Goal: Task Accomplishment & Management: Manage account settings

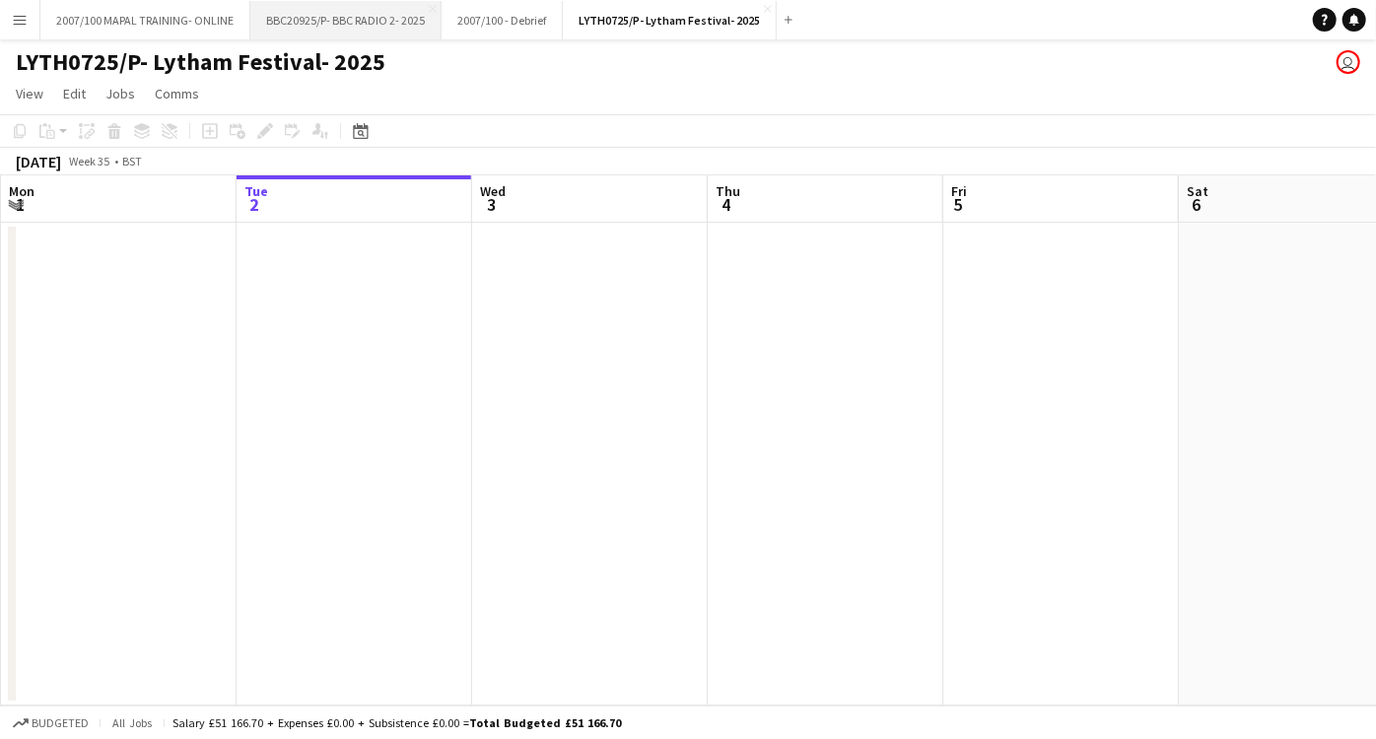
click at [278, 23] on button "BBC20925/P- BBC RADIO 2- 2025 Close" at bounding box center [345, 20] width 191 height 38
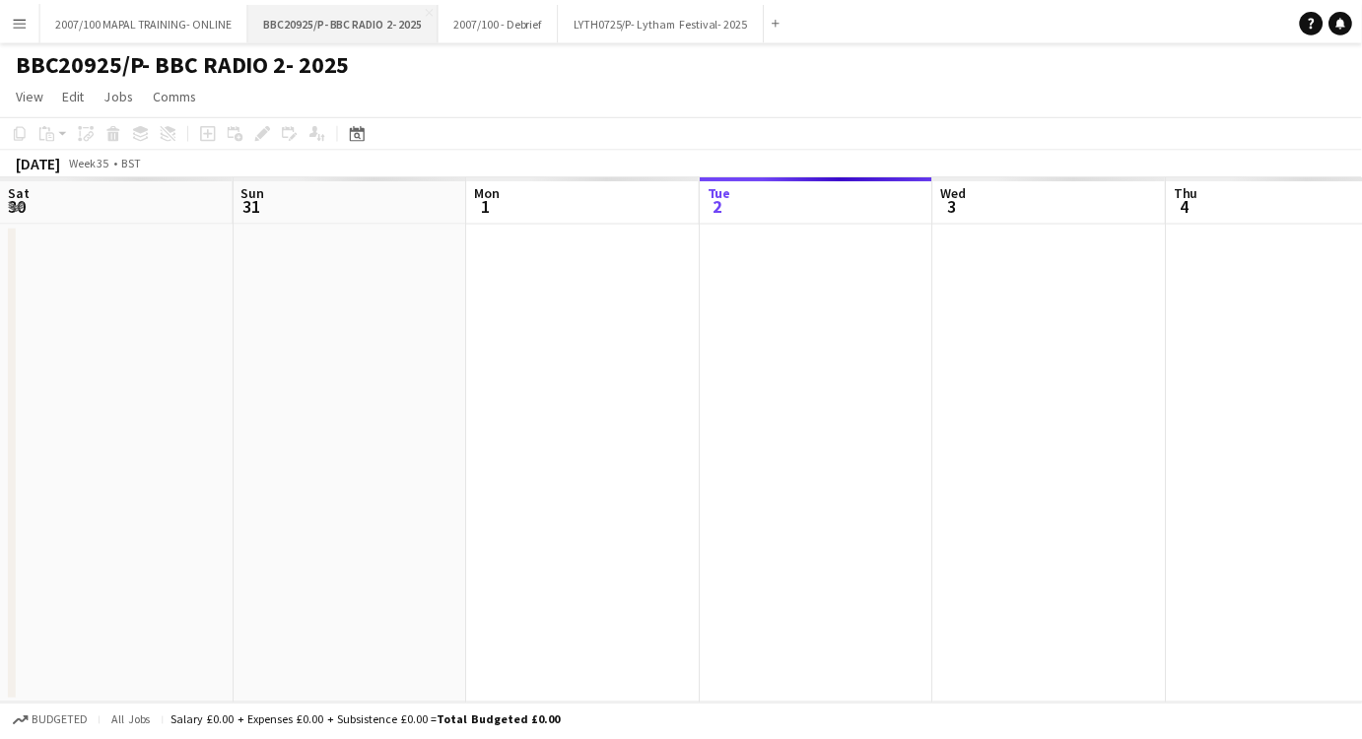
scroll to position [0, 470]
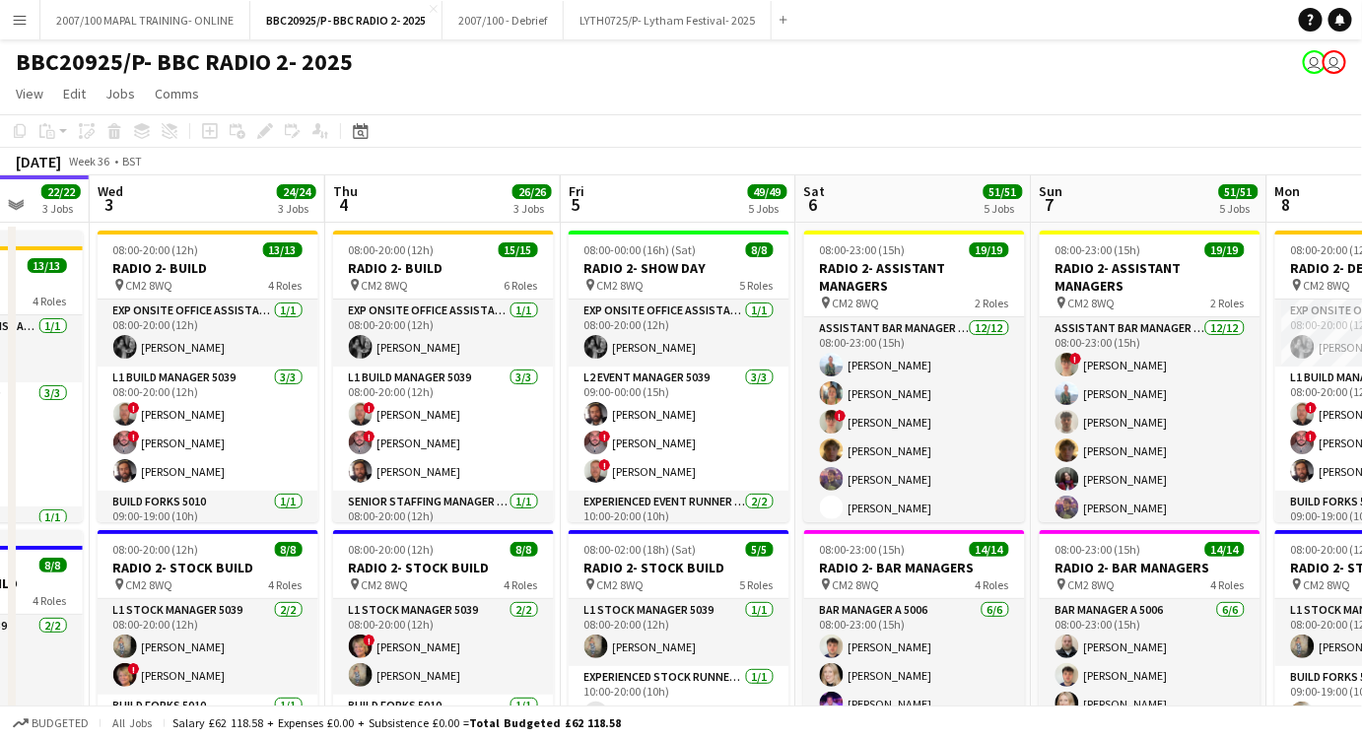
drag, startPoint x: 738, startPoint y: 282, endPoint x: 357, endPoint y: 308, distance: 382.4
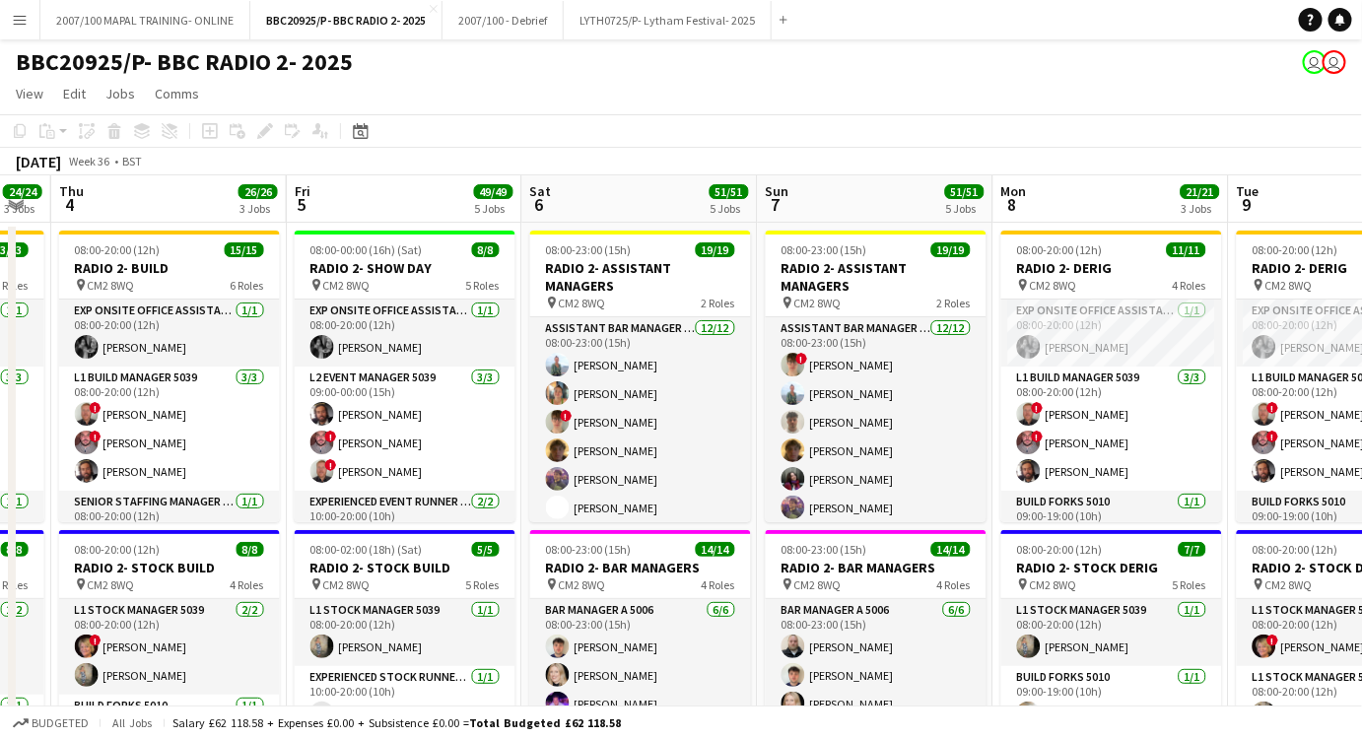
drag, startPoint x: 844, startPoint y: 264, endPoint x: 325, endPoint y: 306, distance: 520.2
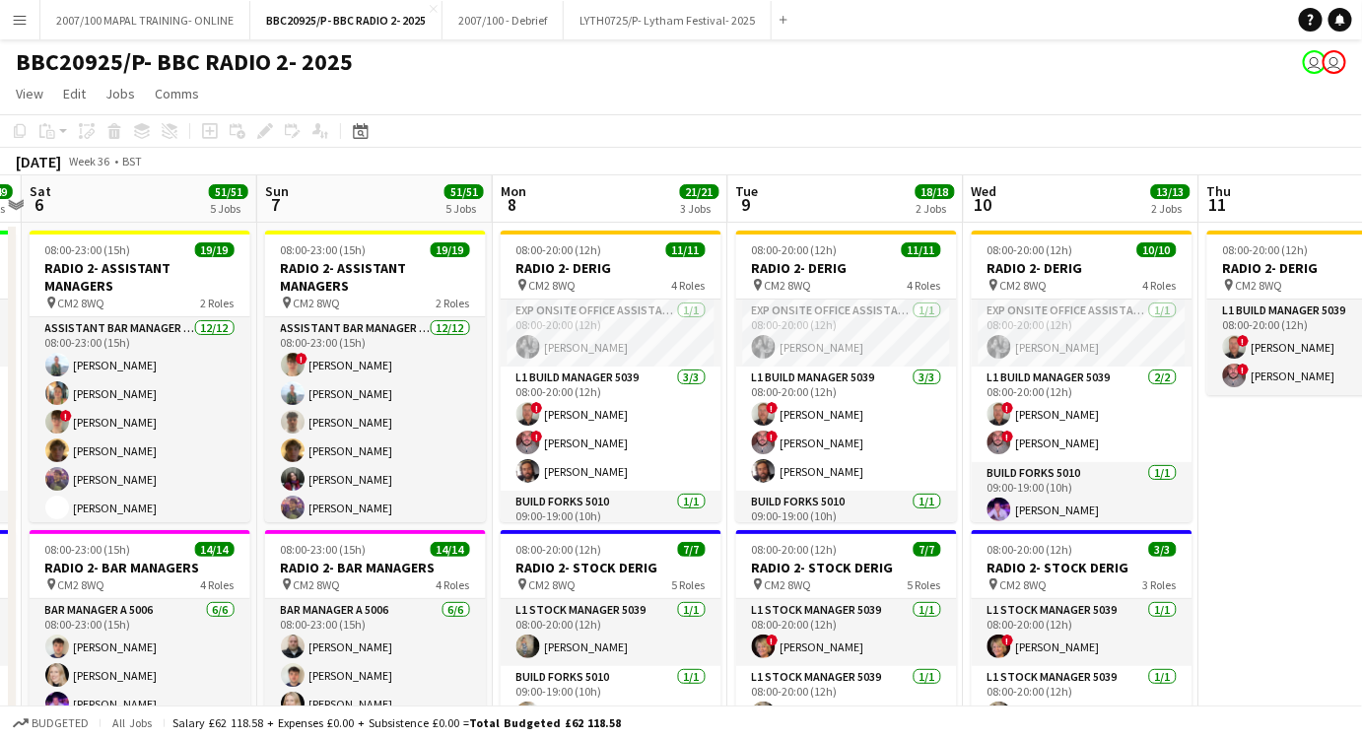
scroll to position [0, 771]
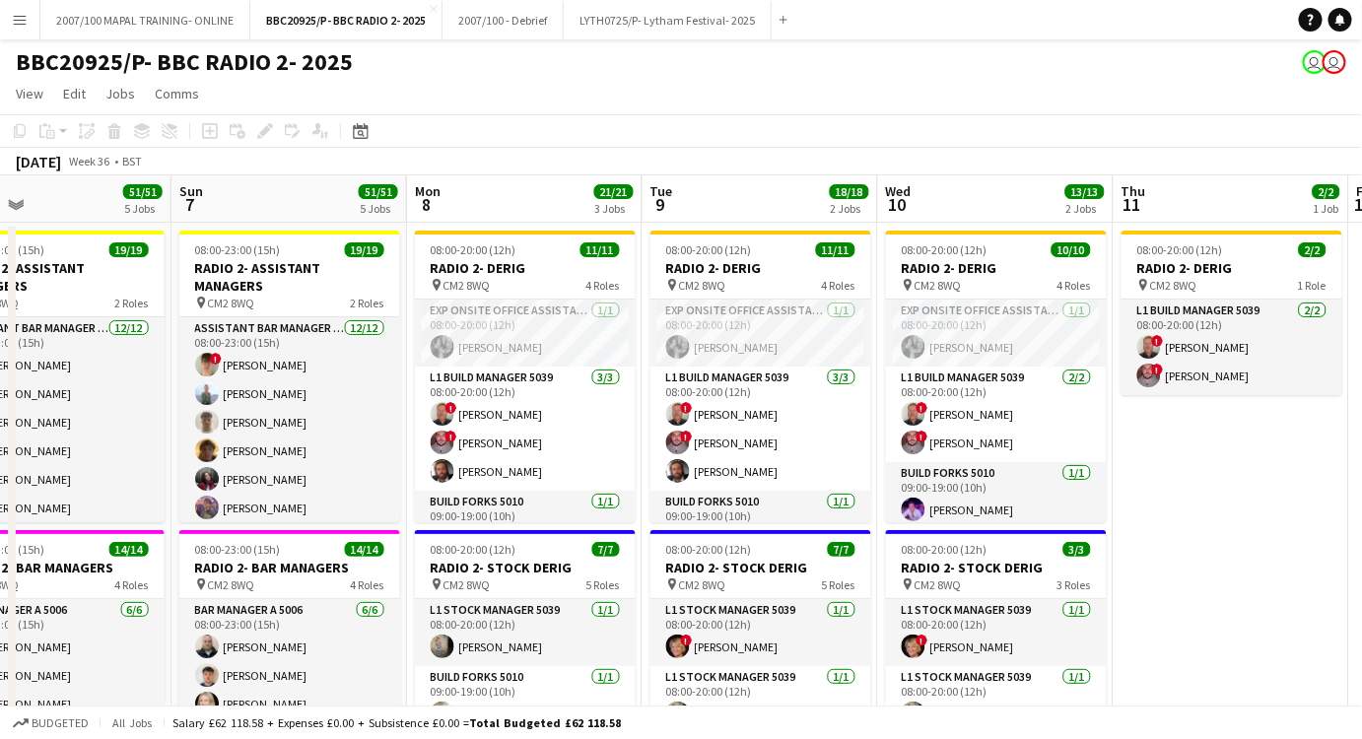
drag, startPoint x: 862, startPoint y: 286, endPoint x: 520, endPoint y: 303, distance: 342.5
click at [535, 322] on app-card-role "Exp Onsite Office Assistant 5012 [DATE] 08:00-20:00 (12h) [PERSON_NAME]" at bounding box center [525, 333] width 221 height 67
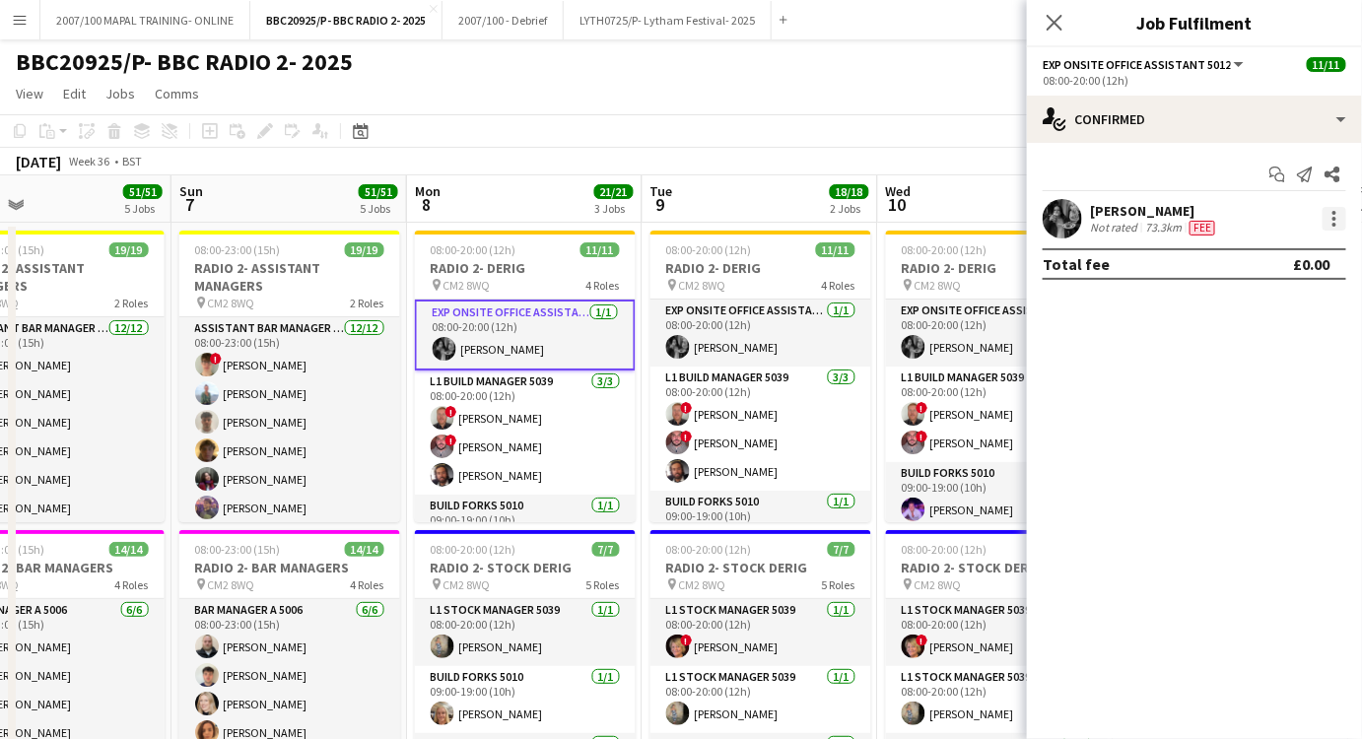
click at [1340, 211] on div at bounding box center [1335, 219] width 24 height 24
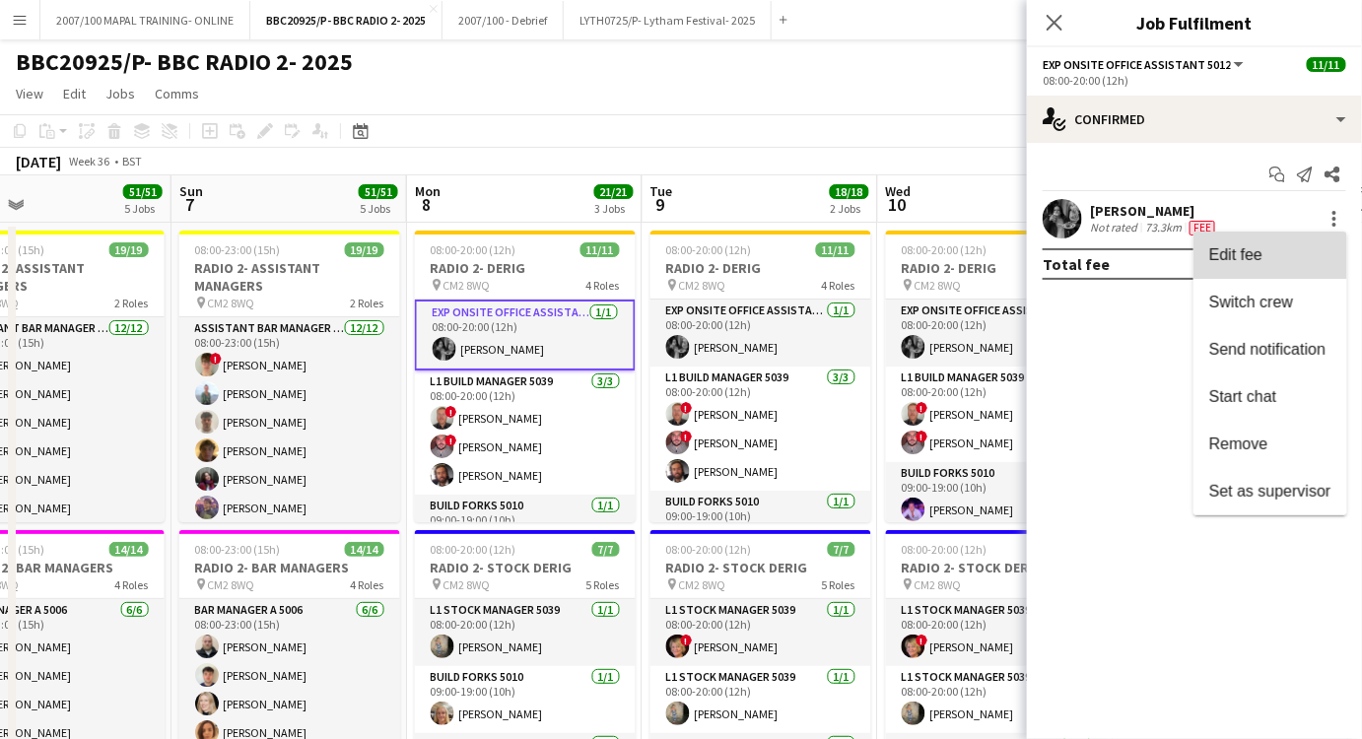
click at [1272, 252] on span "Edit fee" at bounding box center [1271, 255] width 122 height 18
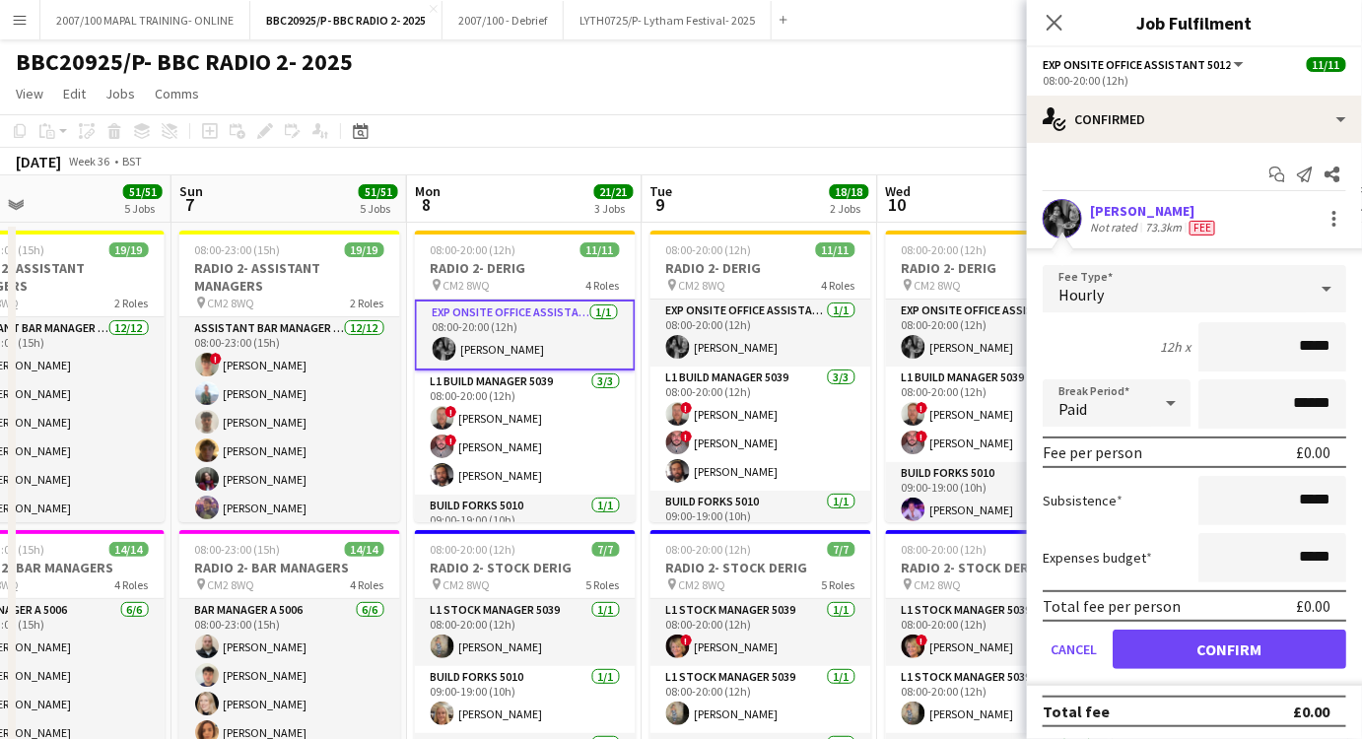
click at [1290, 287] on div "Hourly" at bounding box center [1175, 288] width 264 height 47
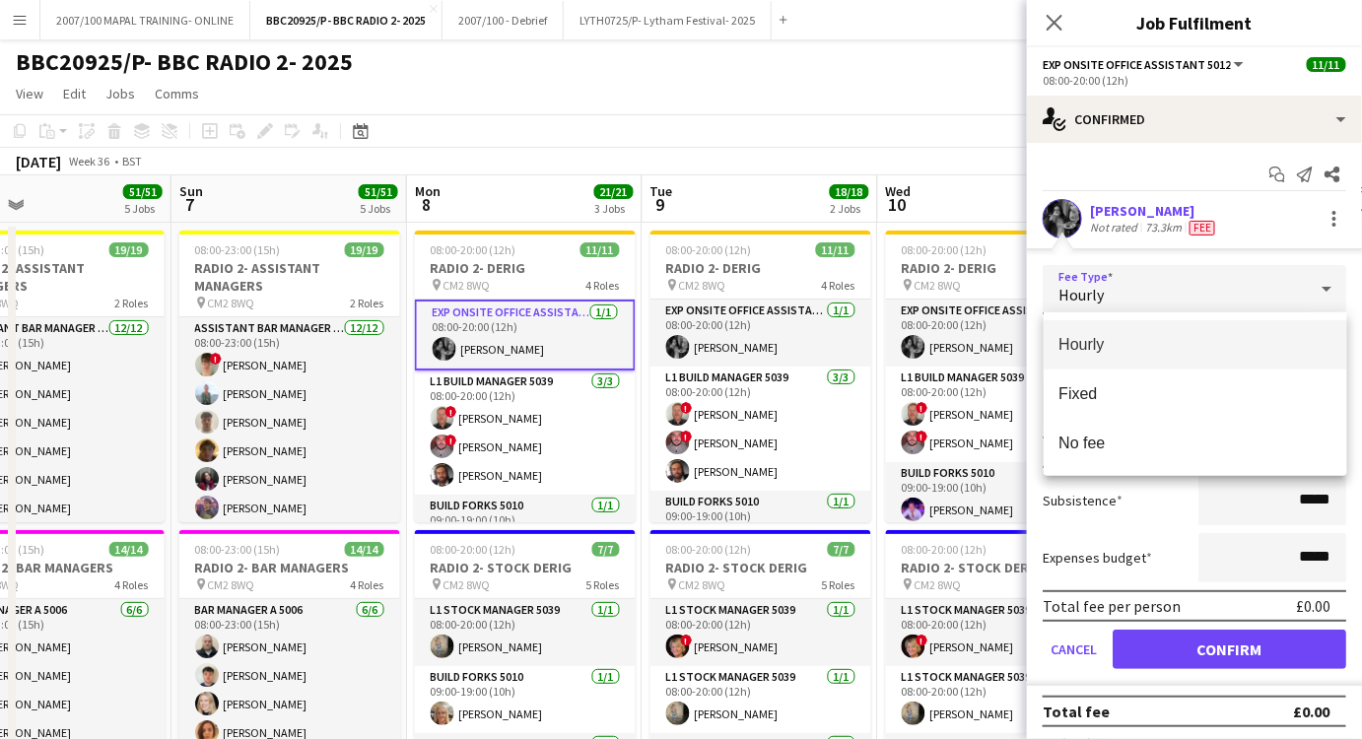
click at [1181, 340] on span "Hourly" at bounding box center [1196, 344] width 272 height 19
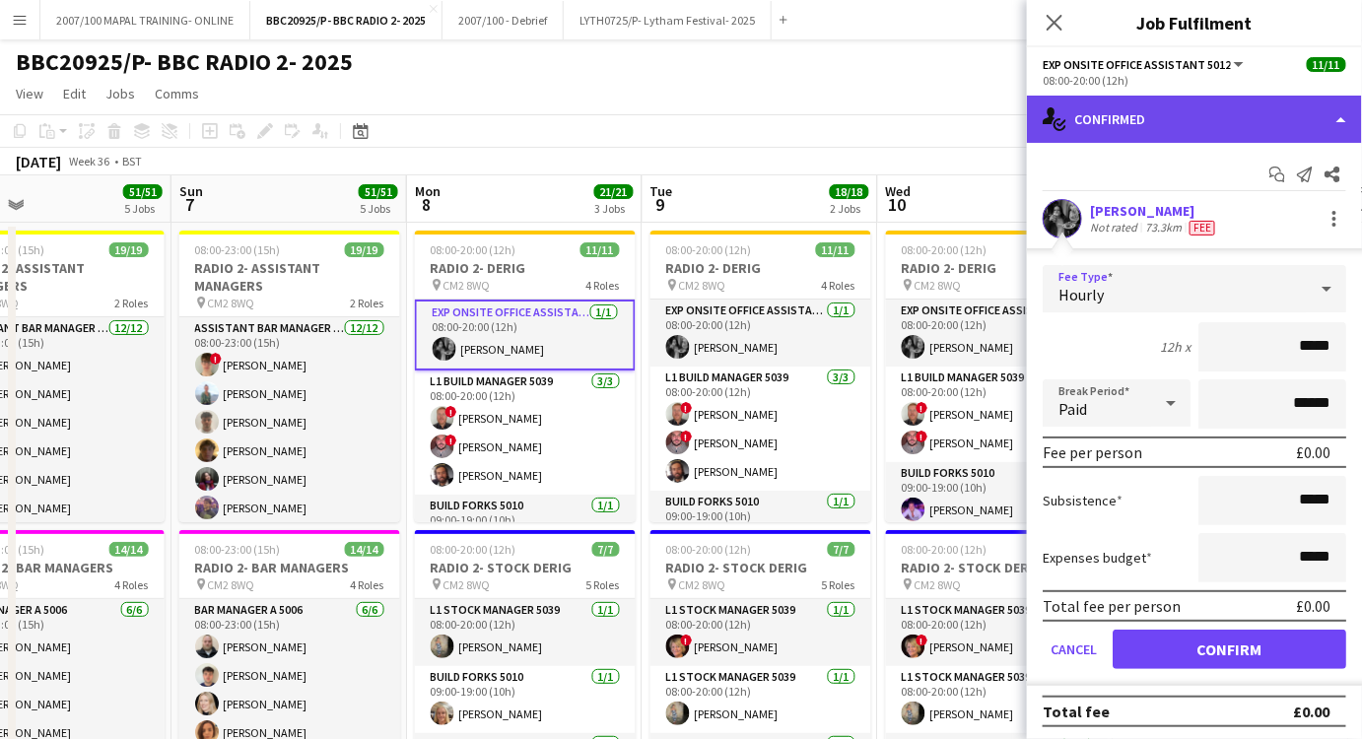
click at [1202, 118] on div "single-neutral-actions-check-2 Confirmed" at bounding box center [1194, 119] width 335 height 47
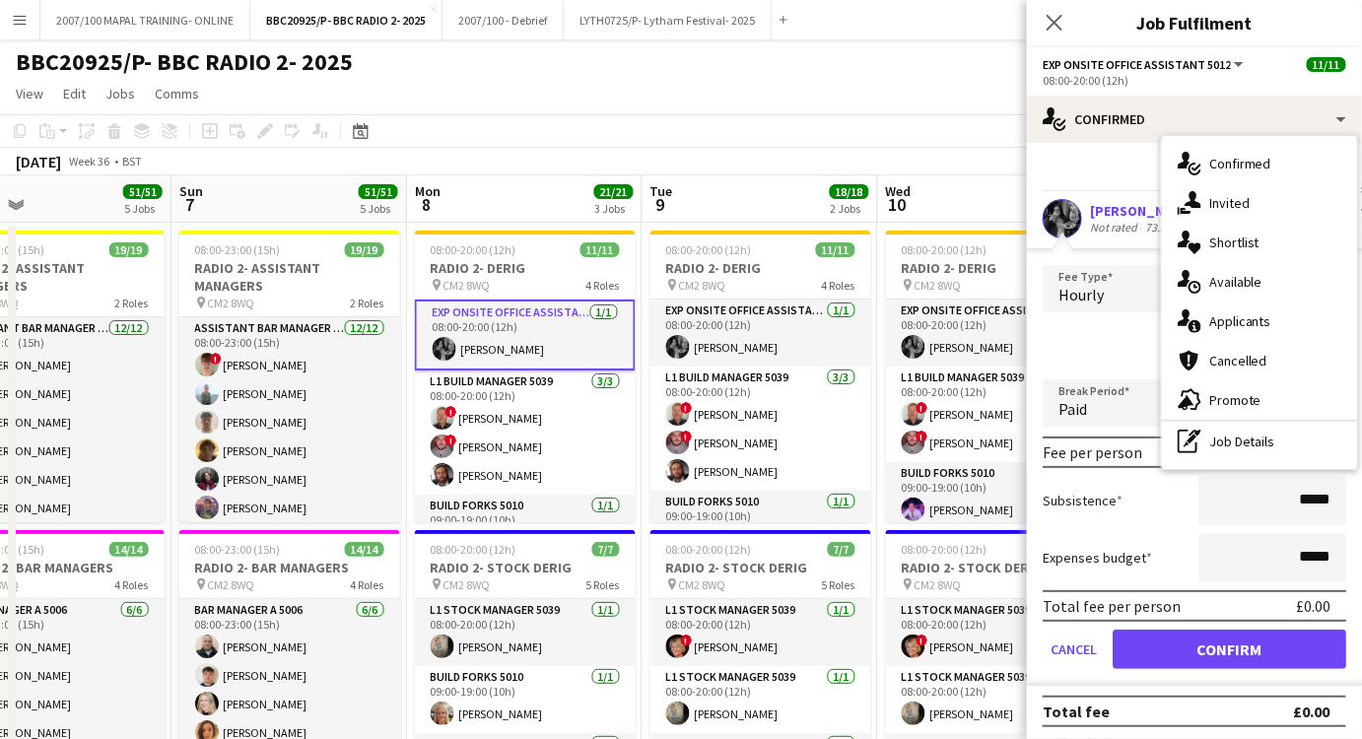
click at [1254, 434] on div "pen-write Job Details" at bounding box center [1259, 441] width 195 height 39
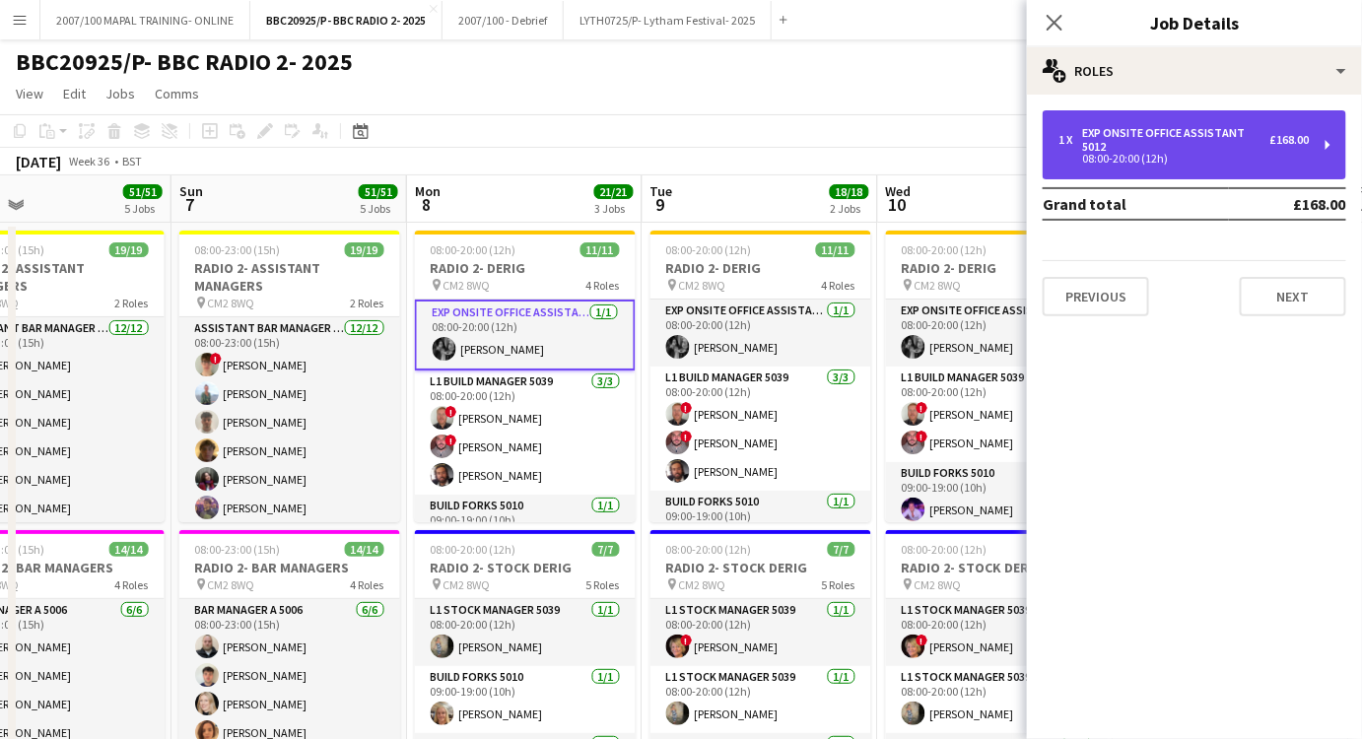
click at [1133, 147] on div "Exp Onsite Office Assistant 5012" at bounding box center [1176, 140] width 188 height 28
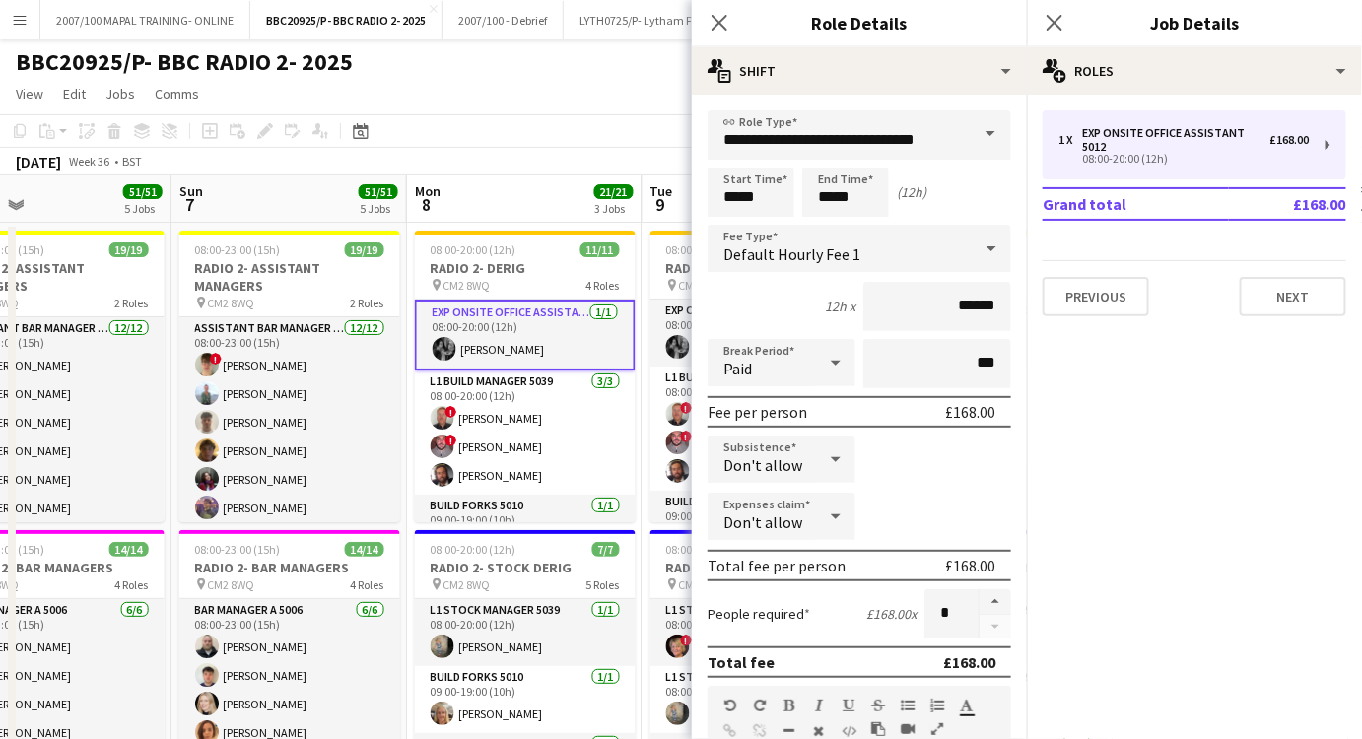
click at [938, 227] on div "Default Hourly Fee 1" at bounding box center [840, 248] width 264 height 47
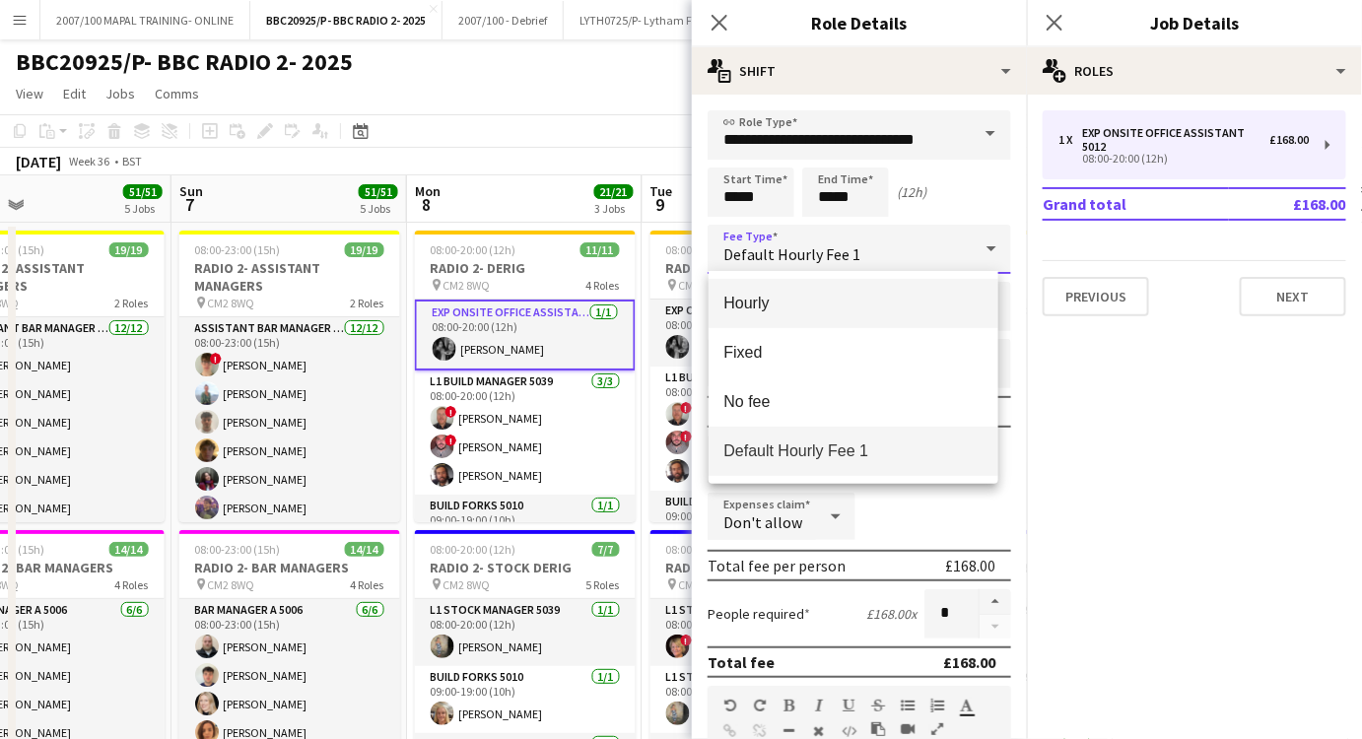
click at [874, 307] on span "Hourly" at bounding box center [854, 303] width 258 height 19
type input "*****"
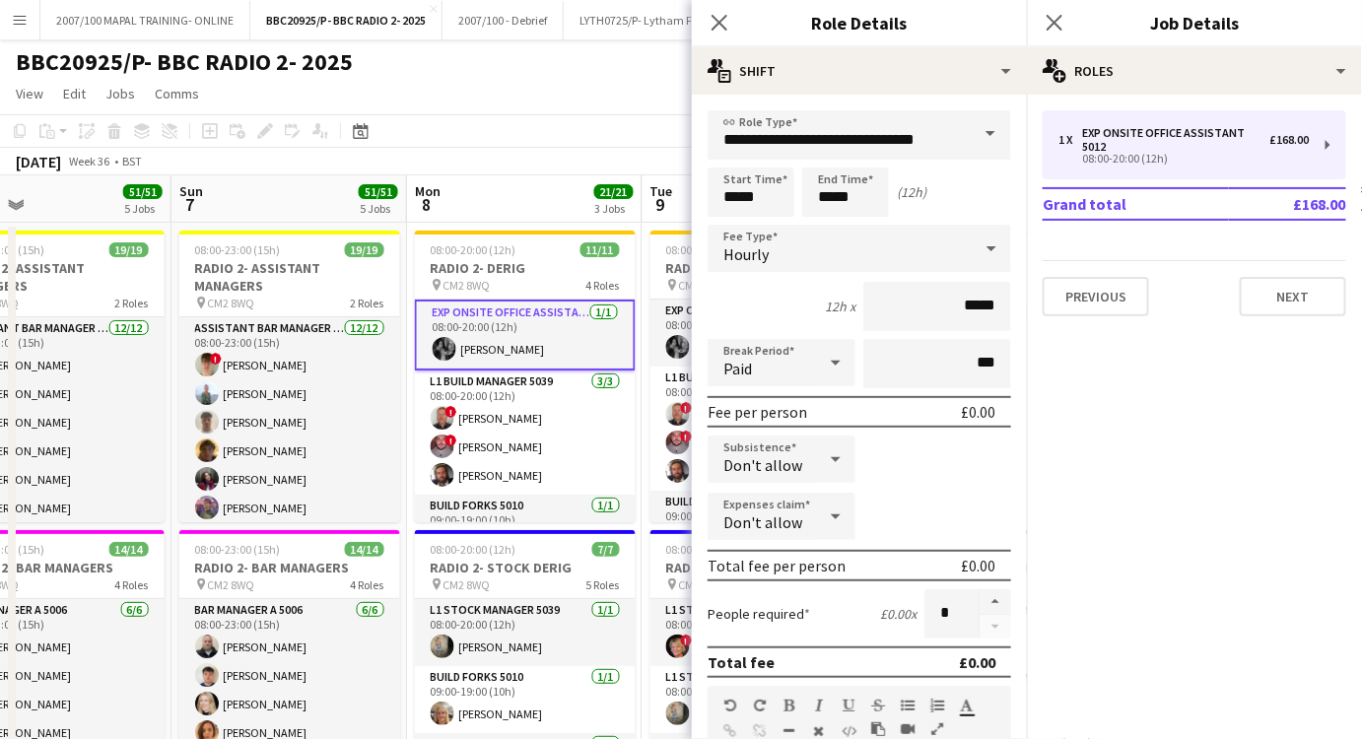
click at [499, 123] on app-toolbar "Copy Paste Paste Ctrl+V Paste with crew Ctrl+Shift+V Paste linked Job [GEOGRAPH…" at bounding box center [681, 131] width 1362 height 34
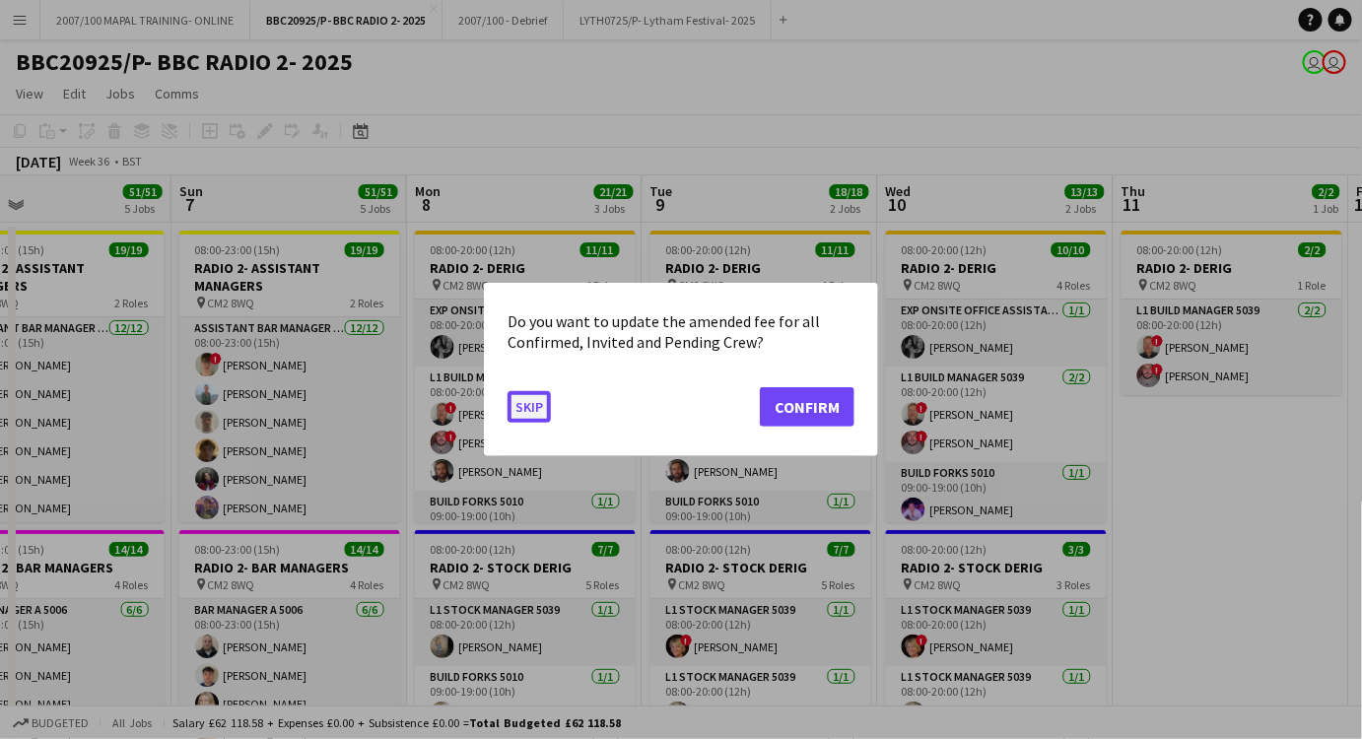
click at [531, 410] on button "Skip" at bounding box center [529, 407] width 43 height 32
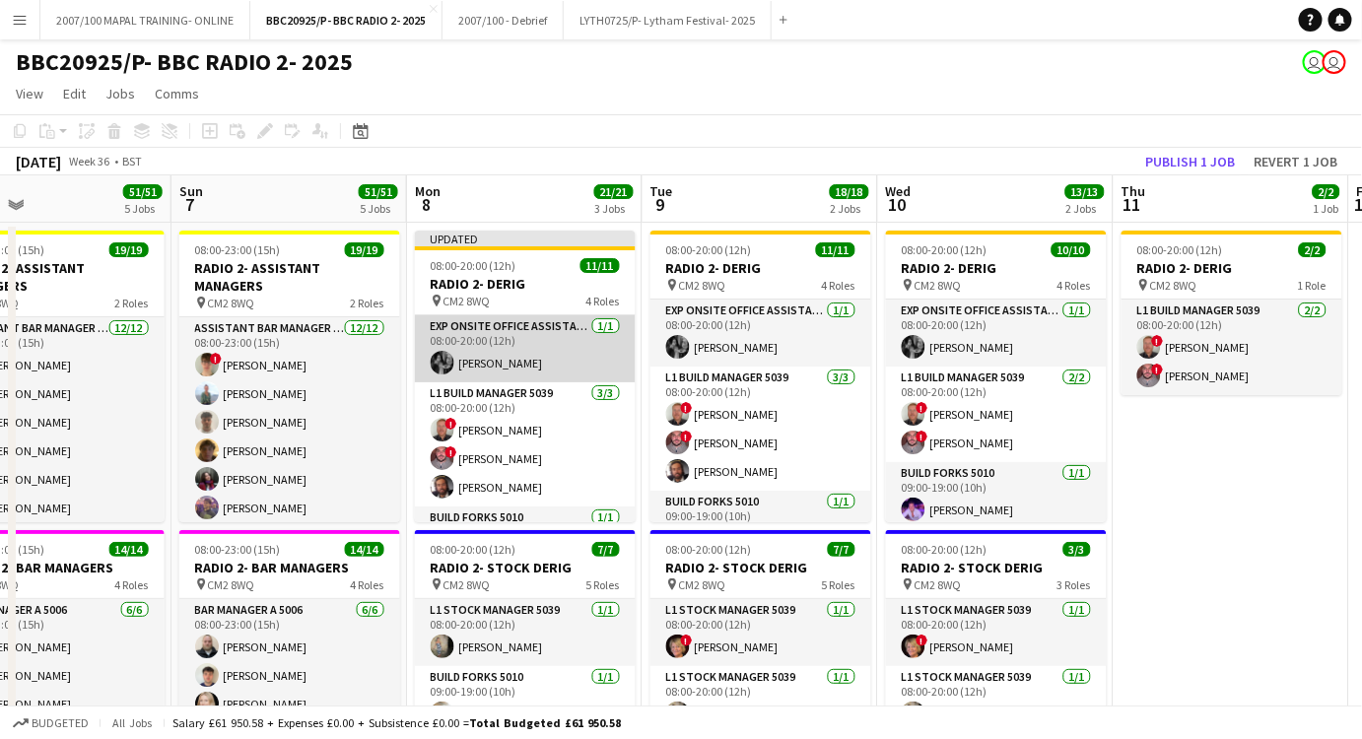
click at [517, 333] on app-card-role "Exp Onsite Office Assistant 5012 [DATE] 08:00-20:00 (12h) [PERSON_NAME]" at bounding box center [525, 348] width 221 height 67
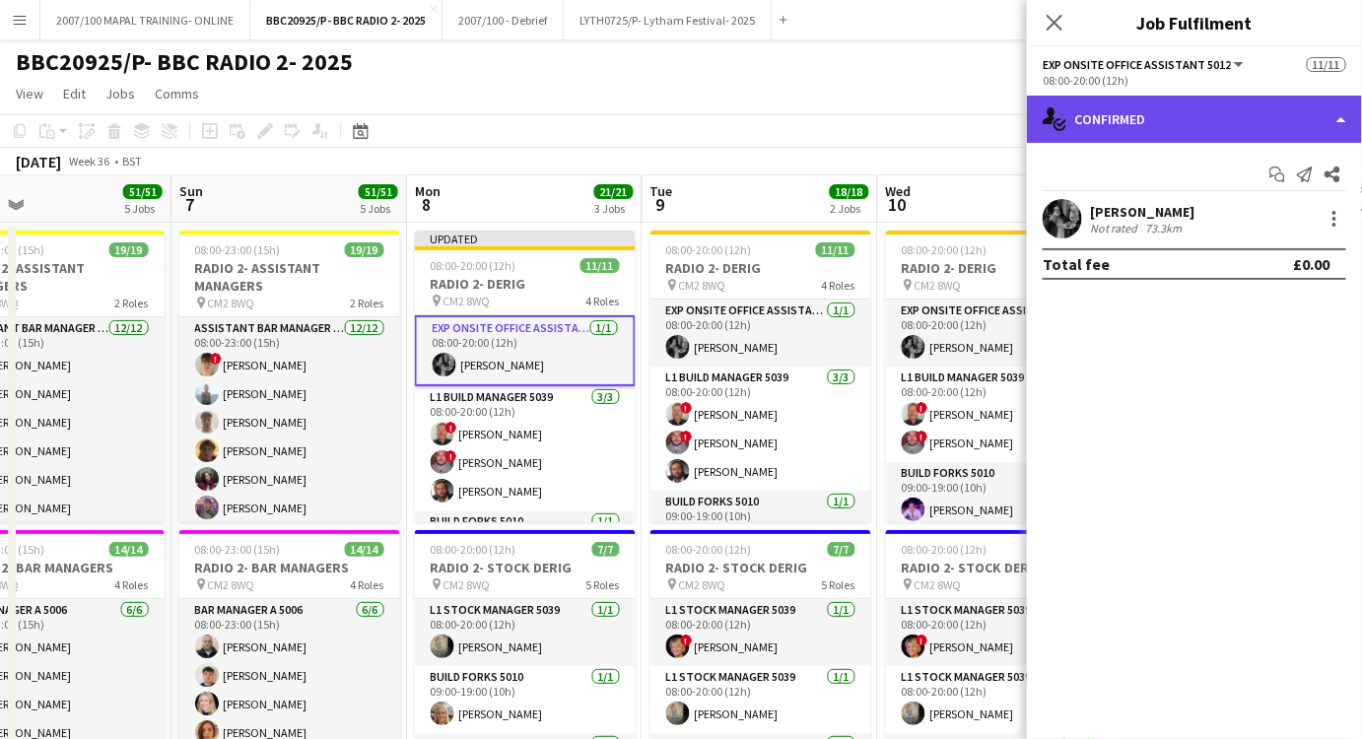
click at [1258, 114] on div "single-neutral-actions-check-2 Confirmed" at bounding box center [1194, 119] width 335 height 47
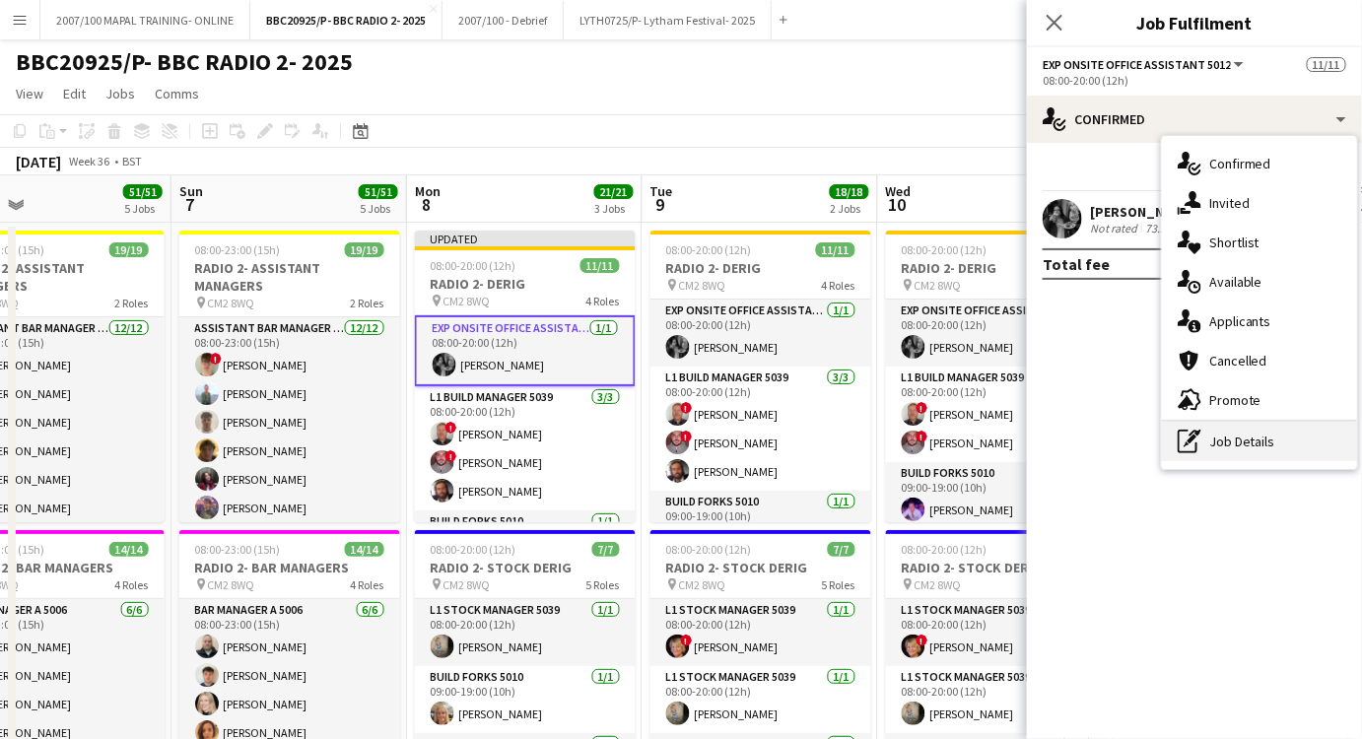
click at [1269, 453] on div "pen-write Job Details" at bounding box center [1259, 441] width 195 height 39
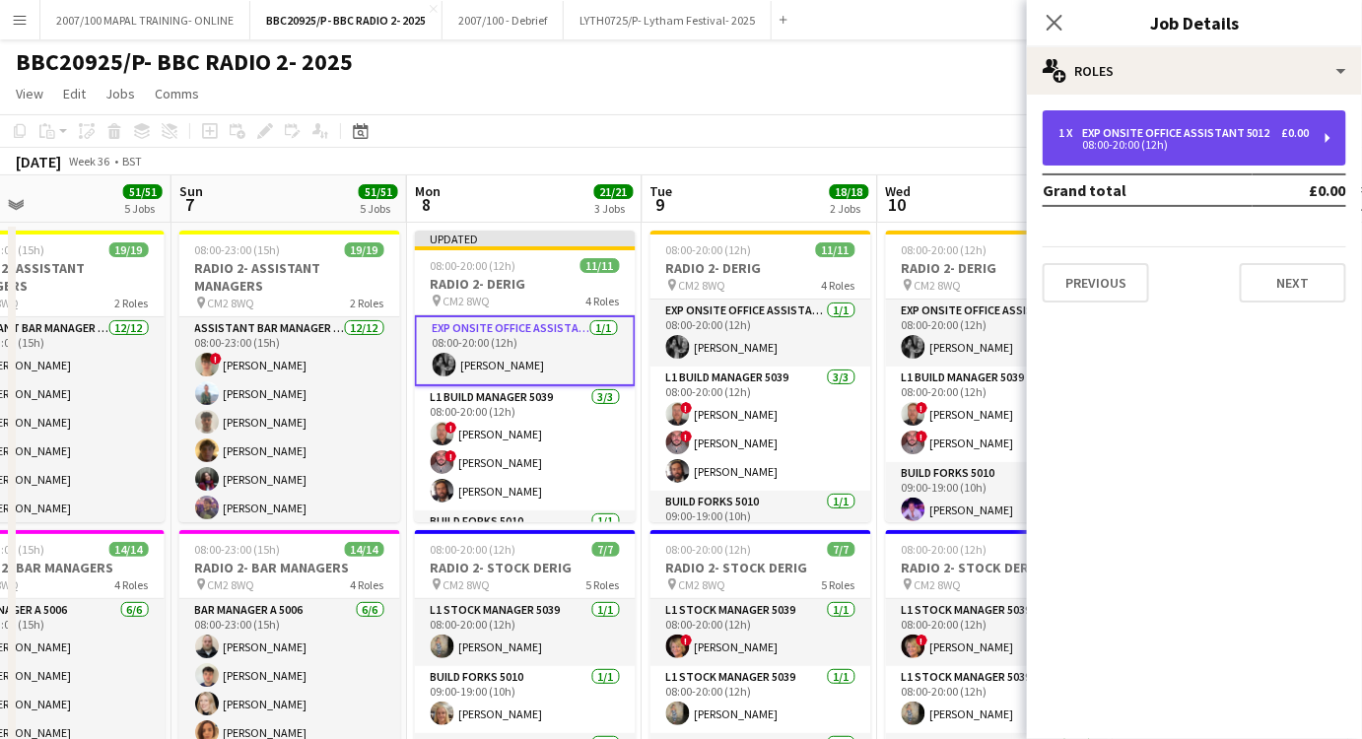
click at [1177, 142] on div "08:00-20:00 (12h)" at bounding box center [1184, 145] width 251 height 10
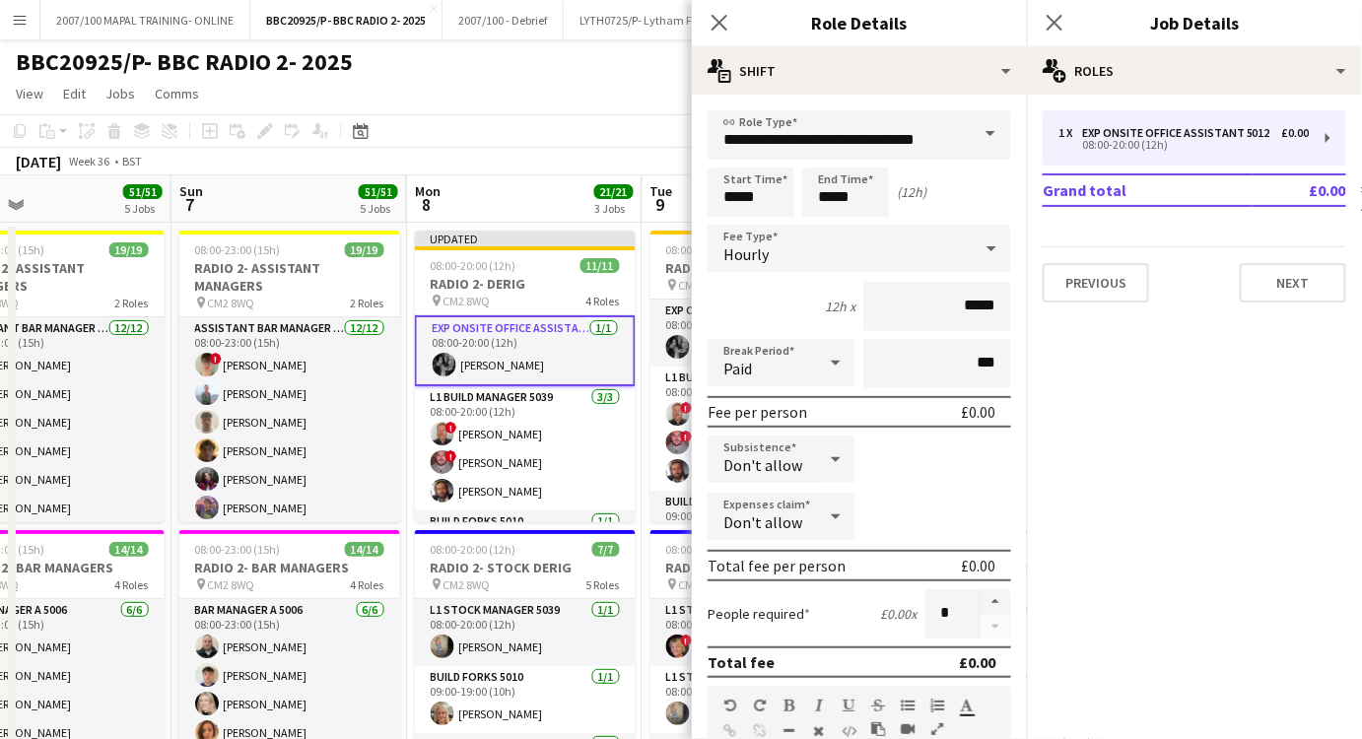
click at [965, 269] on div "Hourly" at bounding box center [860, 248] width 304 height 47
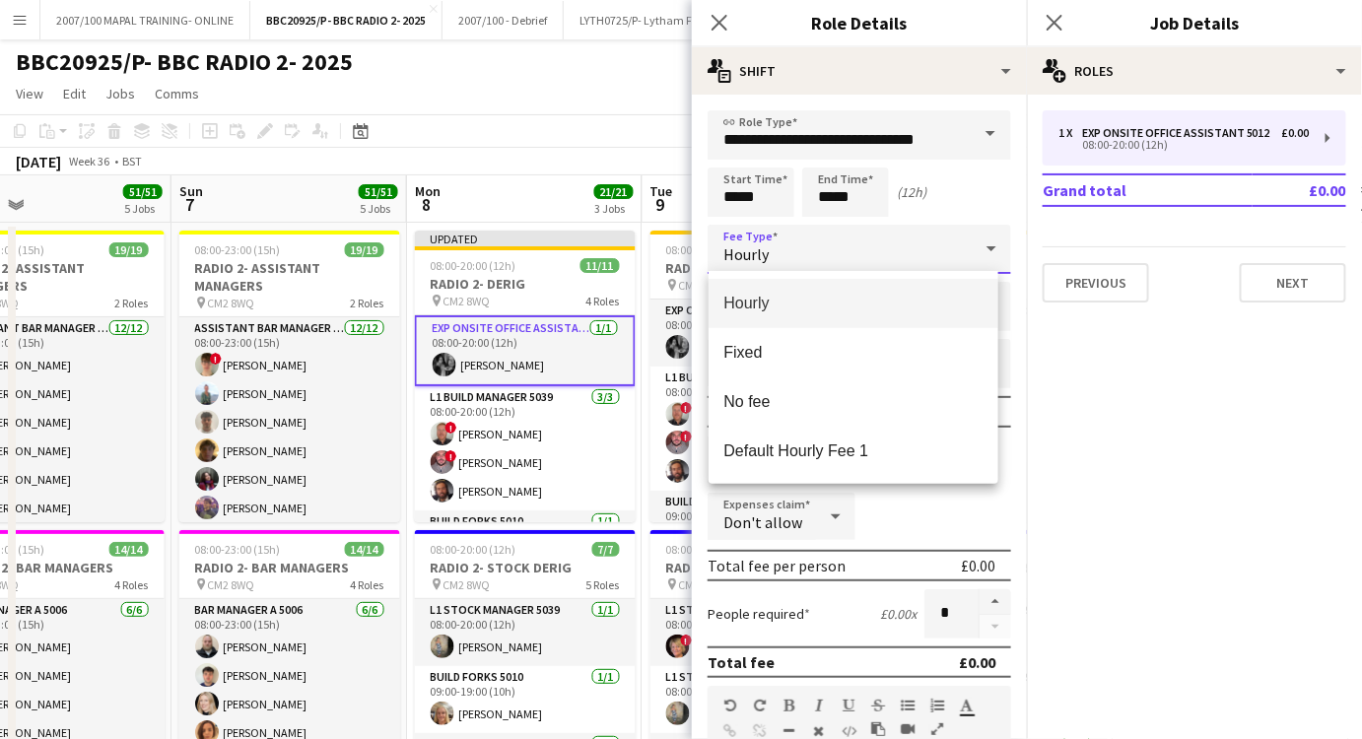
click at [846, 306] on span "Hourly" at bounding box center [854, 303] width 258 height 19
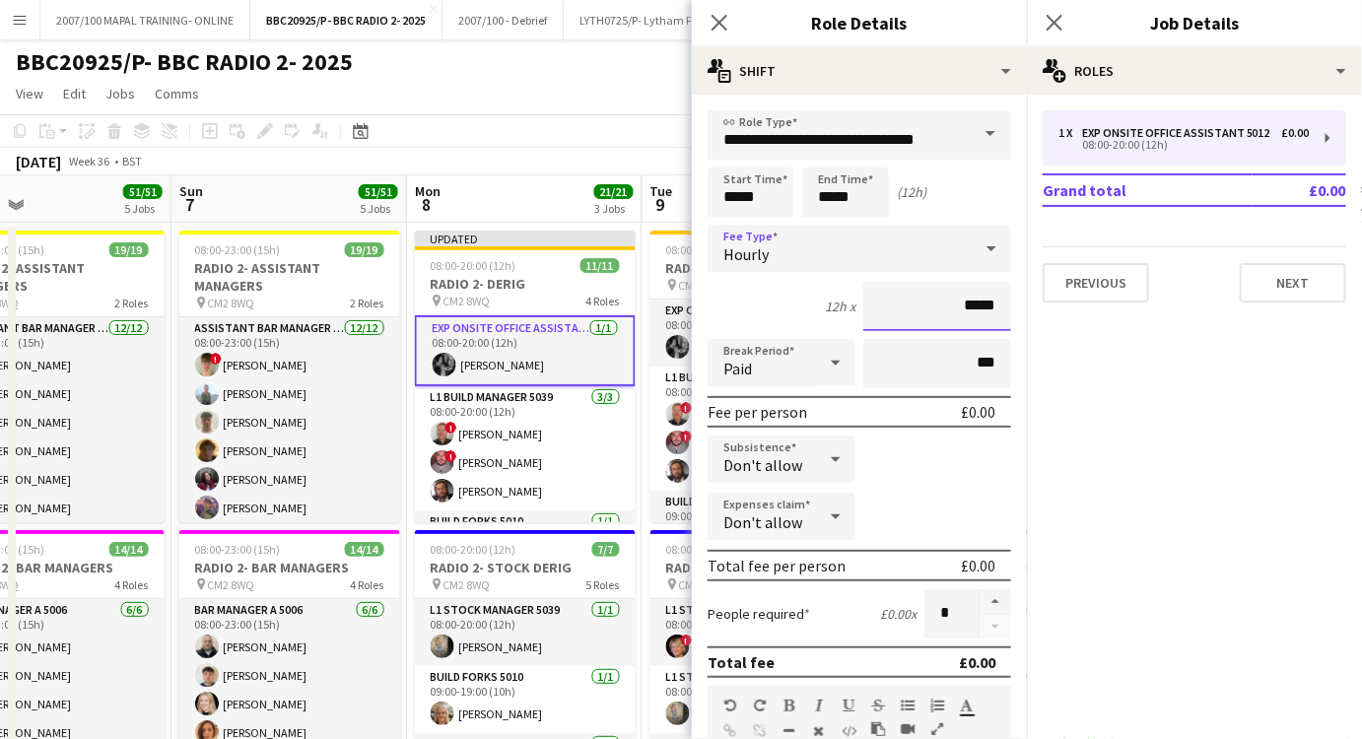
click at [964, 305] on input "*****" at bounding box center [938, 306] width 148 height 49
click at [922, 127] on input "**********" at bounding box center [860, 134] width 304 height 49
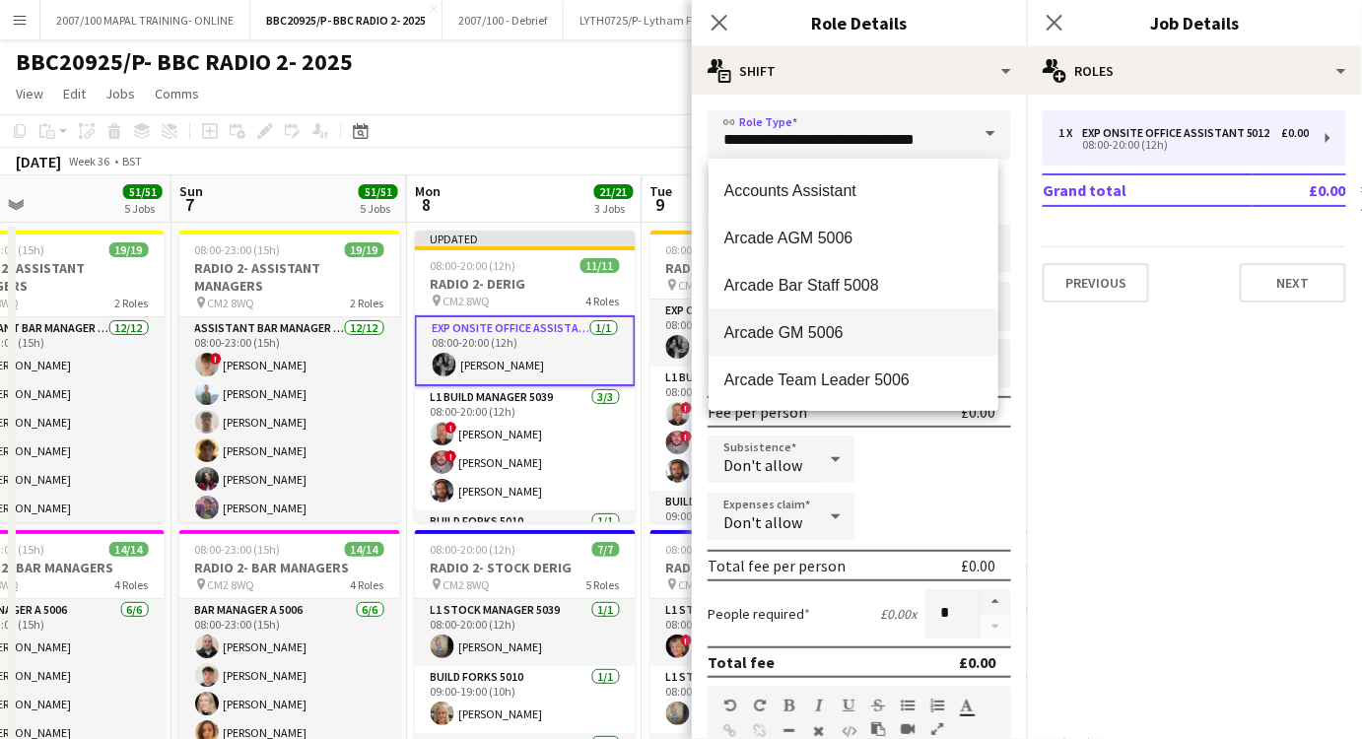
click at [869, 328] on span "Arcade GM 5006" at bounding box center [854, 332] width 258 height 19
type input "**********"
type input "******"
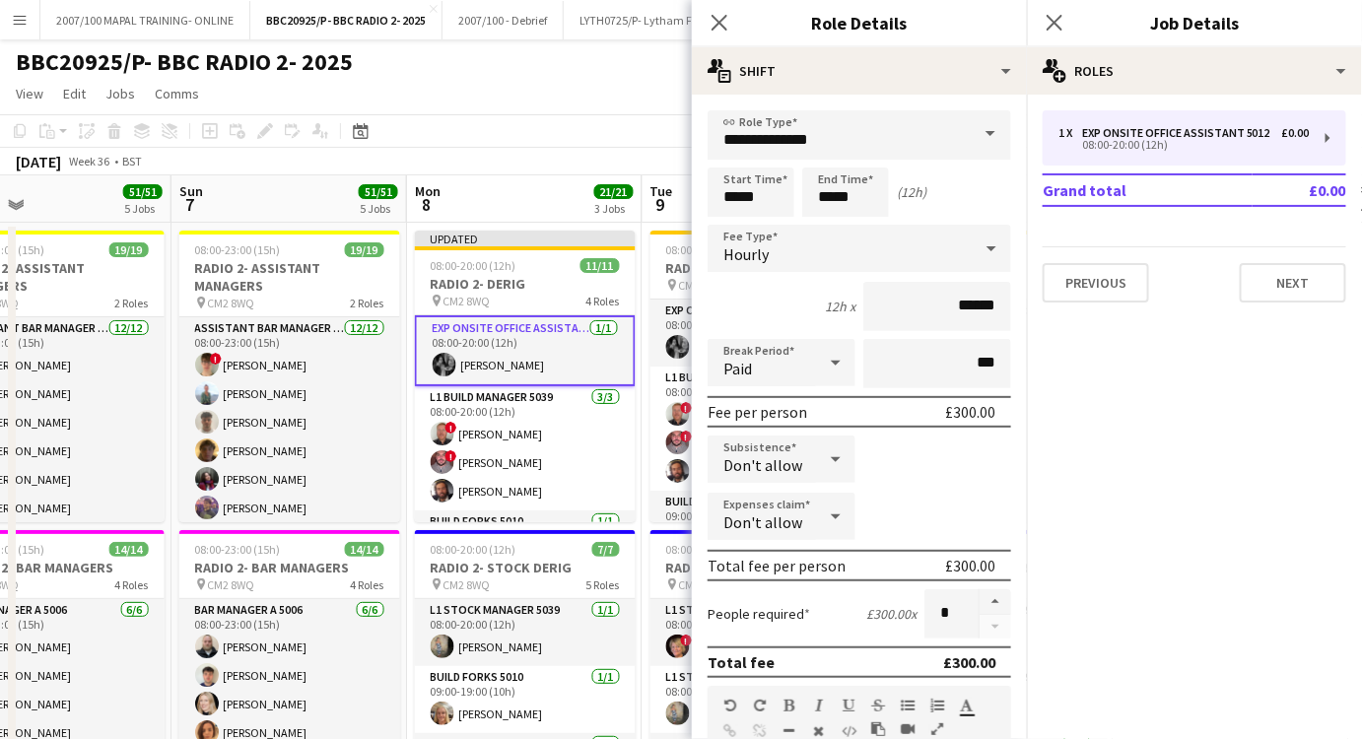
click at [974, 134] on span at bounding box center [990, 133] width 41 height 47
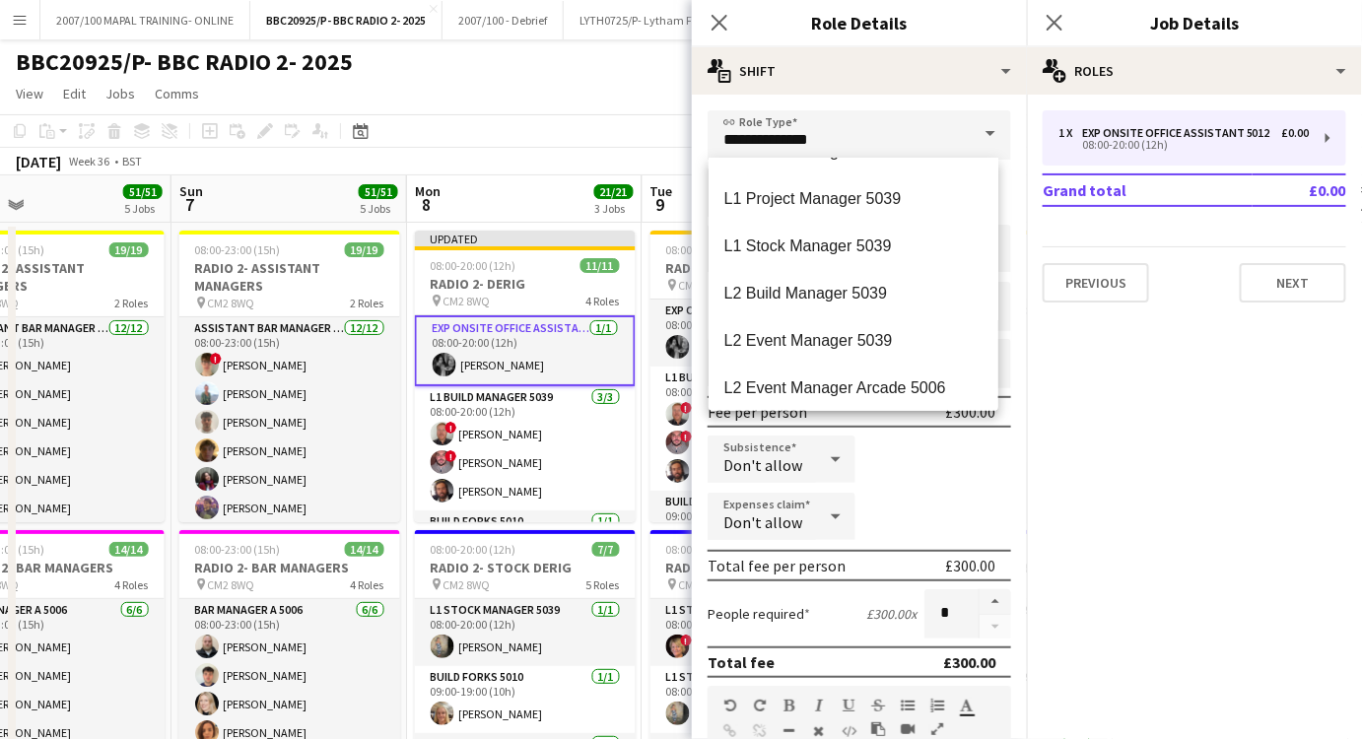
scroll to position [2599, 0]
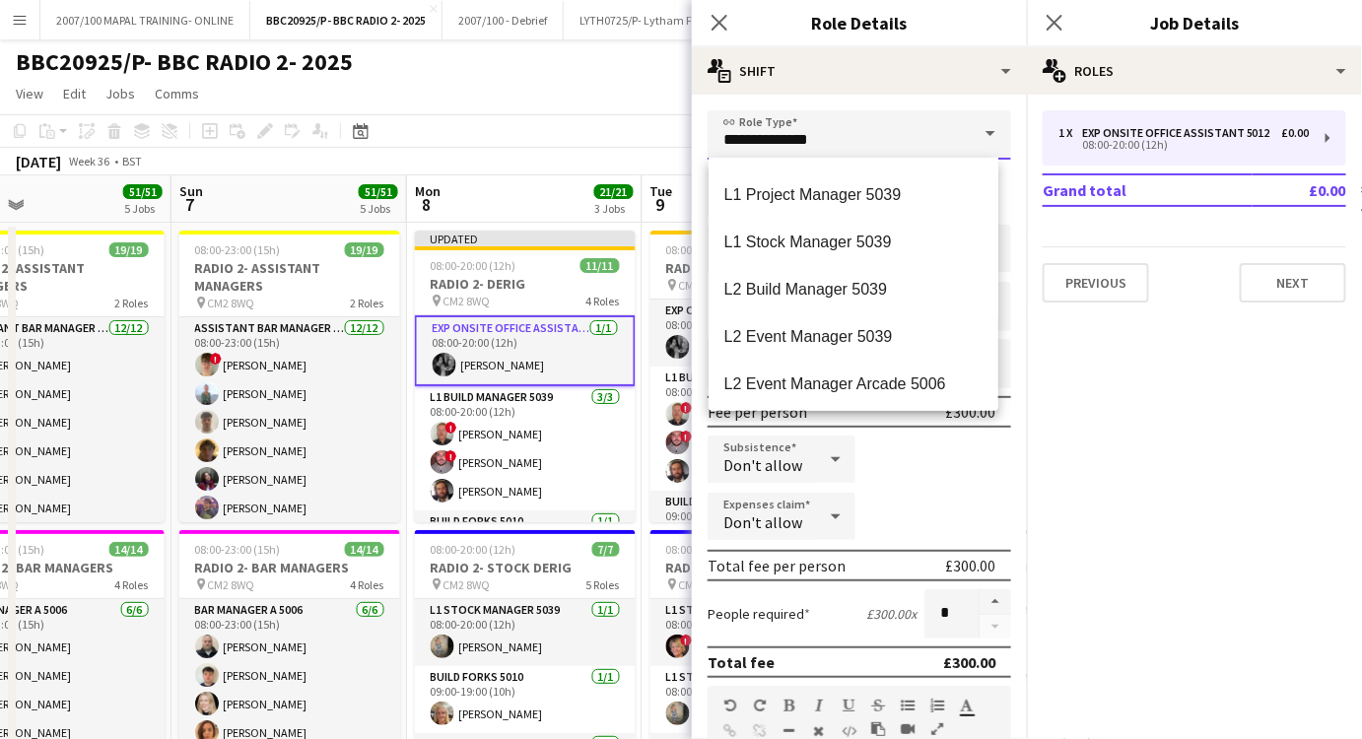
click at [846, 137] on input "**********" at bounding box center [860, 134] width 304 height 49
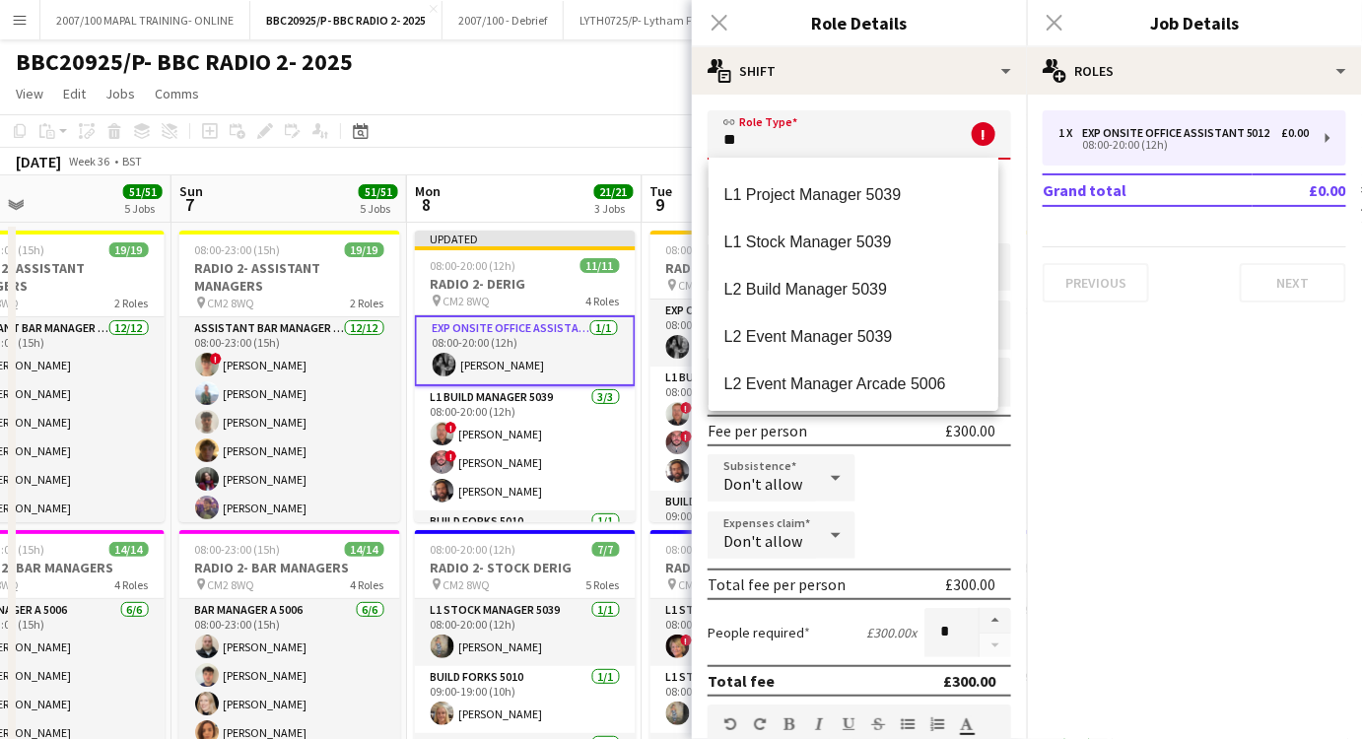
scroll to position [0, 0]
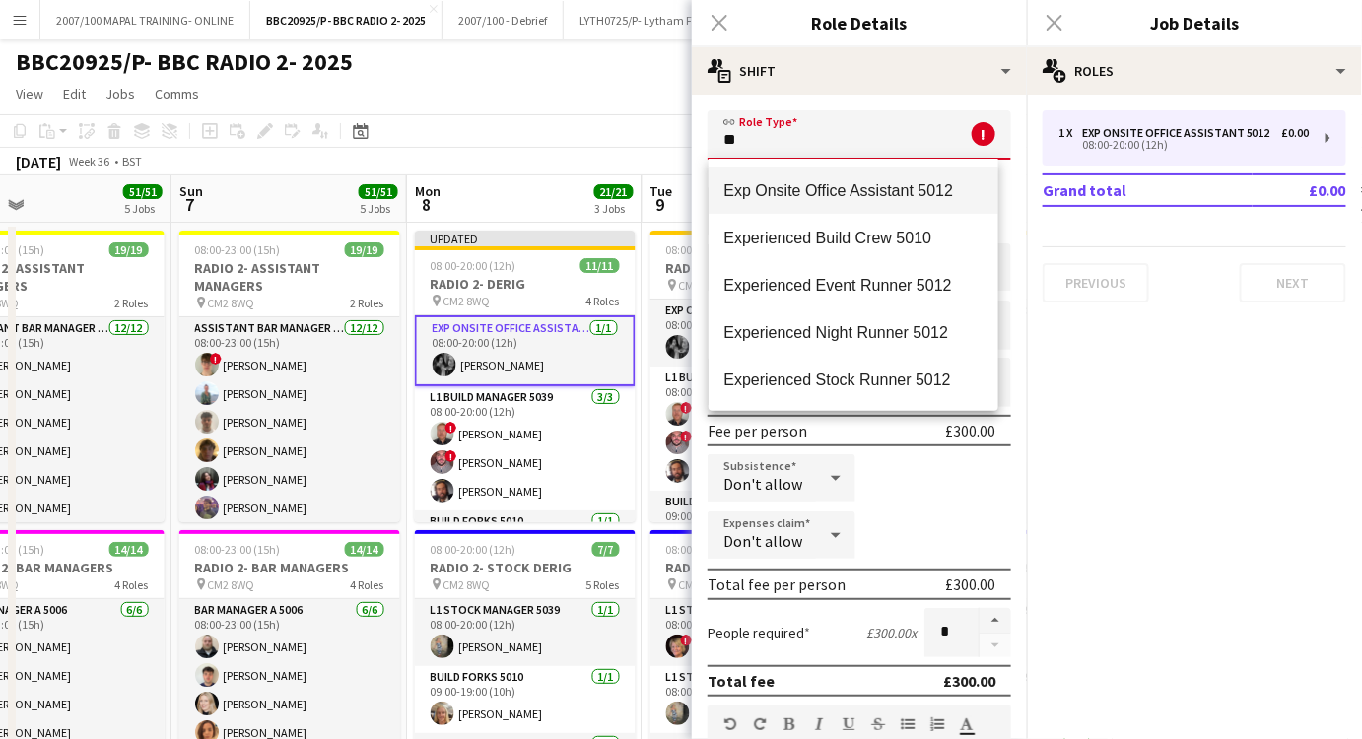
click at [892, 187] on span "Exp Onsite Office Assistant 5012" at bounding box center [854, 190] width 258 height 19
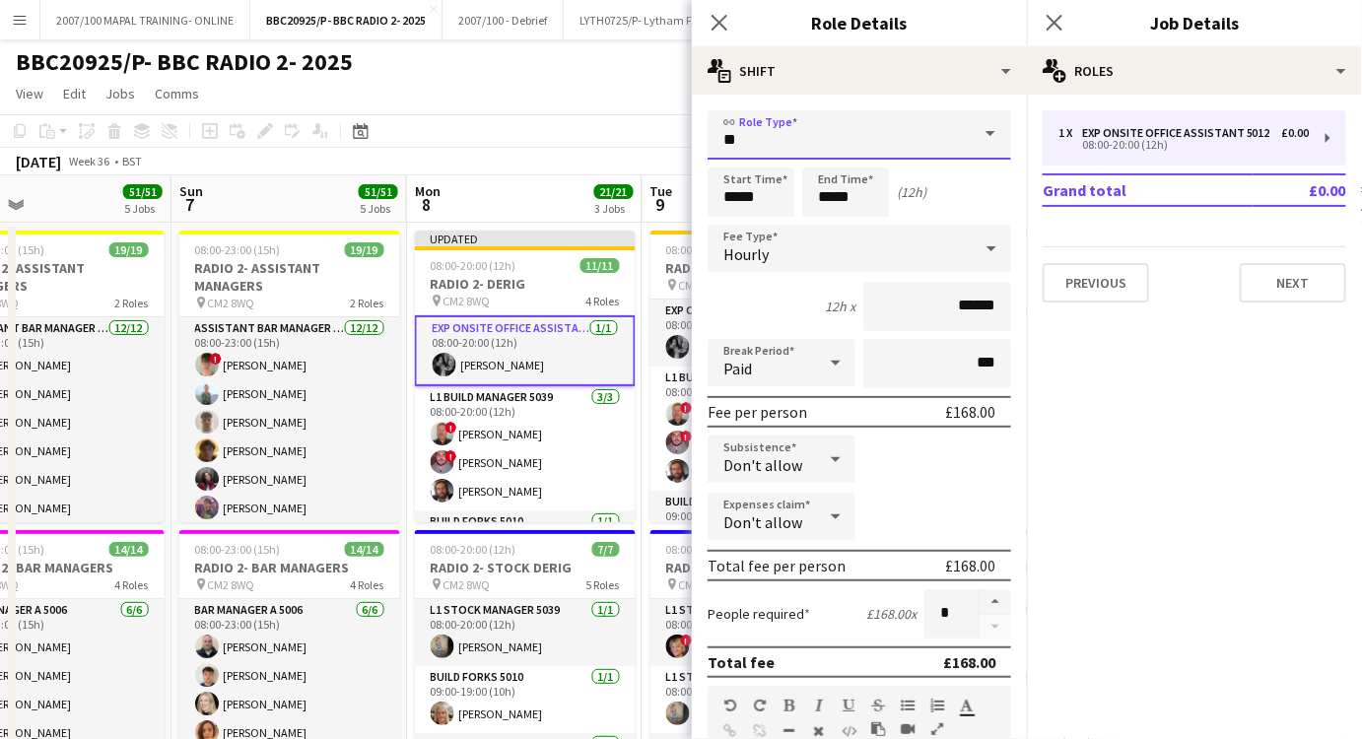
type input "**********"
type input "******"
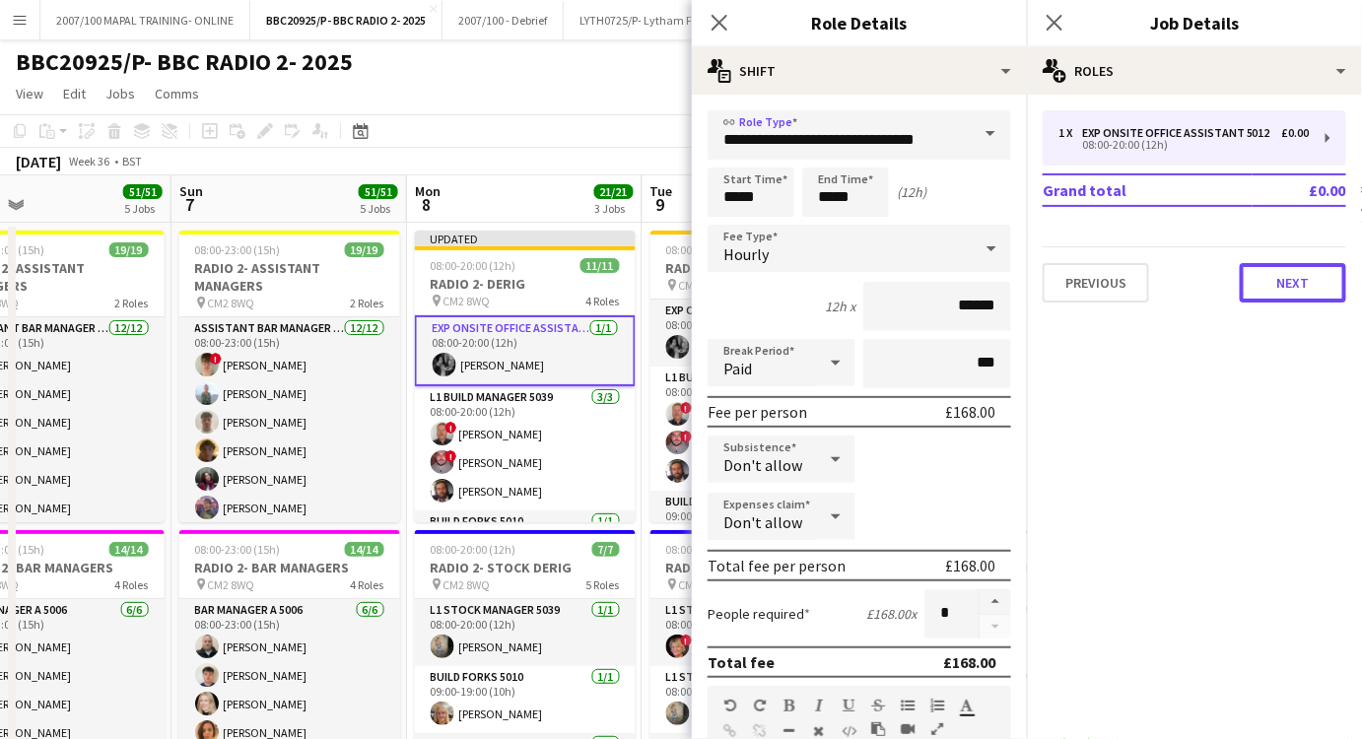
click at [1302, 274] on button "Next" at bounding box center [1293, 282] width 106 height 39
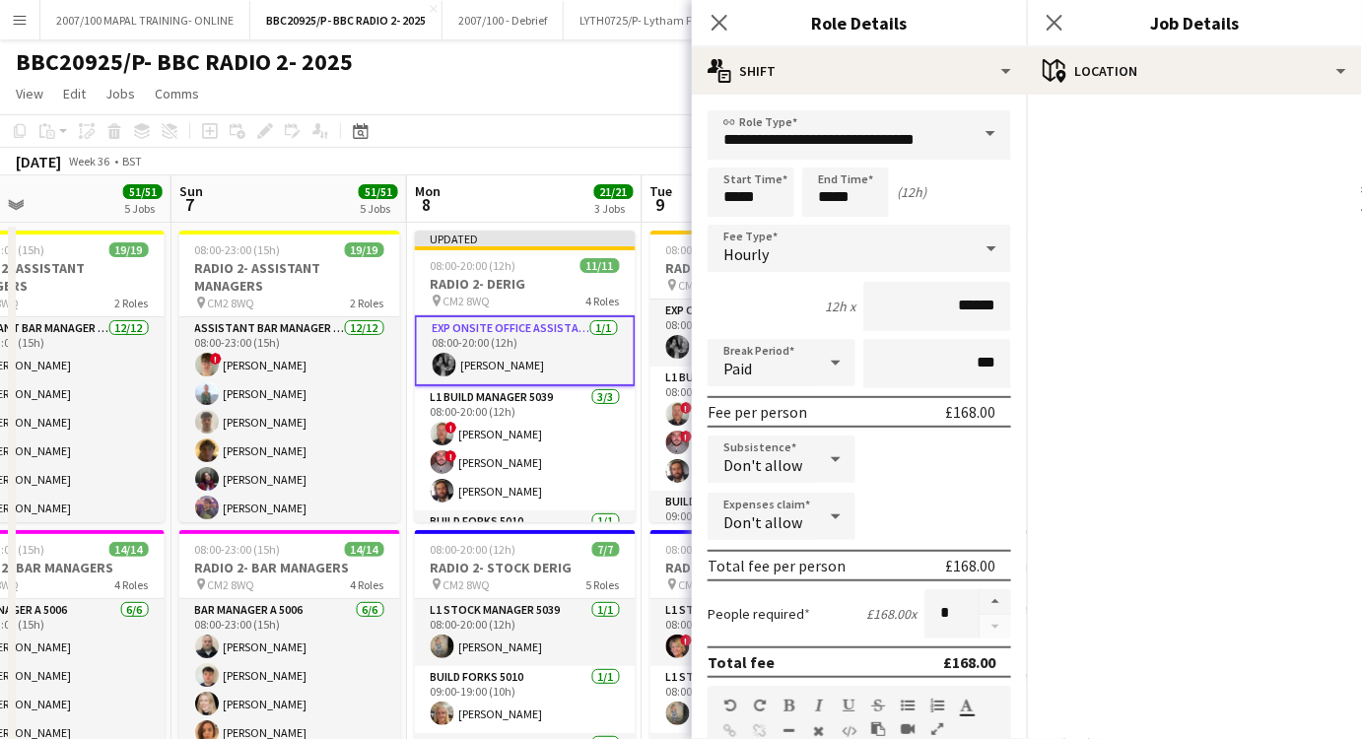
click at [599, 66] on div "BBC20925/P- BBC RADIO 2- 2025 user user" at bounding box center [681, 57] width 1362 height 37
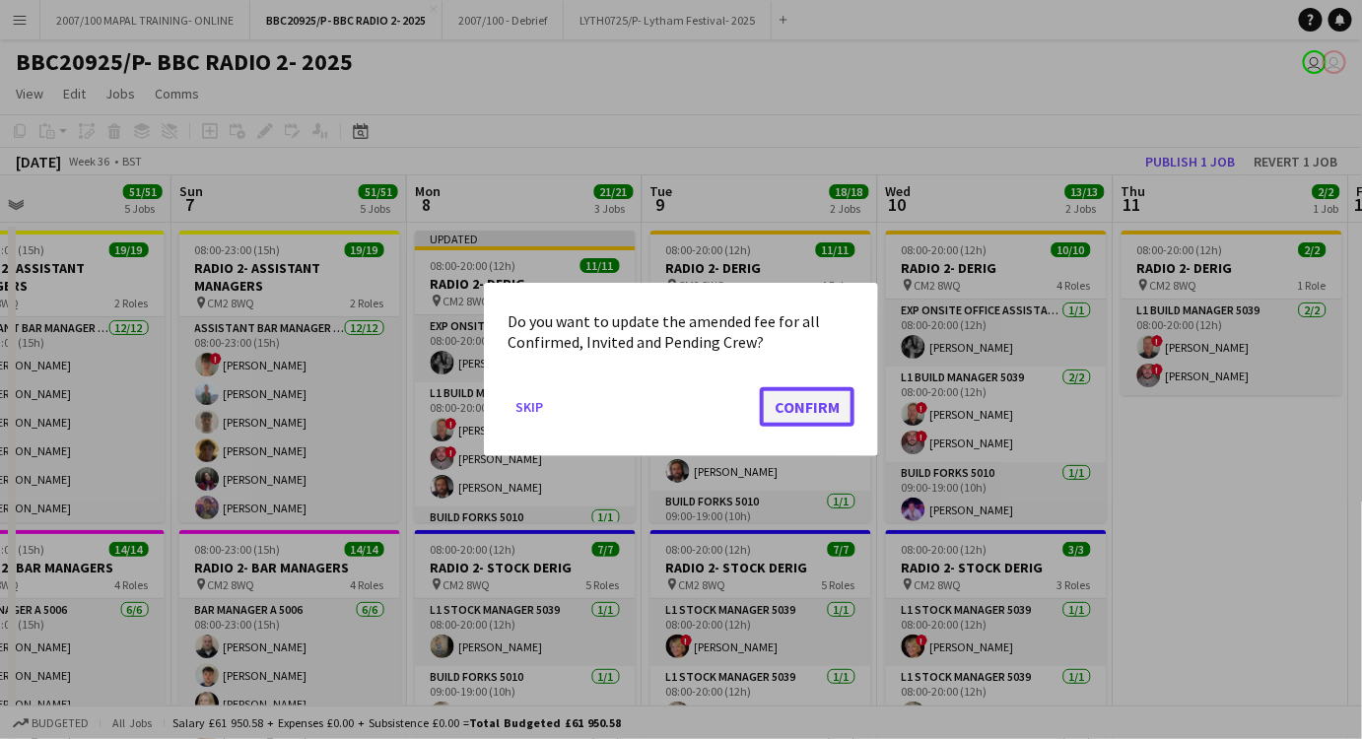
click at [846, 413] on button "Confirm" at bounding box center [807, 406] width 95 height 39
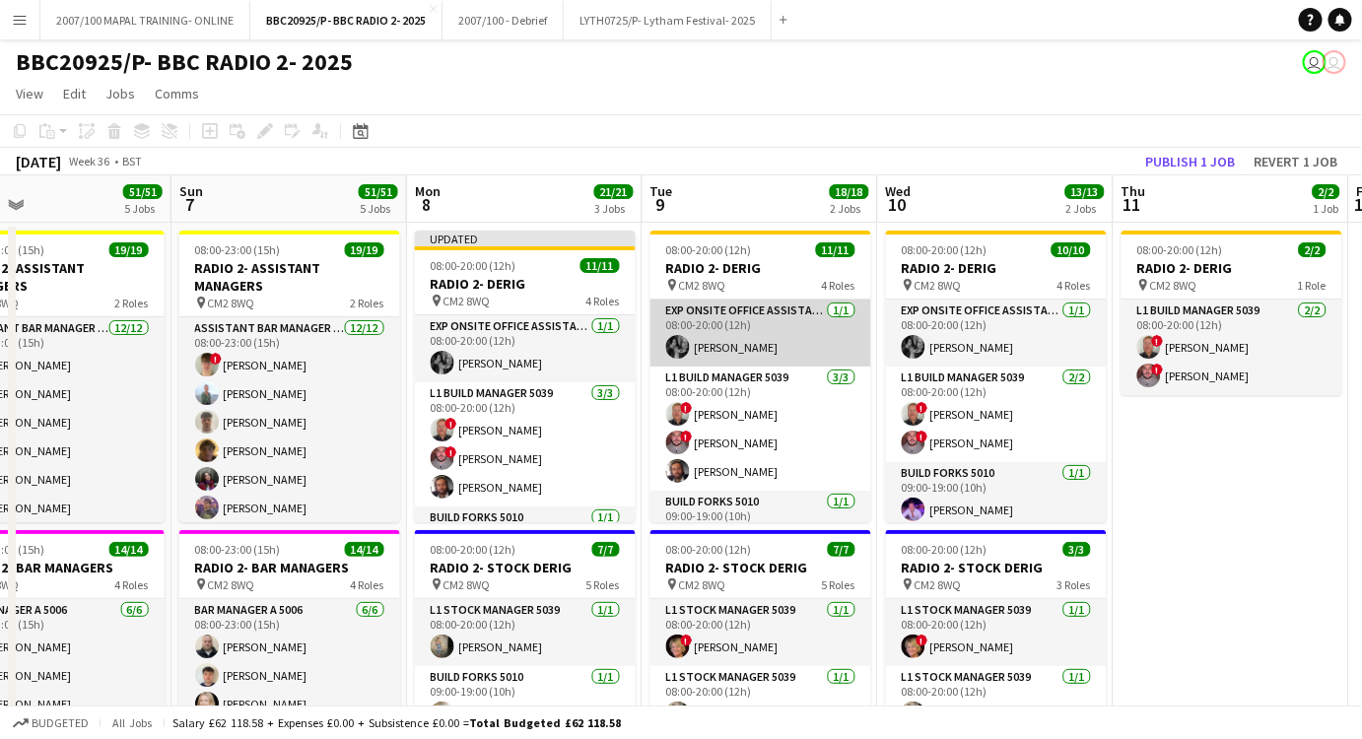
click at [775, 336] on app-card-role "Exp Onsite Office Assistant 5012 [DATE] 08:00-20:00 (12h) [PERSON_NAME]" at bounding box center [761, 333] width 221 height 67
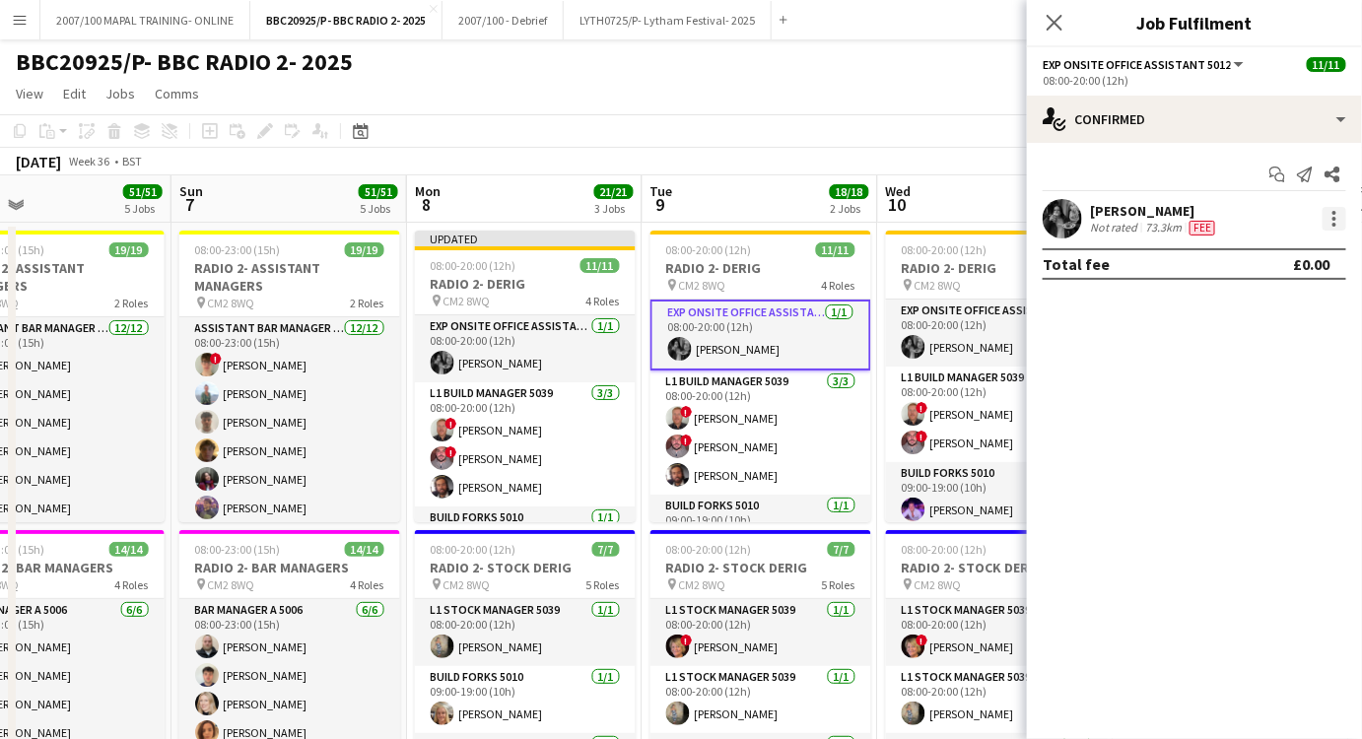
click at [1343, 216] on div at bounding box center [1335, 219] width 24 height 24
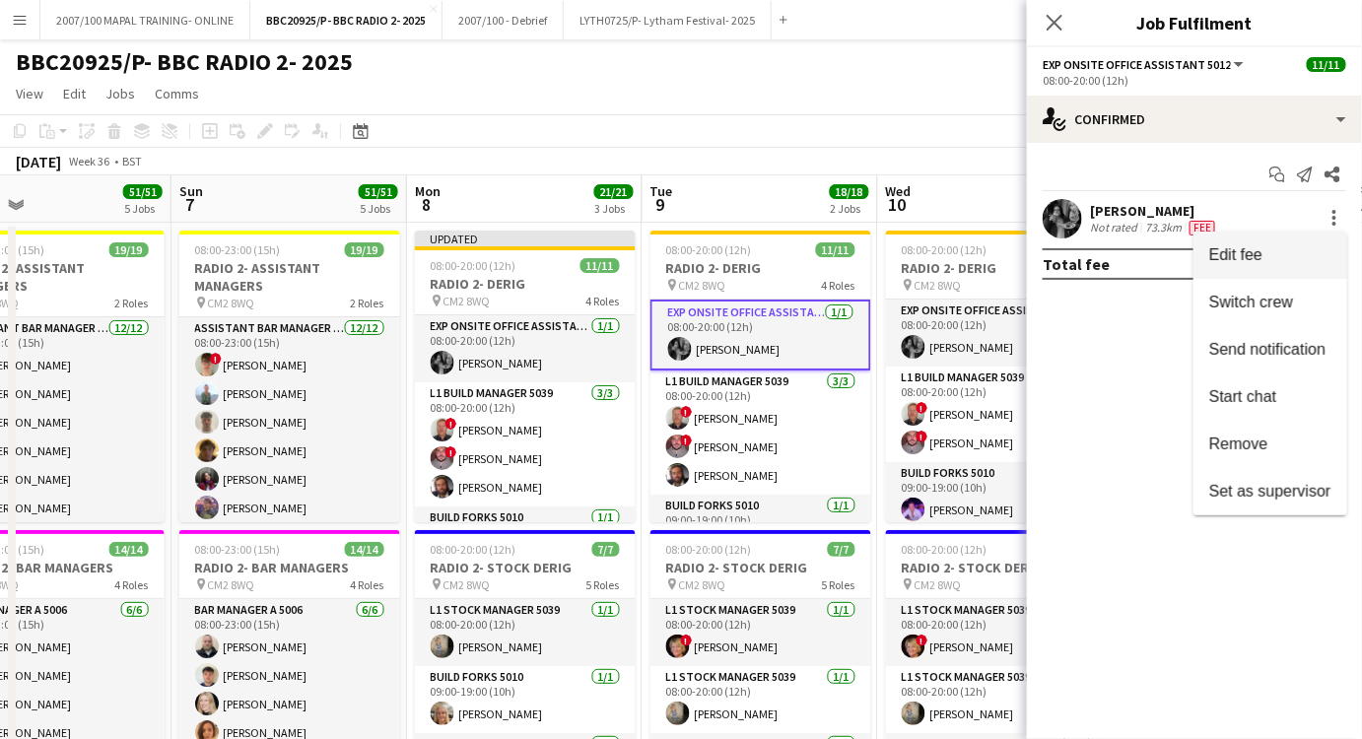
click at [1260, 248] on span "Edit fee" at bounding box center [1236, 254] width 53 height 17
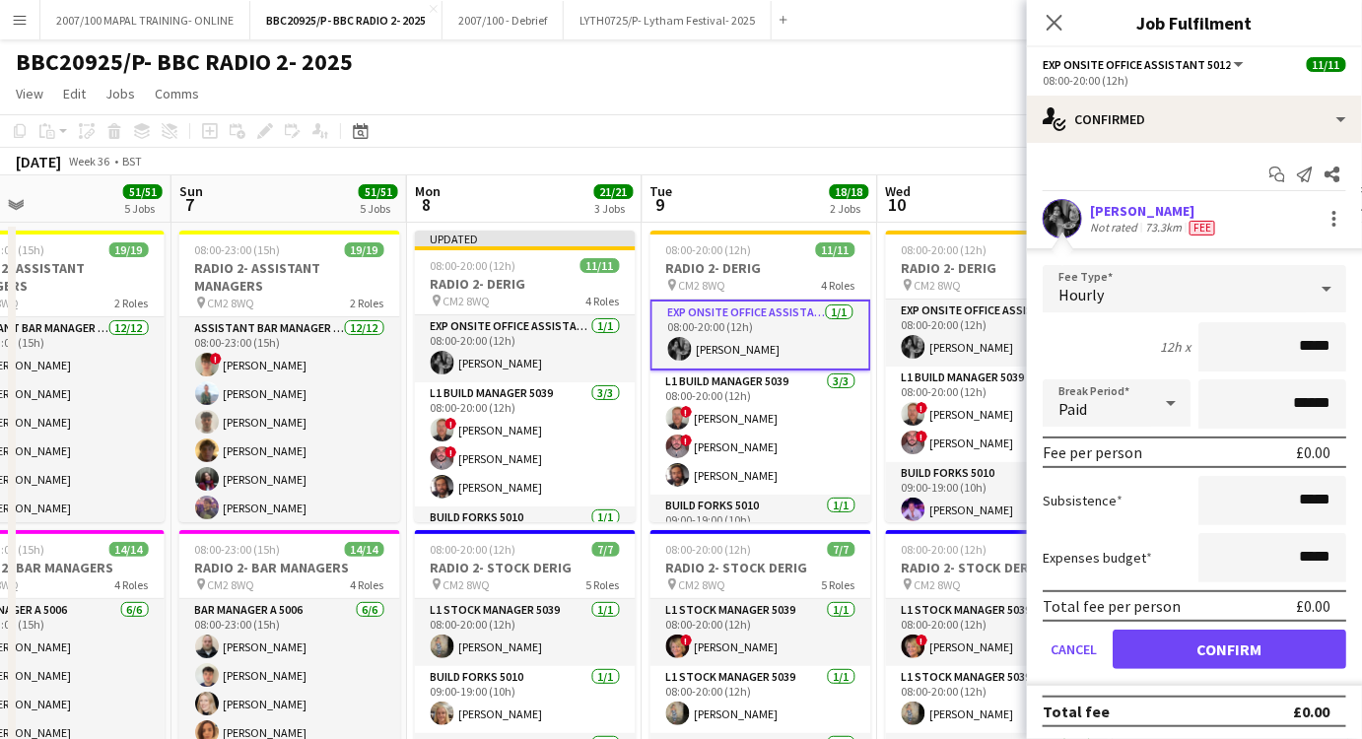
click at [1240, 296] on div "Hourly" at bounding box center [1175, 288] width 264 height 47
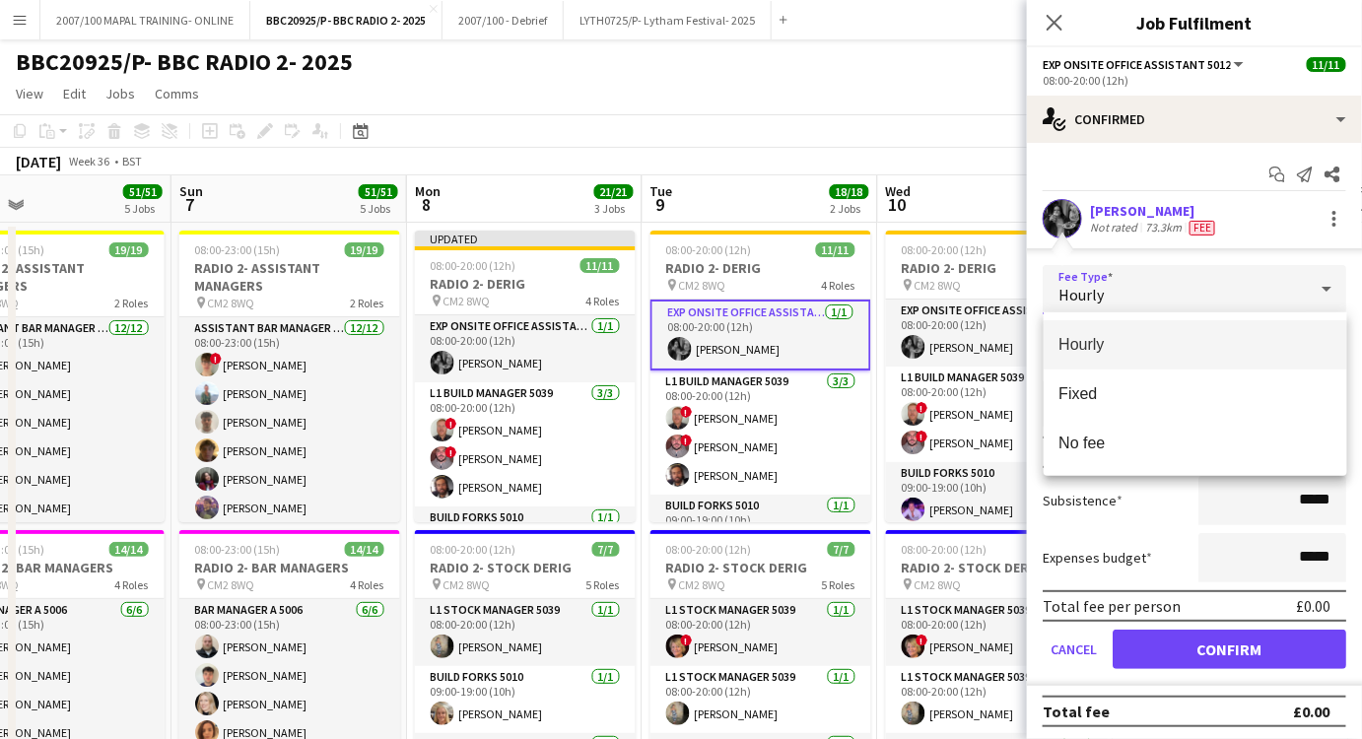
click at [1148, 337] on span "Hourly" at bounding box center [1196, 344] width 272 height 19
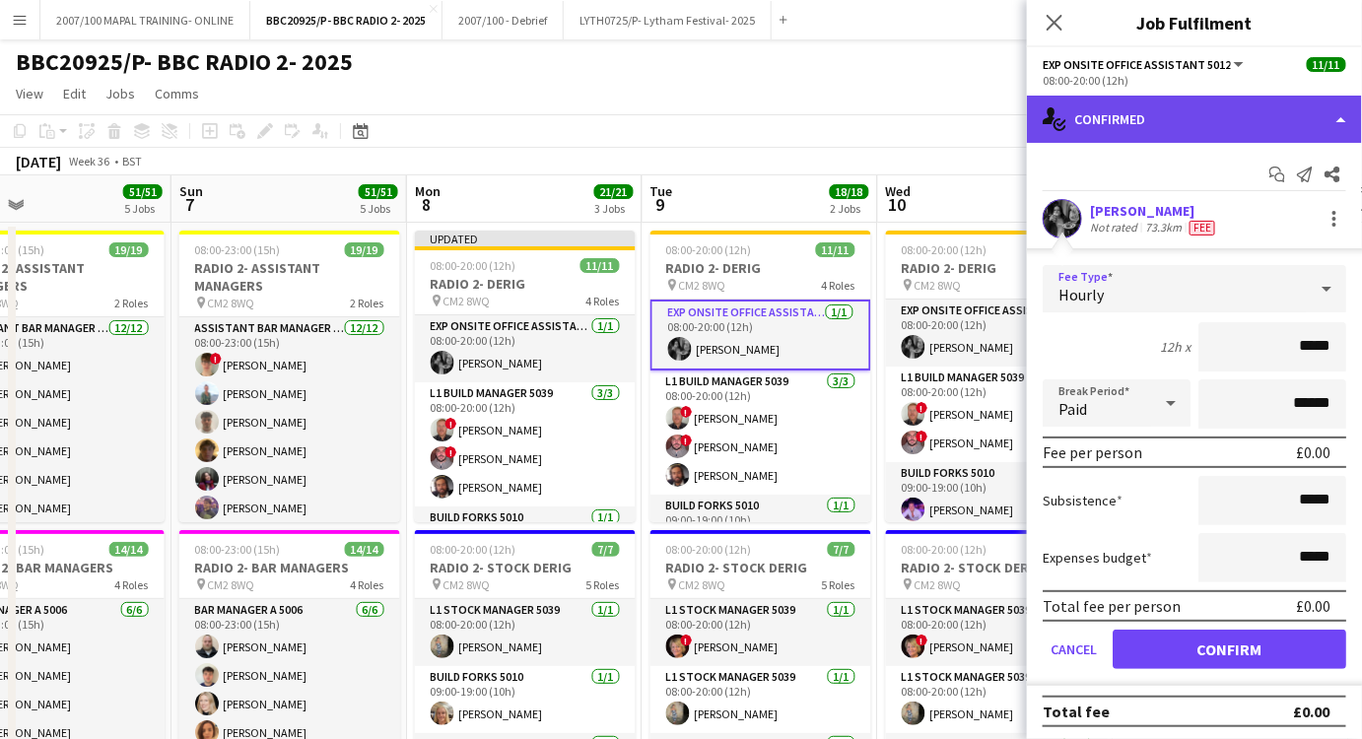
click at [1252, 110] on div "single-neutral-actions-check-2 Confirmed" at bounding box center [1194, 119] width 335 height 47
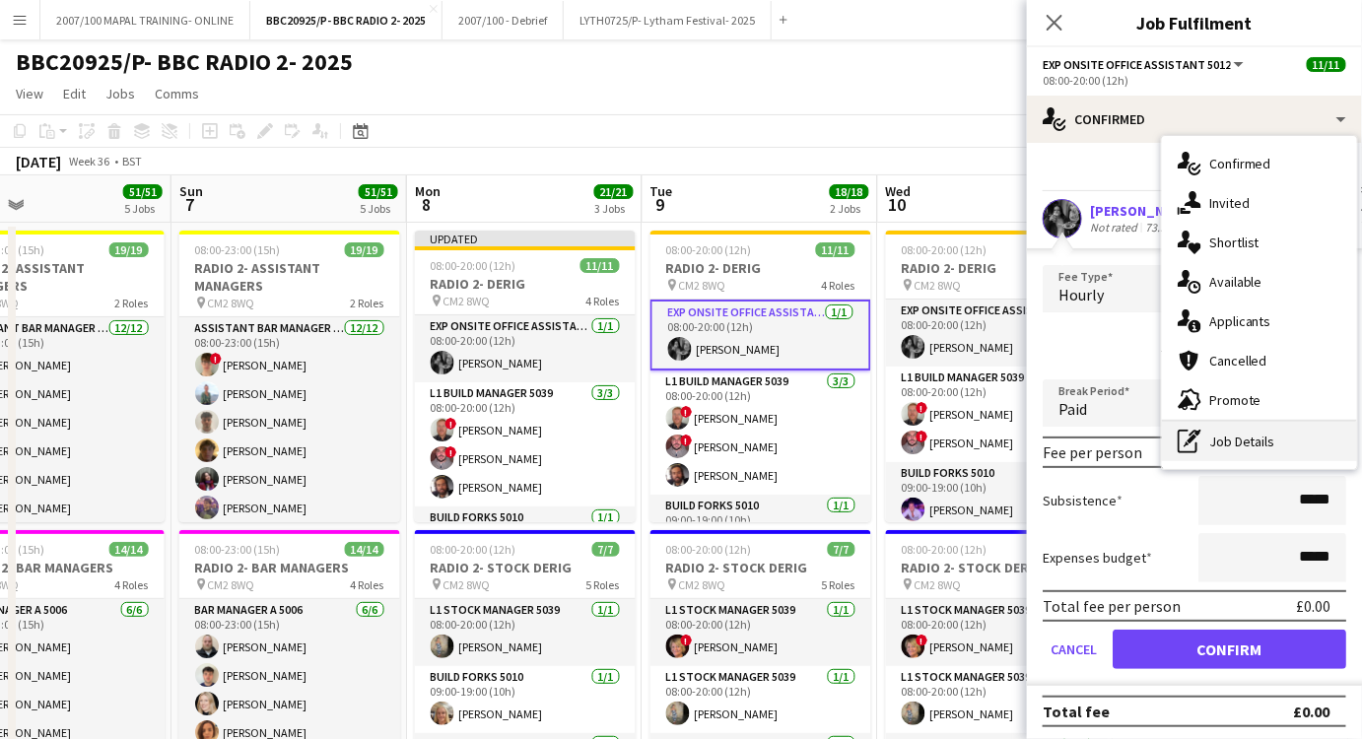
click at [1240, 428] on div "pen-write Job Details" at bounding box center [1259, 441] width 195 height 39
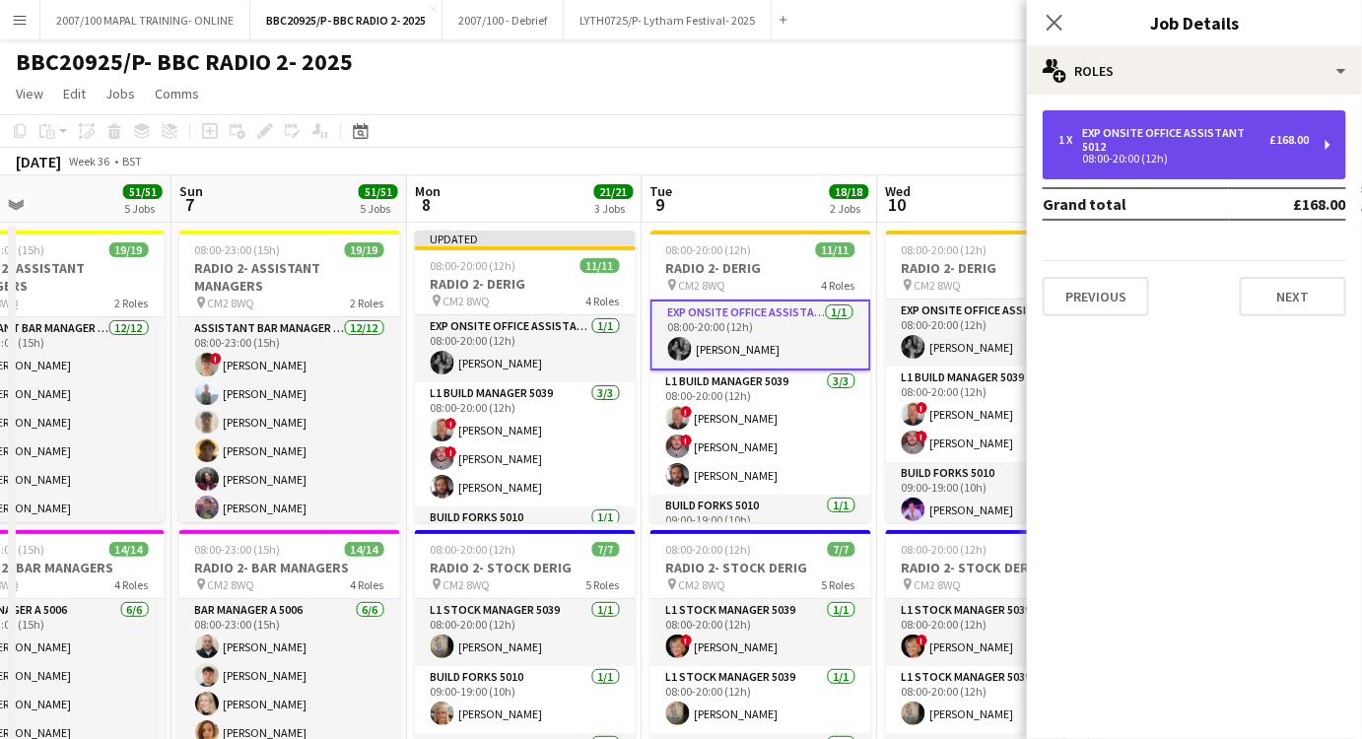
click at [1185, 115] on div "1 x Exp Onsite Office Assistant 5012 £168.00 08:00-20:00 (12h)" at bounding box center [1195, 144] width 304 height 69
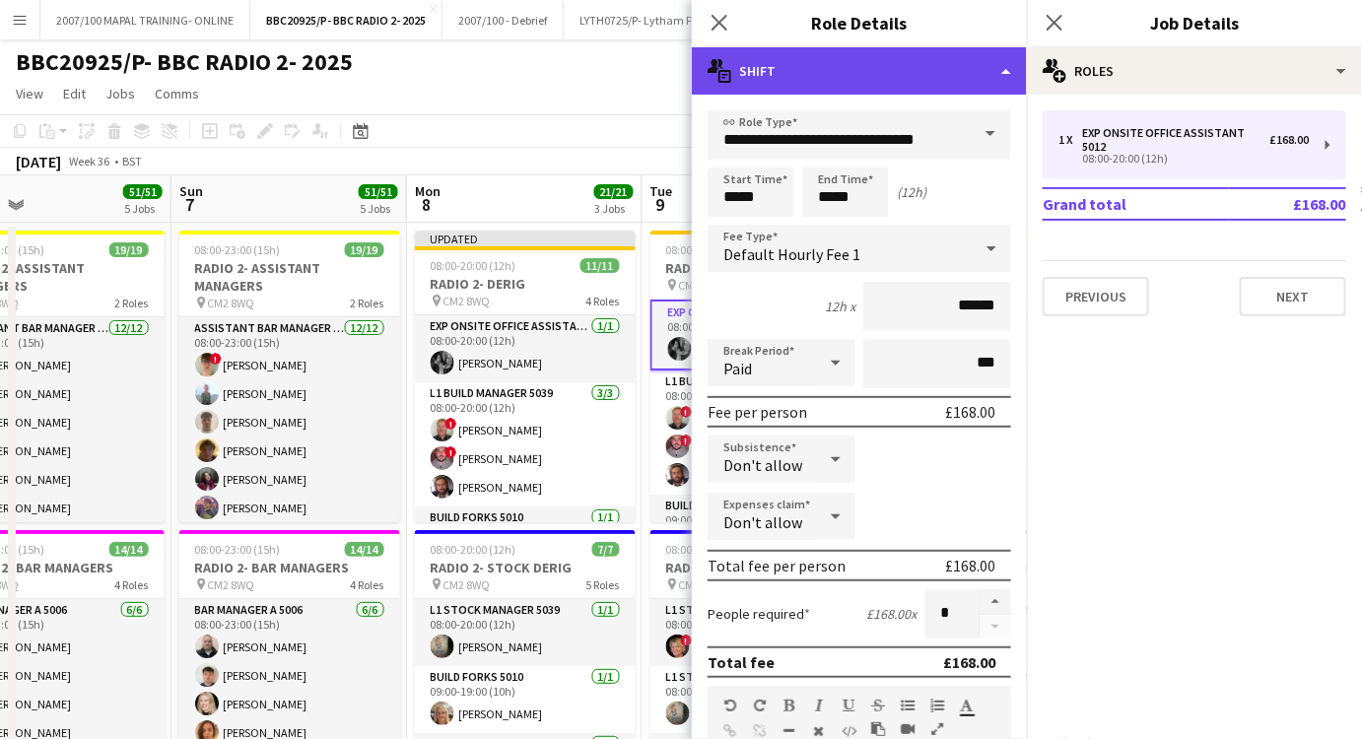
click at [891, 76] on div "multiple-actions-text Shift" at bounding box center [859, 70] width 335 height 47
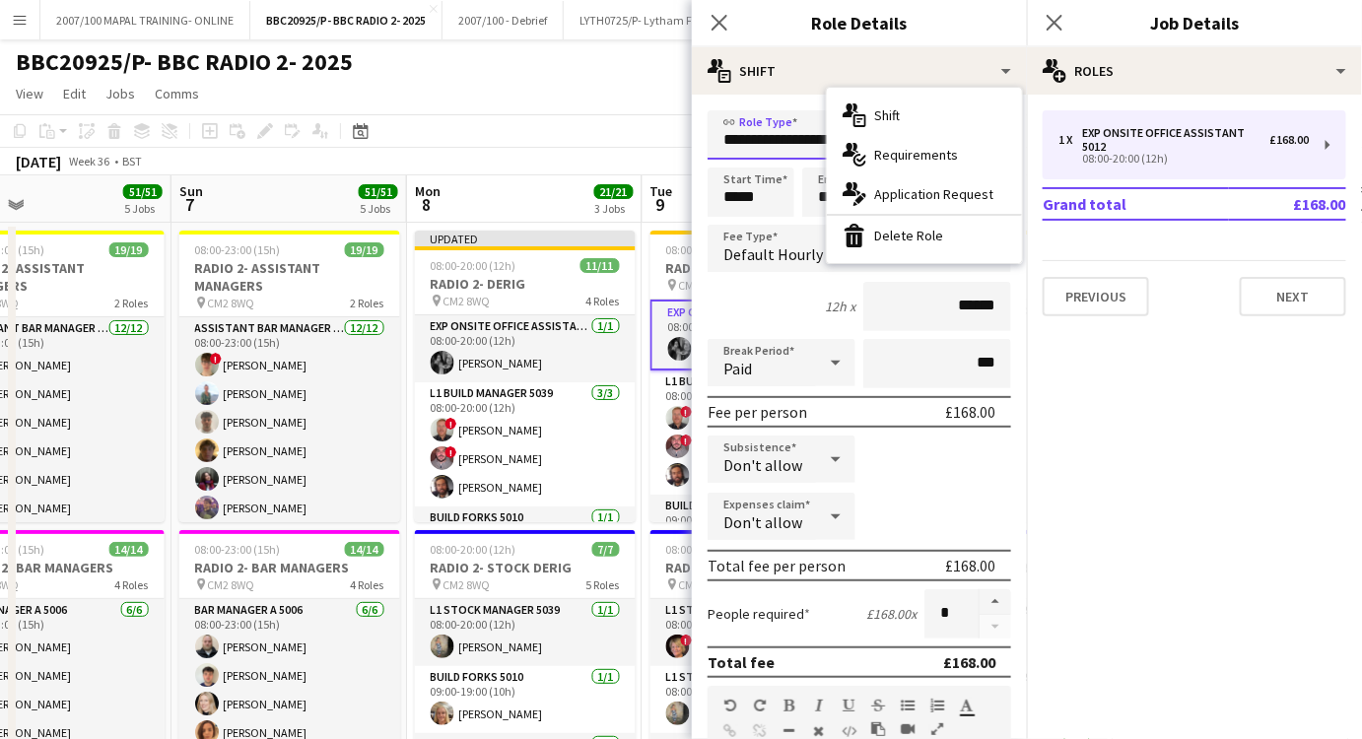
click at [767, 133] on input "**********" at bounding box center [860, 134] width 304 height 49
click at [767, 134] on input "**********" at bounding box center [860, 134] width 304 height 49
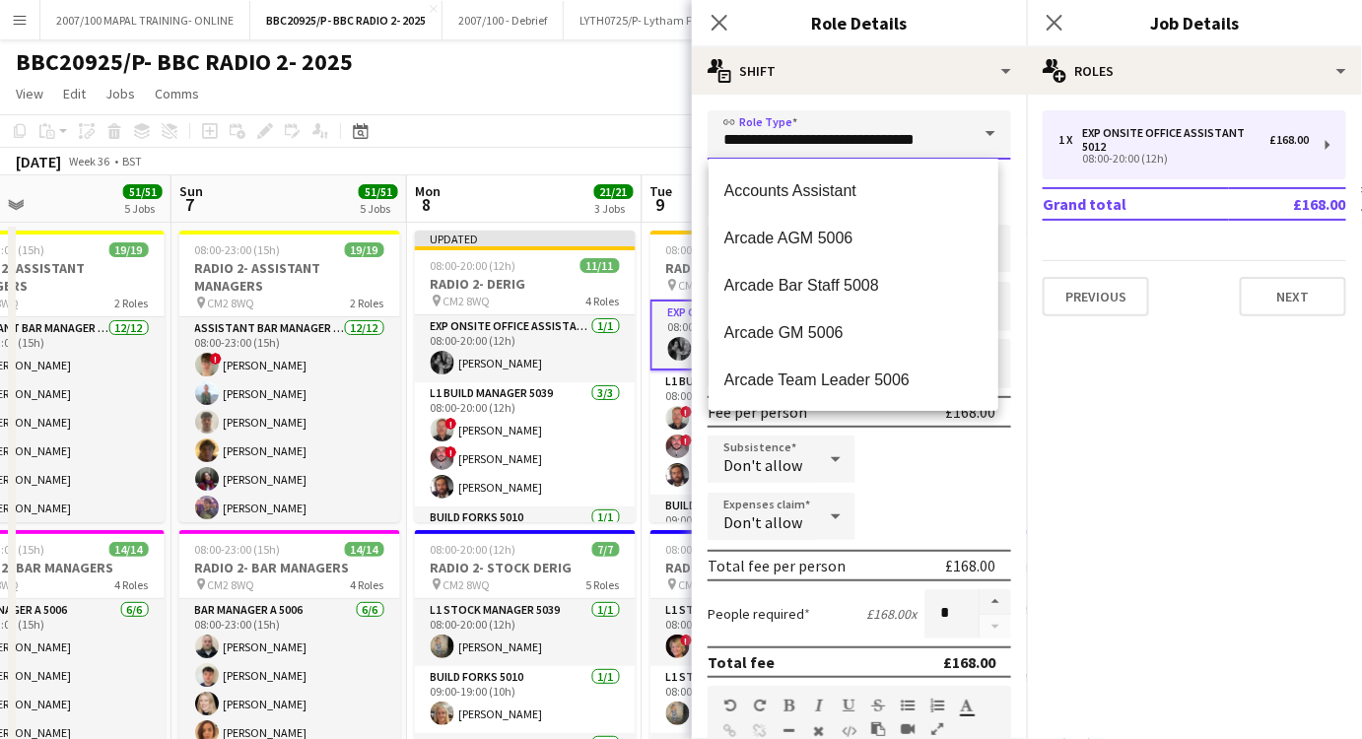
click at [767, 134] on input "**********" at bounding box center [860, 134] width 304 height 49
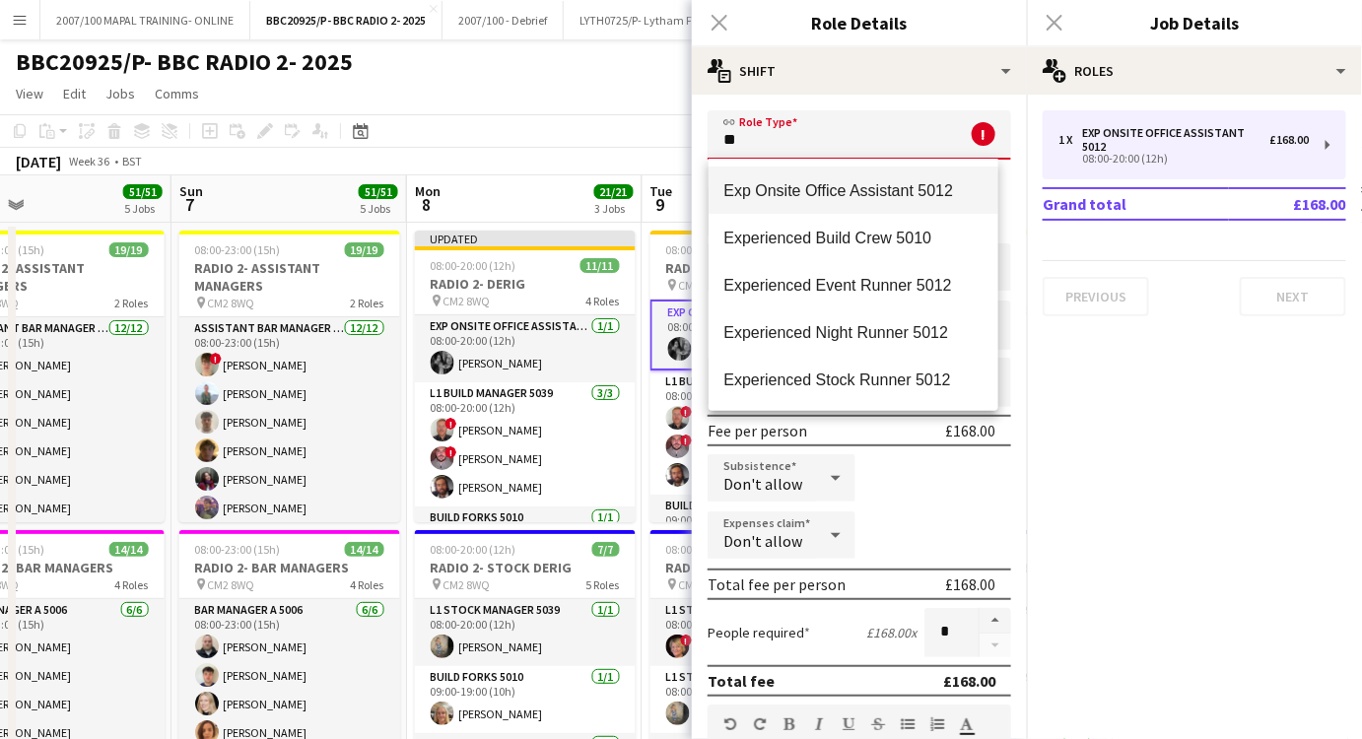
click at [795, 186] on span "Exp Onsite Office Assistant 5012" at bounding box center [854, 190] width 258 height 19
type input "**********"
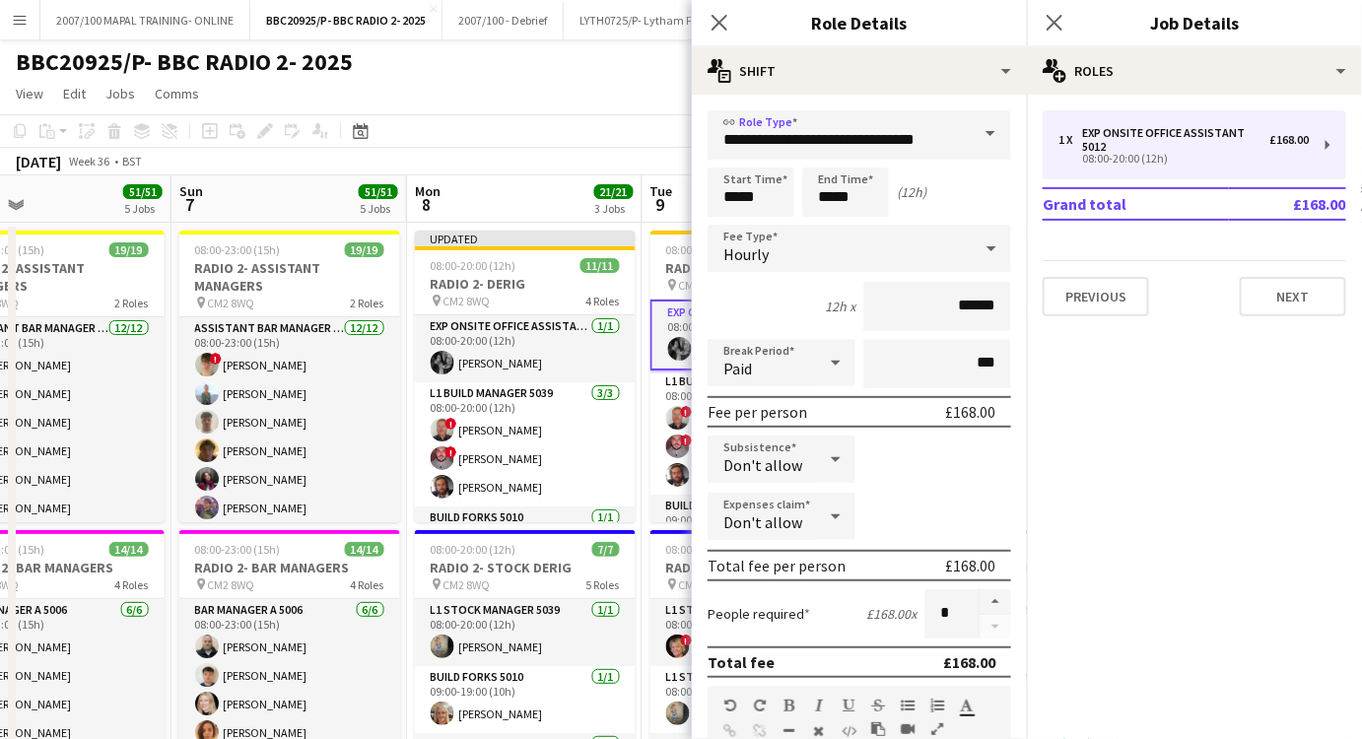
click at [502, 112] on app-page-menu "View Day view expanded Day view collapsed Month view Date picker Jump to [DATE]…" at bounding box center [681, 95] width 1362 height 37
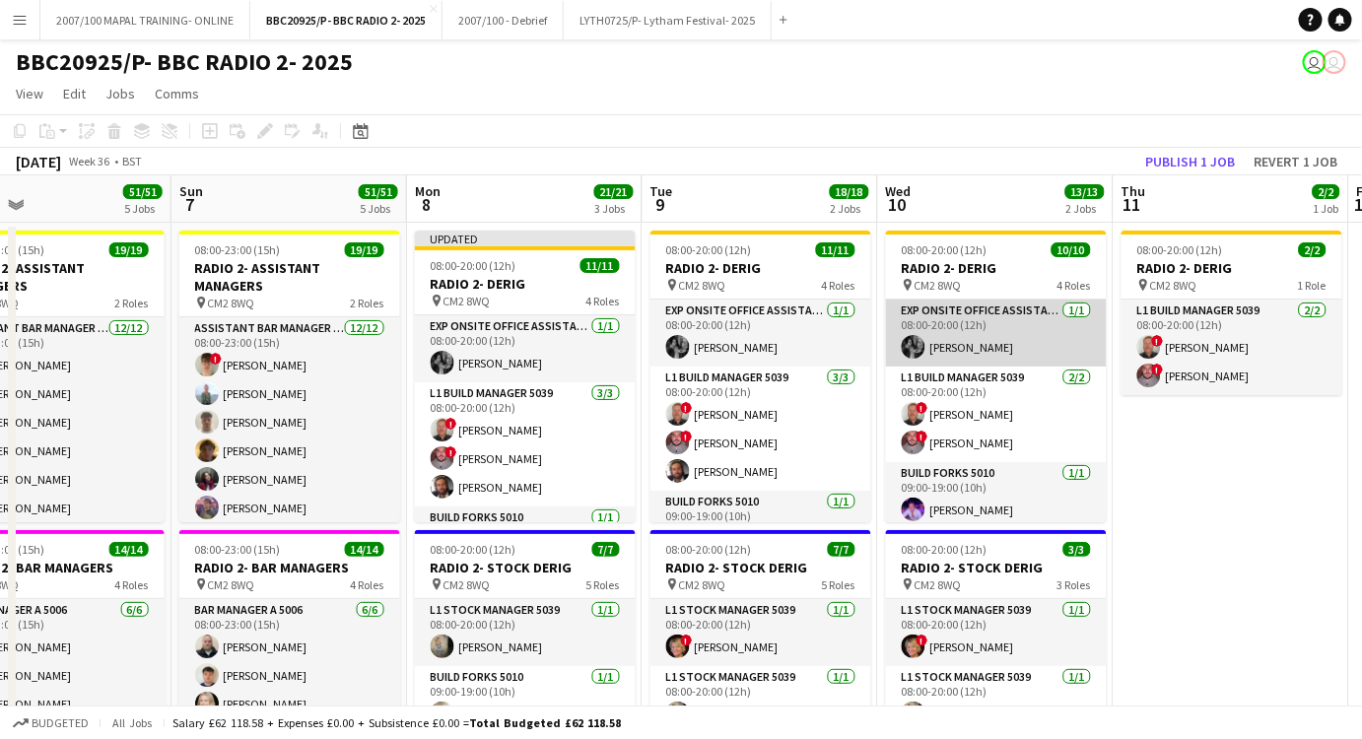
click at [1009, 342] on app-card-role "Exp Onsite Office Assistant 5012 [DATE] 08:00-20:00 (12h) [PERSON_NAME]" at bounding box center [996, 333] width 221 height 67
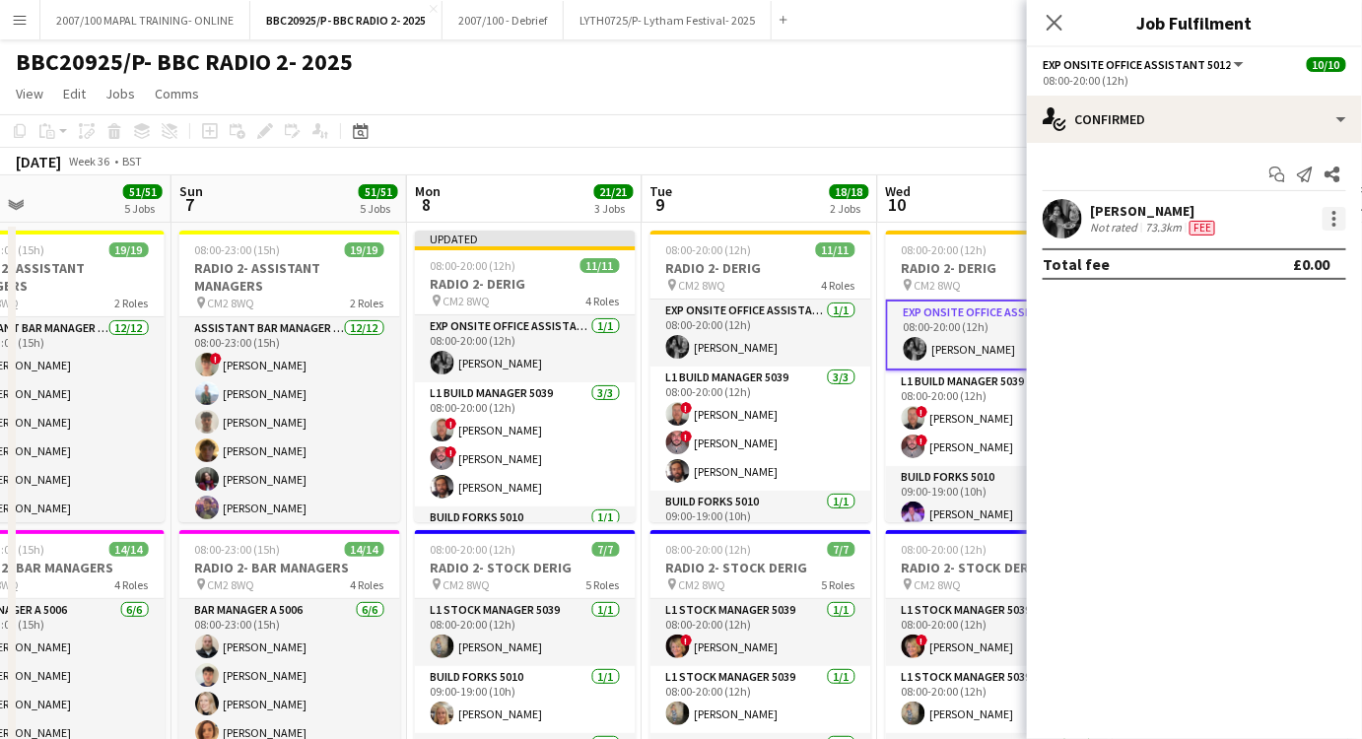
click at [1331, 218] on div at bounding box center [1335, 219] width 24 height 24
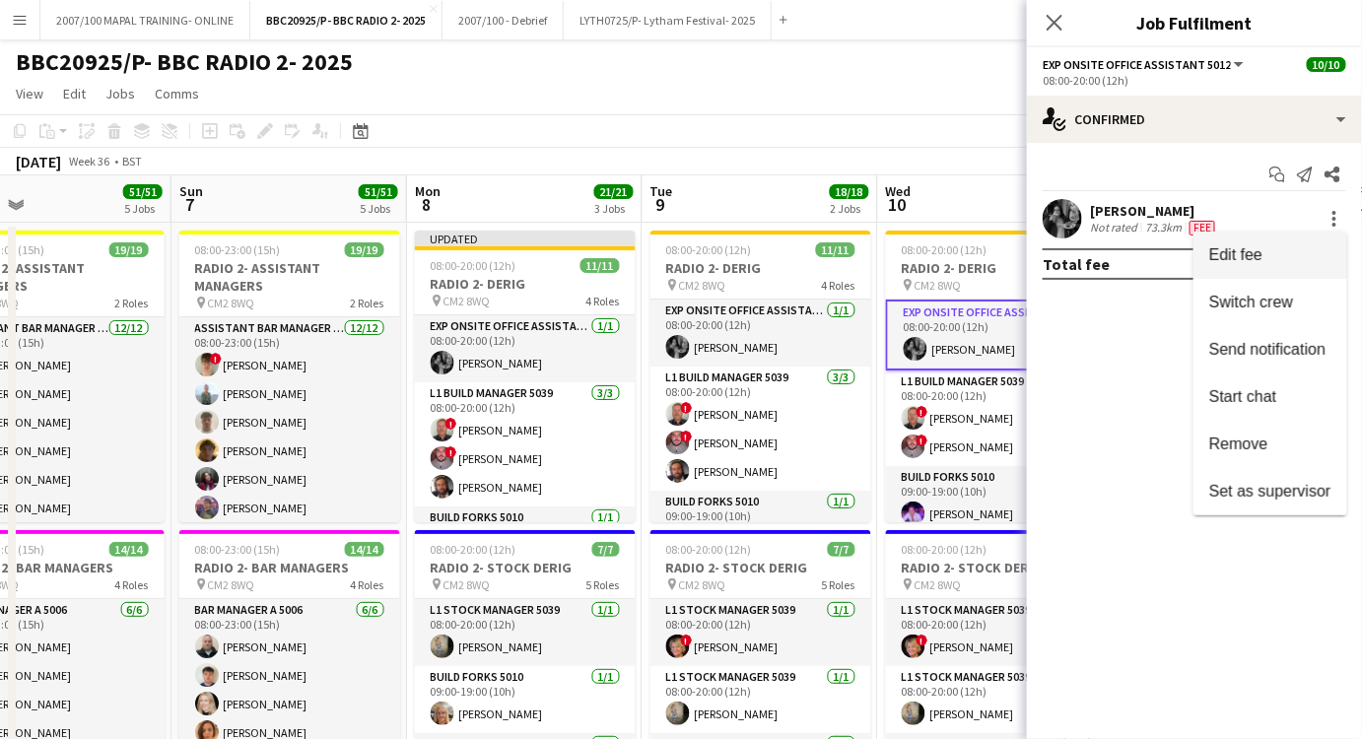
click at [1303, 252] on span "Edit fee" at bounding box center [1271, 255] width 122 height 18
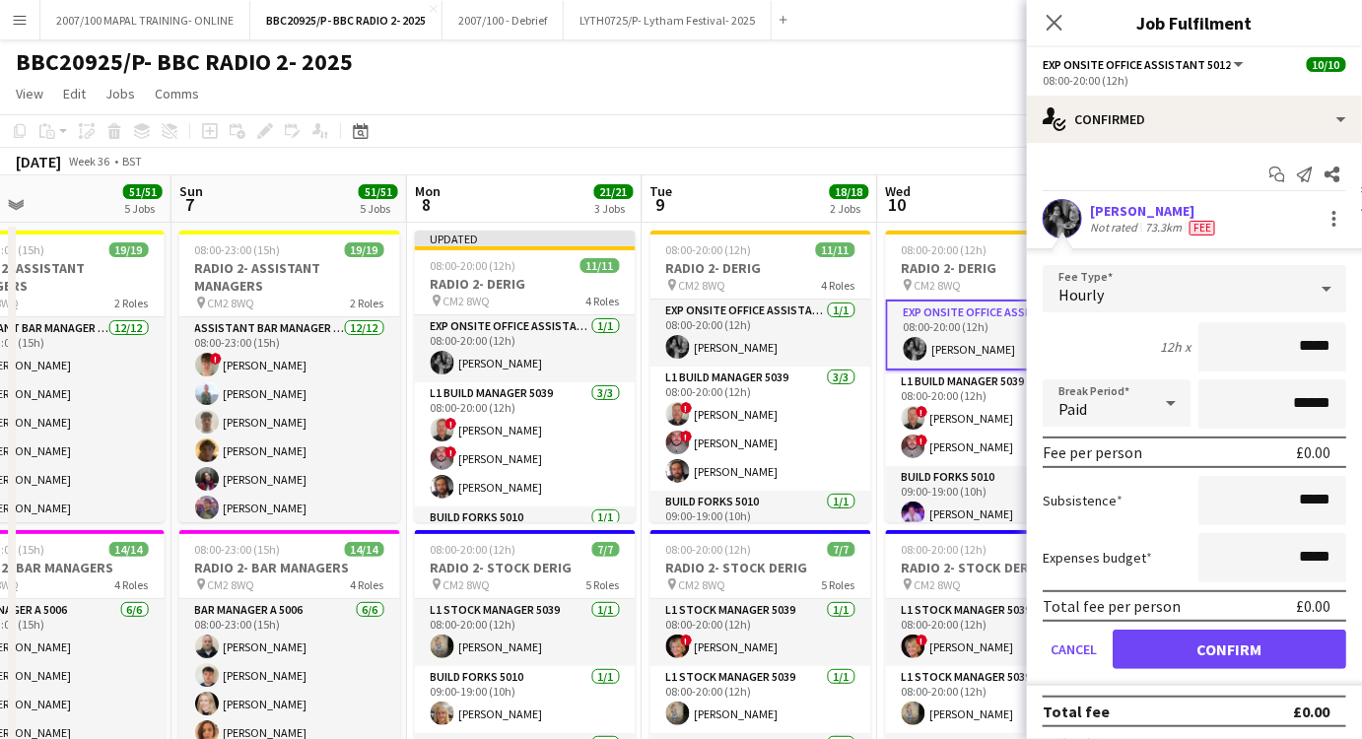
click at [1271, 288] on div "Hourly" at bounding box center [1175, 288] width 264 height 47
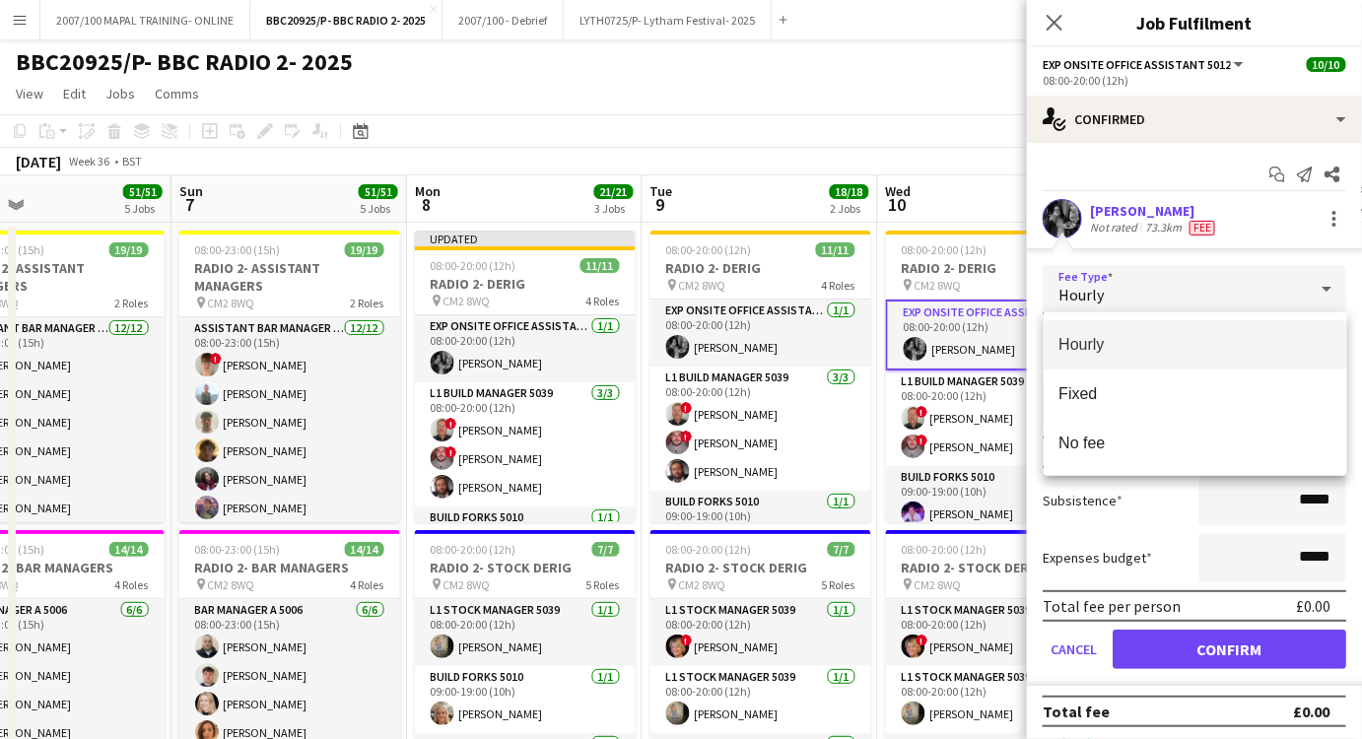
click at [1180, 279] on div at bounding box center [681, 369] width 1362 height 739
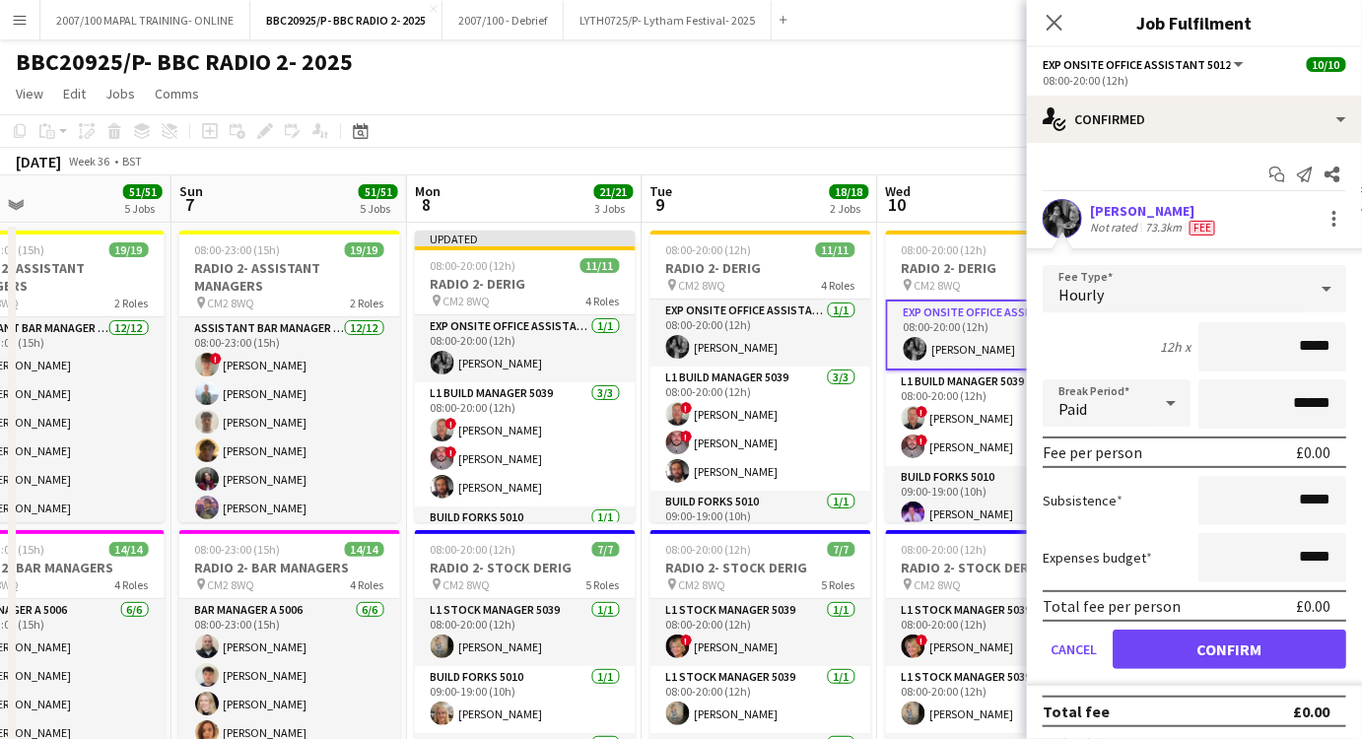
click at [1180, 280] on div "Hourly" at bounding box center [1175, 288] width 264 height 47
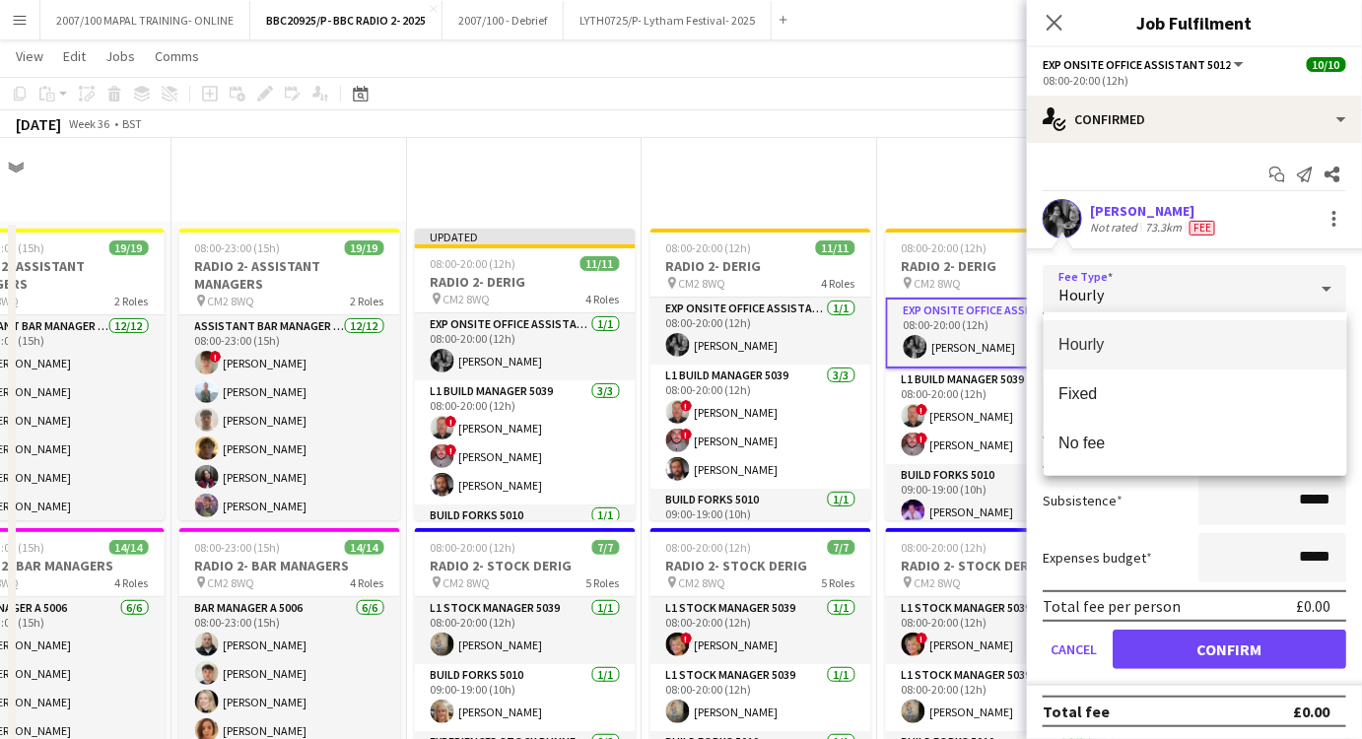
scroll to position [647, 0]
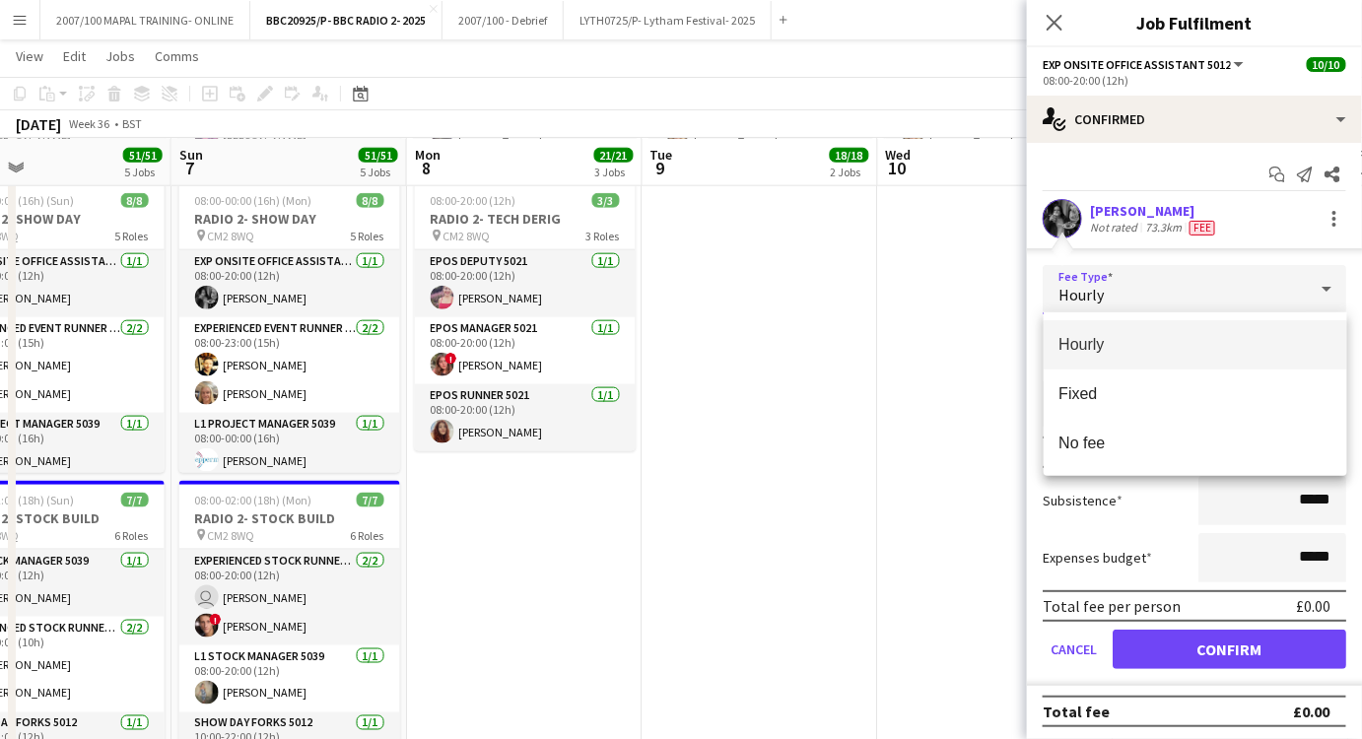
click at [919, 421] on div at bounding box center [681, 369] width 1362 height 739
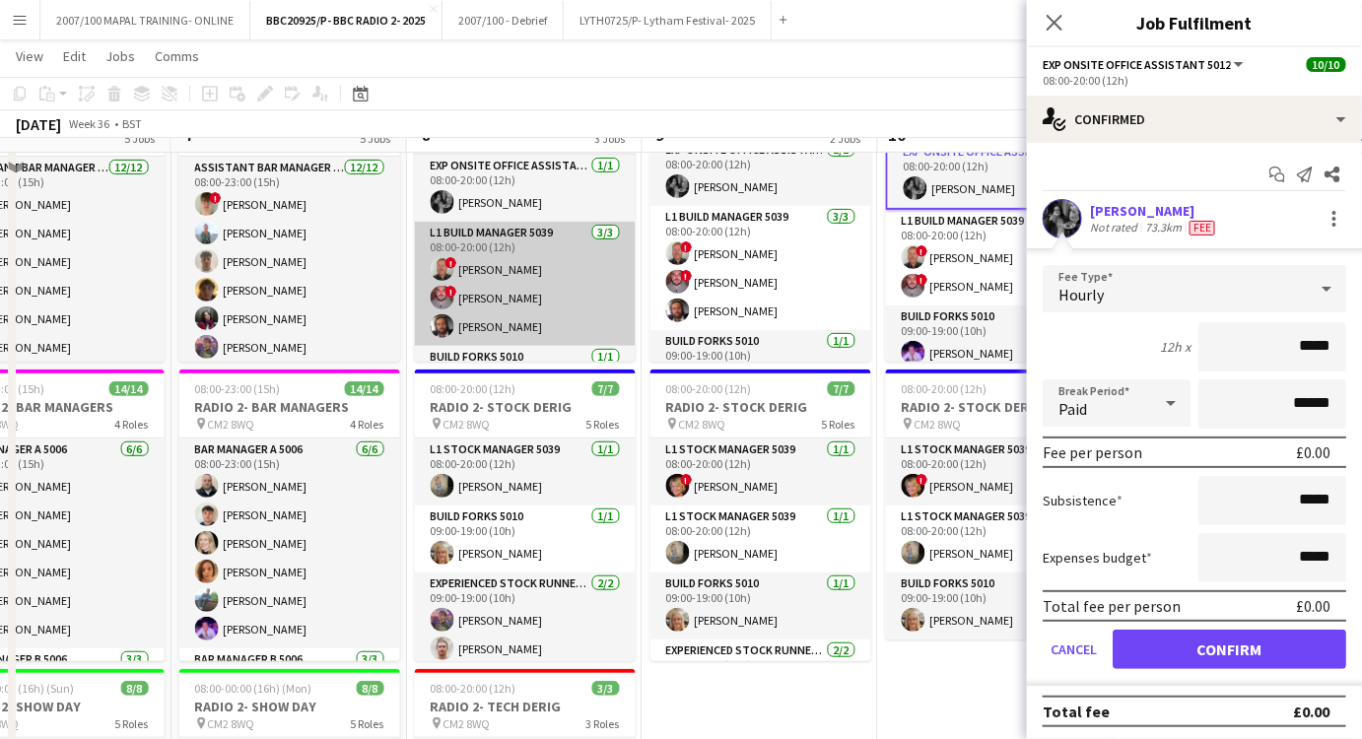
scroll to position [109, 0]
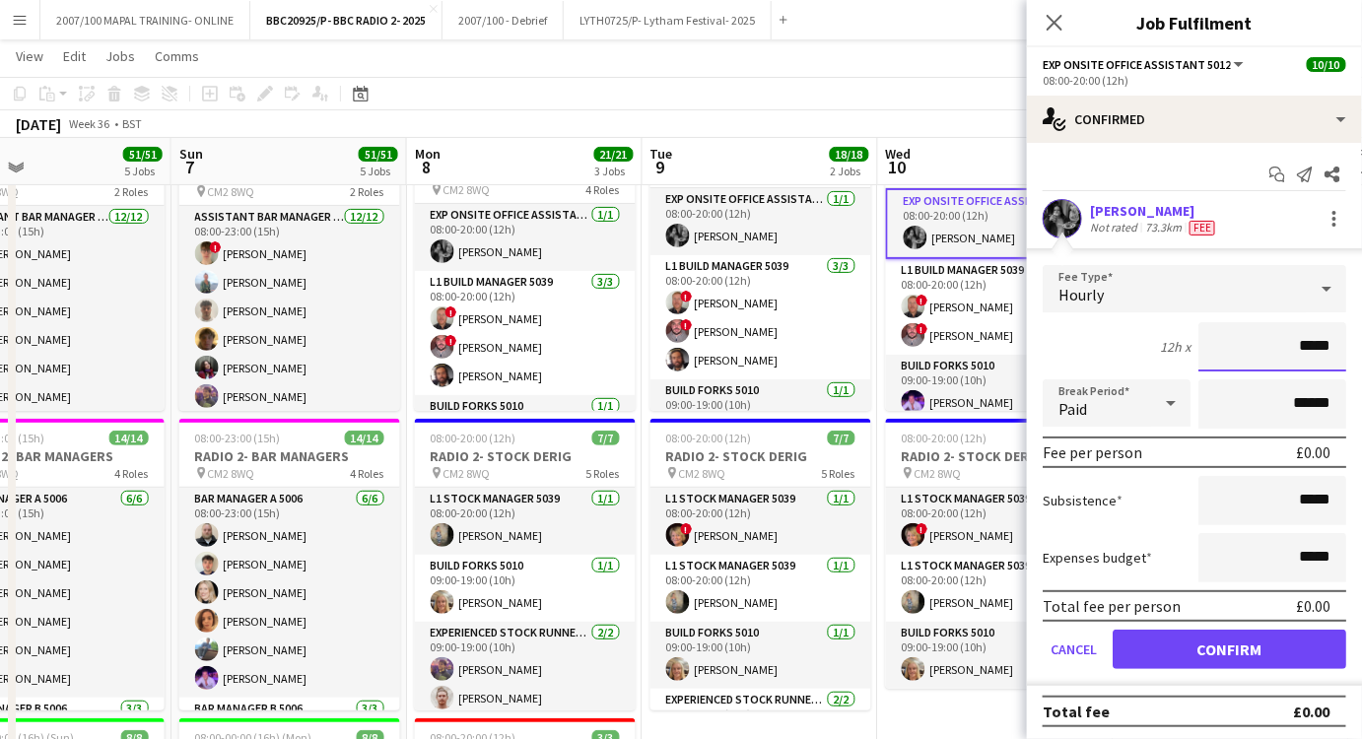
click at [1316, 342] on input "*****" at bounding box center [1273, 346] width 148 height 49
click at [1312, 343] on input "*****" at bounding box center [1273, 346] width 148 height 49
type input "**"
type input "******"
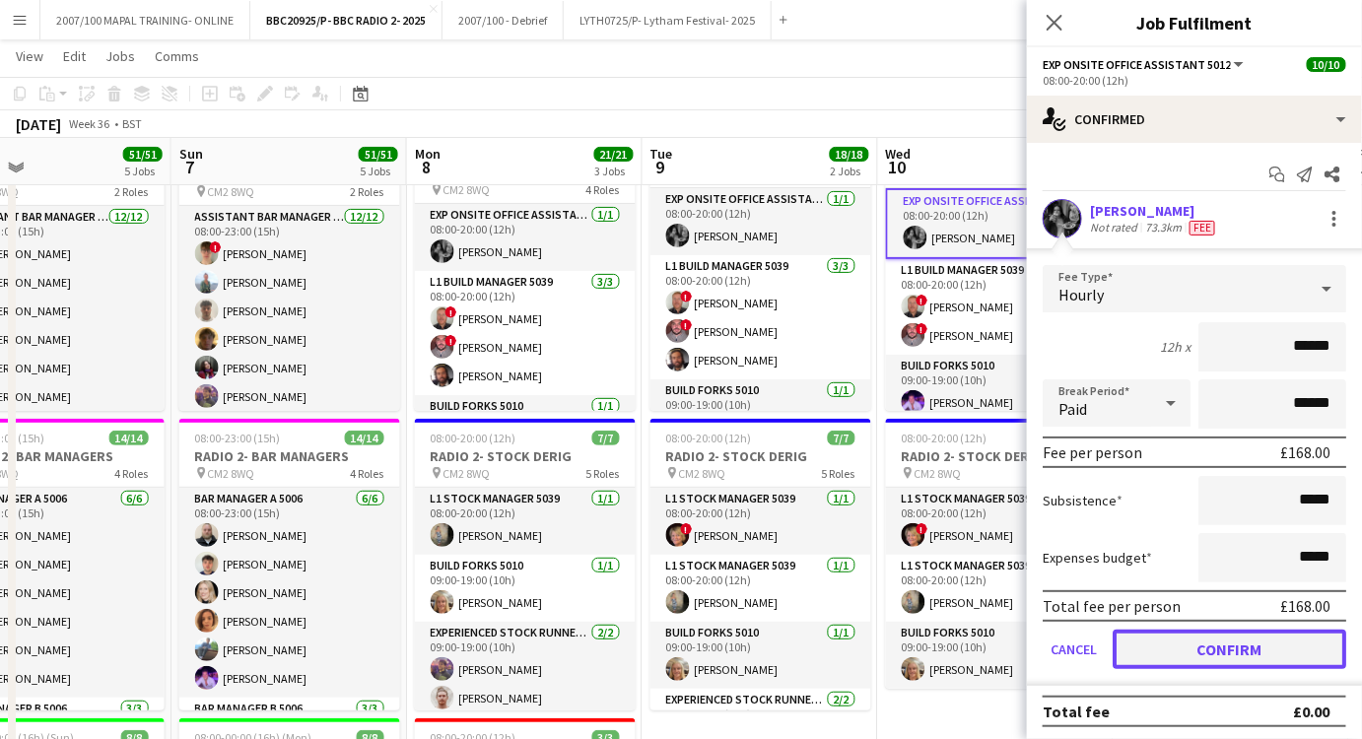
click at [1237, 659] on button "Confirm" at bounding box center [1230, 649] width 234 height 39
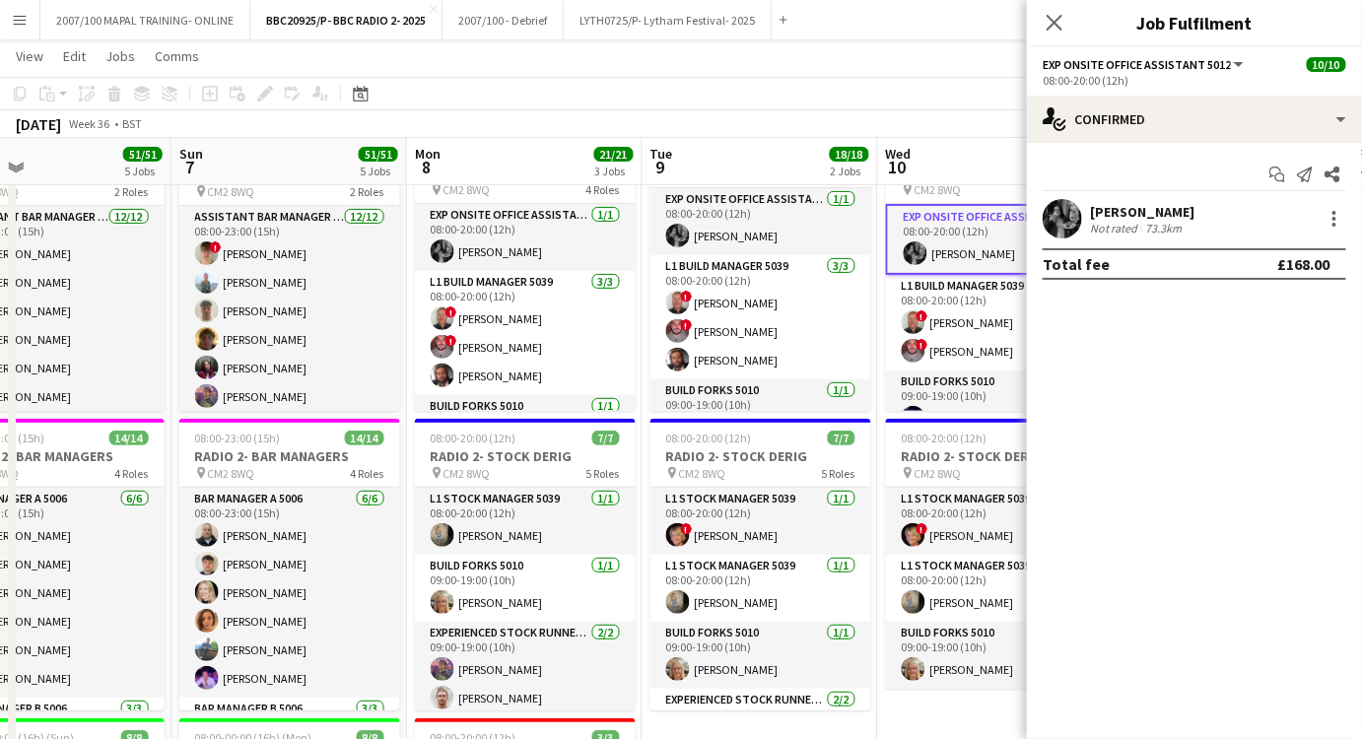
click at [737, 59] on app-page-menu "View Day view expanded Day view collapsed Month view Date picker Jump to [DATE]…" at bounding box center [681, 57] width 1362 height 37
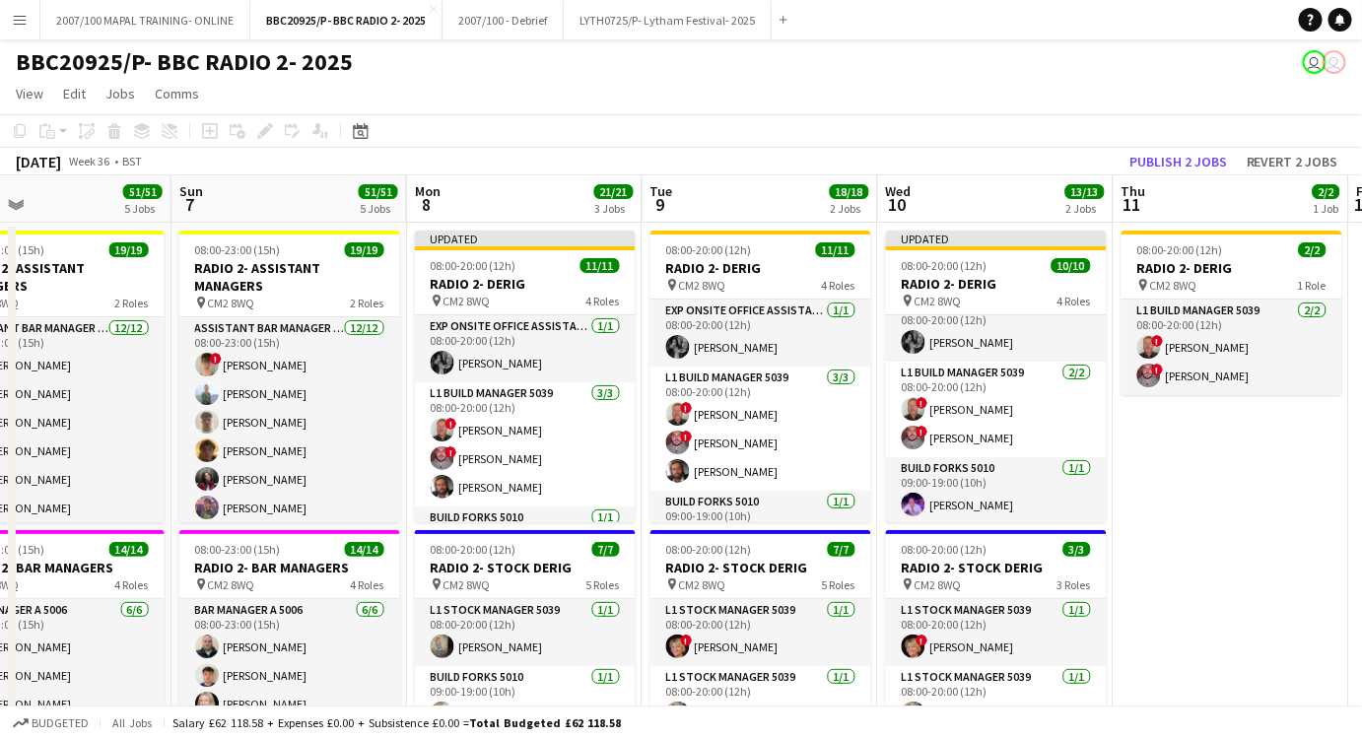
scroll to position [0, 0]
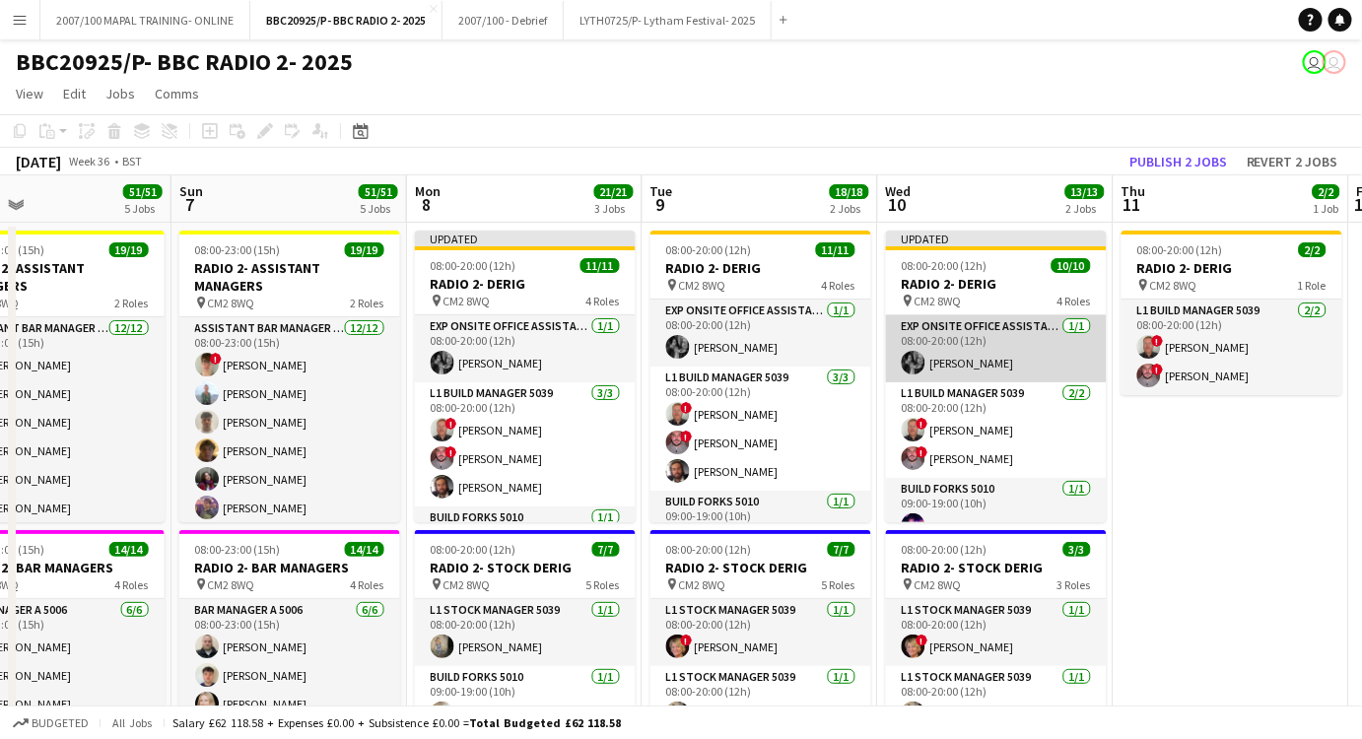
click at [979, 347] on app-card-role "Exp Onsite Office Assistant 5012 [DATE] 08:00-20:00 (12h) [PERSON_NAME]" at bounding box center [996, 348] width 221 height 67
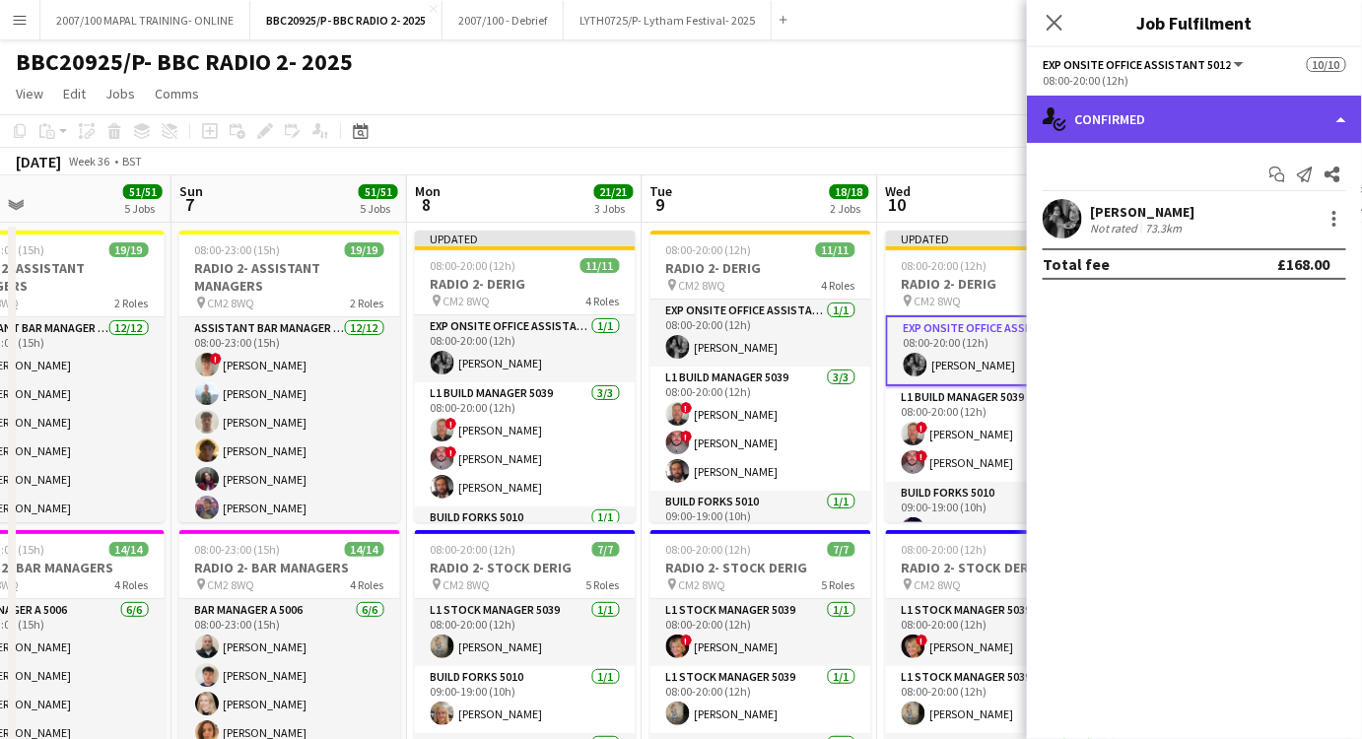
click at [1259, 104] on div "single-neutral-actions-check-2 Confirmed" at bounding box center [1194, 119] width 335 height 47
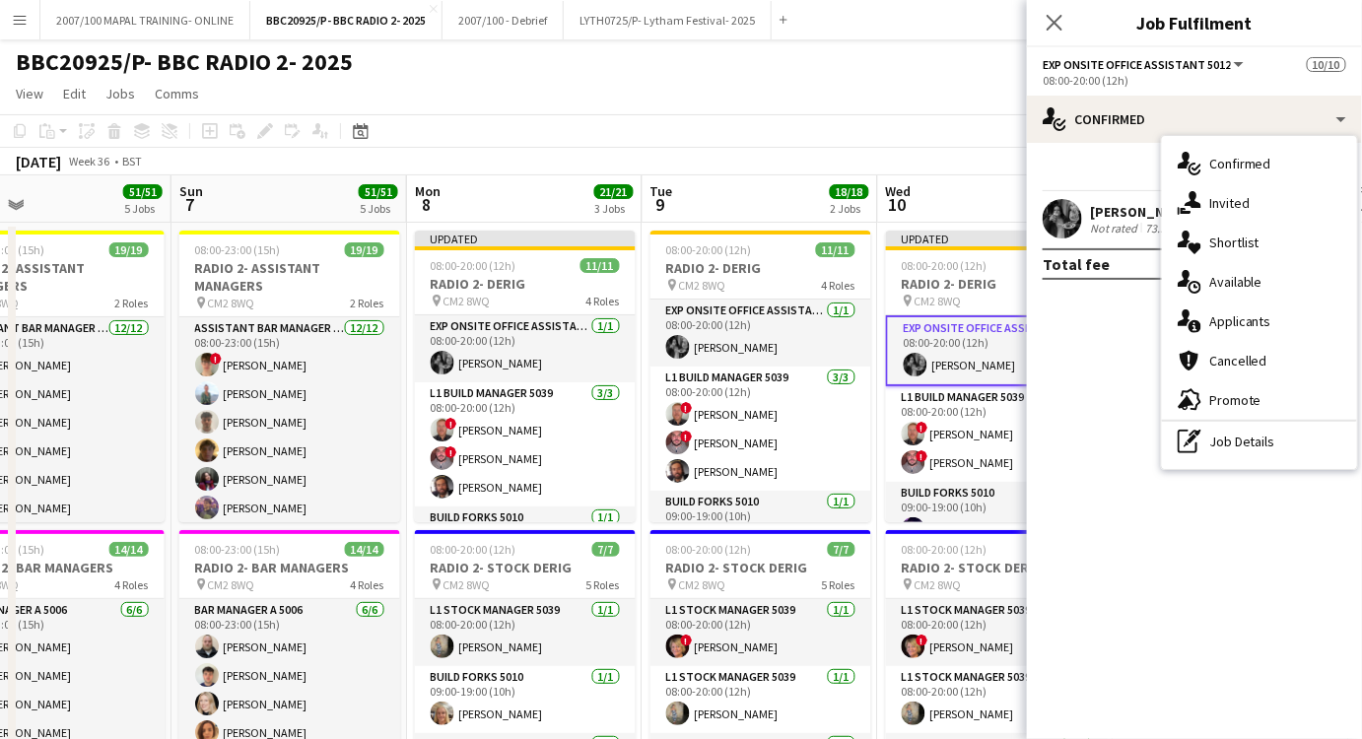
click at [1262, 440] on div "pen-write Job Details" at bounding box center [1259, 441] width 195 height 39
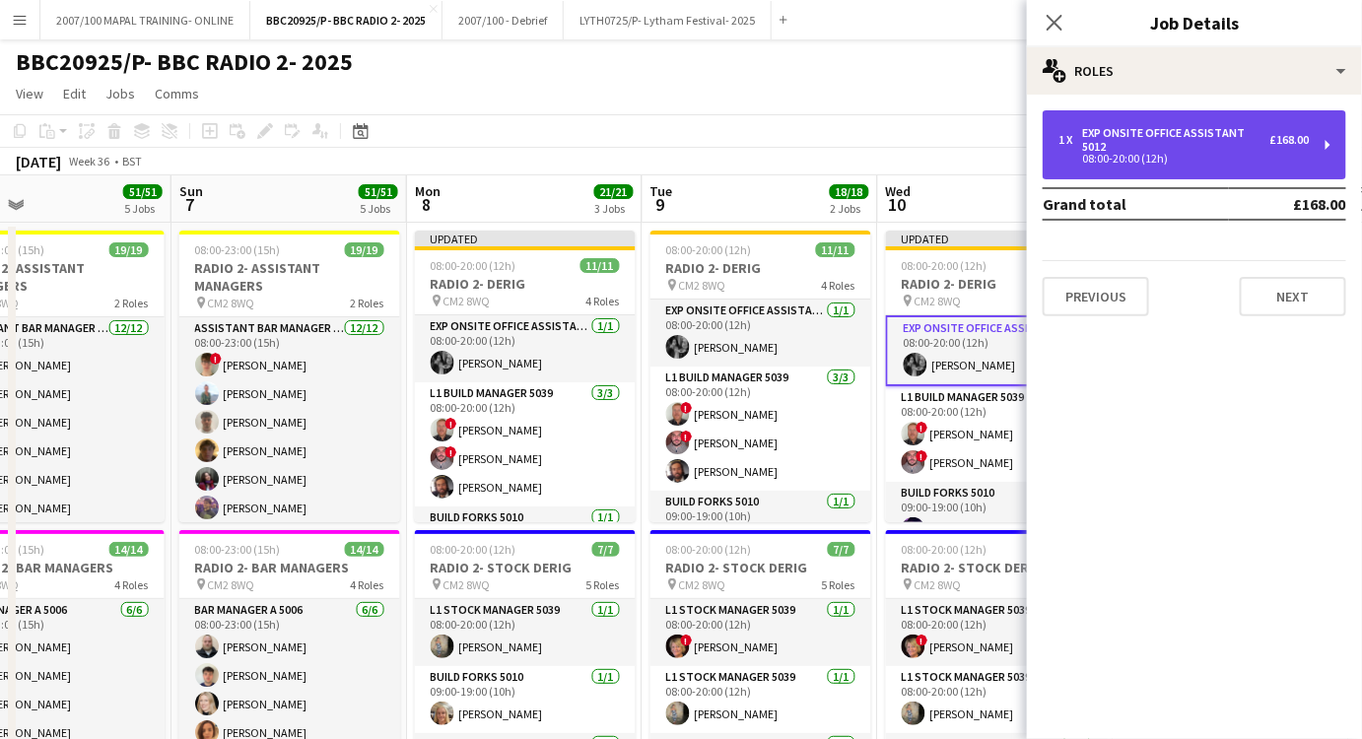
click at [1157, 118] on div "1 x Exp Onsite Office Assistant 5012 £168.00 08:00-20:00 (12h)" at bounding box center [1195, 144] width 304 height 69
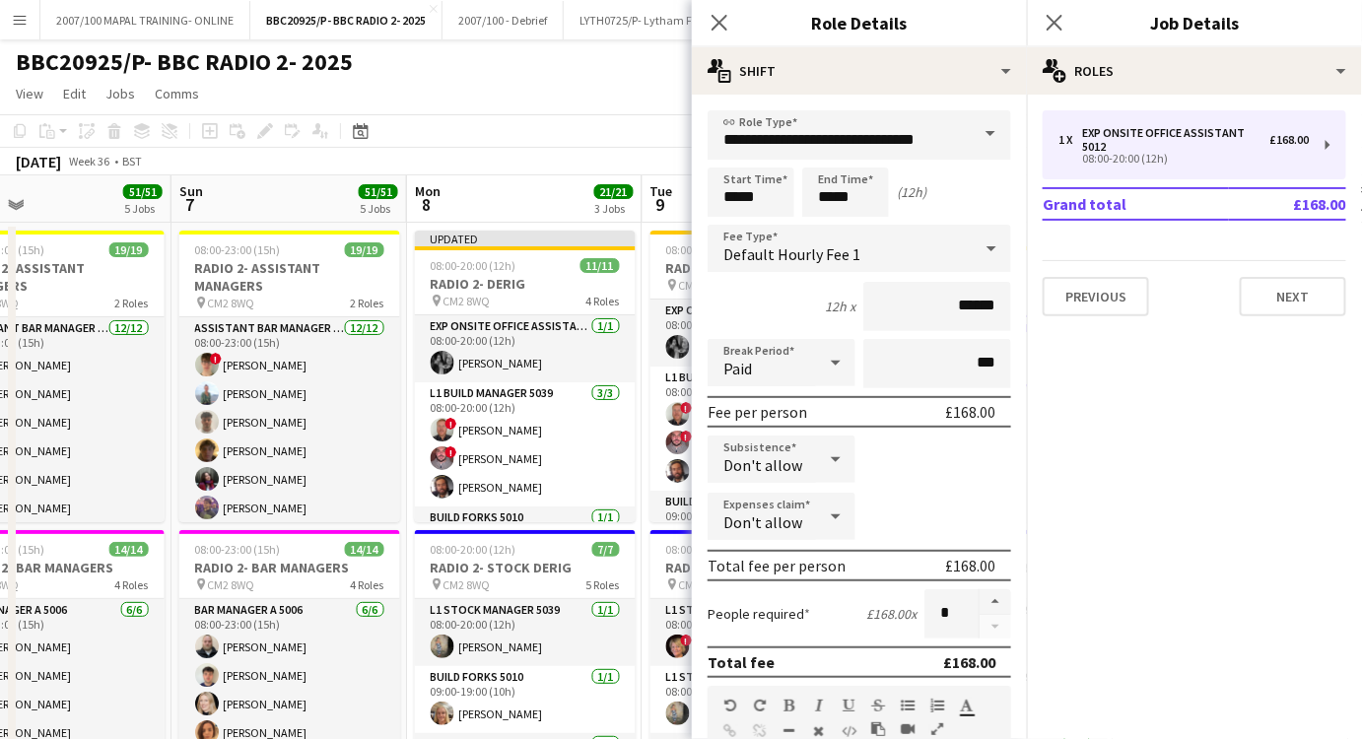
click at [604, 124] on app-toolbar "Copy Paste Paste Ctrl+V Paste with crew Ctrl+Shift+V Paste linked Job [GEOGRAPH…" at bounding box center [681, 131] width 1362 height 34
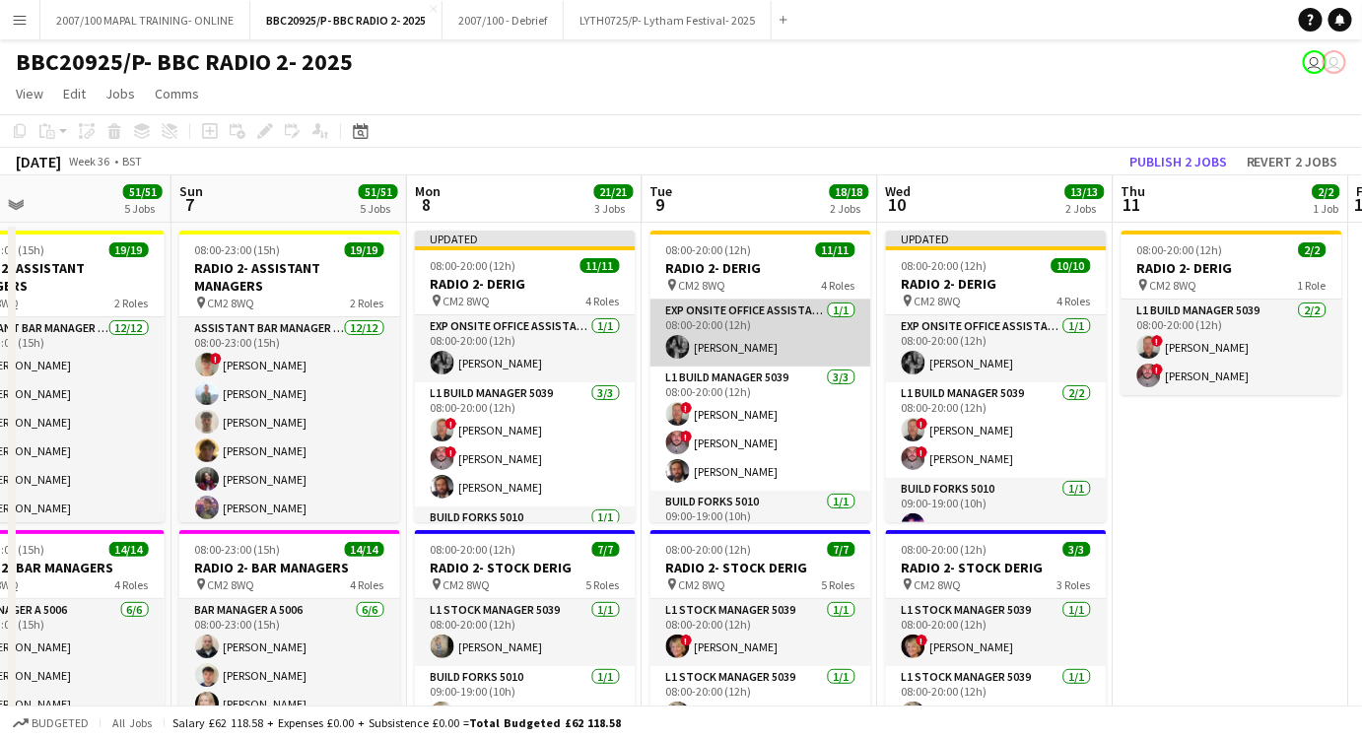
click at [797, 331] on app-card-role "Exp Onsite Office Assistant 5012 [DATE] 08:00-20:00 (12h) [PERSON_NAME]" at bounding box center [761, 333] width 221 height 67
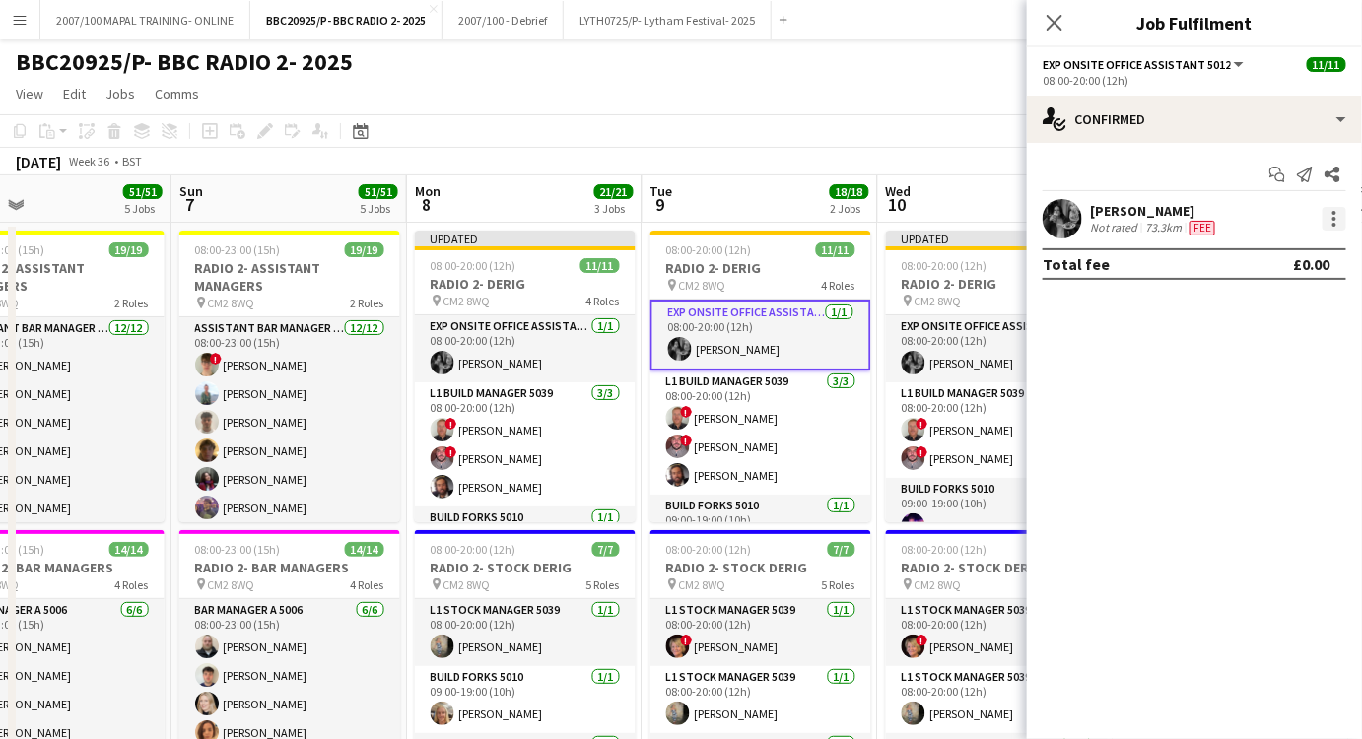
click at [1333, 219] on div at bounding box center [1335, 219] width 24 height 24
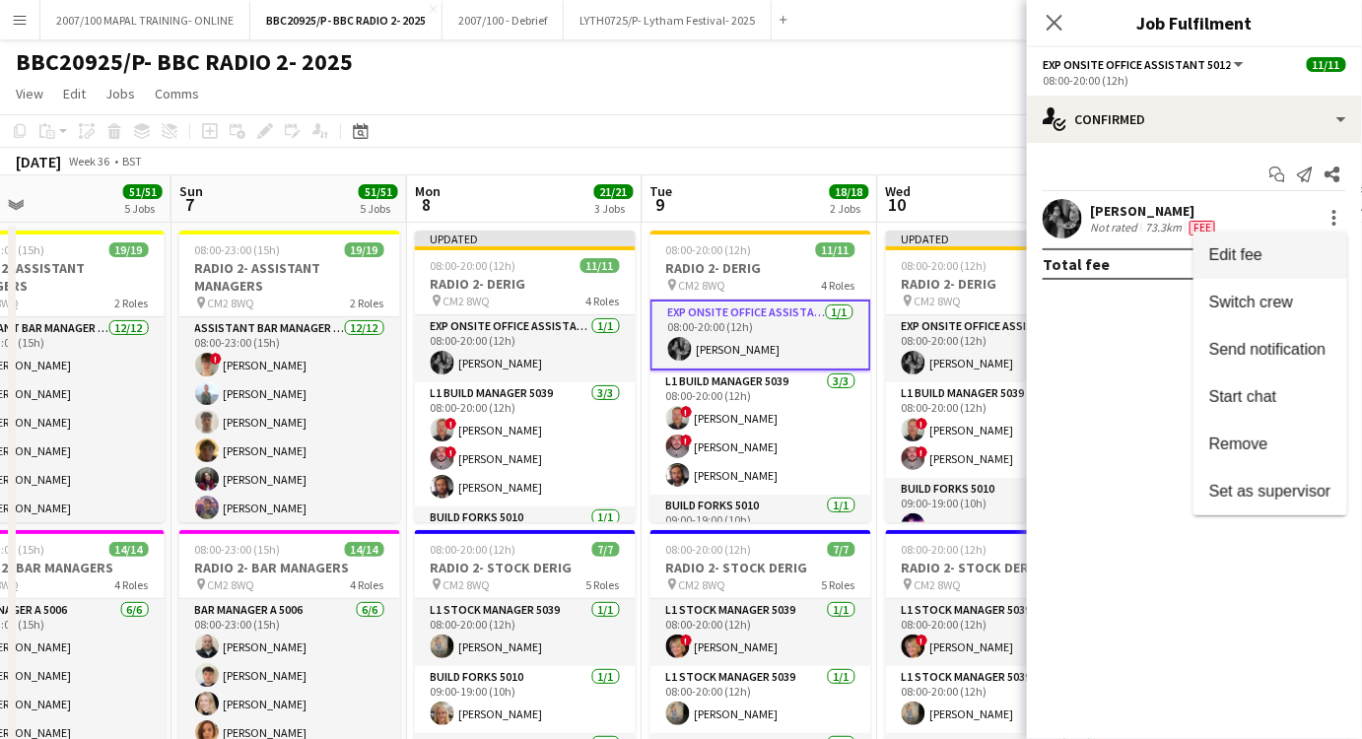
click at [1309, 262] on span "Edit fee" at bounding box center [1271, 255] width 122 height 18
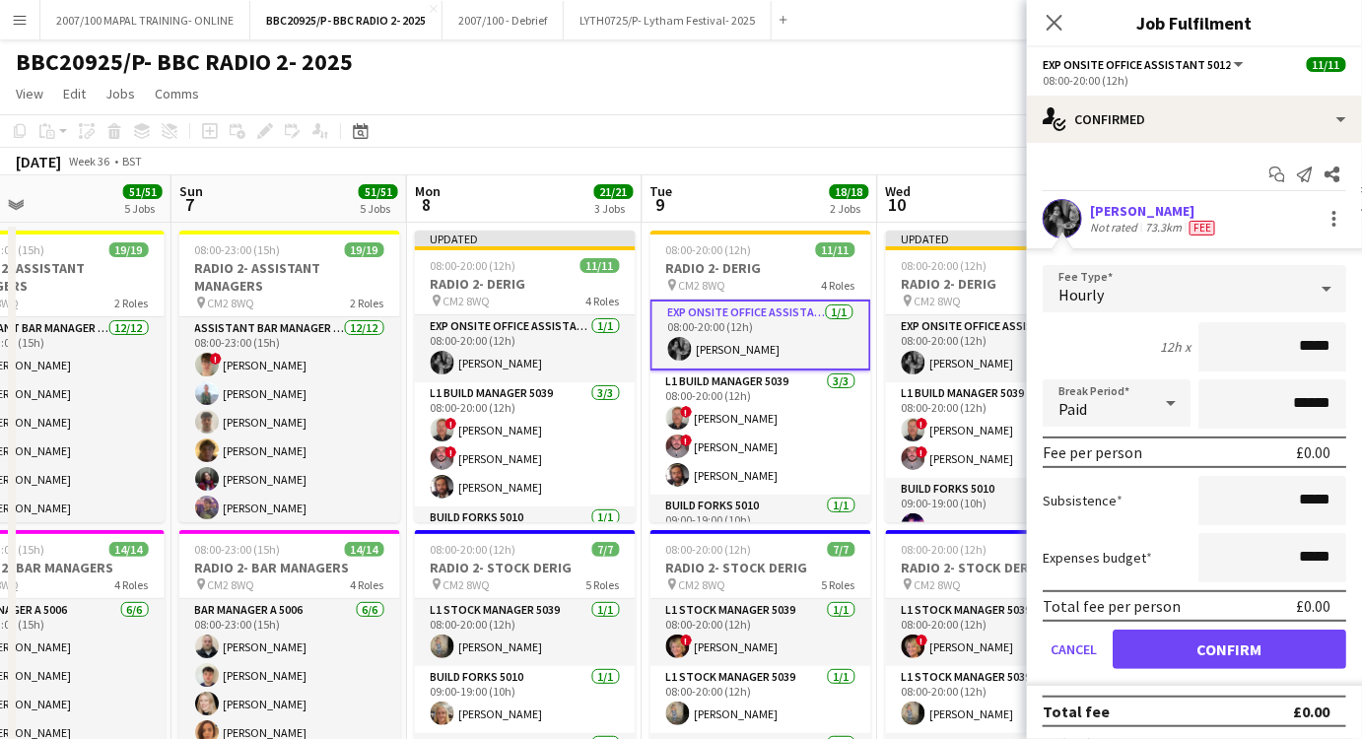
click at [1311, 303] on div at bounding box center [1326, 288] width 39 height 39
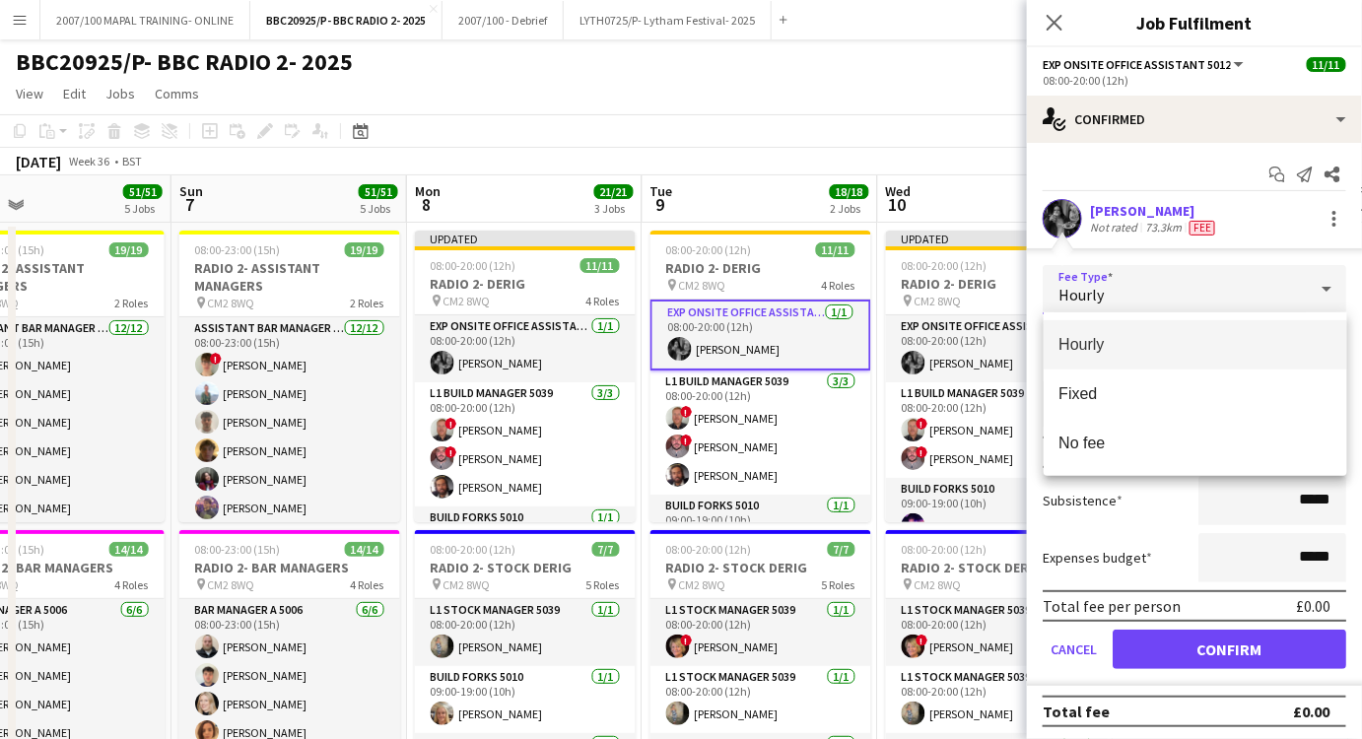
click at [1295, 331] on mat-option "Hourly" at bounding box center [1196, 344] width 304 height 49
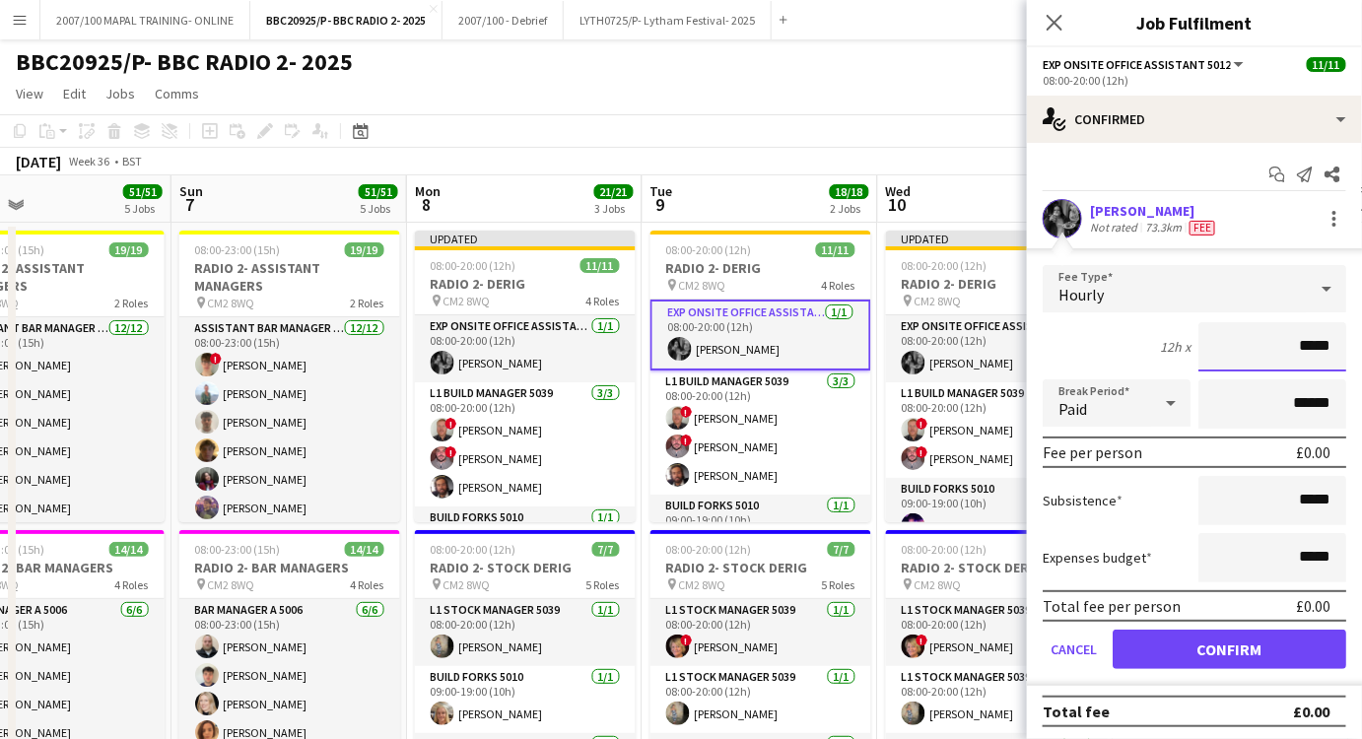
click at [1322, 348] on input "*****" at bounding box center [1273, 346] width 148 height 49
click at [1322, 349] on input "*****" at bounding box center [1273, 346] width 148 height 49
click at [1314, 349] on input "*****" at bounding box center [1273, 346] width 148 height 49
click at [1310, 349] on input "*****" at bounding box center [1273, 346] width 148 height 49
type input "**"
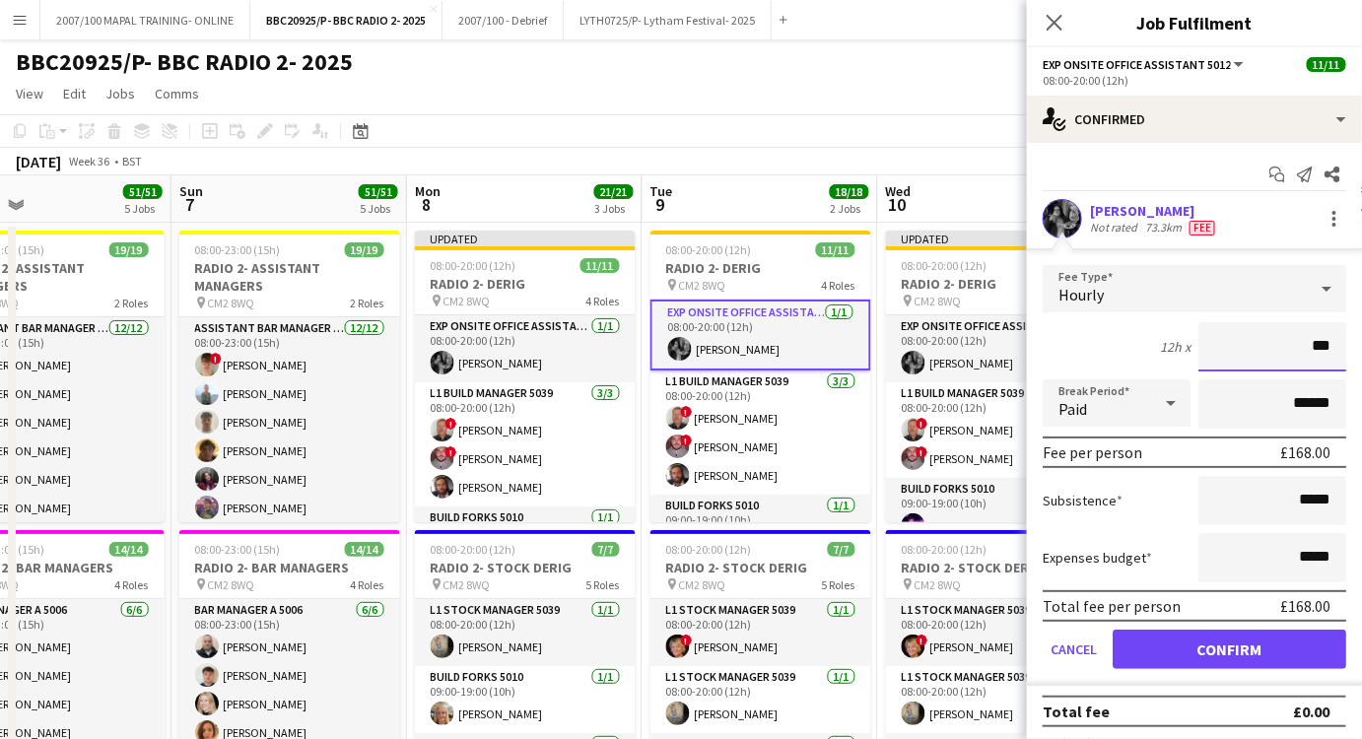
type input "******"
click at [905, 98] on app-page-menu "View Day view expanded Day view collapsed Month view Date picker Jump to [DATE]…" at bounding box center [681, 95] width 1362 height 37
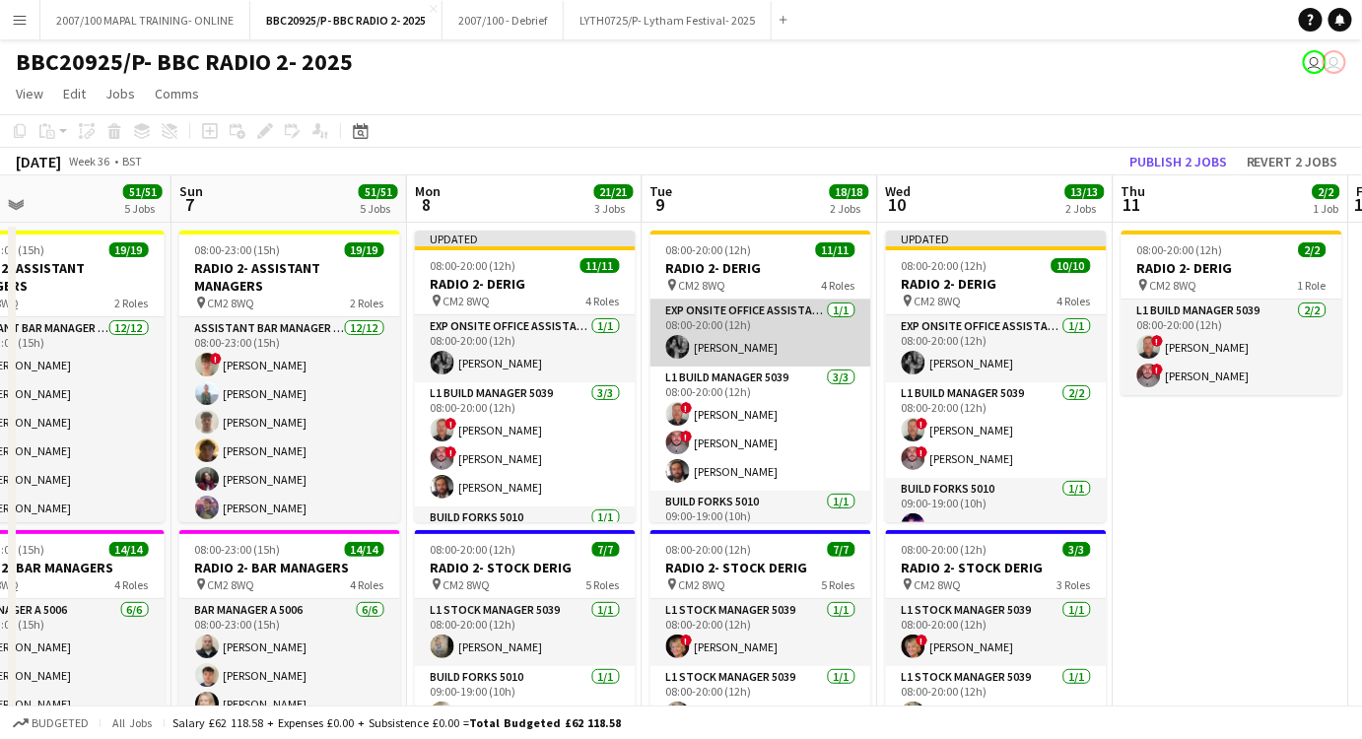
click at [800, 328] on app-card-role "Exp Onsite Office Assistant 5012 [DATE] 08:00-20:00 (12h) [PERSON_NAME]" at bounding box center [761, 333] width 221 height 67
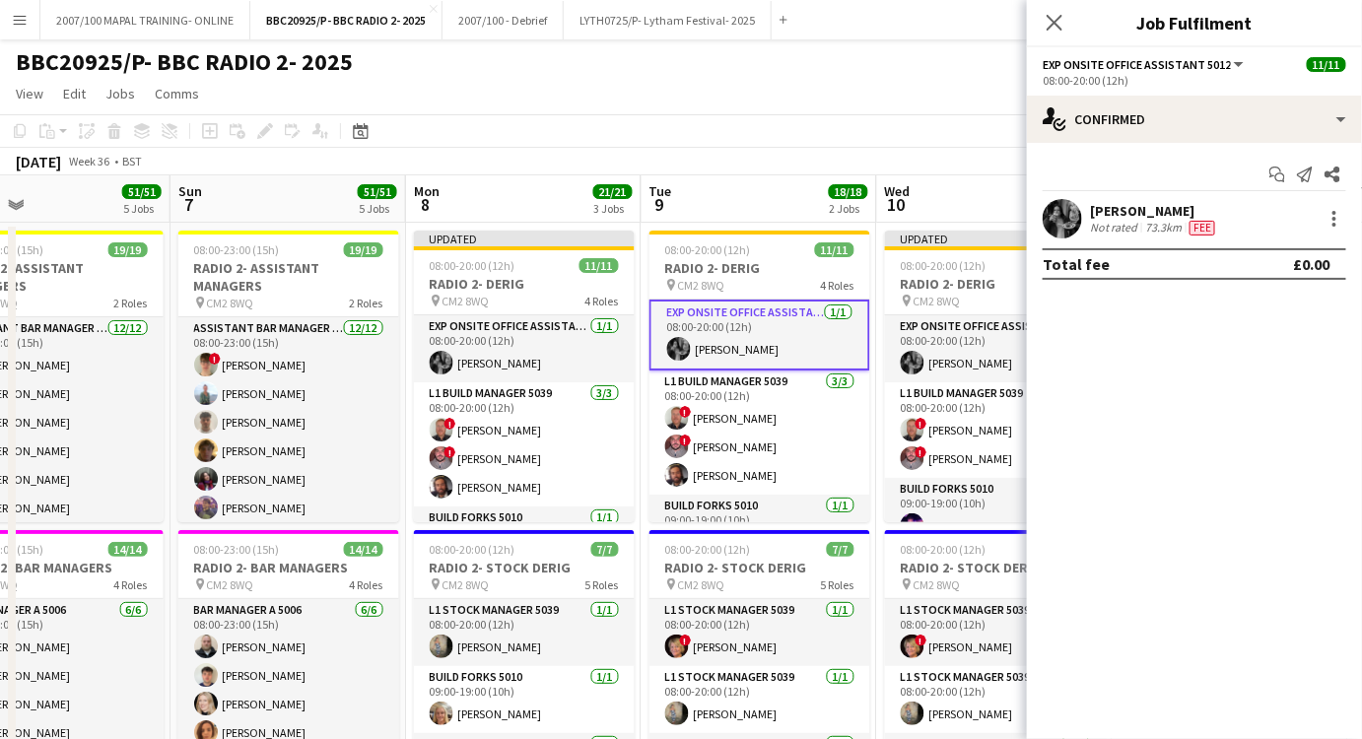
click at [1317, 223] on div "[PERSON_NAME] Not rated 73.3km Fee" at bounding box center [1194, 218] width 335 height 39
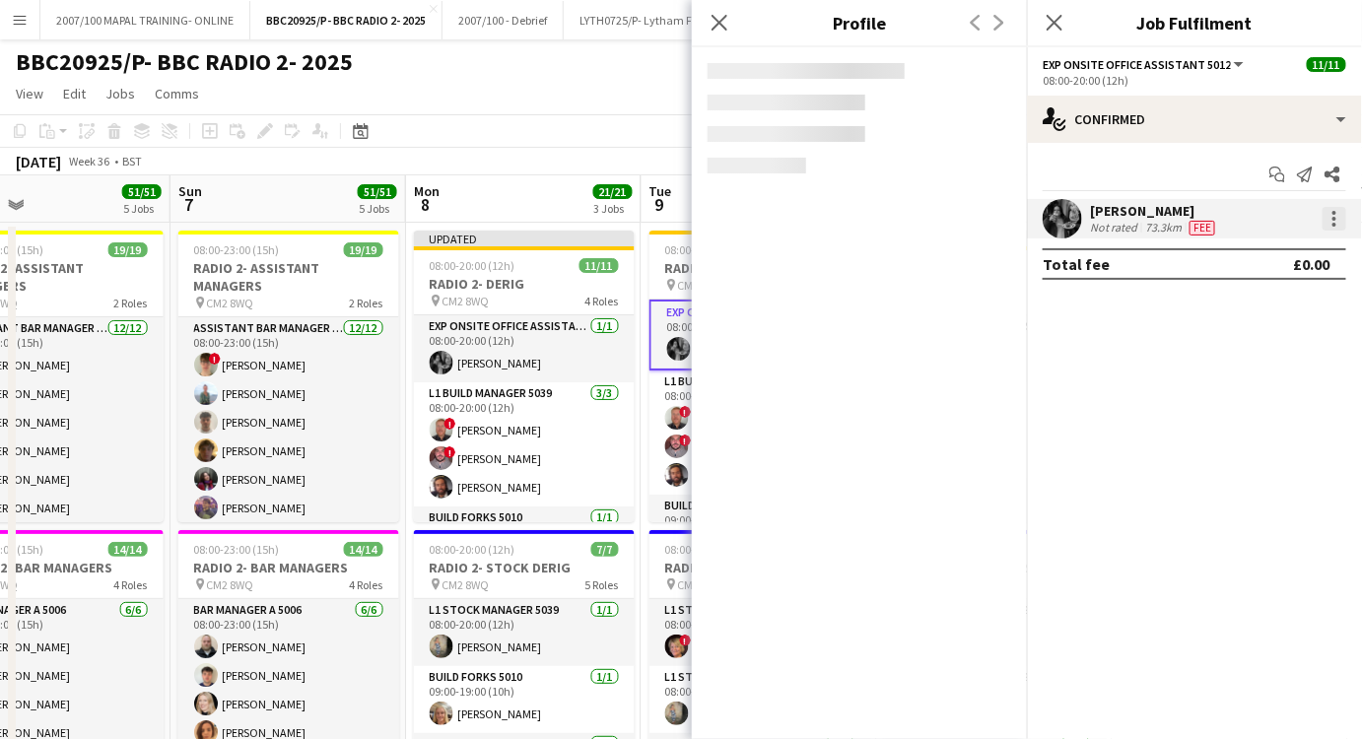
click at [1340, 220] on div at bounding box center [1335, 219] width 24 height 24
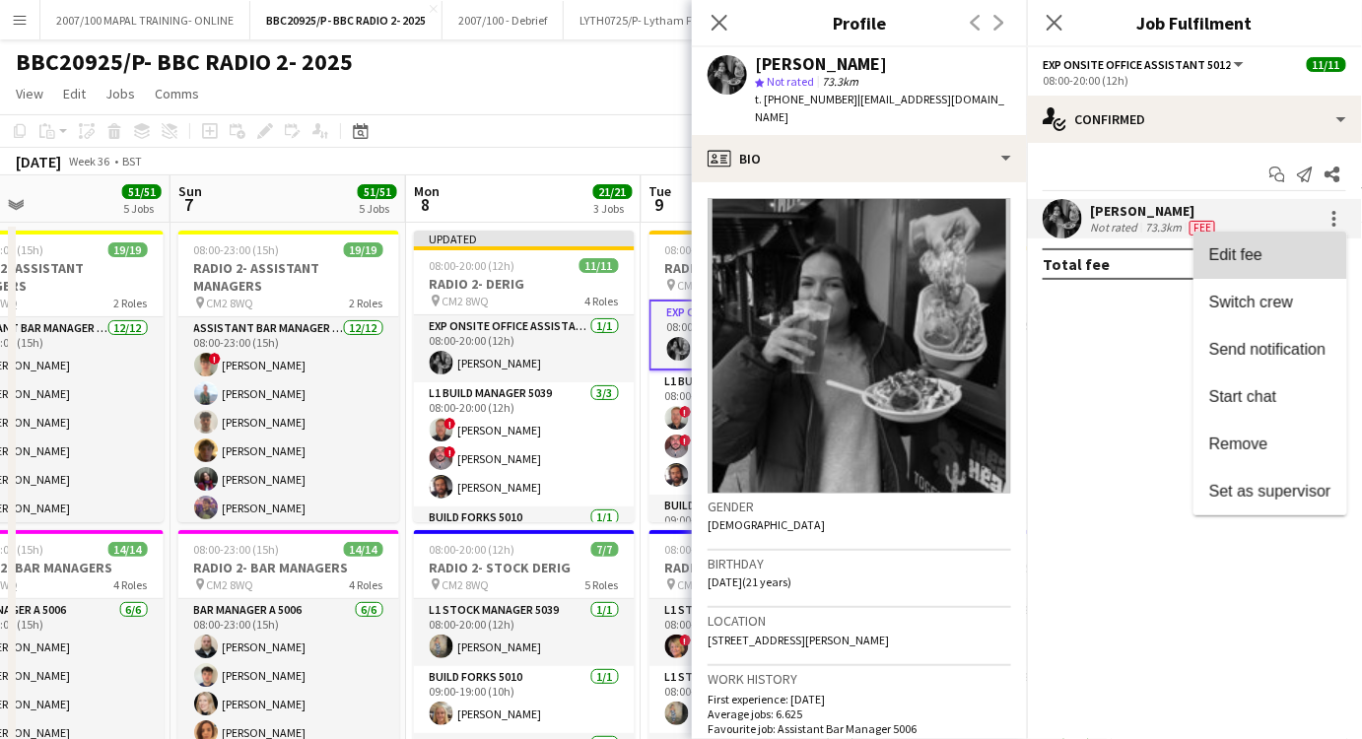
click at [1258, 261] on span "Edit fee" at bounding box center [1236, 254] width 53 height 17
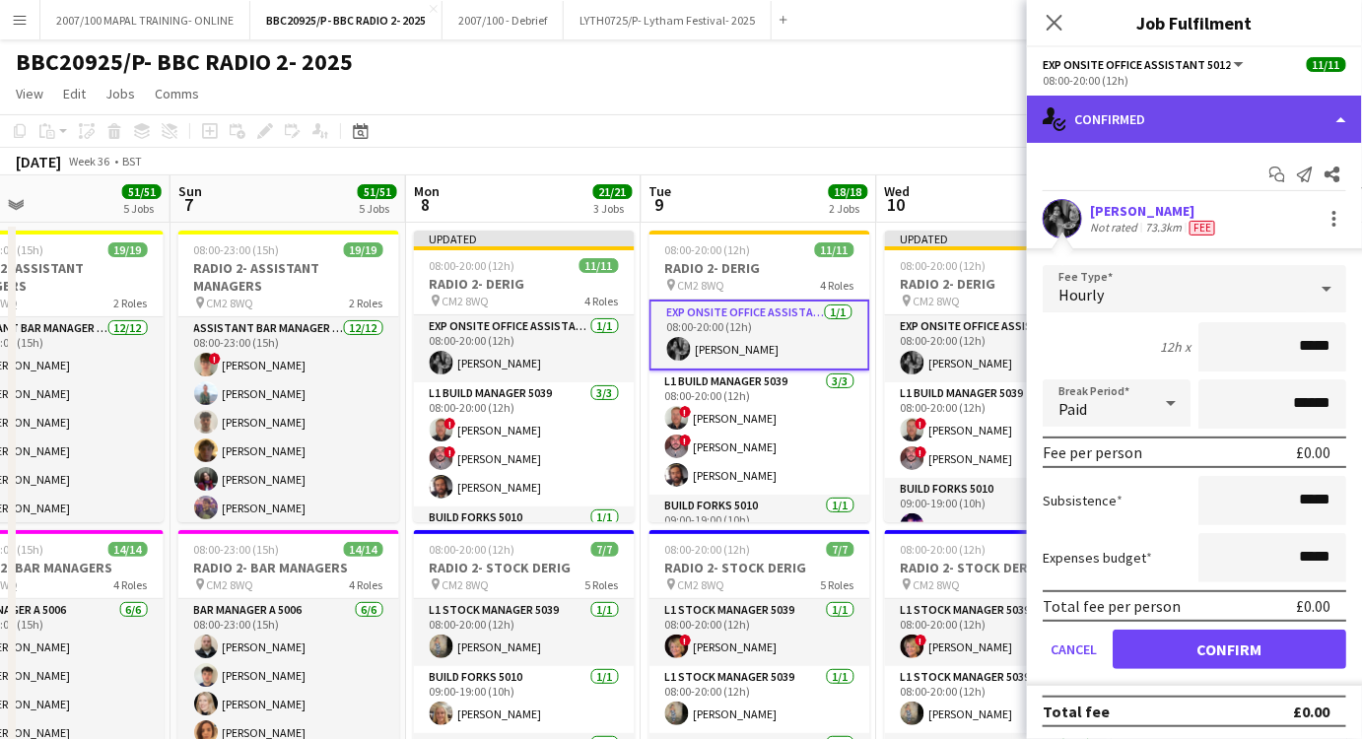
click at [1256, 103] on div "single-neutral-actions-check-2 Confirmed" at bounding box center [1194, 119] width 335 height 47
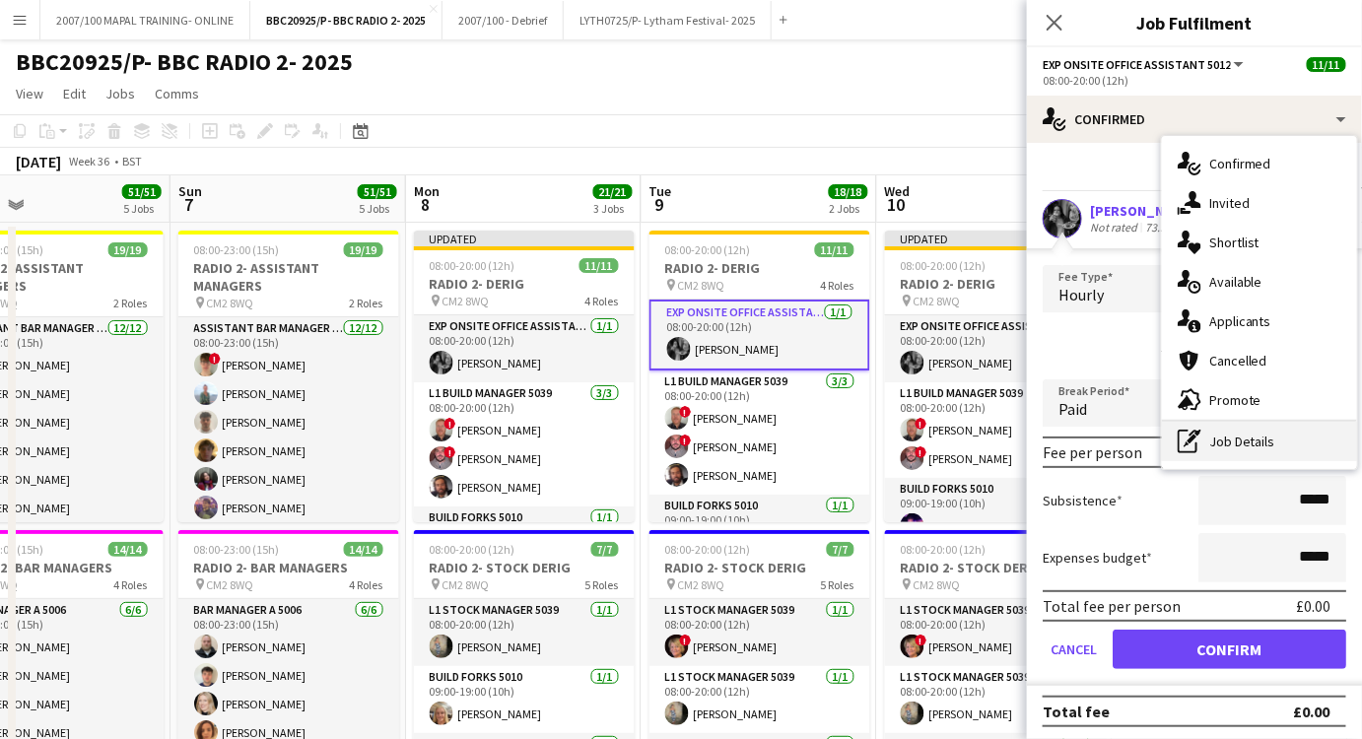
click at [1276, 443] on div "pen-write Job Details" at bounding box center [1259, 441] width 195 height 39
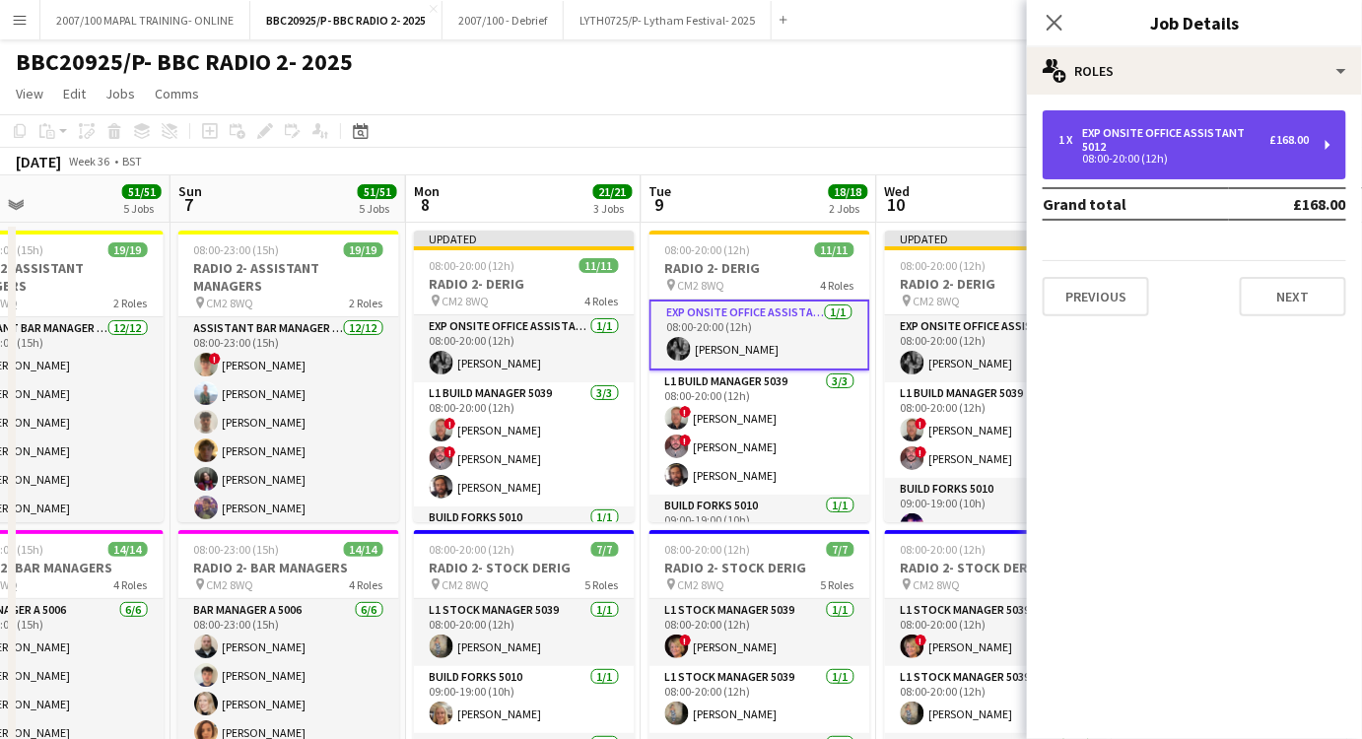
click at [1135, 142] on div "Exp Onsite Office Assistant 5012" at bounding box center [1176, 140] width 188 height 28
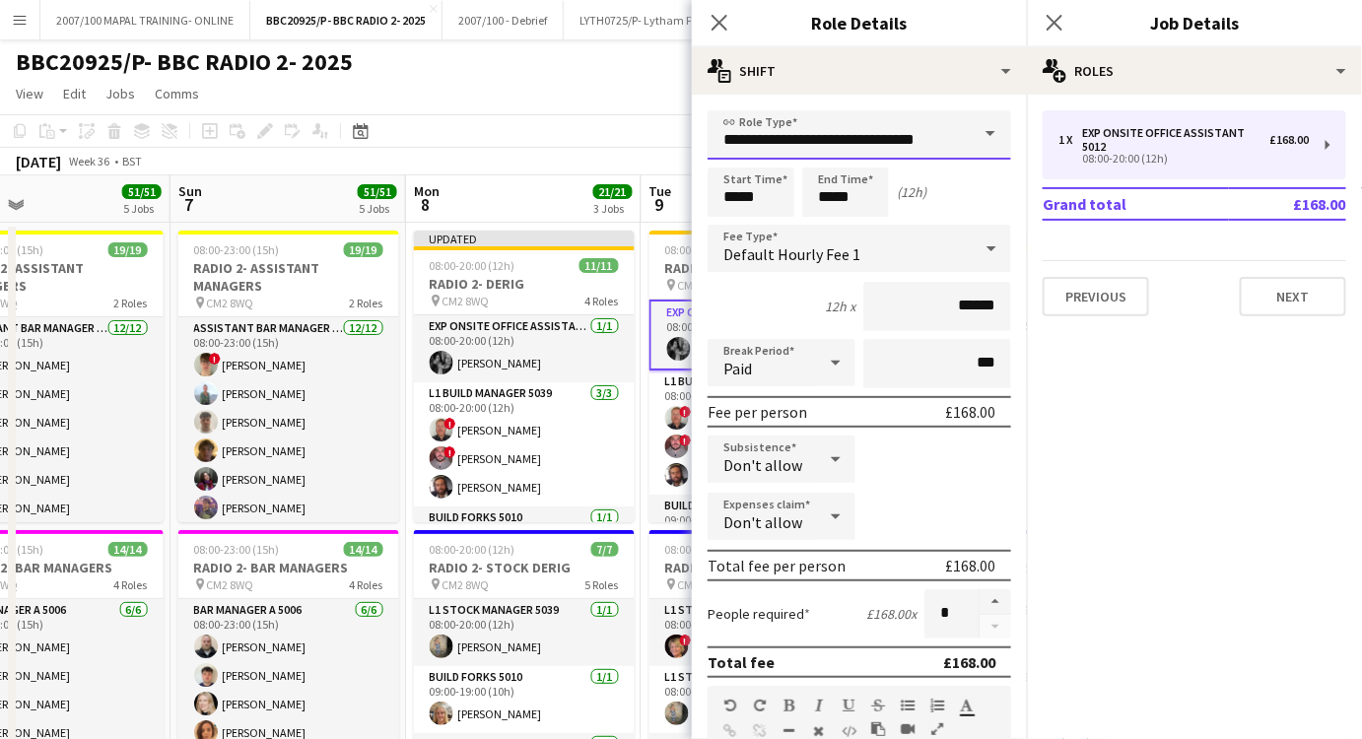
click at [900, 129] on input "**********" at bounding box center [860, 134] width 304 height 49
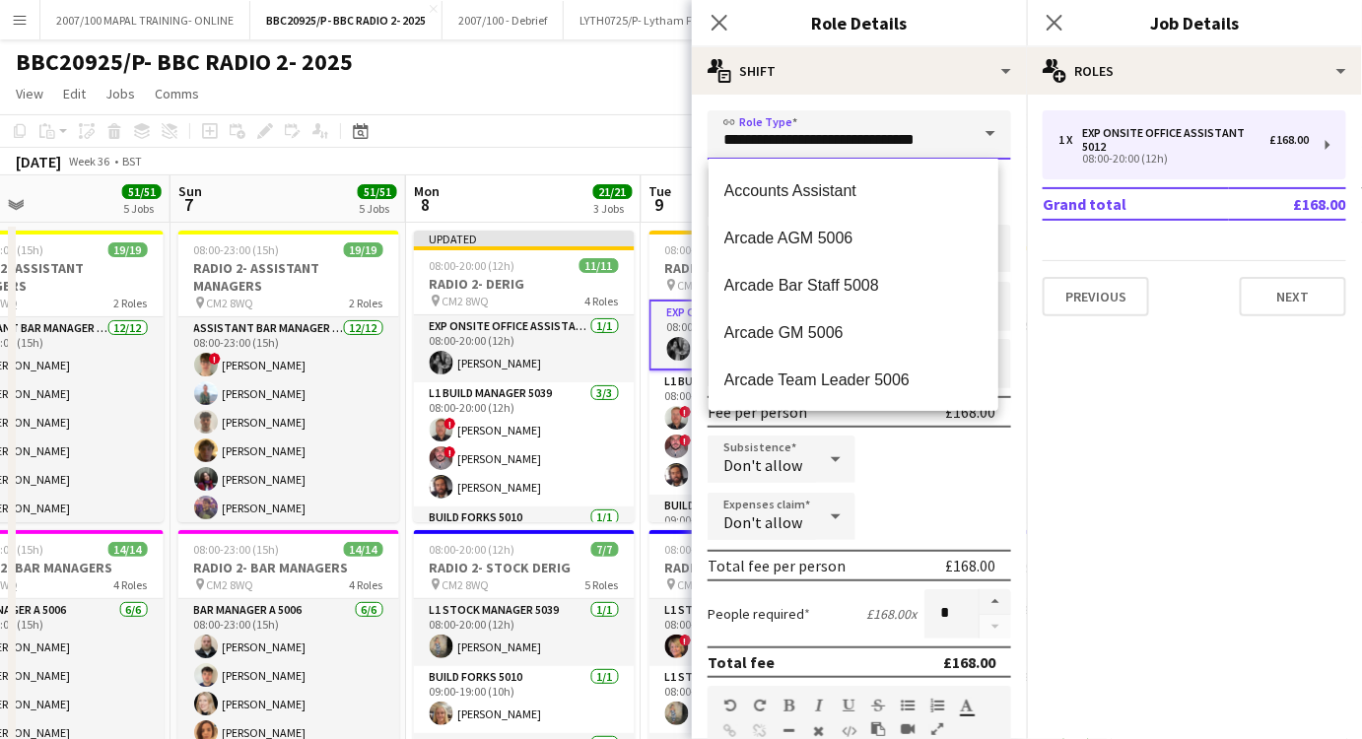
click at [900, 129] on input "**********" at bounding box center [860, 134] width 304 height 49
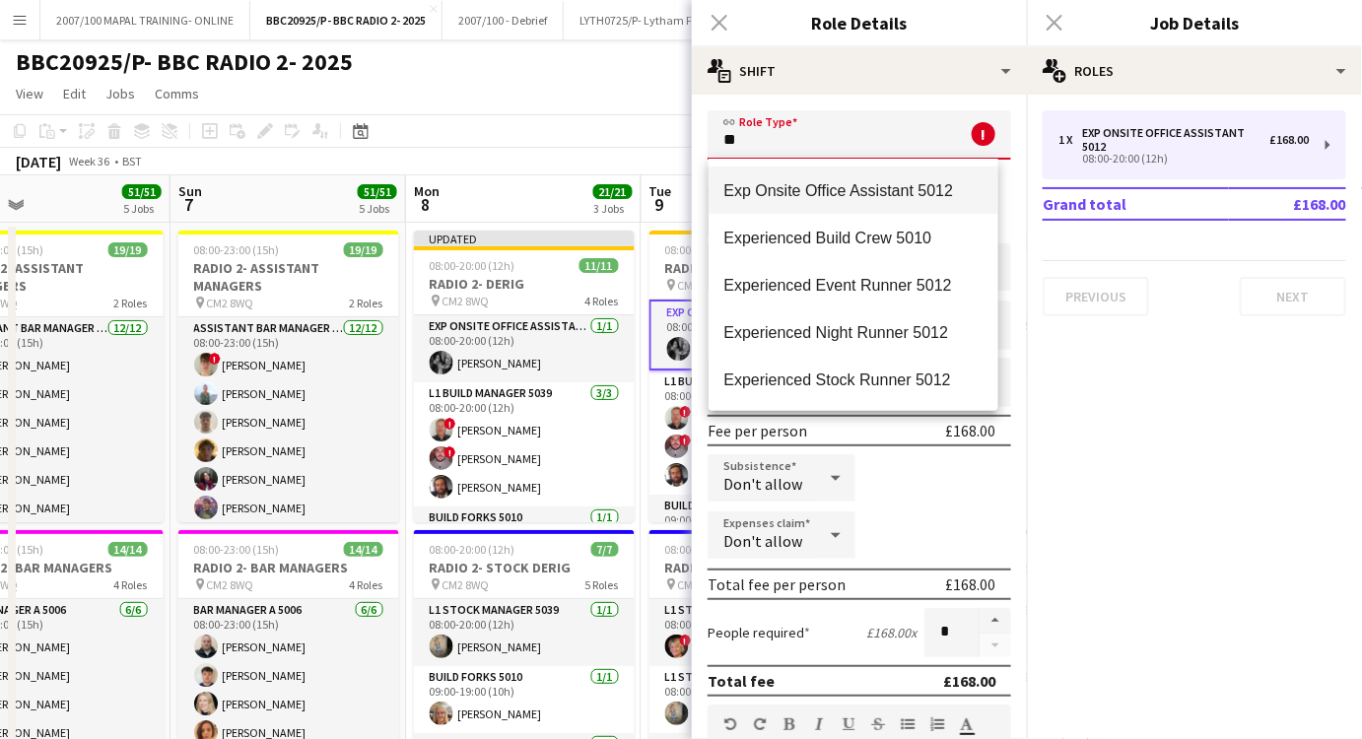
click at [869, 195] on span "Exp Onsite Office Assistant 5012" at bounding box center [854, 190] width 258 height 19
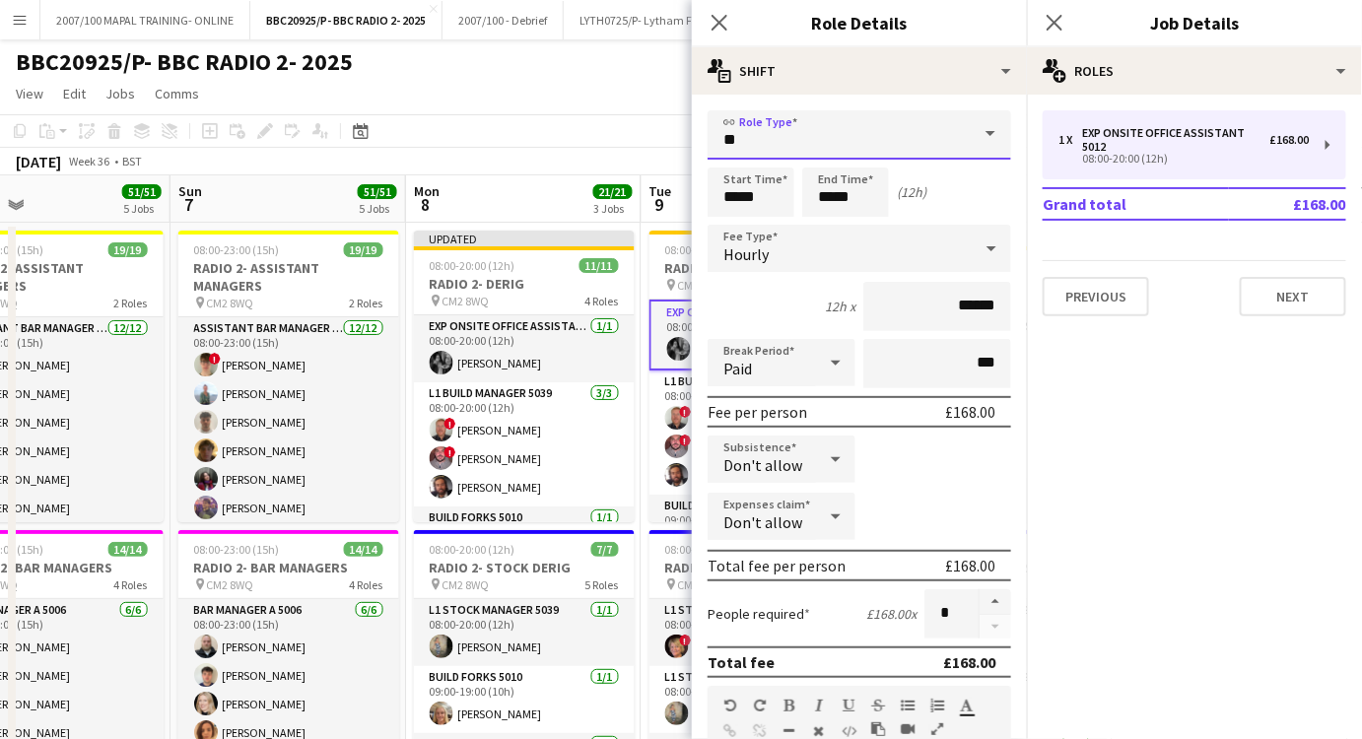
type input "**********"
click at [618, 158] on div "[DATE] Week 36 • BST Publish 2 jobs Revert 2 jobs" at bounding box center [681, 162] width 1362 height 28
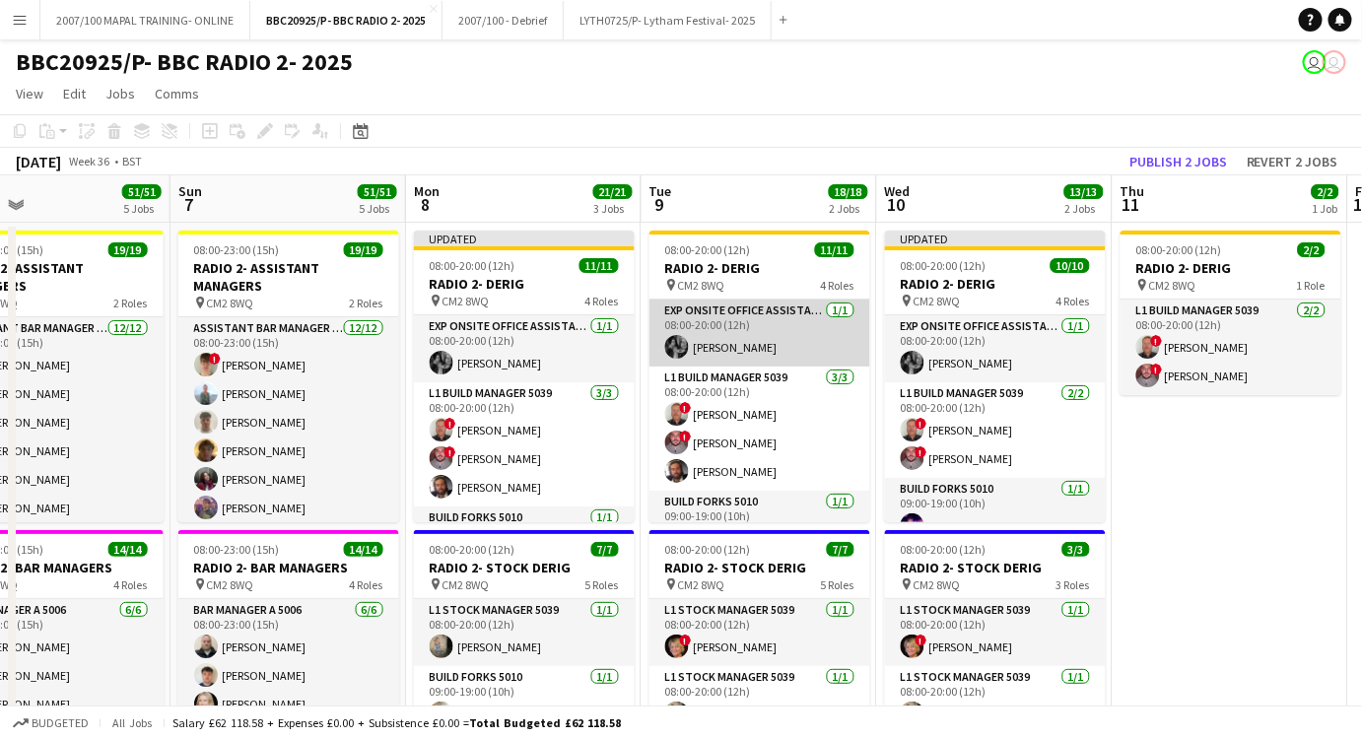
click at [805, 336] on app-card-role "Exp Onsite Office Assistant 5012 [DATE] 08:00-20:00 (12h) [PERSON_NAME]" at bounding box center [760, 333] width 221 height 67
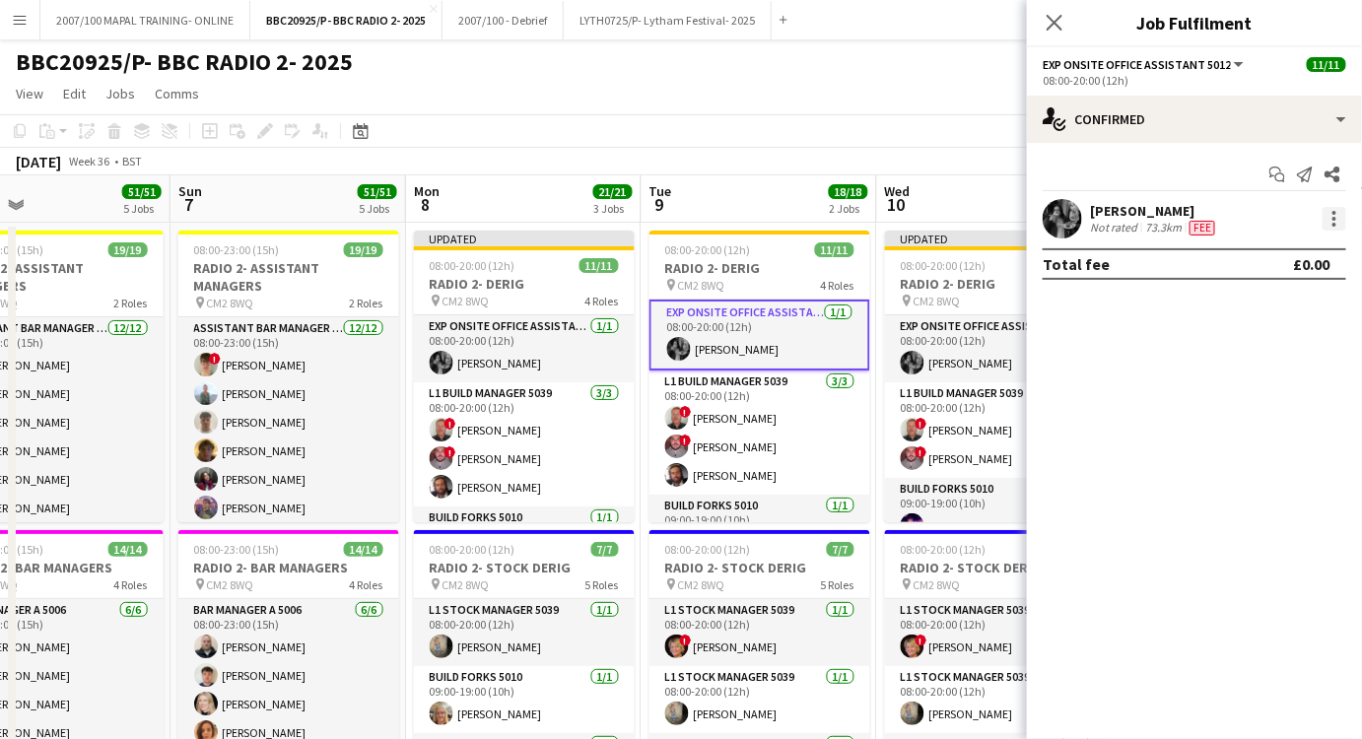
click at [1340, 221] on div at bounding box center [1335, 219] width 24 height 24
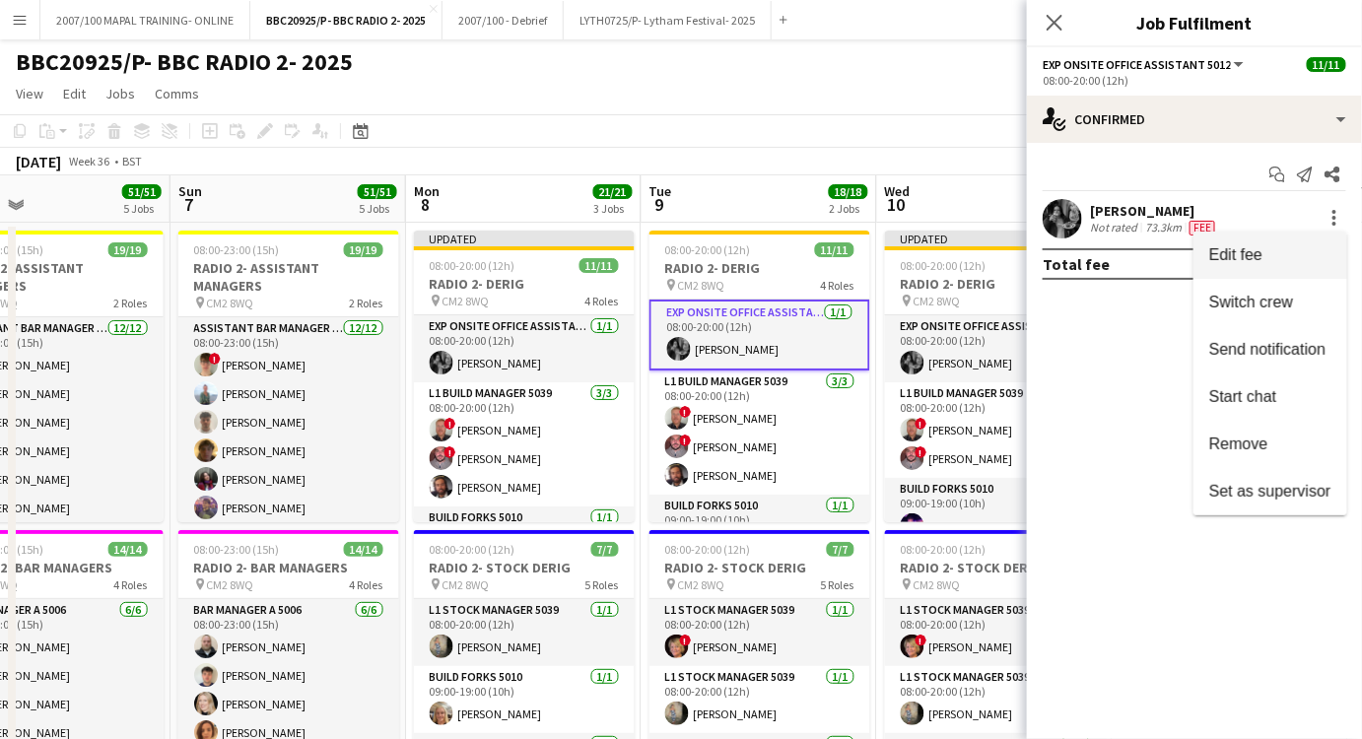
click at [1278, 251] on span "Edit fee" at bounding box center [1271, 255] width 122 height 18
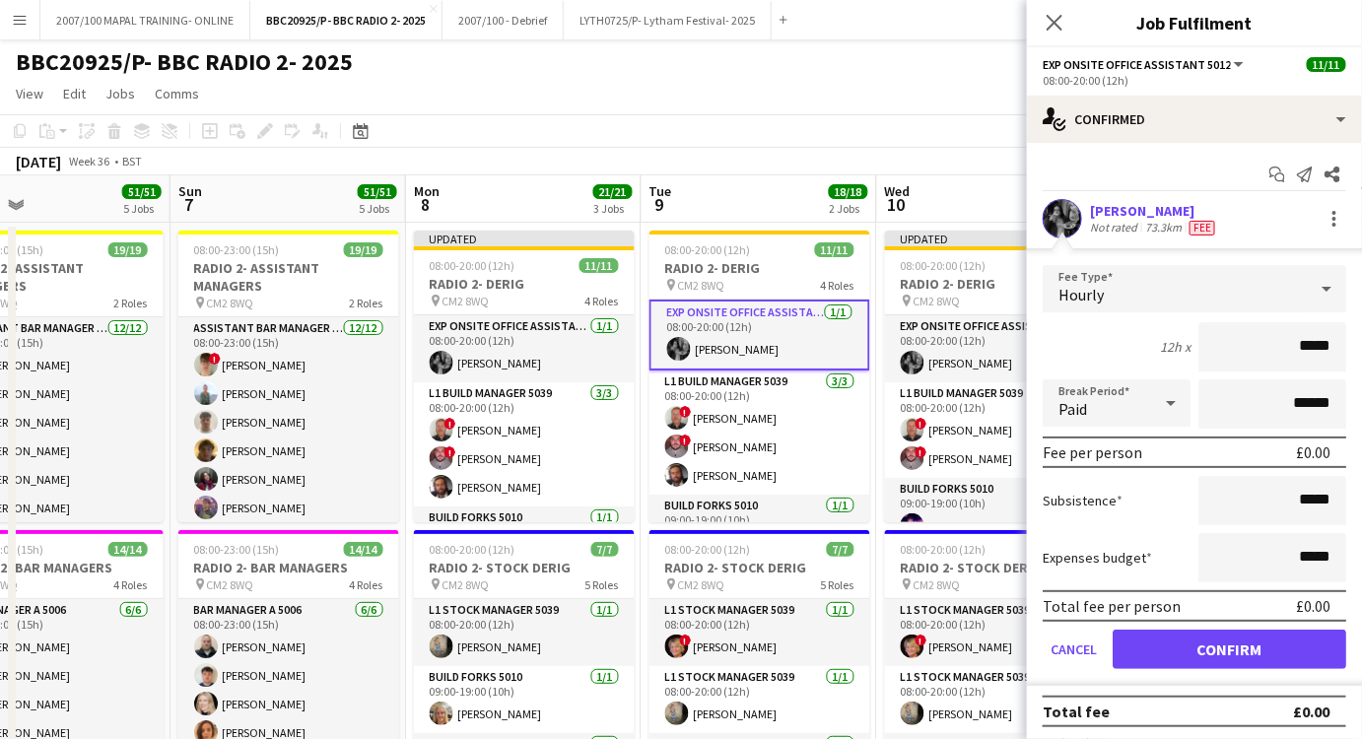
click at [764, 111] on app-page-menu "View Day view expanded Day view collapsed Month view Date picker Jump to [DATE]…" at bounding box center [681, 95] width 1362 height 37
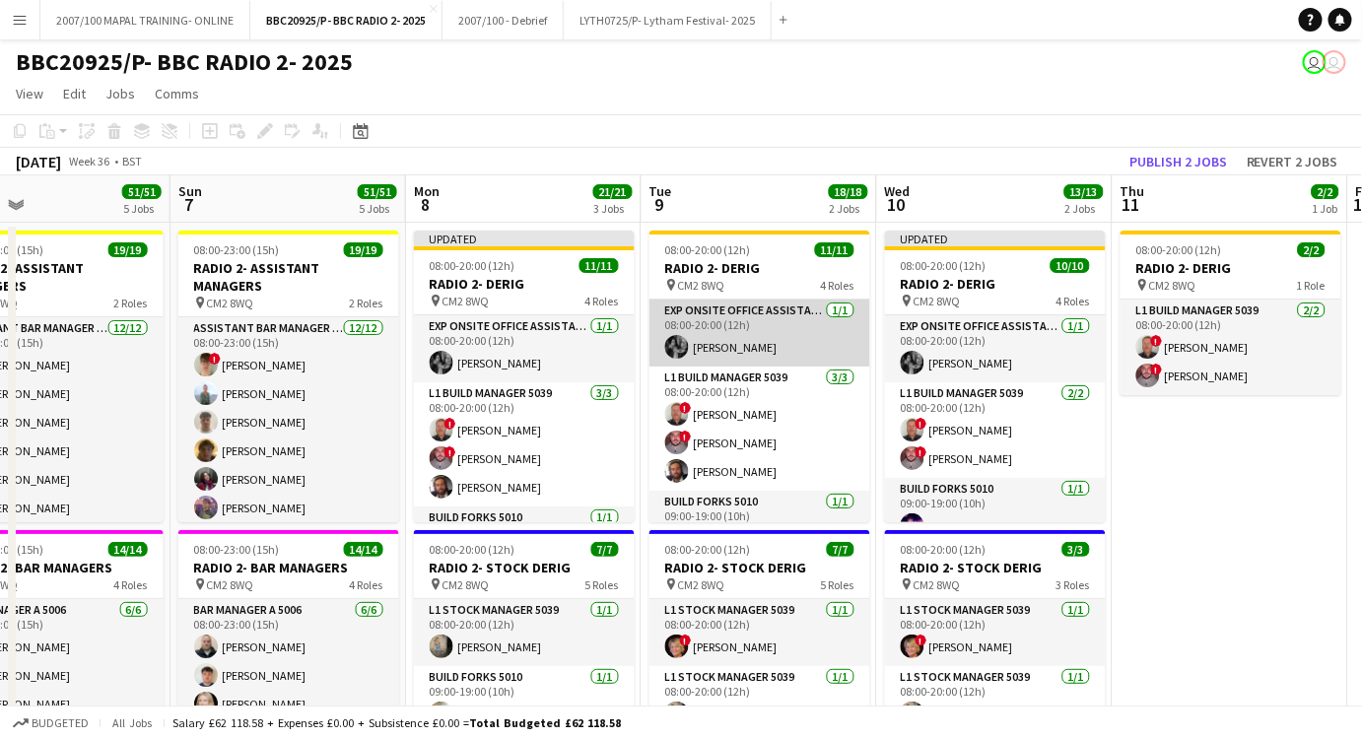
click at [775, 342] on app-card-role "Exp Onsite Office Assistant 5012 [DATE] 08:00-20:00 (12h) [PERSON_NAME]" at bounding box center [760, 333] width 221 height 67
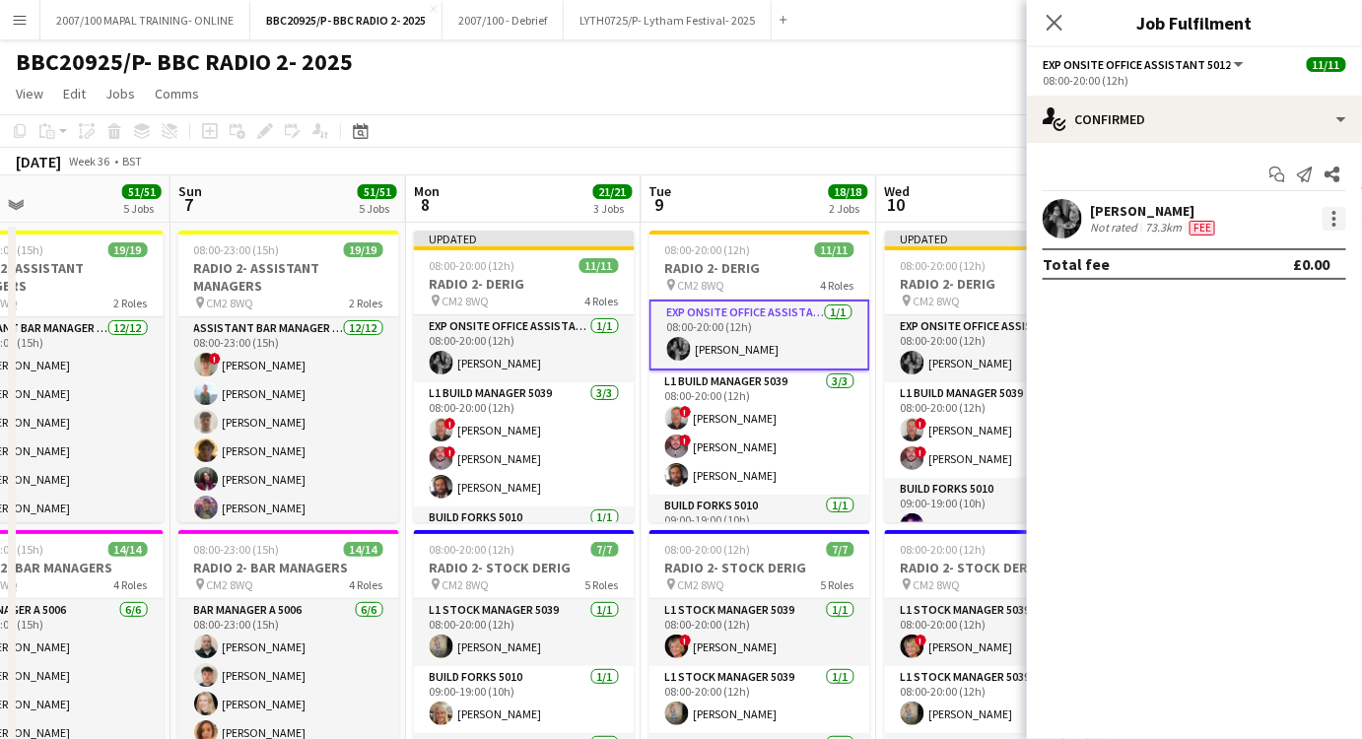
click at [1338, 224] on div at bounding box center [1335, 219] width 24 height 24
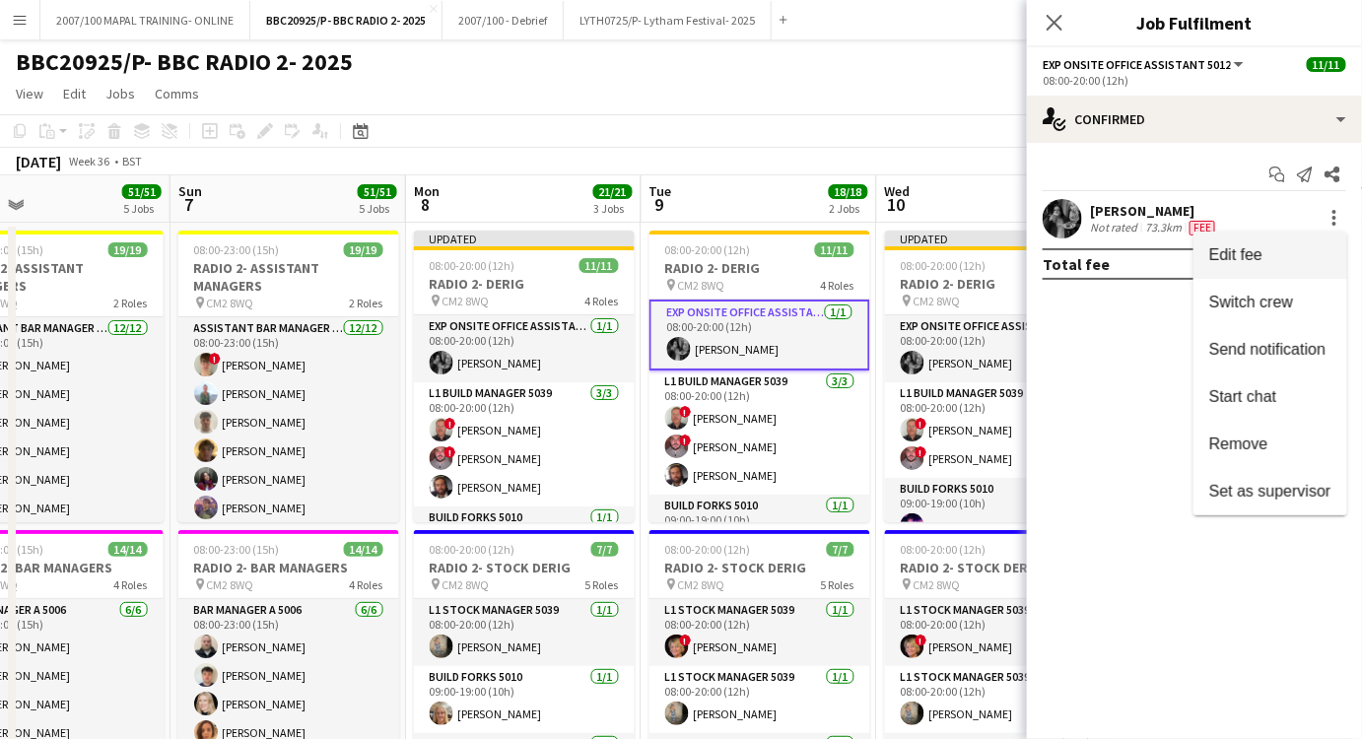
click at [1252, 251] on span "Edit fee" at bounding box center [1236, 254] width 53 height 17
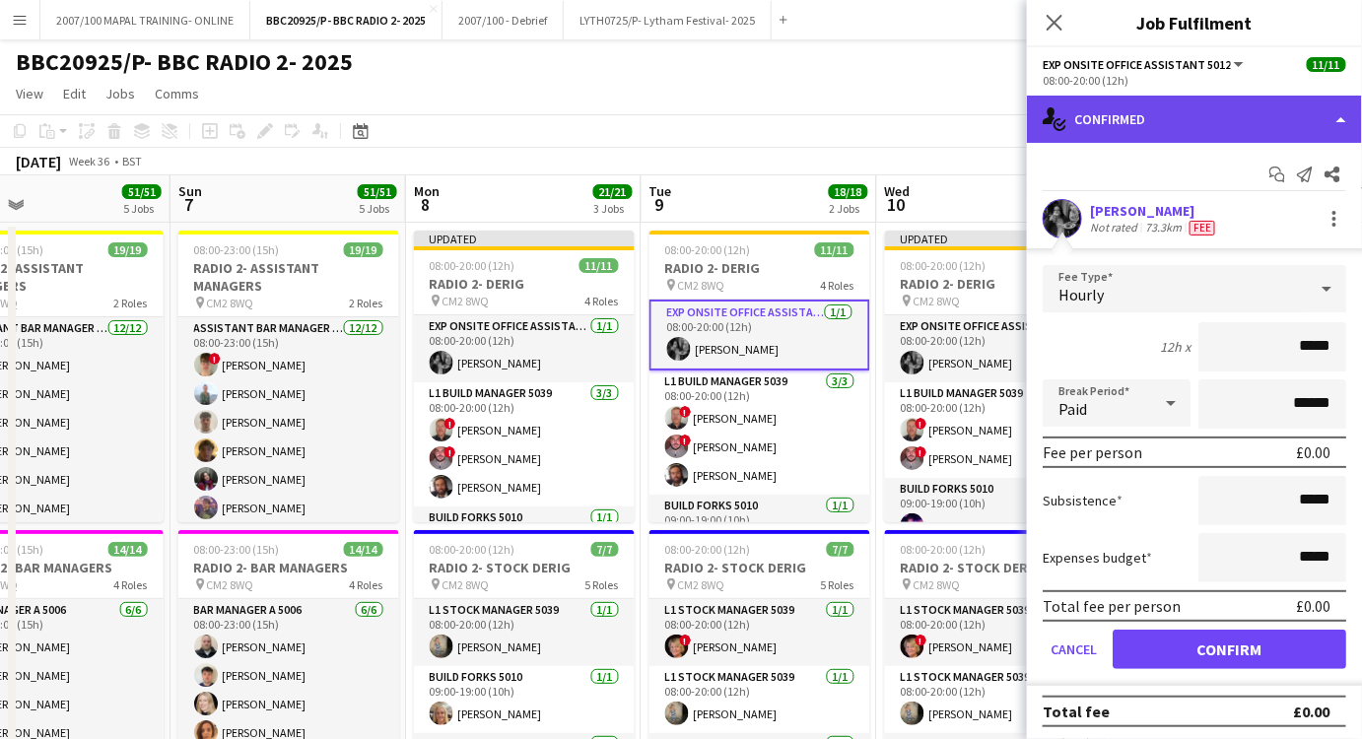
click at [1227, 118] on div "single-neutral-actions-check-2 Confirmed" at bounding box center [1194, 119] width 335 height 47
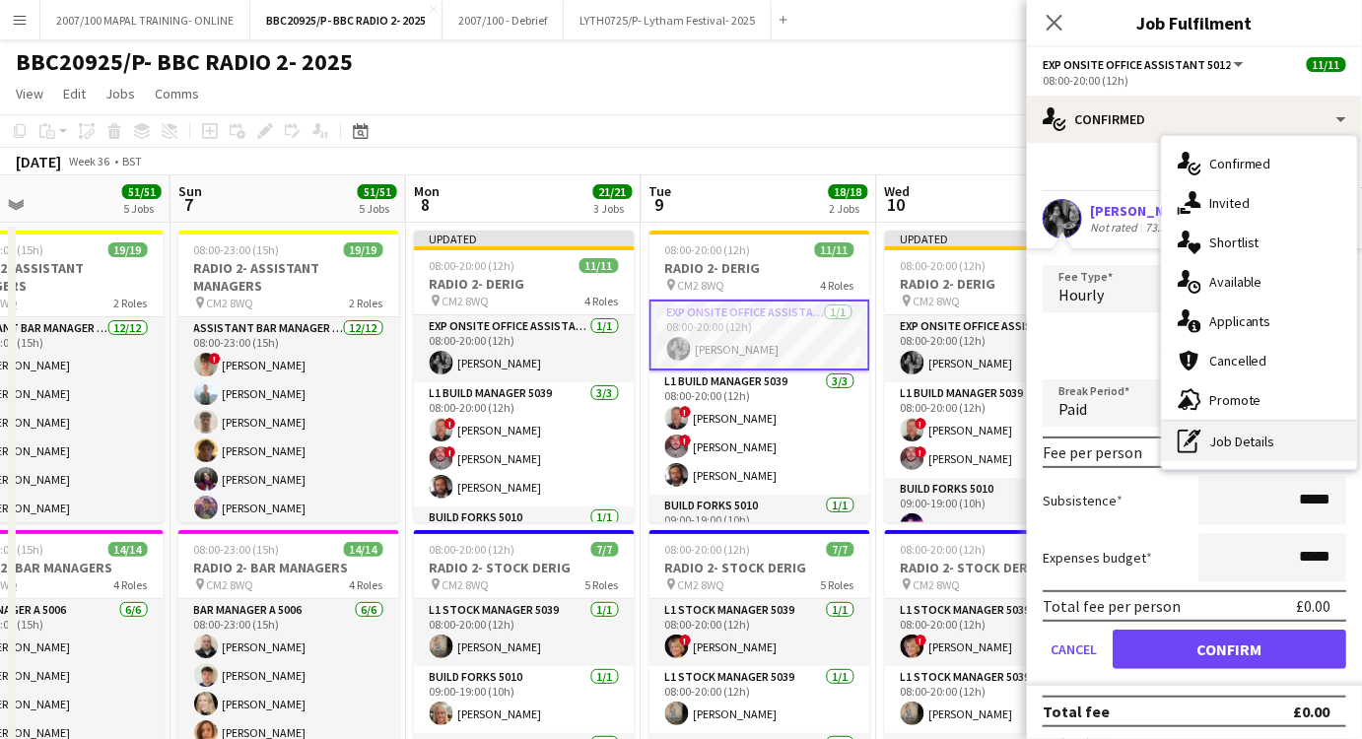
click at [1227, 442] on div "pen-write Job Details" at bounding box center [1259, 441] width 195 height 39
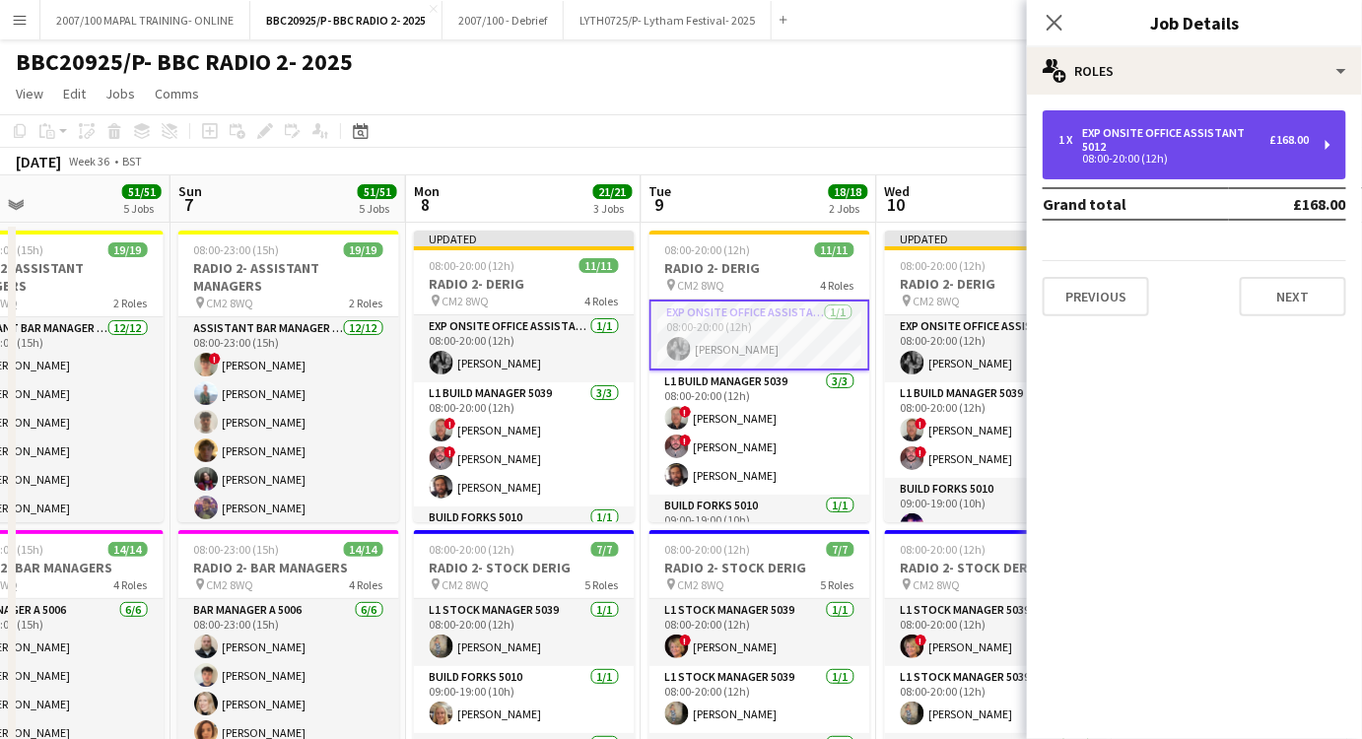
click at [1191, 140] on div "Exp Onsite Office Assistant 5012" at bounding box center [1176, 140] width 188 height 28
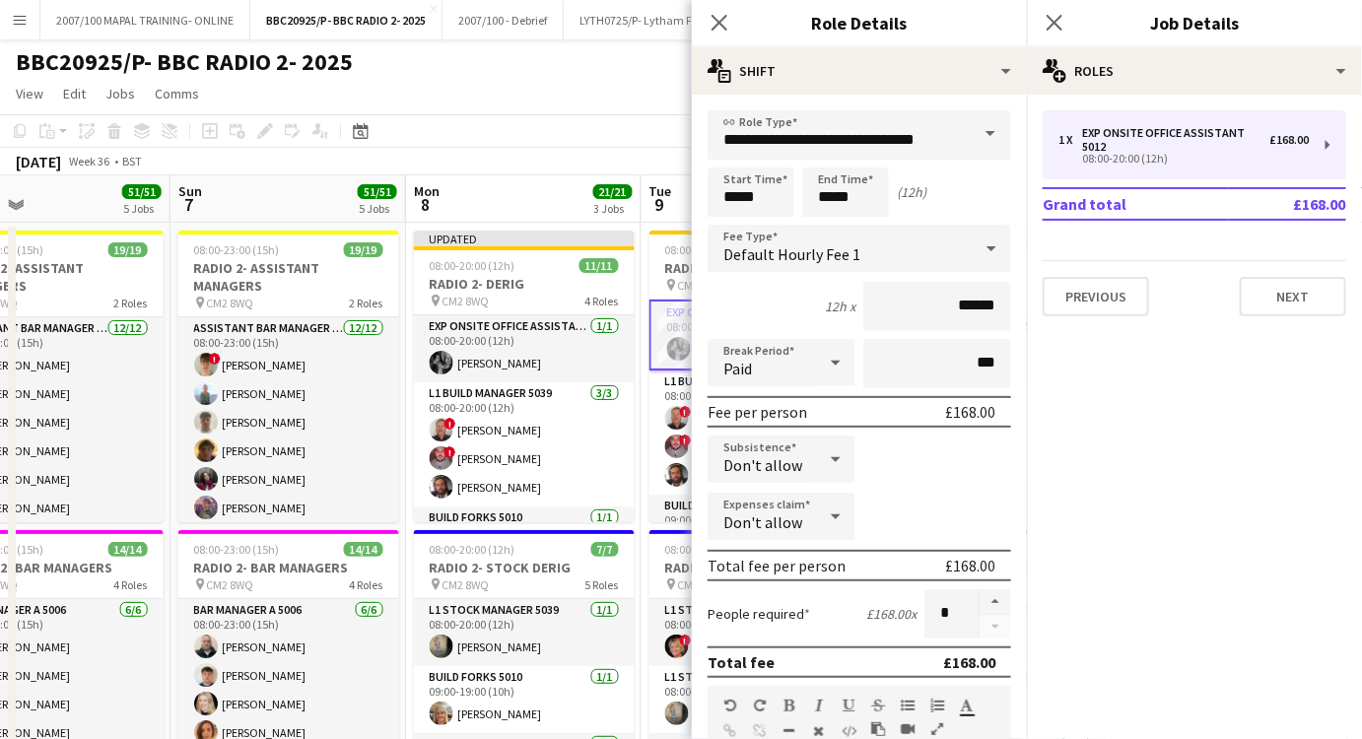
click at [987, 141] on span at bounding box center [990, 133] width 41 height 47
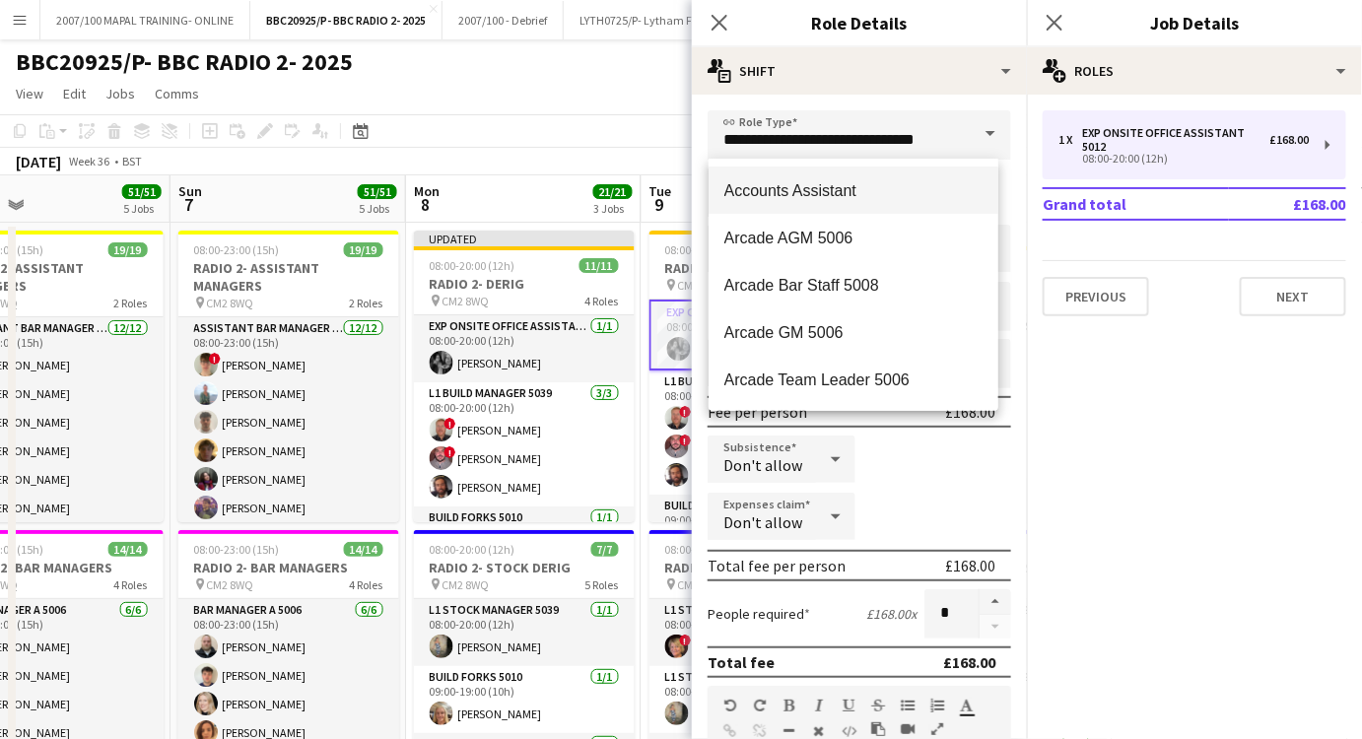
click at [890, 197] on span "Accounts Assistant" at bounding box center [854, 190] width 258 height 19
type input "**********"
type input "*******"
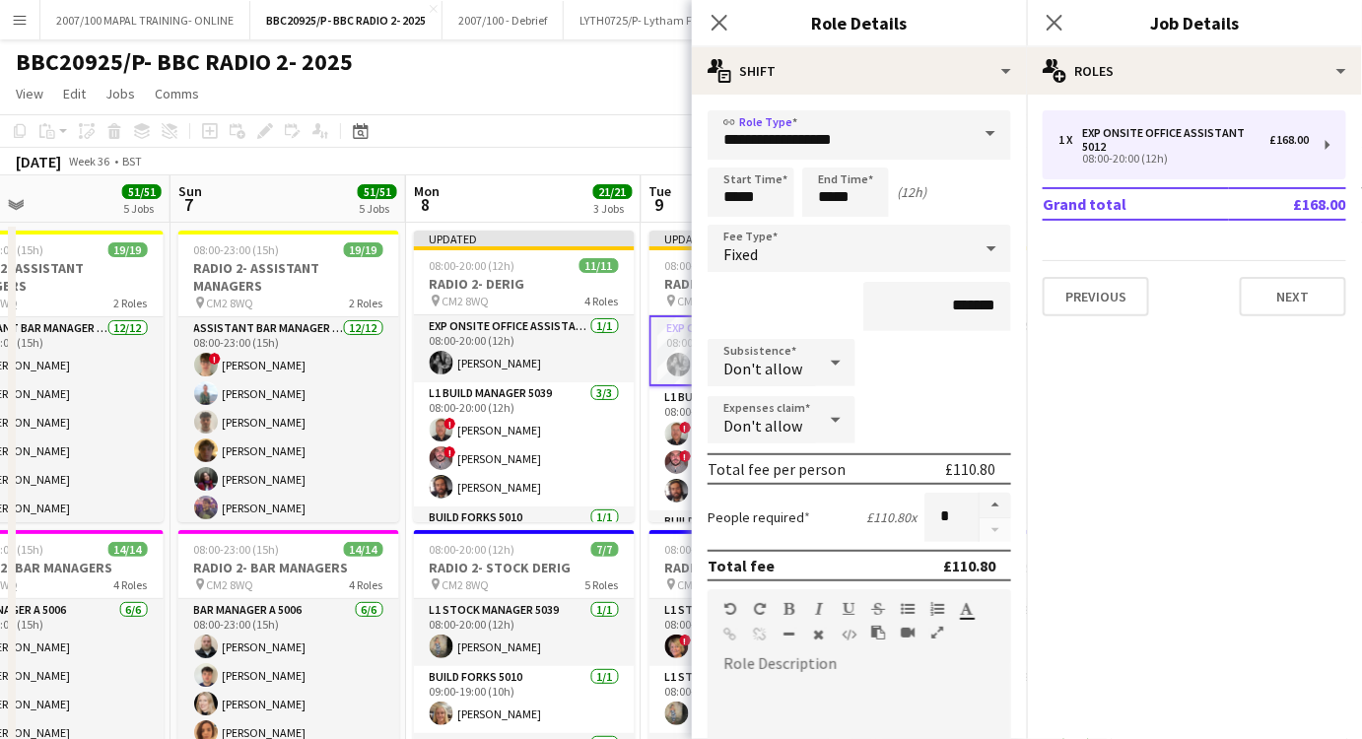
click at [982, 124] on span at bounding box center [990, 133] width 41 height 47
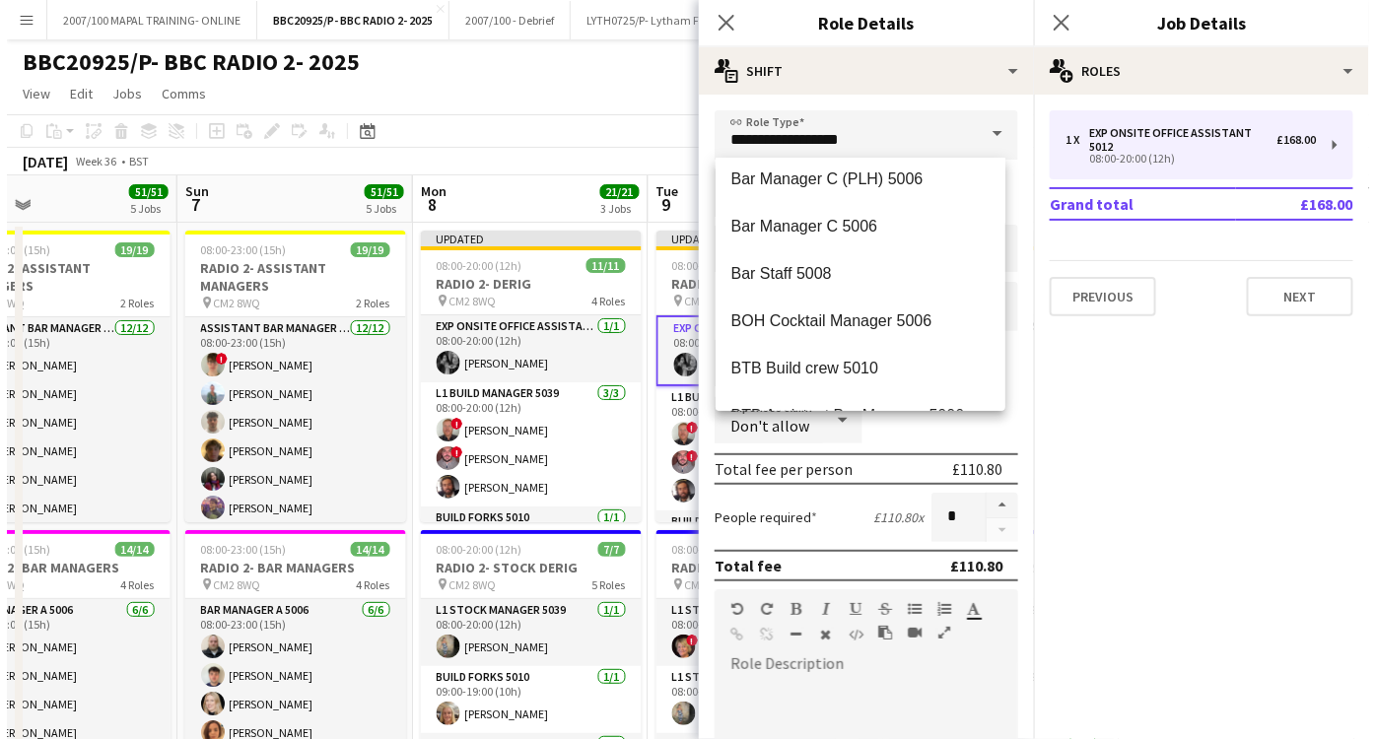
scroll to position [537, 0]
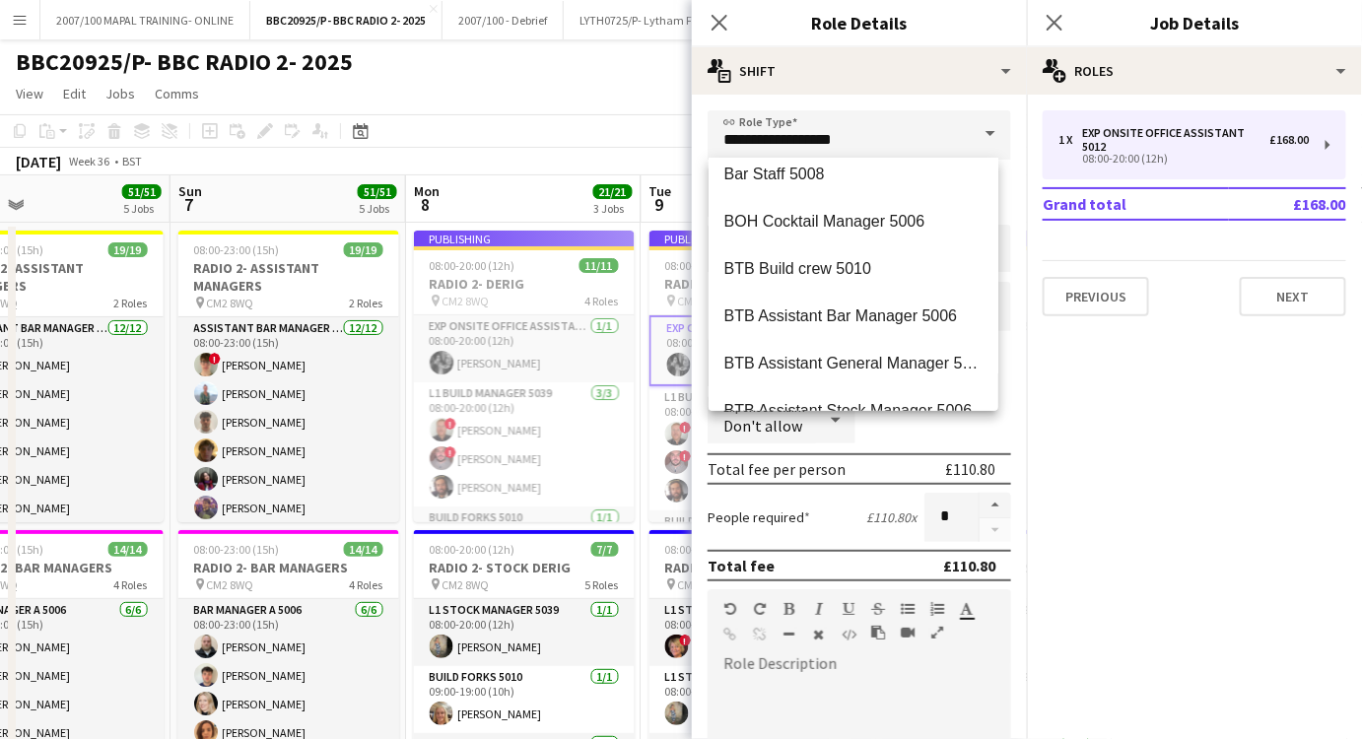
click at [491, 69] on div "BBC20925/P- BBC RADIO 2- 2025 user user" at bounding box center [681, 57] width 1362 height 37
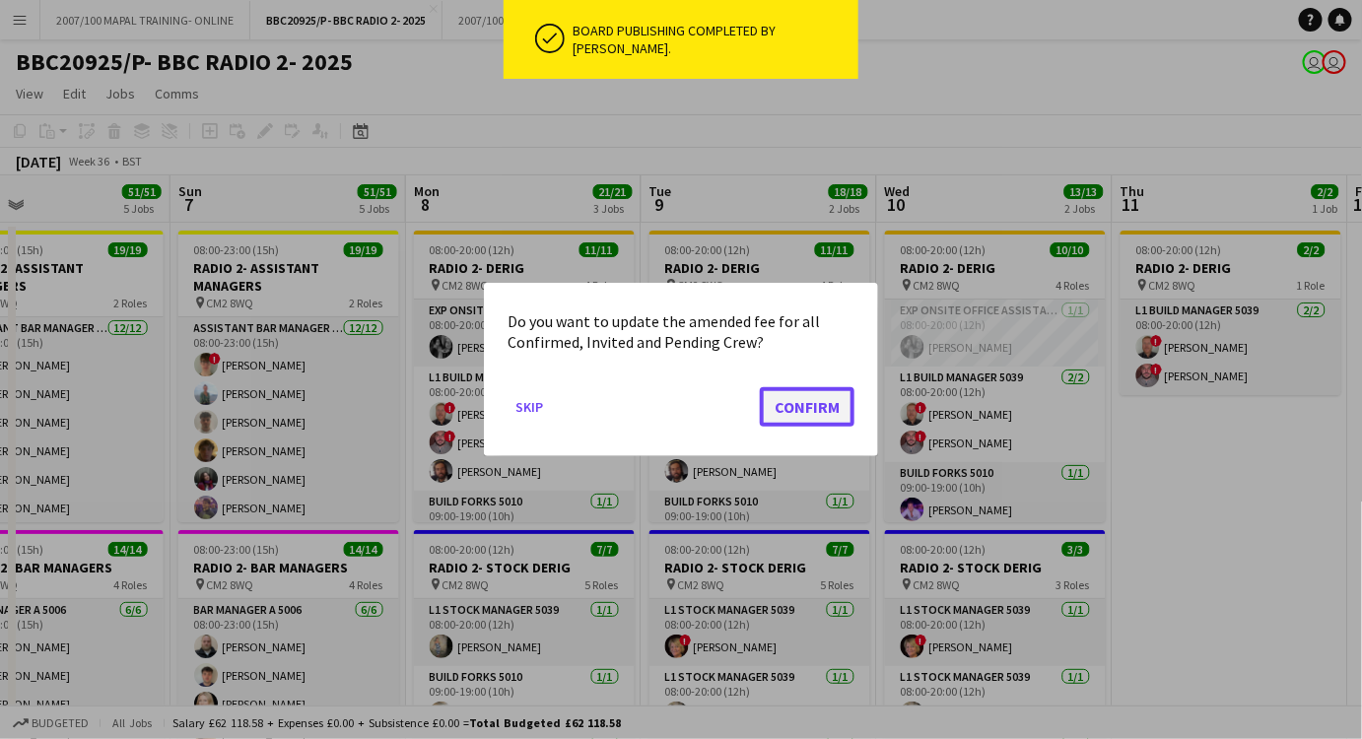
click at [815, 409] on button "Confirm" at bounding box center [807, 406] width 95 height 39
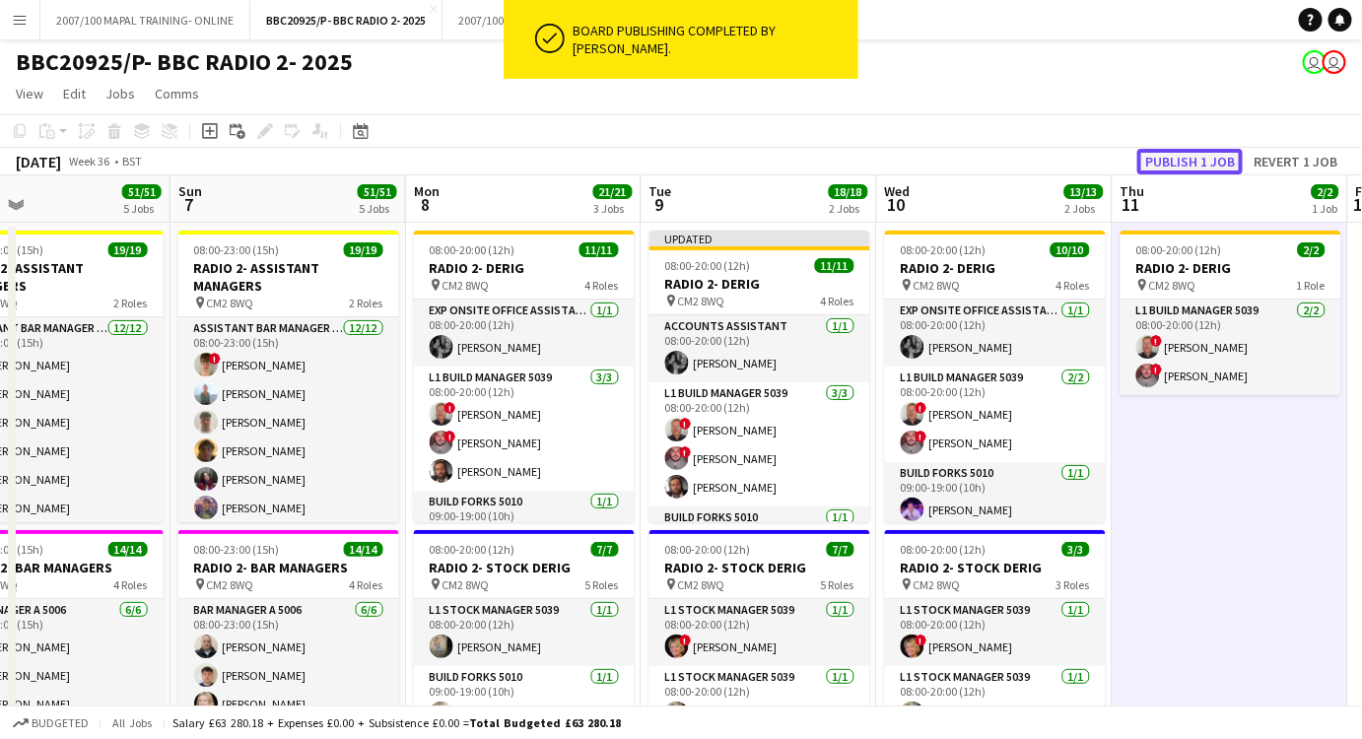
click at [1198, 166] on button "Publish 1 job" at bounding box center [1190, 162] width 105 height 26
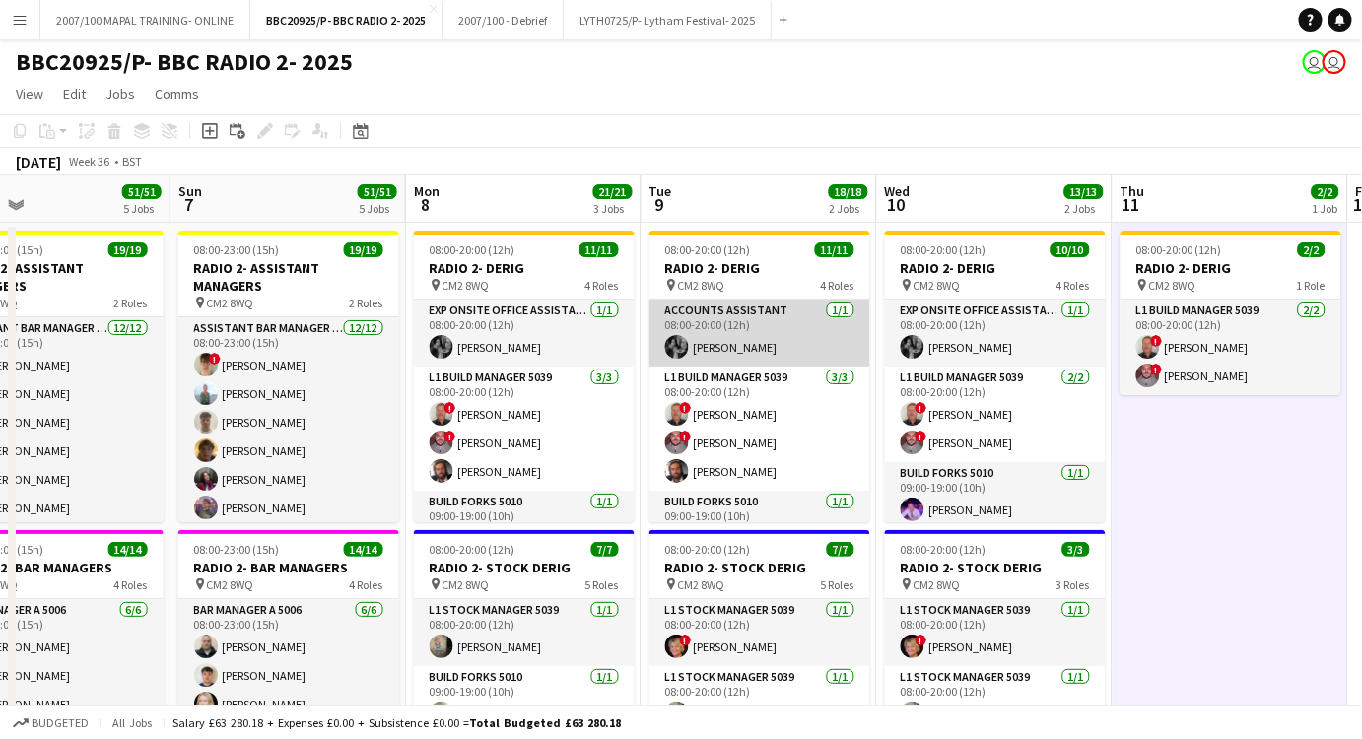
click at [772, 355] on app-card-role "Accounts Assistant [DATE] 08:00-20:00 (12h) [PERSON_NAME]" at bounding box center [760, 333] width 221 height 67
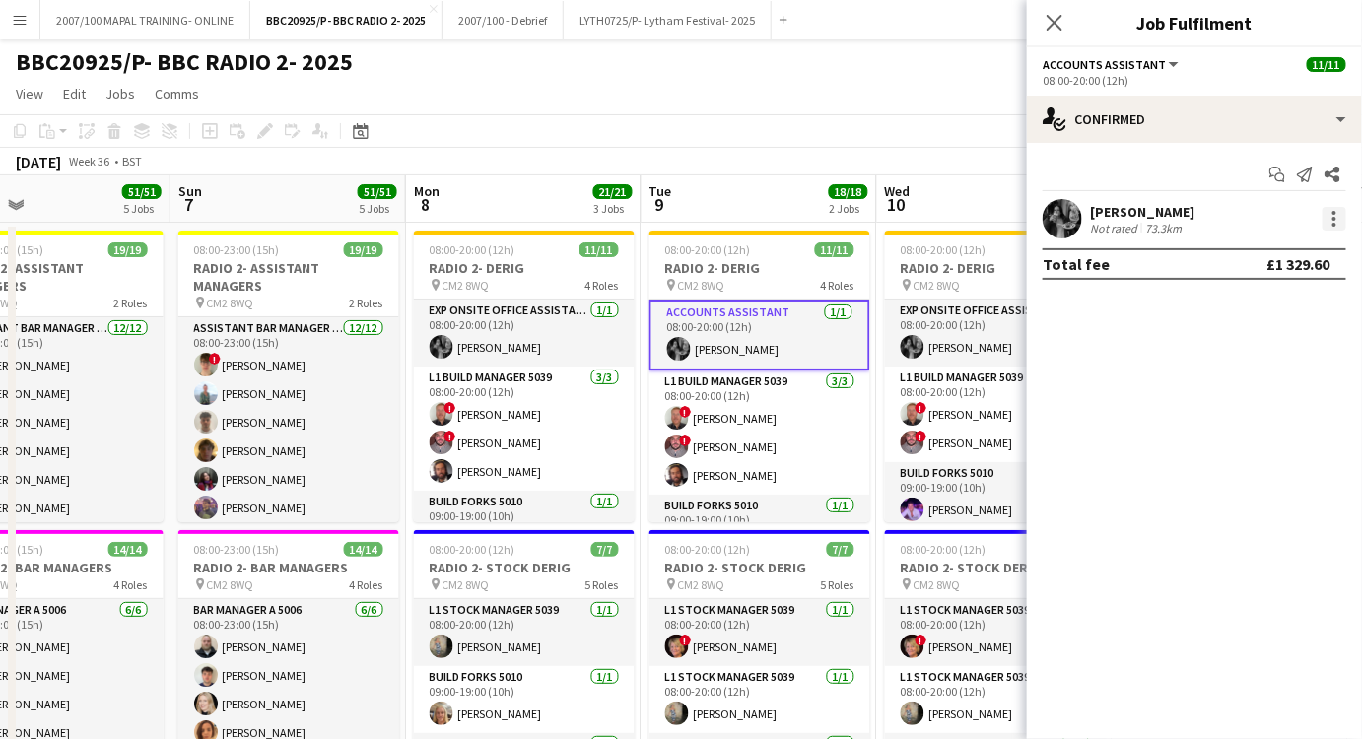
click at [1337, 214] on div at bounding box center [1335, 213] width 4 height 4
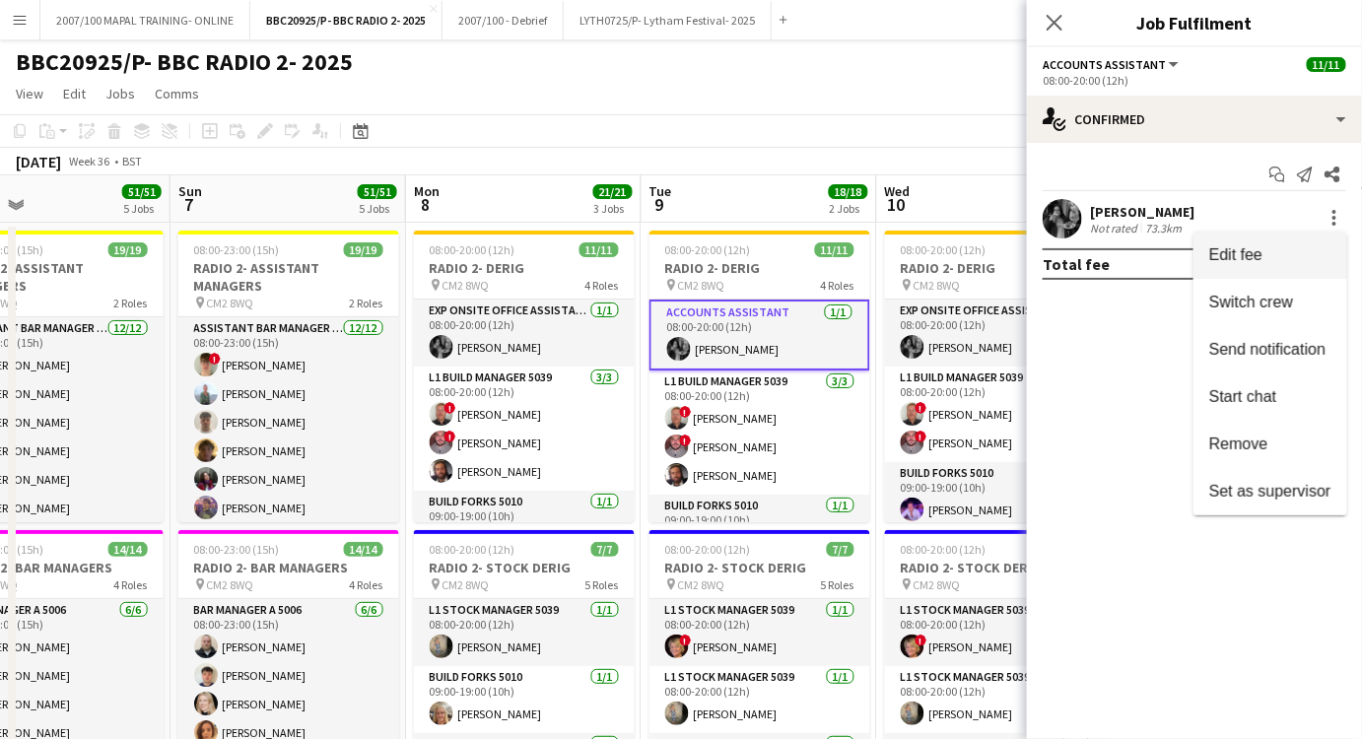
click at [1272, 254] on span "Edit fee" at bounding box center [1271, 255] width 122 height 18
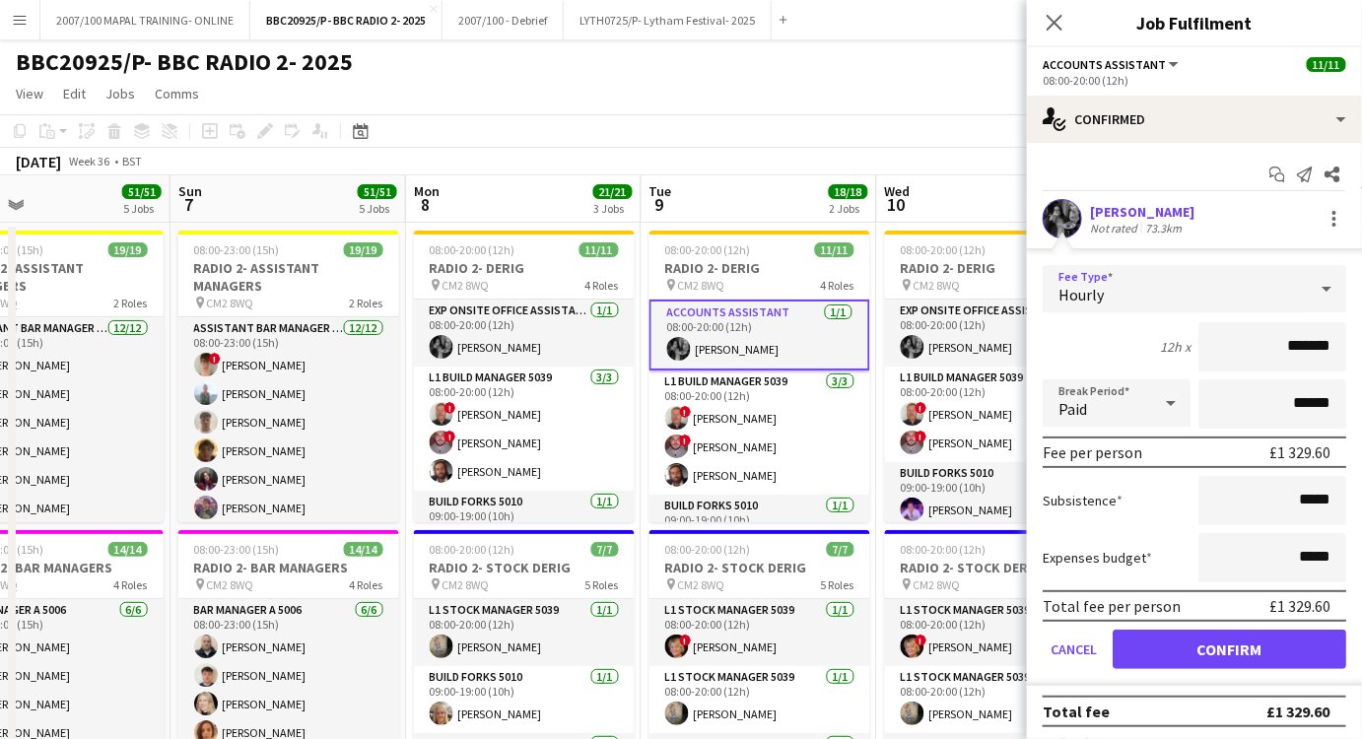
click at [1210, 282] on div "Hourly" at bounding box center [1175, 288] width 264 height 47
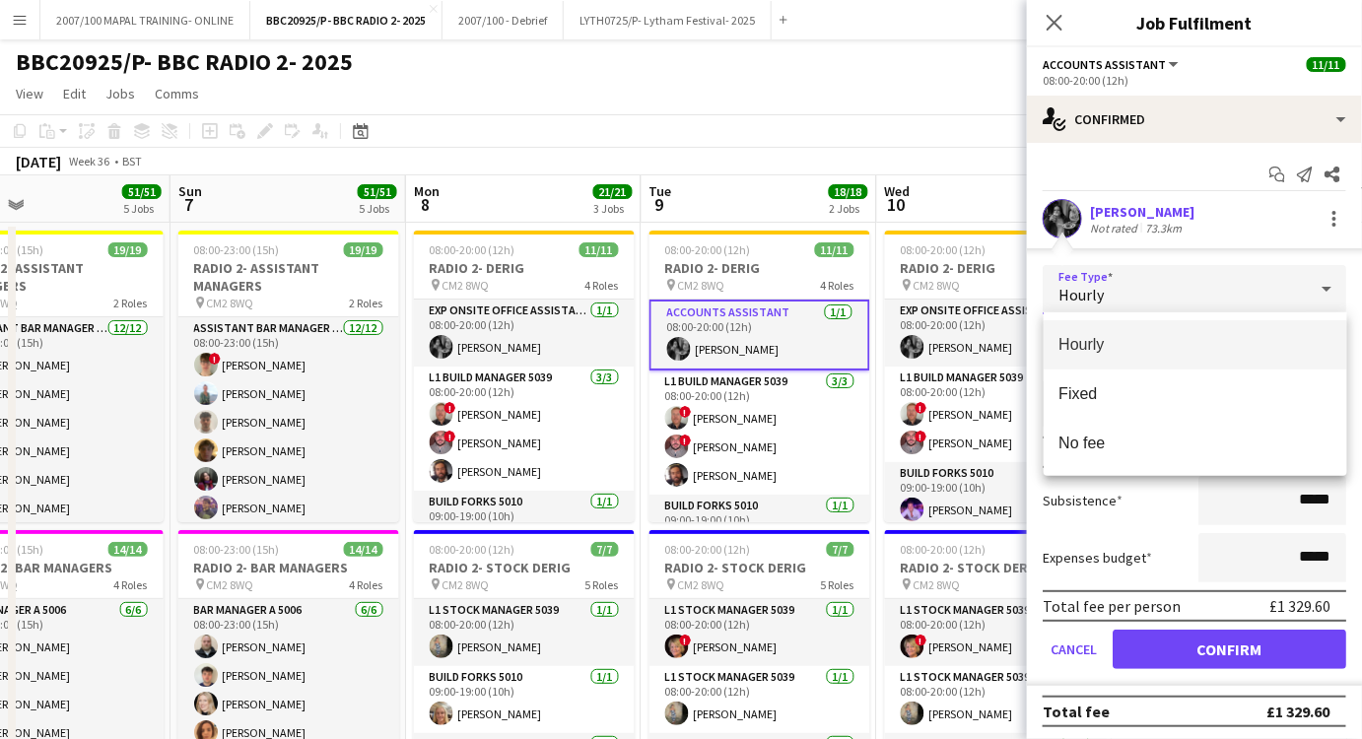
click at [1193, 289] on div at bounding box center [681, 369] width 1362 height 739
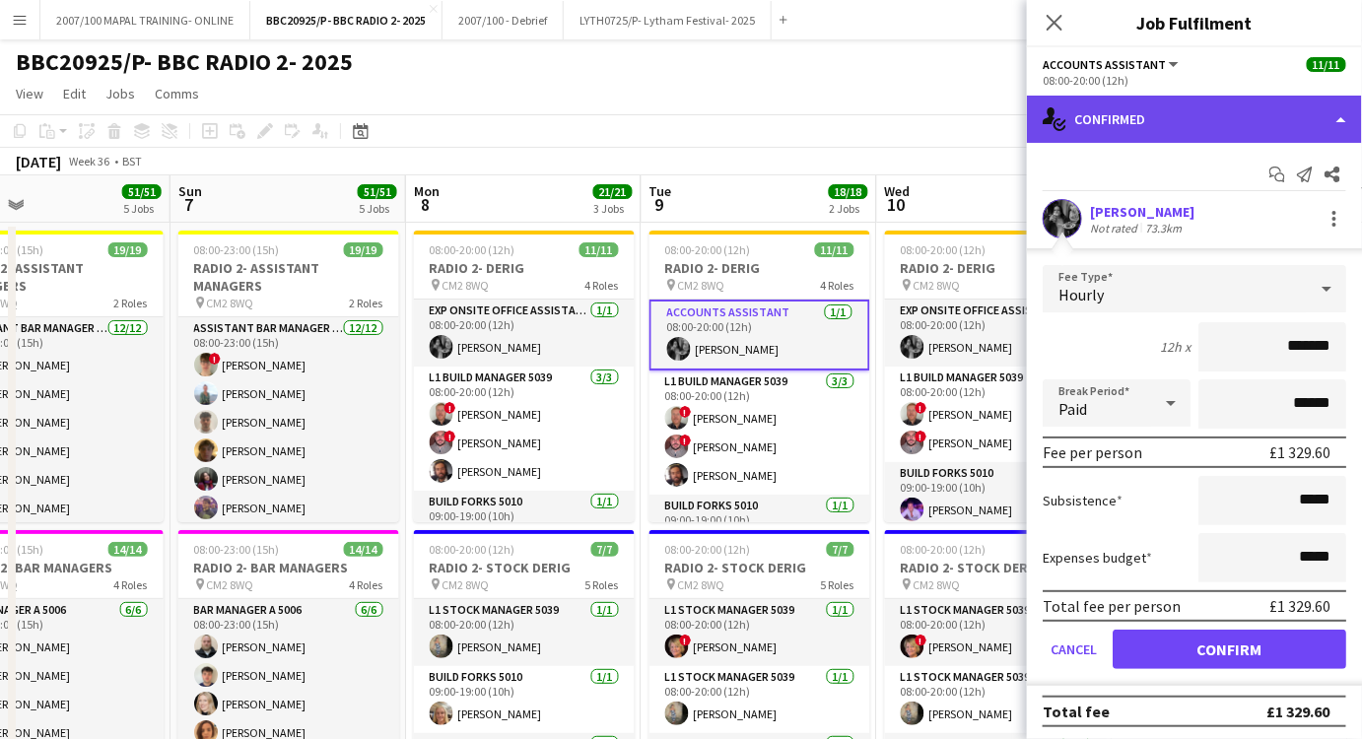
click at [1163, 114] on div "single-neutral-actions-check-2 Confirmed" at bounding box center [1194, 119] width 335 height 47
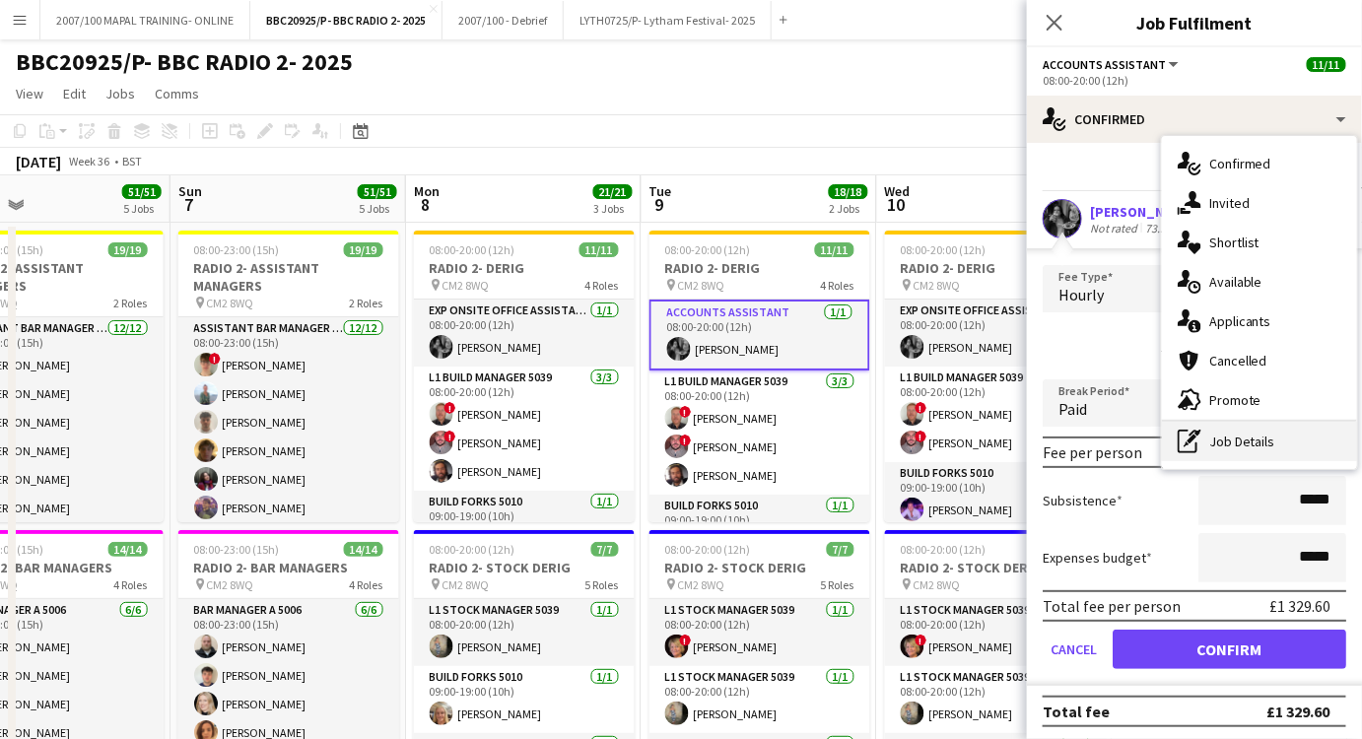
click at [1243, 448] on div "pen-write Job Details" at bounding box center [1259, 441] width 195 height 39
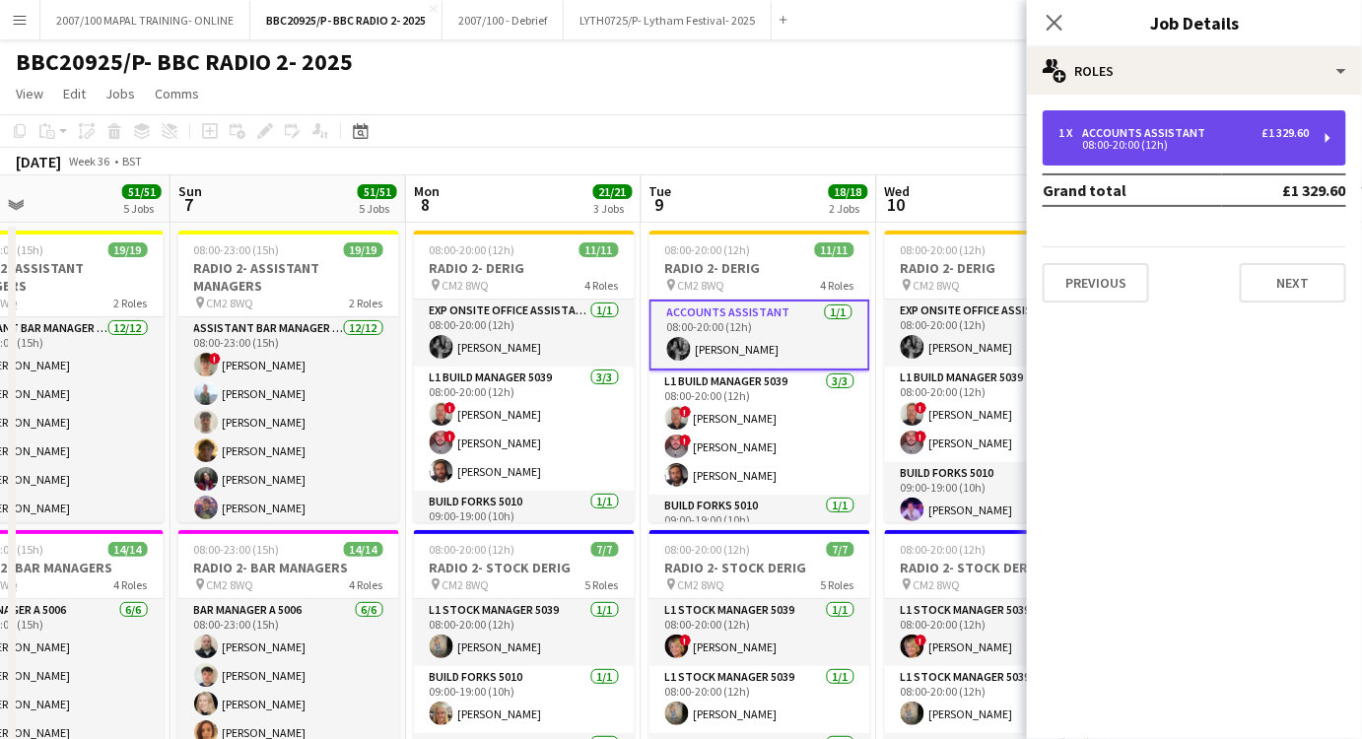
click at [1153, 134] on div "Accounts Assistant" at bounding box center [1147, 133] width 131 height 14
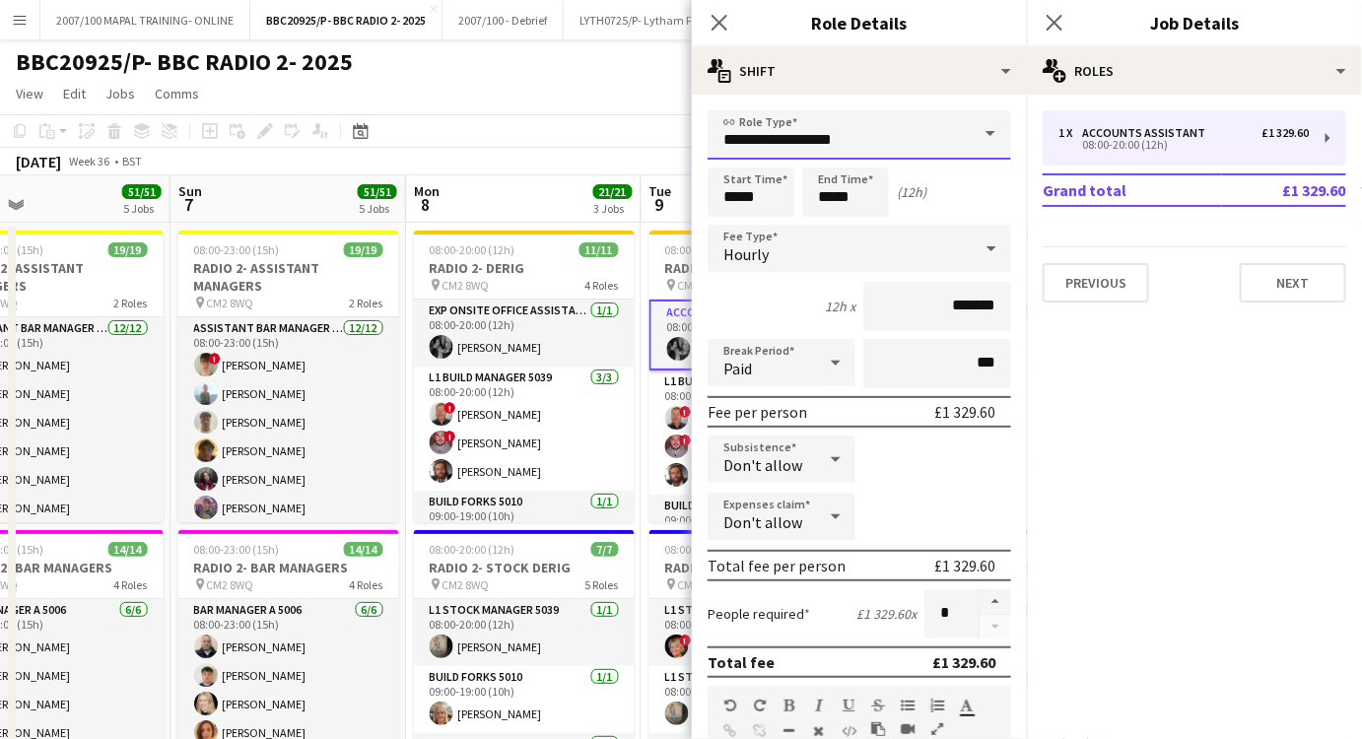
click at [886, 138] on input "**********" at bounding box center [860, 134] width 304 height 49
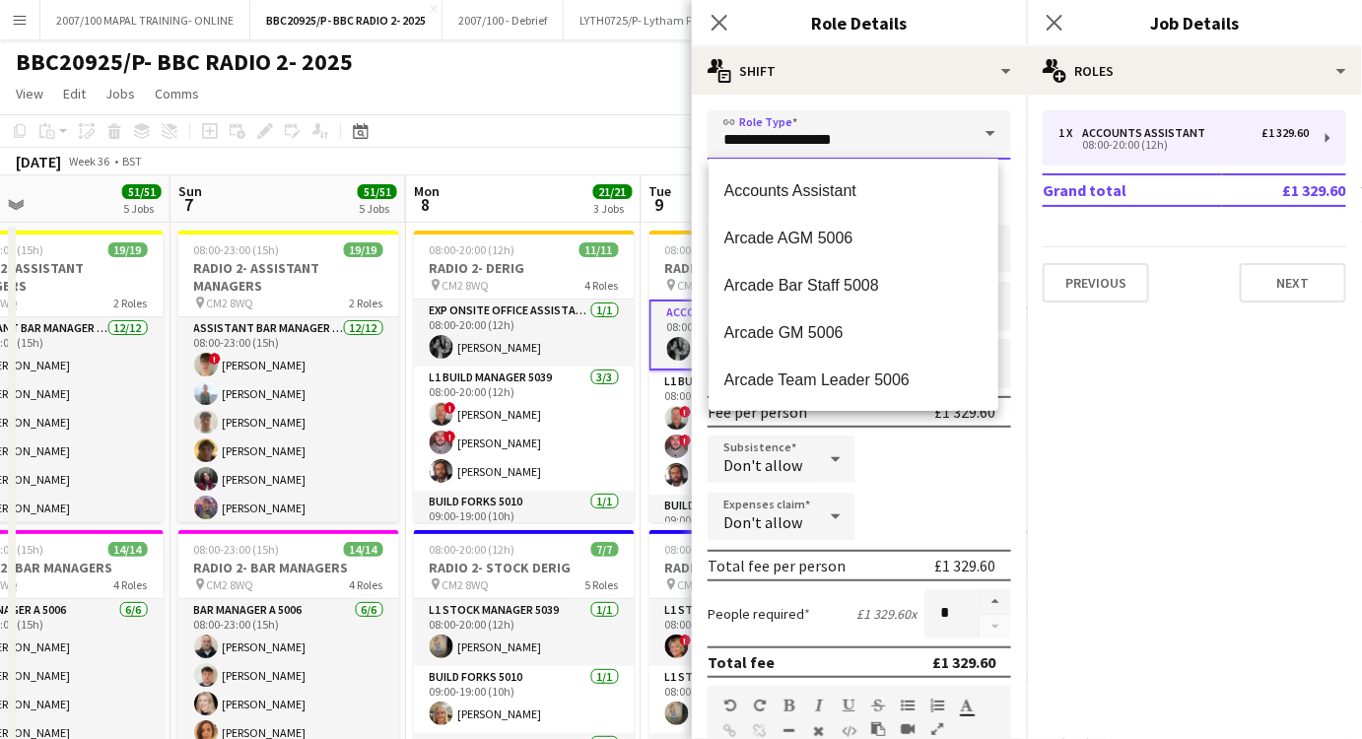
click at [886, 138] on input "**********" at bounding box center [860, 134] width 304 height 49
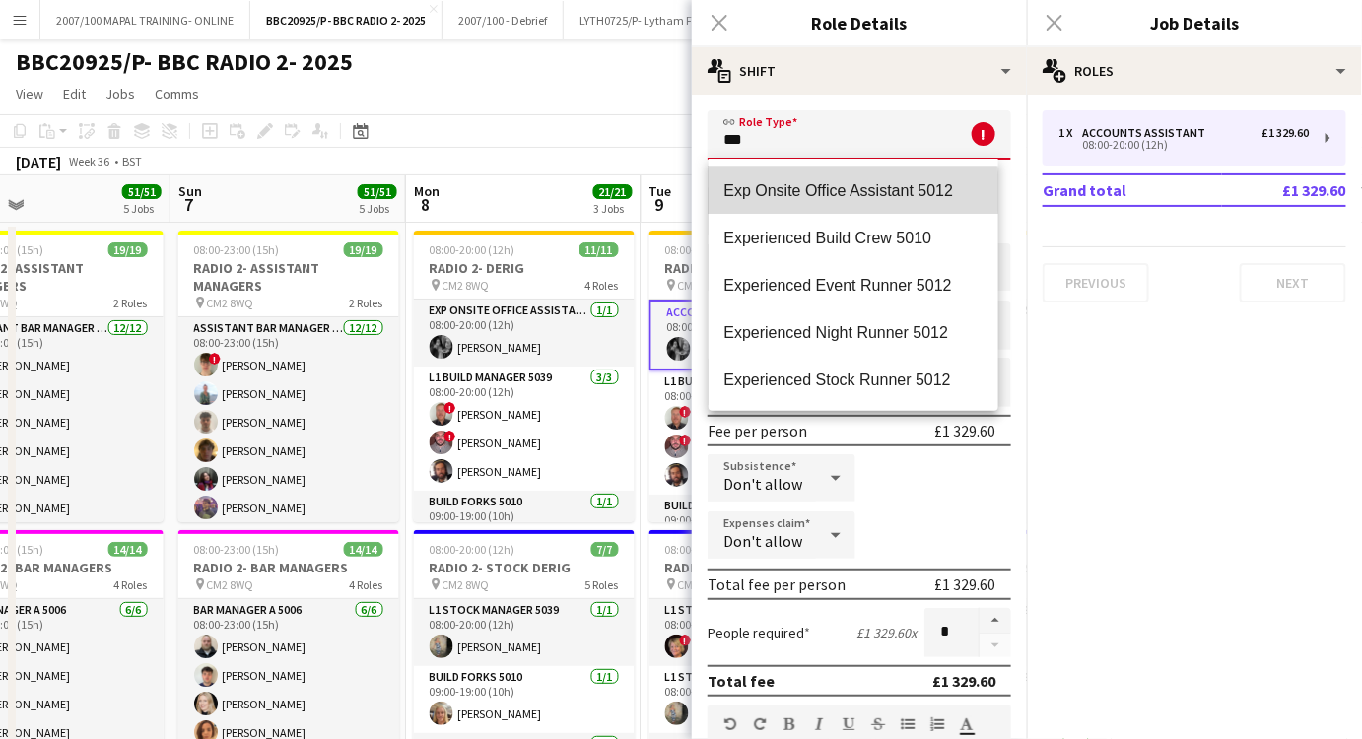
click at [752, 192] on span "Exp Onsite Office Assistant 5012" at bounding box center [854, 190] width 258 height 19
type input "**********"
type input "******"
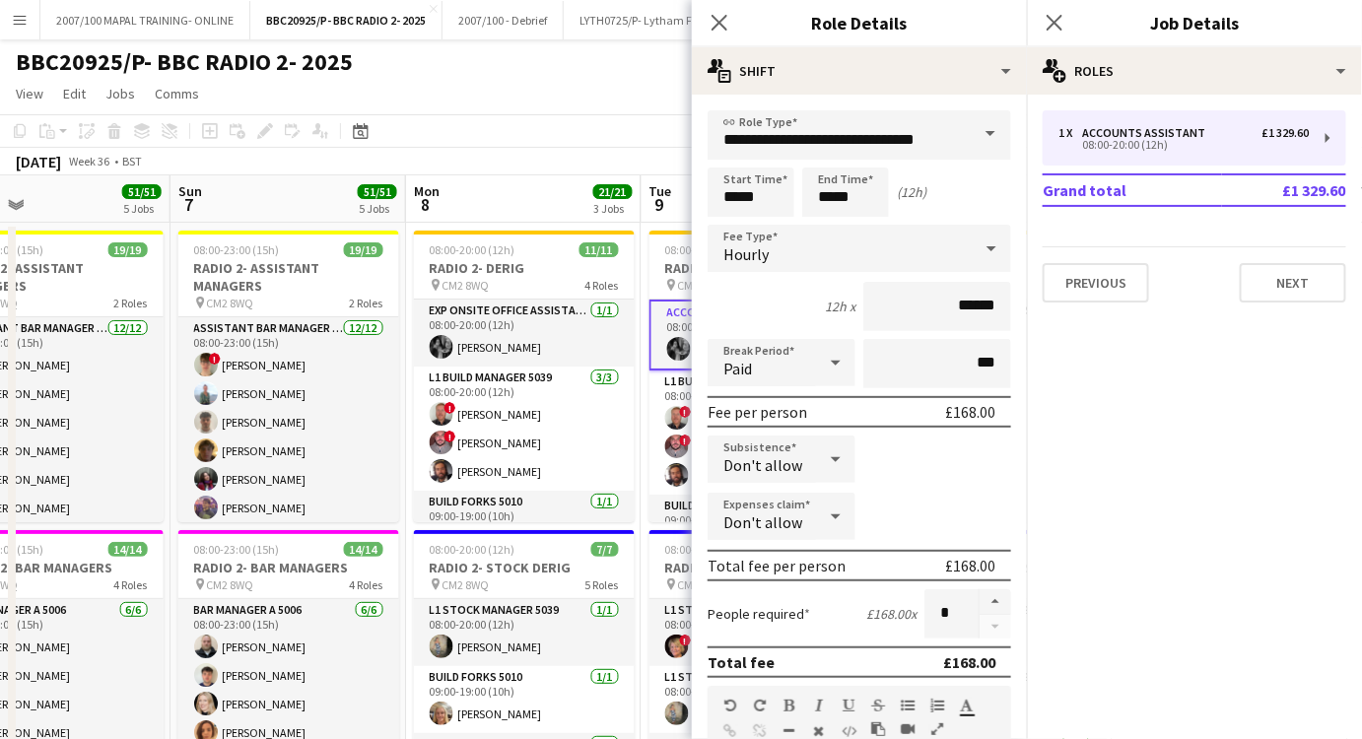
click at [575, 153] on div "[DATE] Week 36 • BST" at bounding box center [681, 162] width 1362 height 28
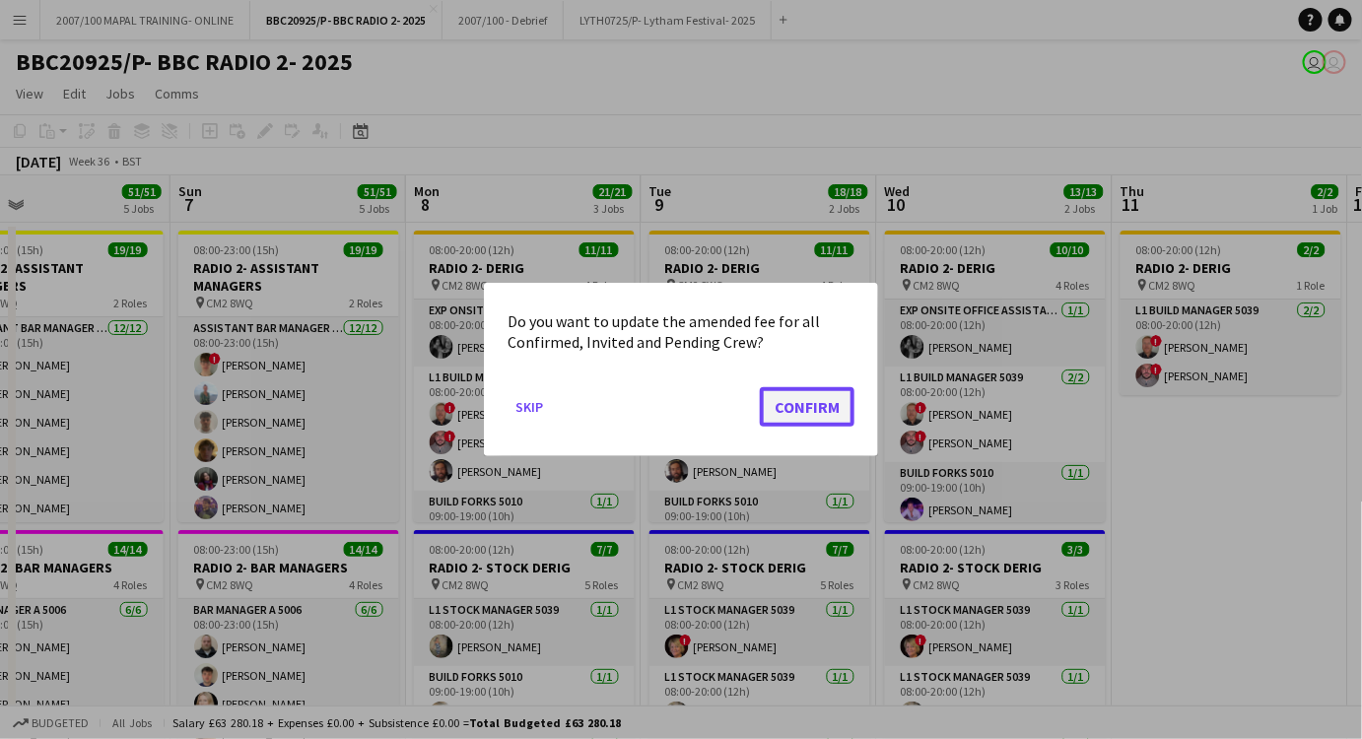
click at [802, 398] on button "Confirm" at bounding box center [807, 406] width 95 height 39
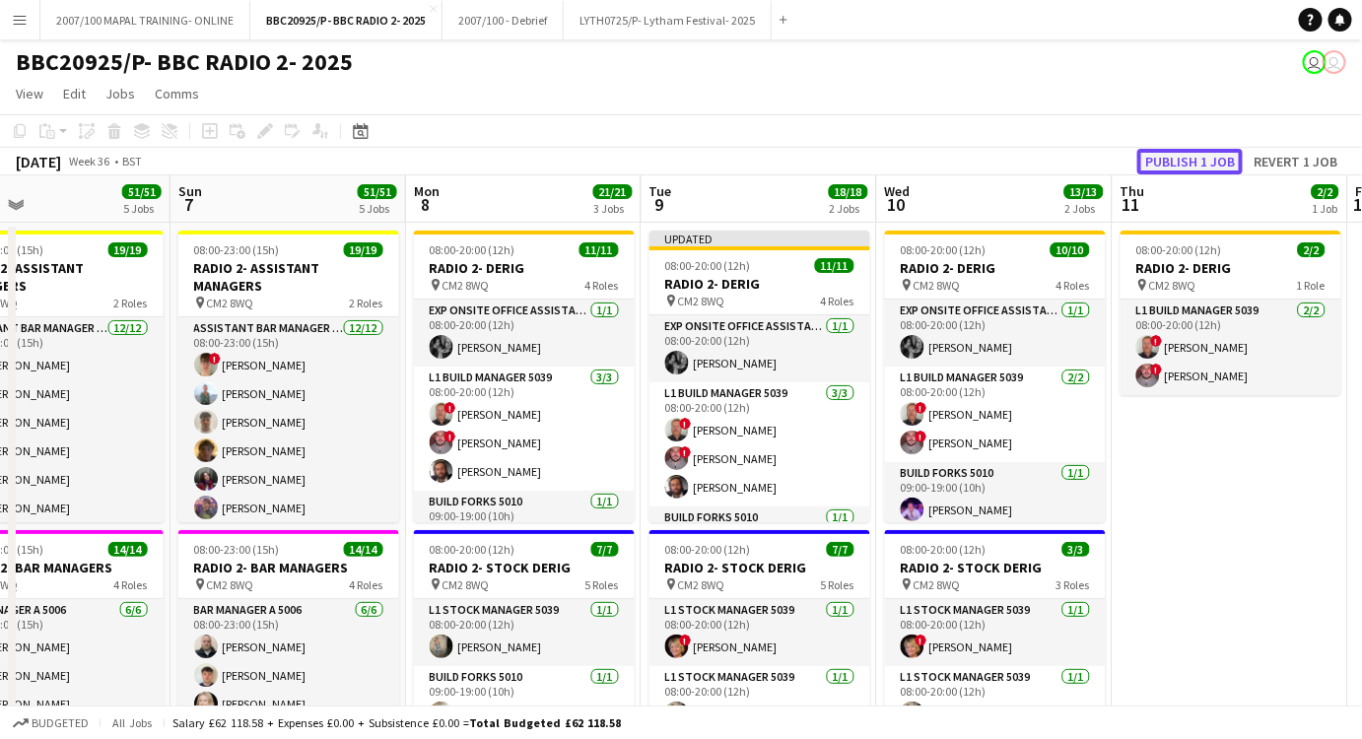
click at [1213, 166] on button "Publish 1 job" at bounding box center [1190, 162] width 105 height 26
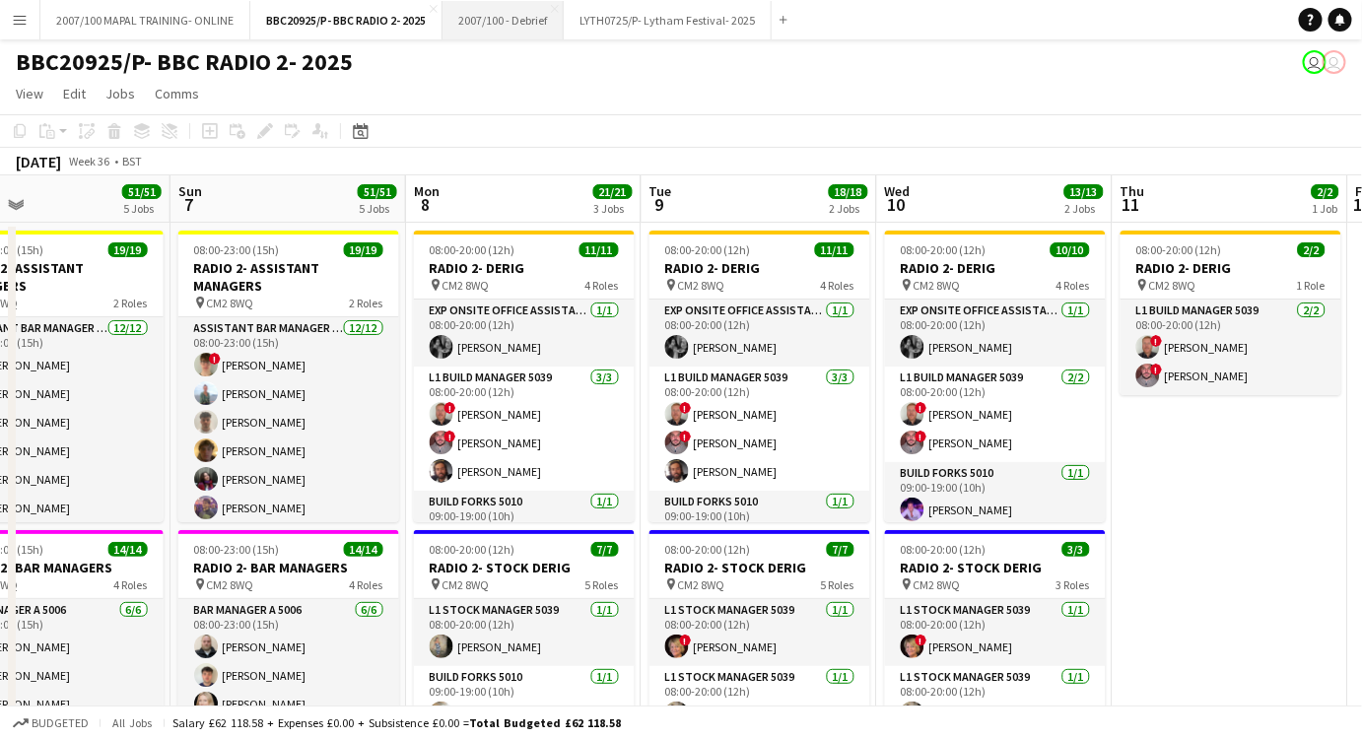
click at [484, 30] on button "2007/100 - Debrief Close" at bounding box center [503, 20] width 121 height 38
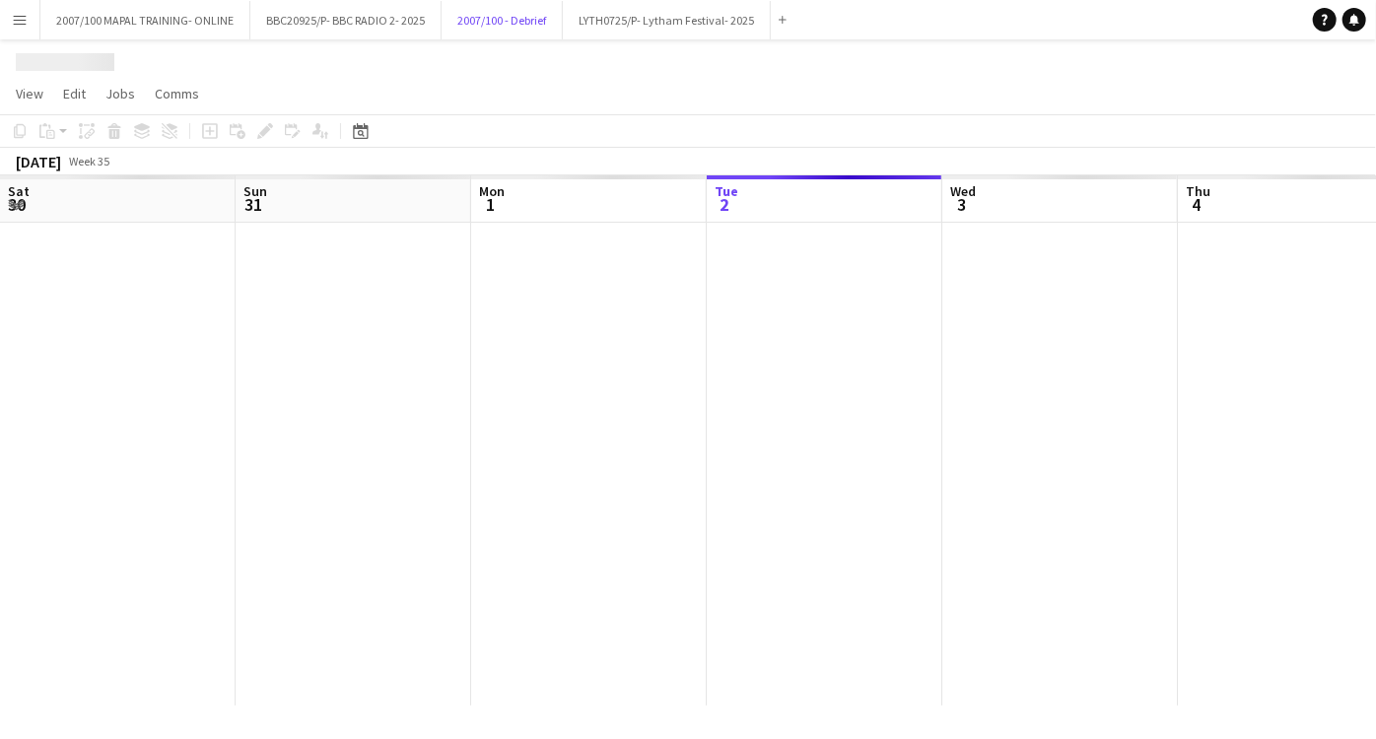
scroll to position [0, 470]
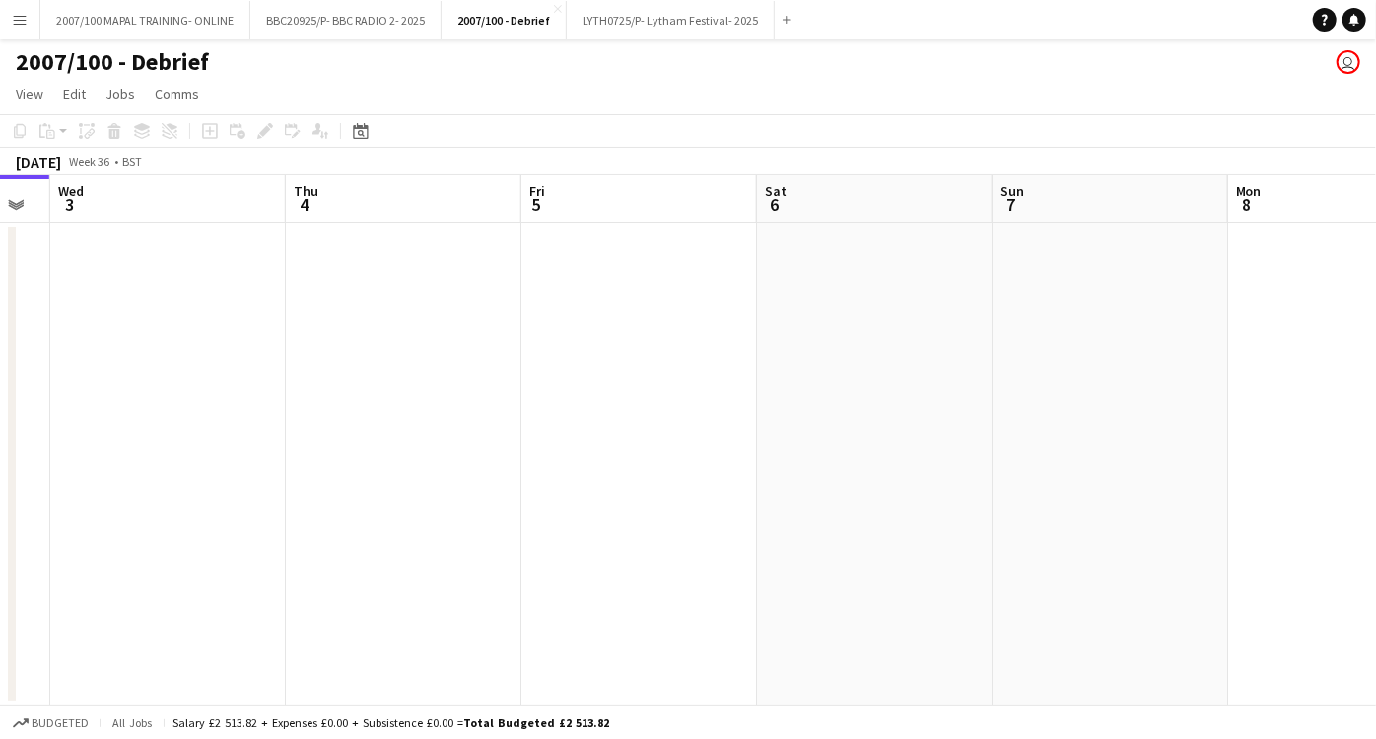
drag, startPoint x: 1138, startPoint y: 448, endPoint x: 871, endPoint y: 468, distance: 267.0
click at [590, 457] on app-calendar-viewport "Sun 31 Mon 1 Tue 2 Wed 3 Thu 4 Fri 5 Sat 6 Sun 7 Mon 8 Tue 9 Wed 10" at bounding box center [688, 440] width 1376 height 530
drag, startPoint x: 1224, startPoint y: 440, endPoint x: 598, endPoint y: 516, distance: 630.6
click at [481, 509] on app-calendar-viewport "Wed 3 Thu 4 Fri 5 Sat 6 Sun 7 Mon 8 Tue 9 Wed 10 Thu 11 Fri 12 Sat 13" at bounding box center [688, 440] width 1376 height 530
drag, startPoint x: 1091, startPoint y: 558, endPoint x: 439, endPoint y: 616, distance: 655.2
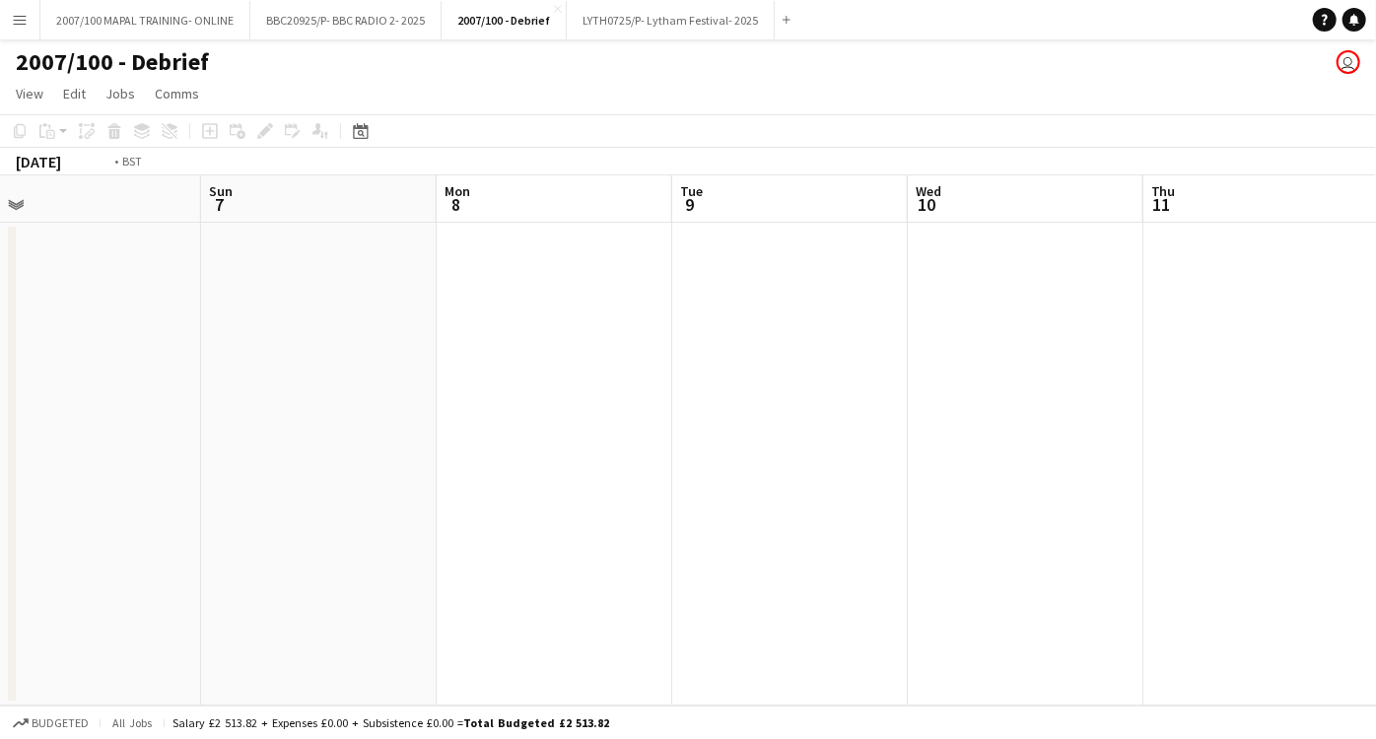
click at [439, 615] on app-calendar-viewport "Wed 3 Thu 4 Fri 5 Sat 6 Sun 7 Mon 8 Tue 9 Wed 10 Thu 11 Fri 12 Sat 13" at bounding box center [688, 440] width 1376 height 530
drag, startPoint x: 1077, startPoint y: 576, endPoint x: 864, endPoint y: 582, distance: 214.0
click at [751, 597] on app-calendar-viewport "Sun 7 Mon 8 Tue 9 Wed 10 Thu 11 Fri 12 Sat 13 Sun 14 Mon 15 Tue 16 Wed 17" at bounding box center [688, 440] width 1376 height 530
drag, startPoint x: 820, startPoint y: 587, endPoint x: 257, endPoint y: 601, distance: 563.1
click at [266, 600] on app-calendar-viewport "Tue 9 Wed 10 Thu 11 Fri 12 Sat 13 Sun 14 Mon 15 Tue 16 Wed 17 Thu 18 Fri 19" at bounding box center [688, 440] width 1376 height 530
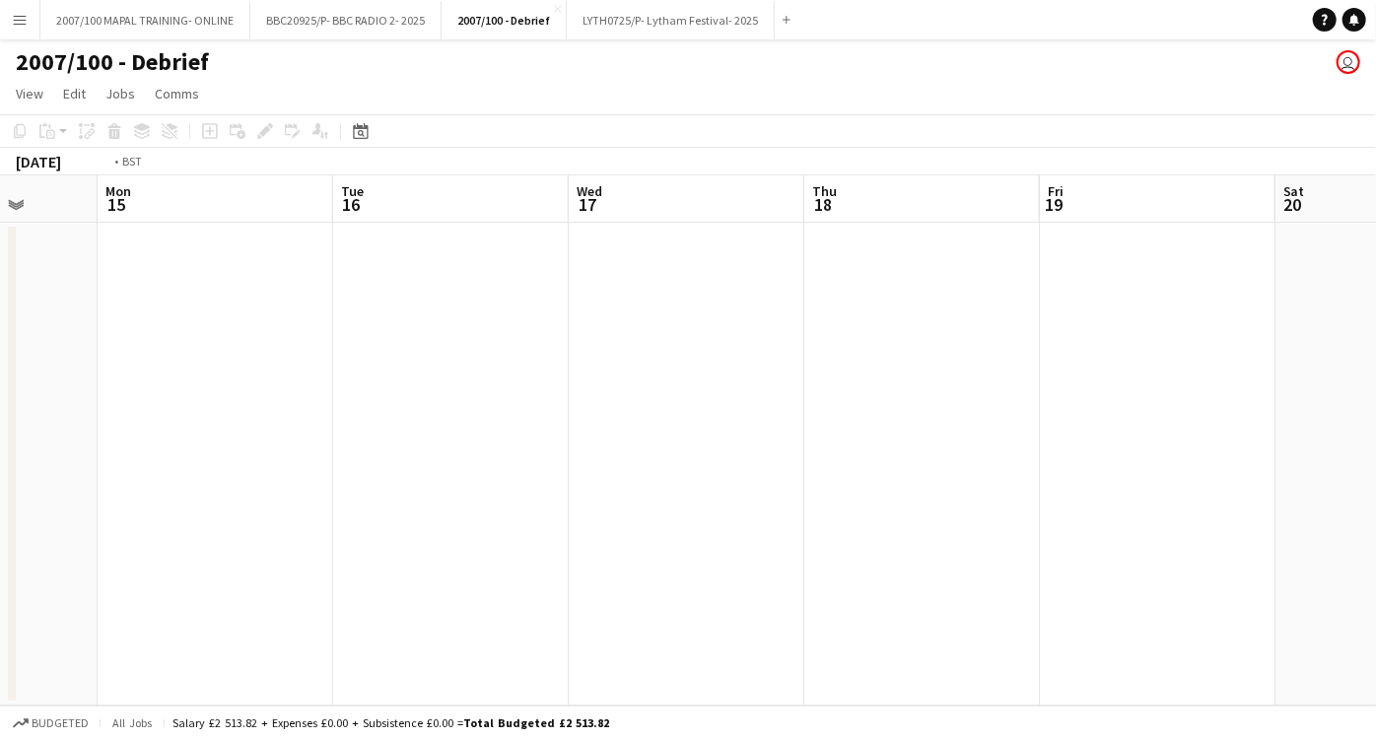
drag, startPoint x: 1004, startPoint y: 553, endPoint x: 257, endPoint y: 631, distance: 750.3
click at [294, 631] on app-calendar-viewport "Fri 12 Sat 13 Sun 14 Mon 15 Tue 16 Wed 17 Thu 18 Fri 19 Sat 20 Sun 21 Mon 22" at bounding box center [688, 440] width 1376 height 530
drag, startPoint x: 1019, startPoint y: 567, endPoint x: 451, endPoint y: 606, distance: 570.2
click at [451, 606] on app-calendar-viewport "Tue 16 Wed 17 Thu 18 Fri 19 Sat 20 Sun 21 Mon 22 Tue 23 Wed 24 Thu 25 Fri 26" at bounding box center [688, 440] width 1376 height 530
drag, startPoint x: 1159, startPoint y: 525, endPoint x: 732, endPoint y: 576, distance: 429.8
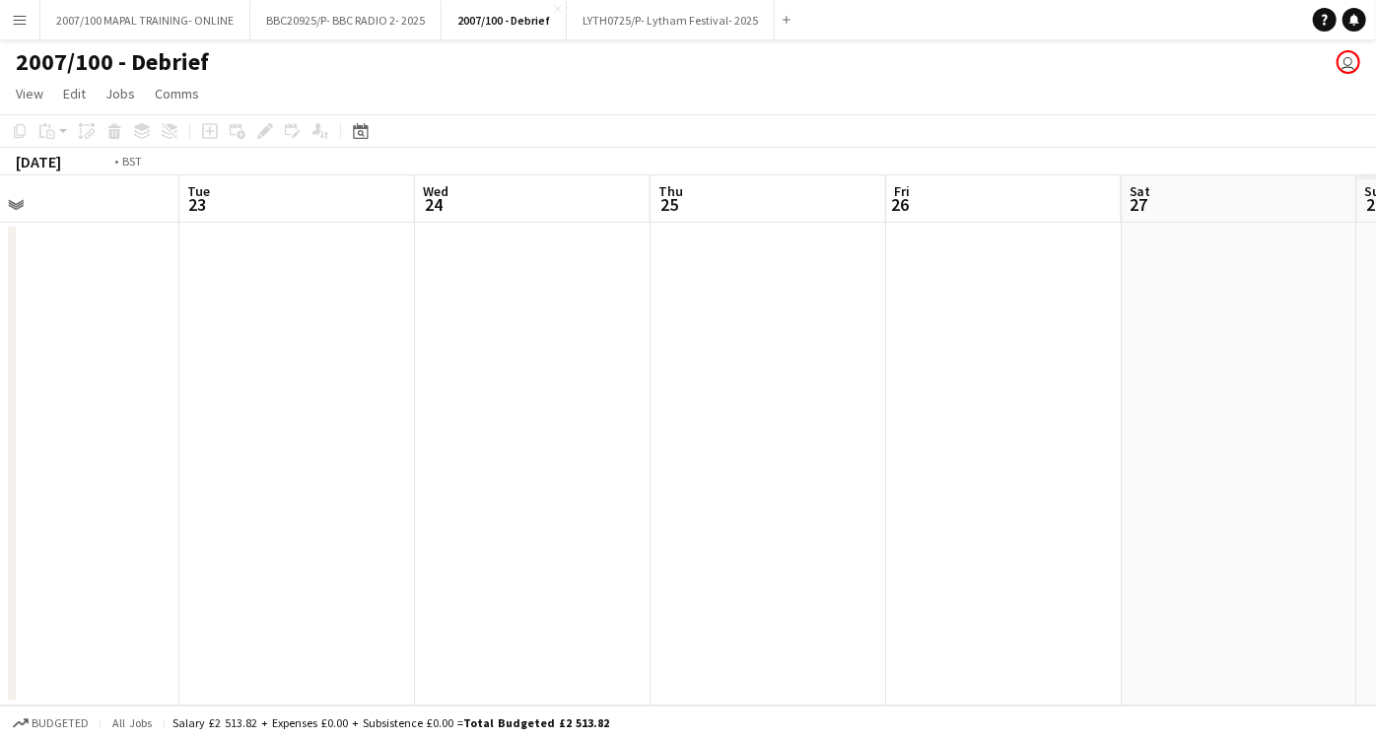
click at [464, 607] on app-calendar-viewport "Fri 19 Sat 20 Sun 21 Mon 22 Tue 23 Wed 24 Thu 25 Fri 26 Sat 27 Sun 28 Mon 29" at bounding box center [688, 440] width 1376 height 530
drag, startPoint x: 1144, startPoint y: 537, endPoint x: 434, endPoint y: 593, distance: 713.0
click at [376, 600] on app-calendar-viewport "Mon 22 Tue 23 Wed 24 Thu 25 Fri 26 Sat 27 Sun 28 Mon 29 Tue 30 Wed 1 Thu 2" at bounding box center [688, 440] width 1376 height 530
drag, startPoint x: 1159, startPoint y: 521, endPoint x: 836, endPoint y: 529, distance: 323.4
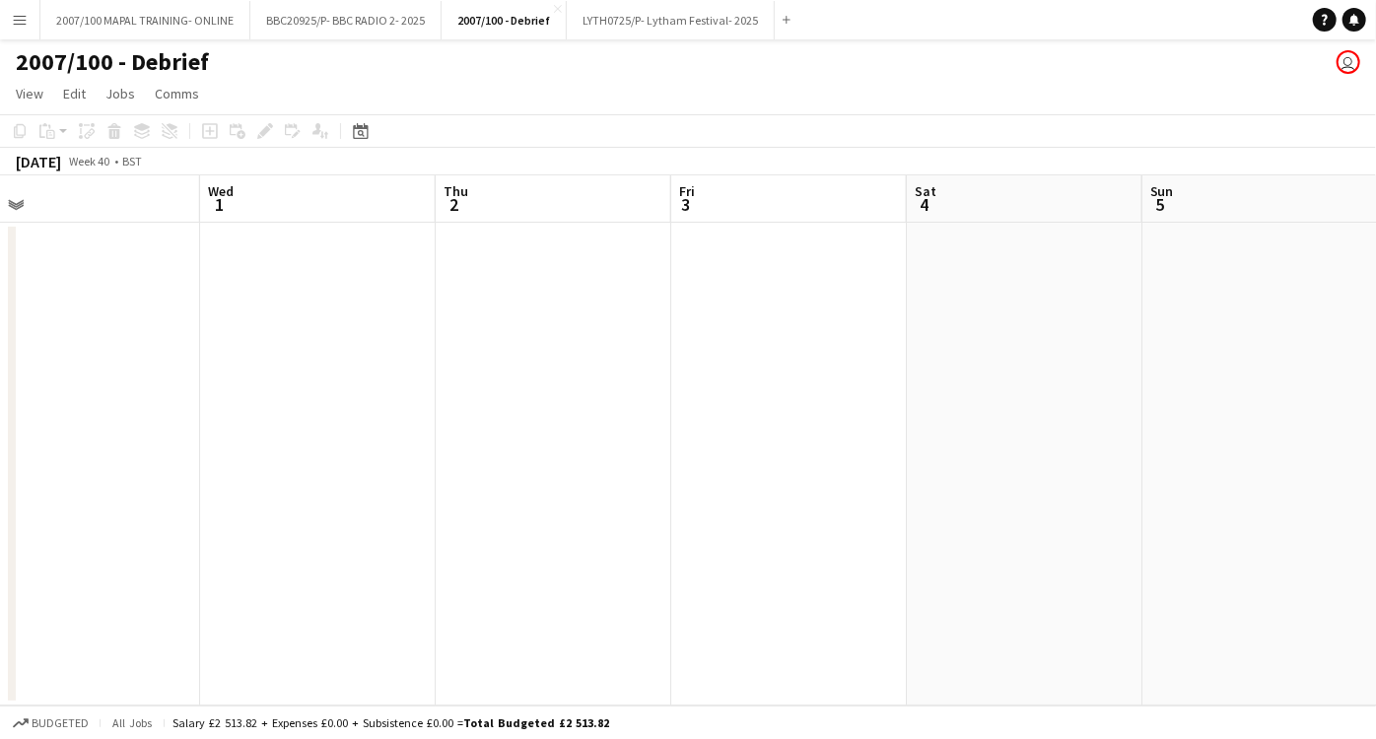
click at [252, 613] on app-calendar-viewport "Sat 27 Sun 28 Mon 29 Tue 30 Wed 1 Thu 2 Fri 3 Sat 4 Sun 5 Mon 6 Tue 7" at bounding box center [688, 440] width 1376 height 530
drag, startPoint x: 857, startPoint y: 540, endPoint x: 339, endPoint y: 579, distance: 519.0
click at [344, 579] on app-calendar-viewport "Sat 27 Sun 28 Mon 29 Tue 30 Wed 1 Thu 2 Fri 3 Sat 4 Sun 5 Mon 6 Tue 7" at bounding box center [688, 440] width 1376 height 530
drag, startPoint x: 1133, startPoint y: 519, endPoint x: 649, endPoint y: 541, distance: 484.6
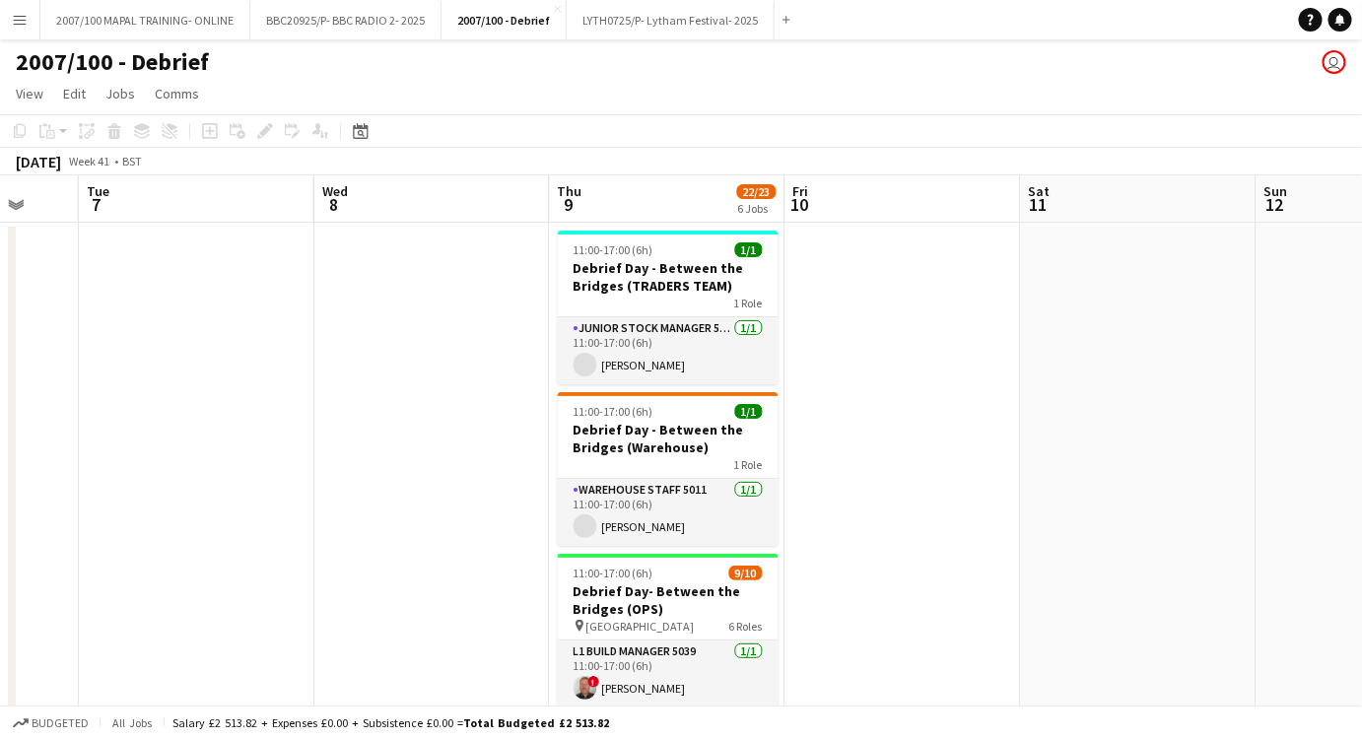
scroll to position [0, 730]
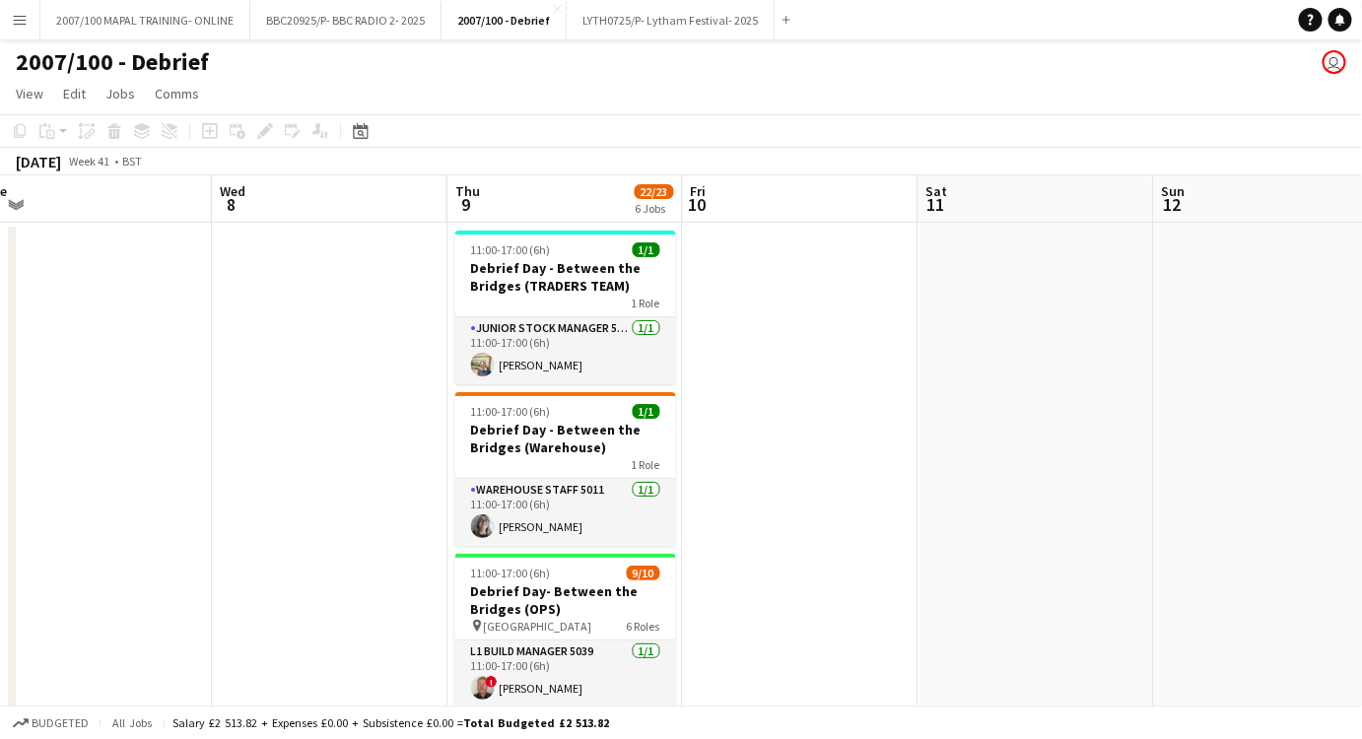
drag, startPoint x: 1047, startPoint y: 497, endPoint x: 822, endPoint y: 516, distance: 225.5
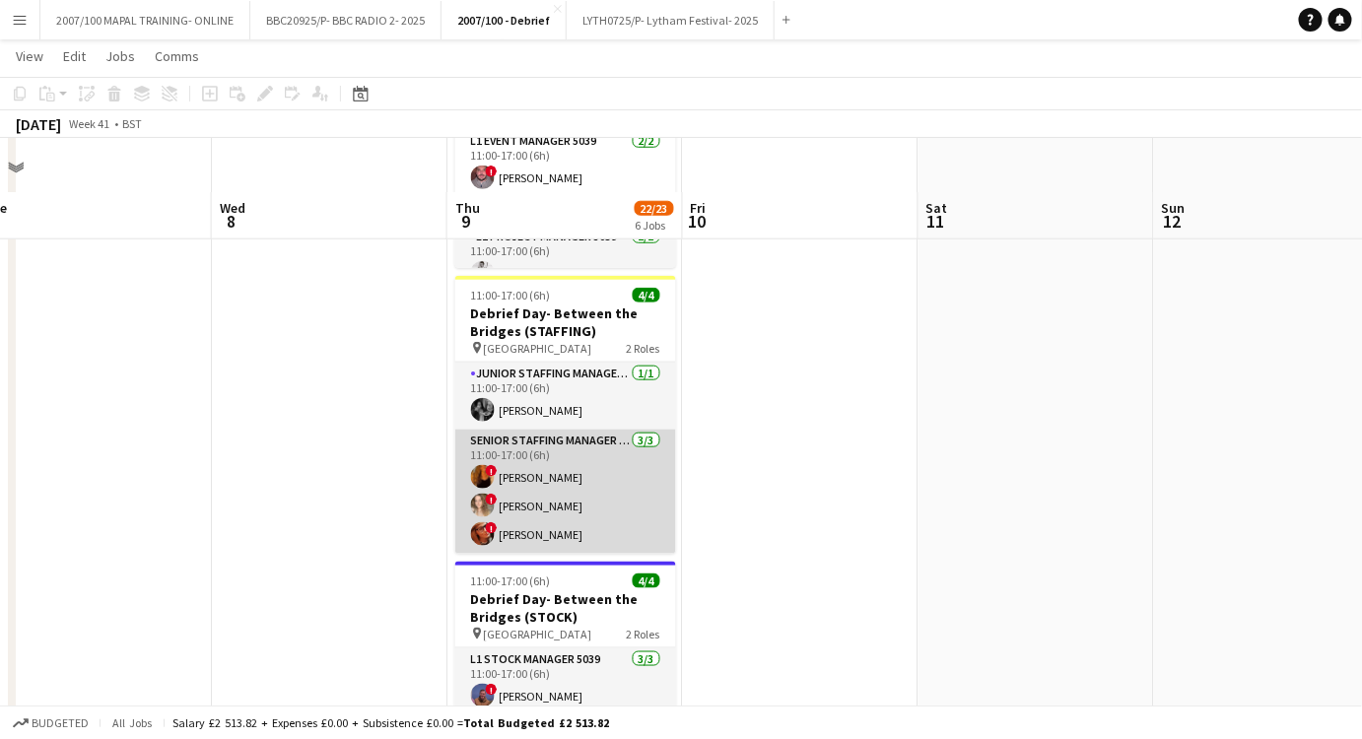
scroll to position [537, 0]
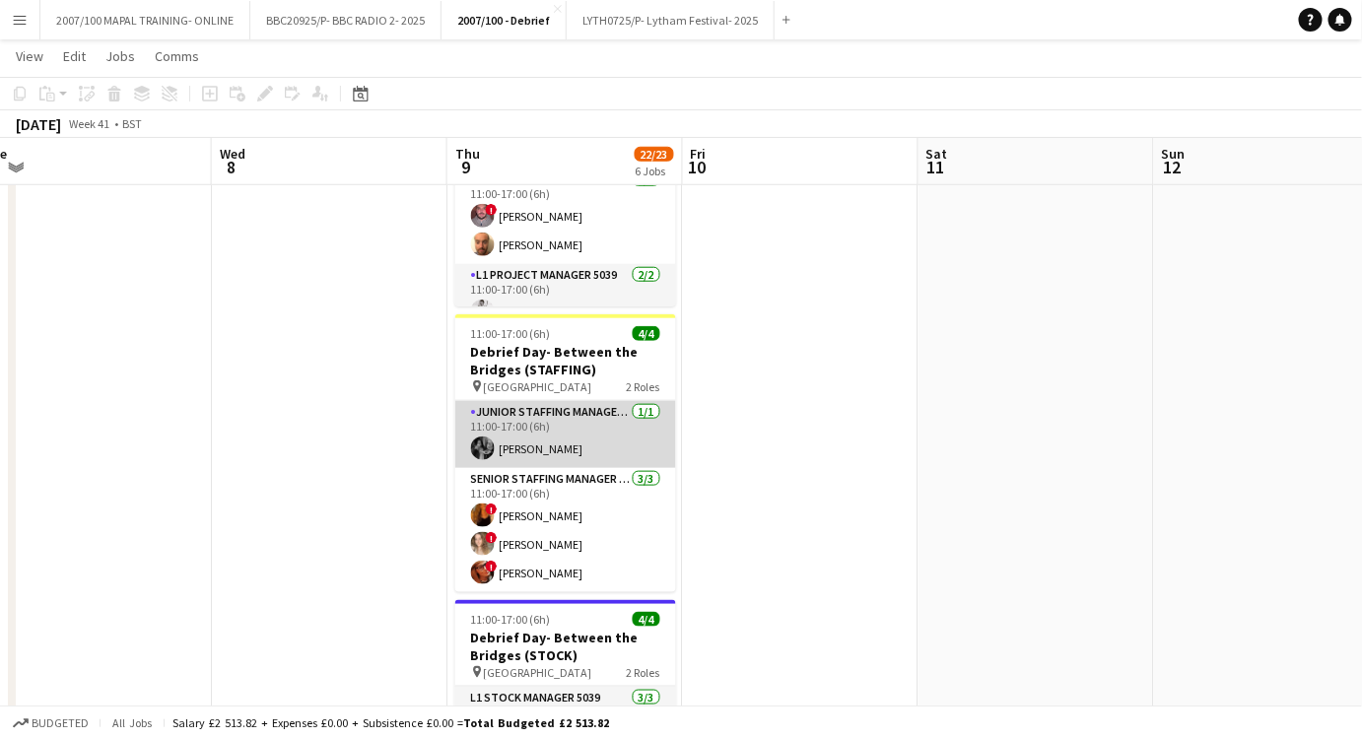
click at [597, 433] on app-card-role "Junior Staffing Manager 5039 [DATE] 11:00-17:00 (6h) [PERSON_NAME]" at bounding box center [565, 434] width 221 height 67
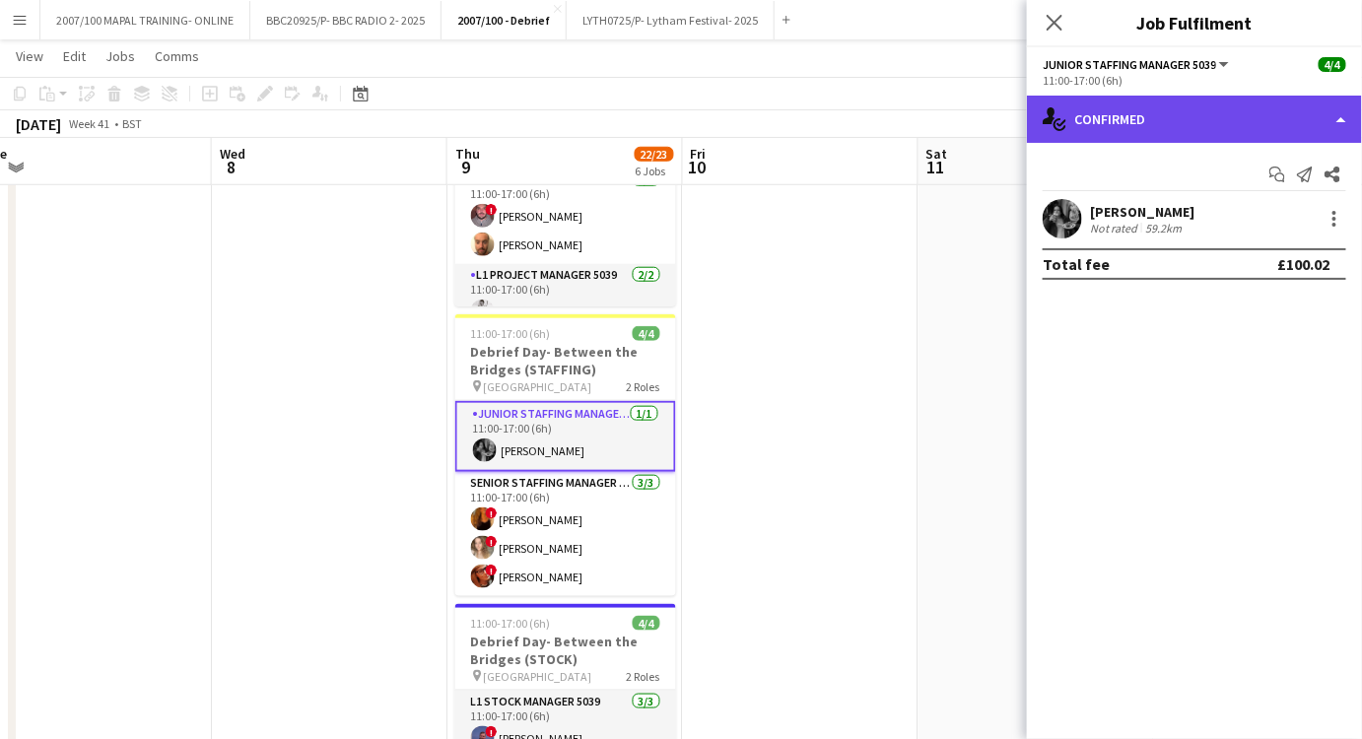
click at [1267, 125] on div "single-neutral-actions-check-2 Confirmed" at bounding box center [1194, 119] width 335 height 47
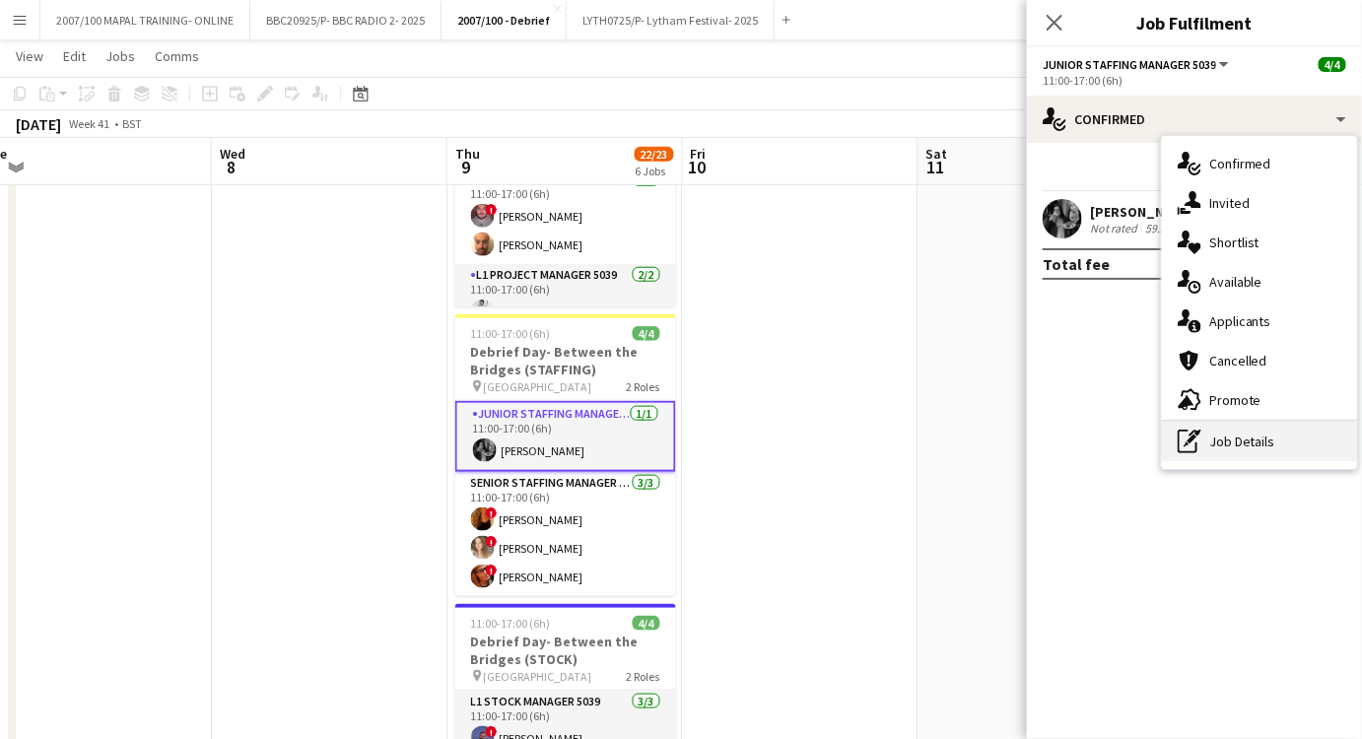
click at [1280, 457] on div "pen-write Job Details" at bounding box center [1259, 441] width 195 height 39
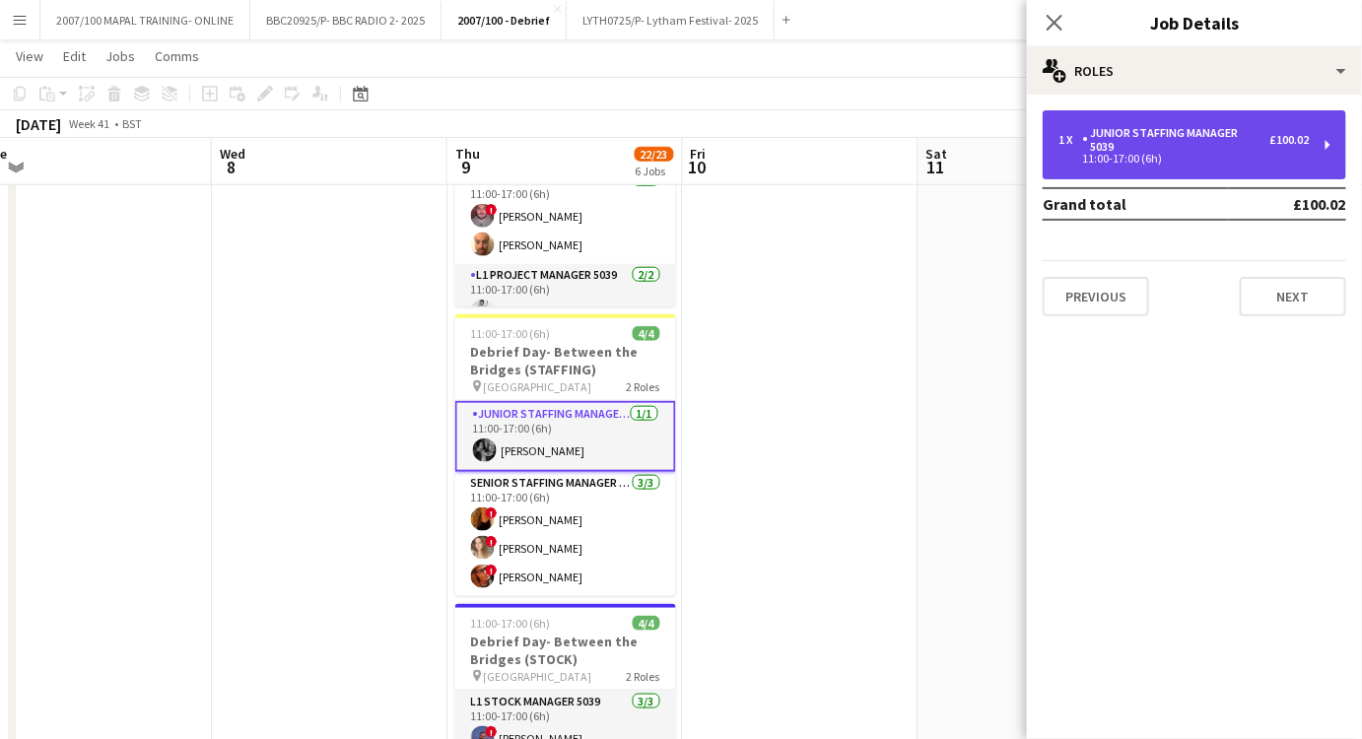
click at [1198, 138] on div "Junior Staffing Manager 5039" at bounding box center [1176, 140] width 188 height 28
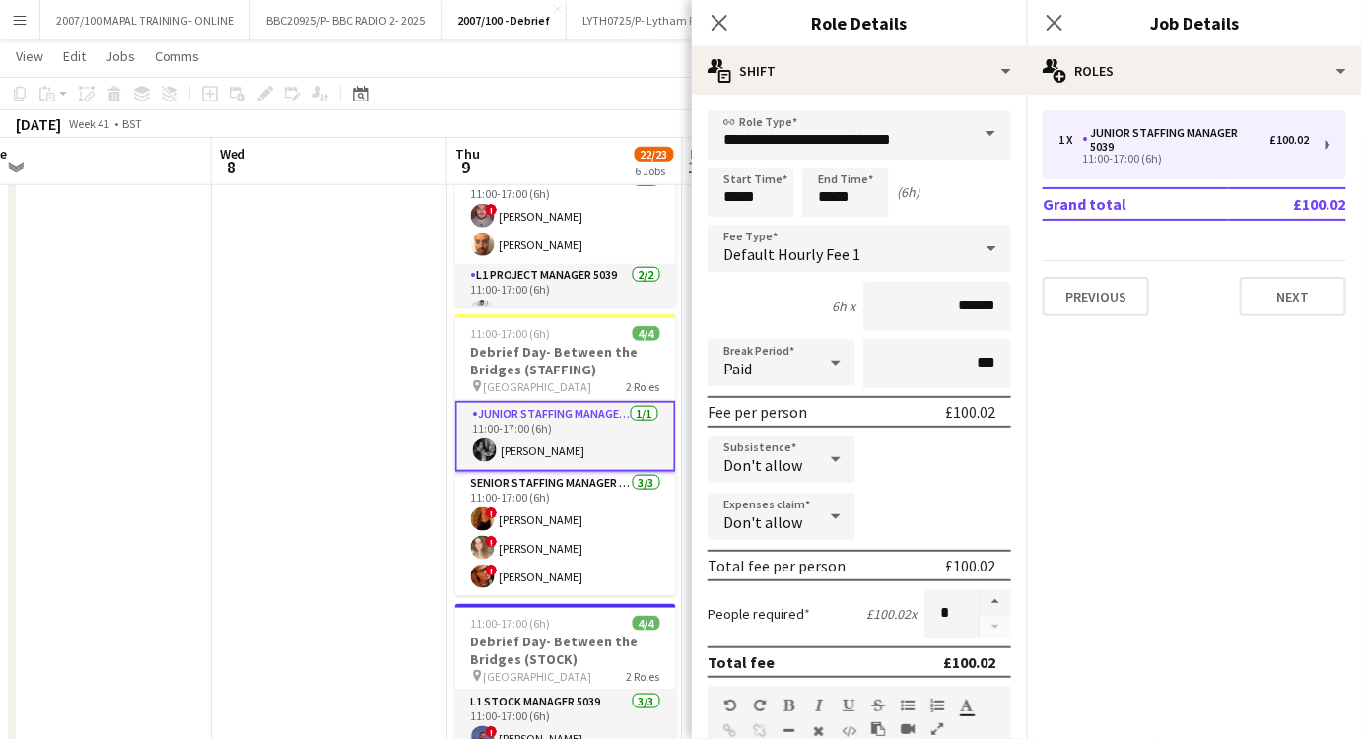
click at [970, 135] on span at bounding box center [990, 133] width 41 height 47
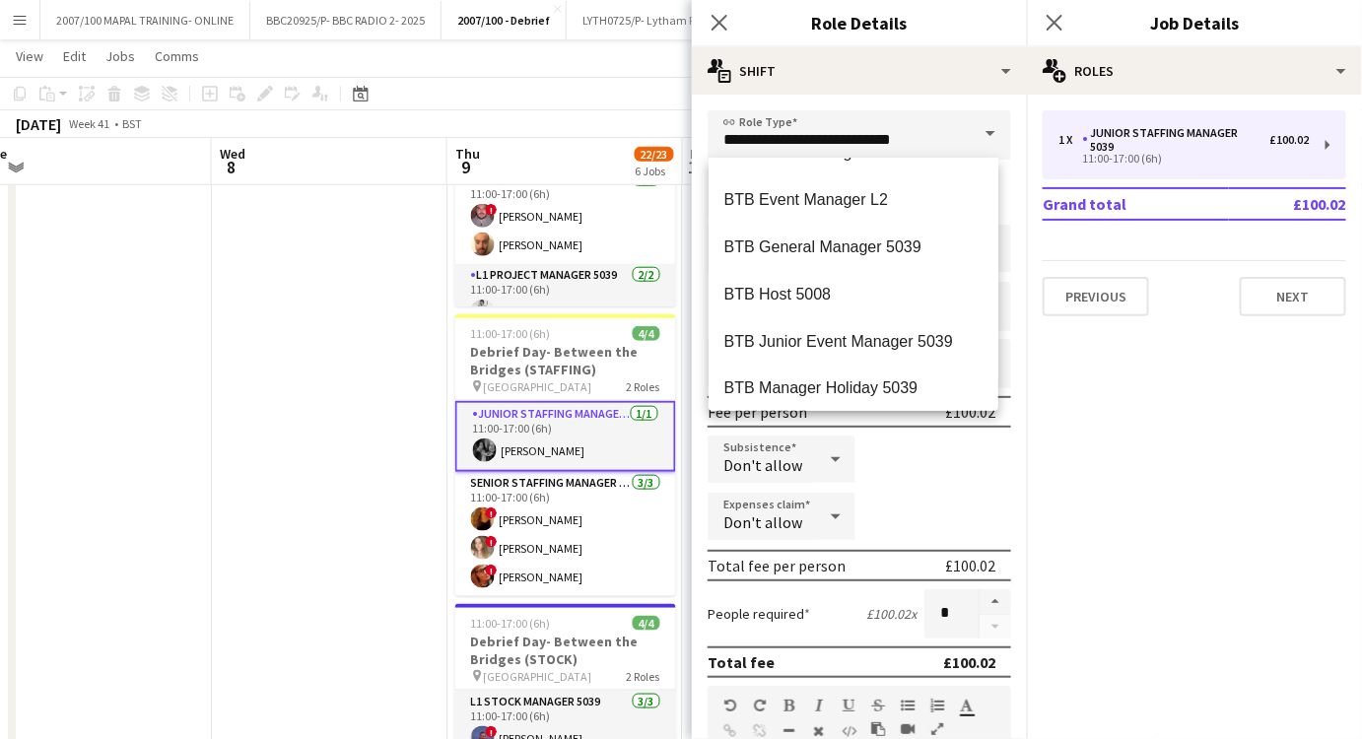
scroll to position [1075, 0]
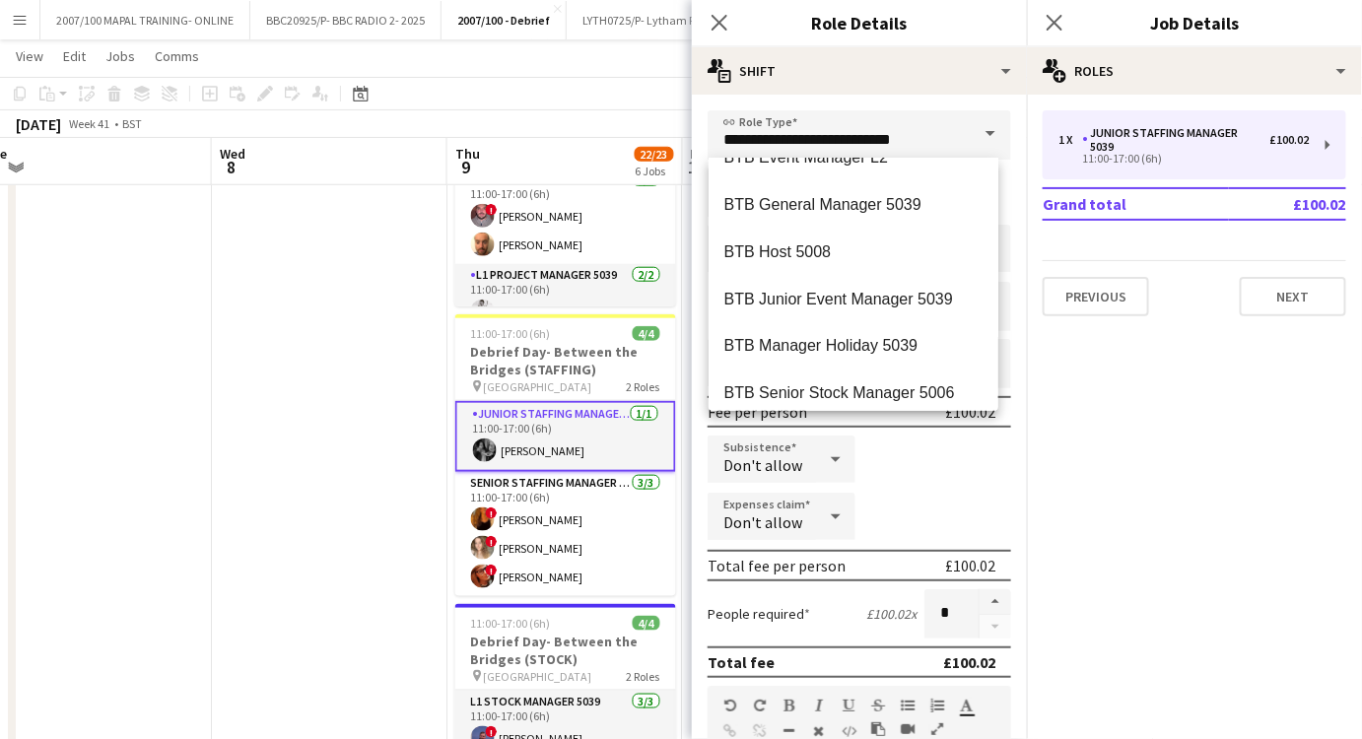
click at [948, 457] on div "Subsistence Don't allow" at bounding box center [860, 460] width 304 height 49
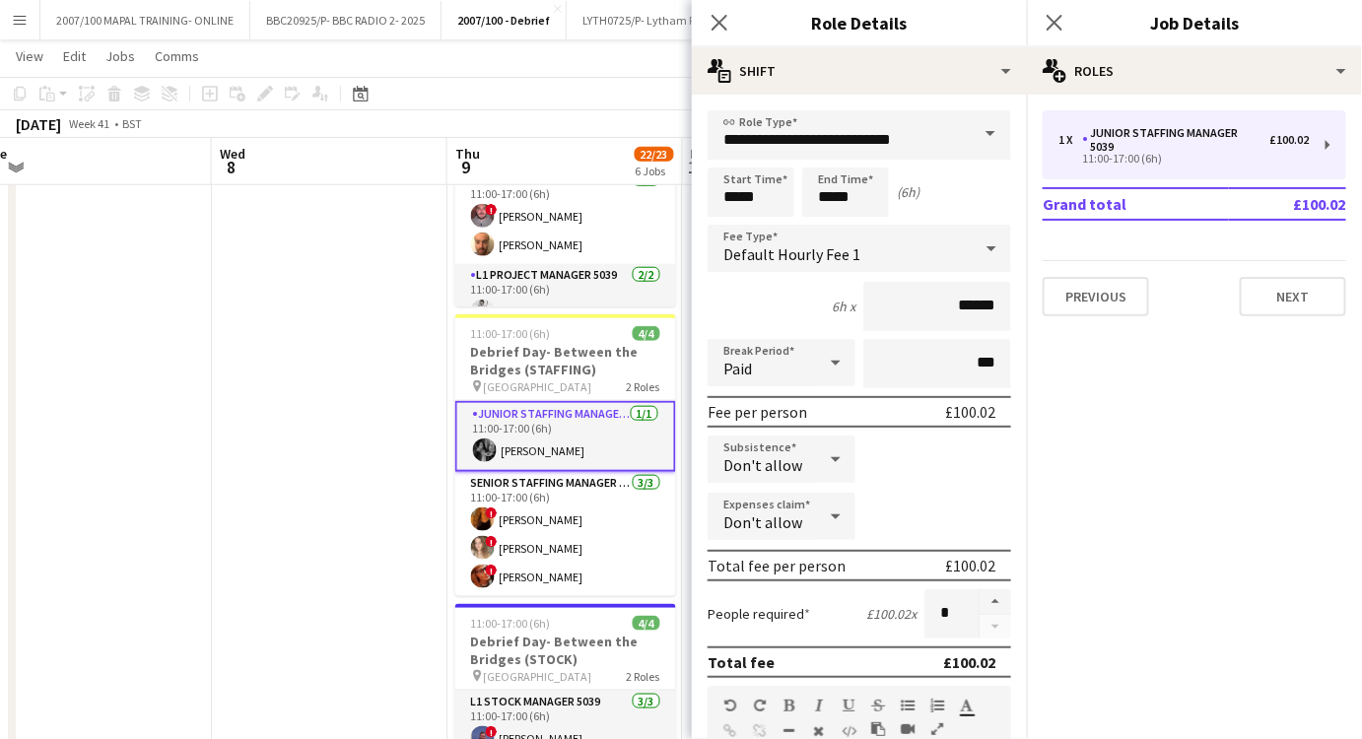
click at [972, 139] on span at bounding box center [990, 133] width 41 height 47
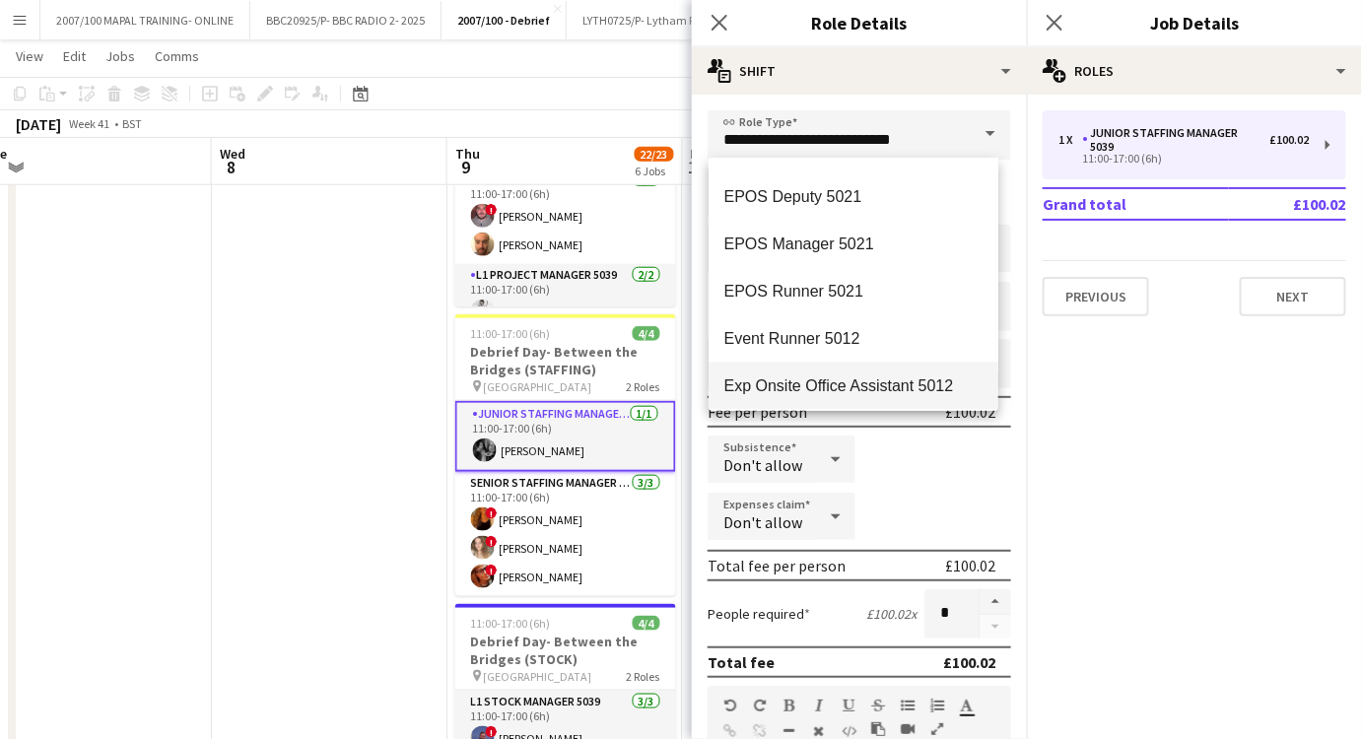
scroll to position [1972, 0]
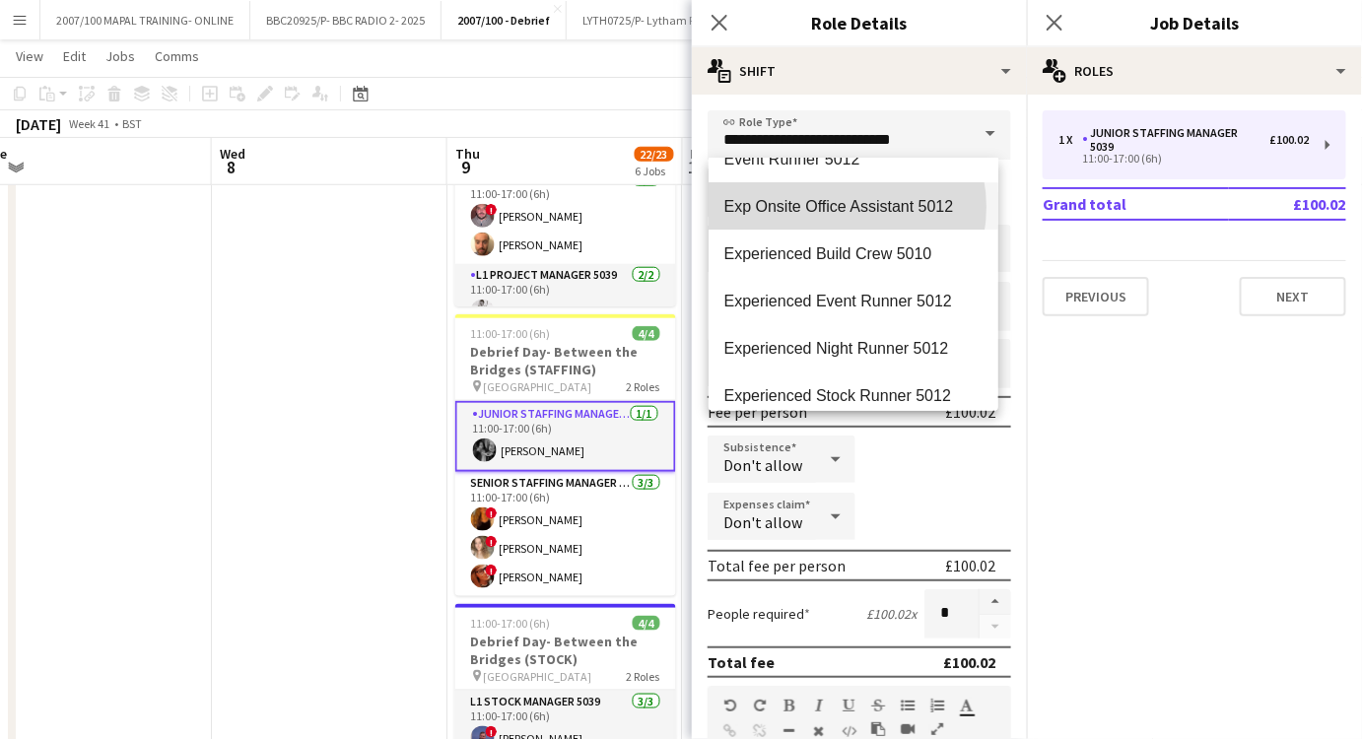
click at [833, 207] on span "Exp Onsite Office Assistant 5012" at bounding box center [854, 206] width 258 height 19
type input "**********"
type input "******"
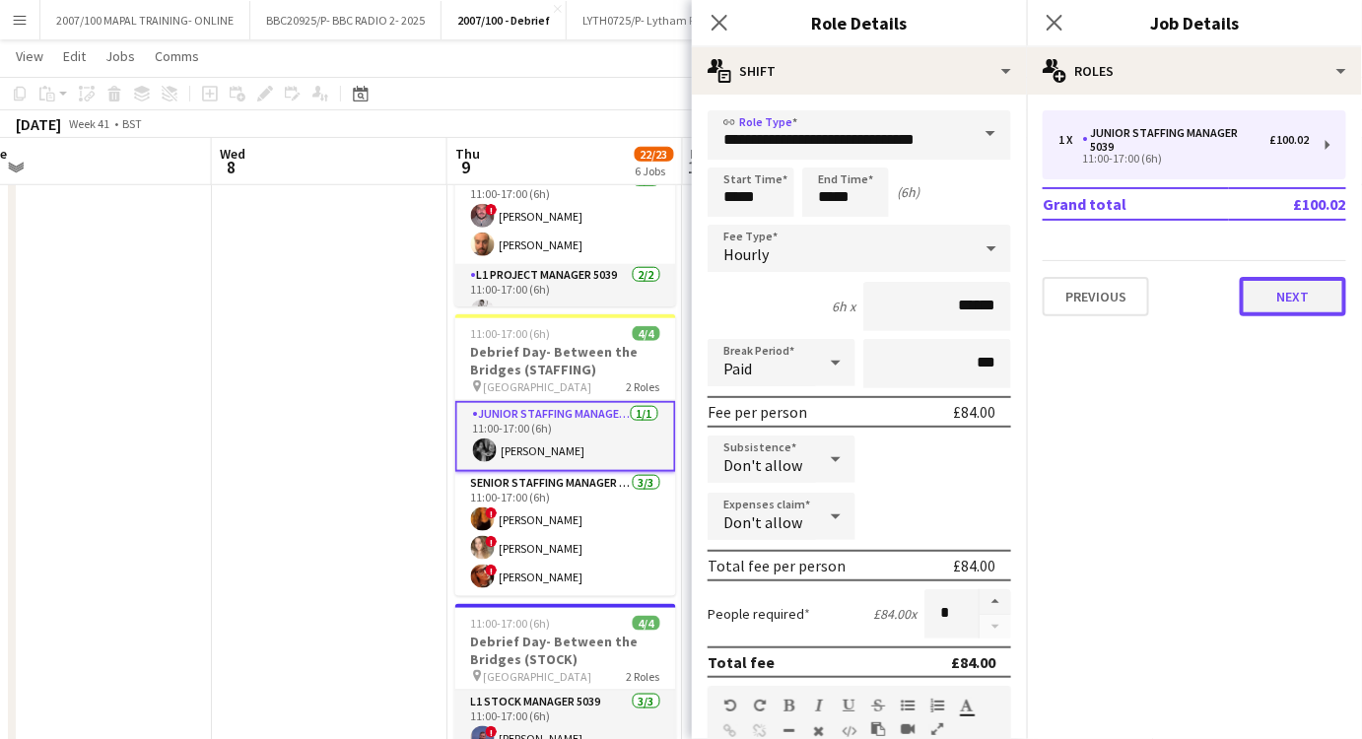
click at [1303, 290] on button "Next" at bounding box center [1293, 296] width 106 height 39
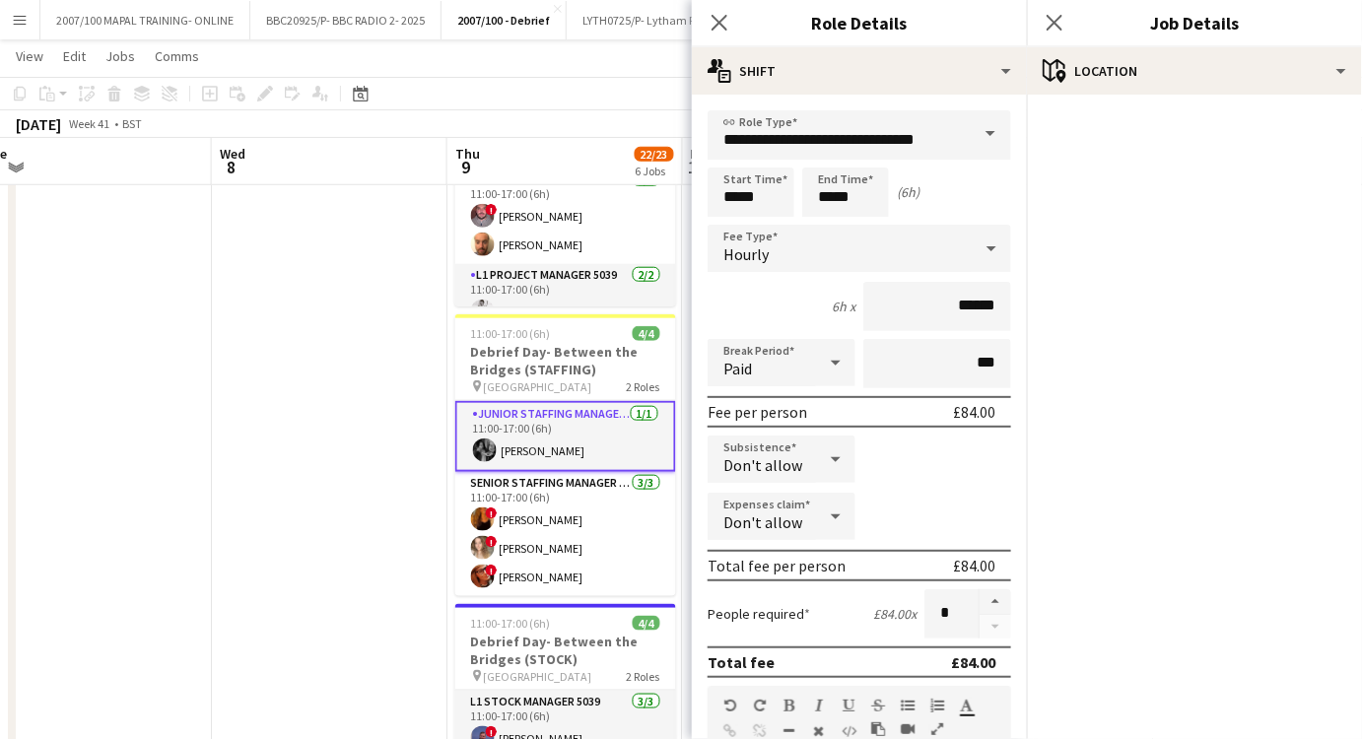
click at [273, 232] on app-date-cell at bounding box center [330, 414] width 236 height 1461
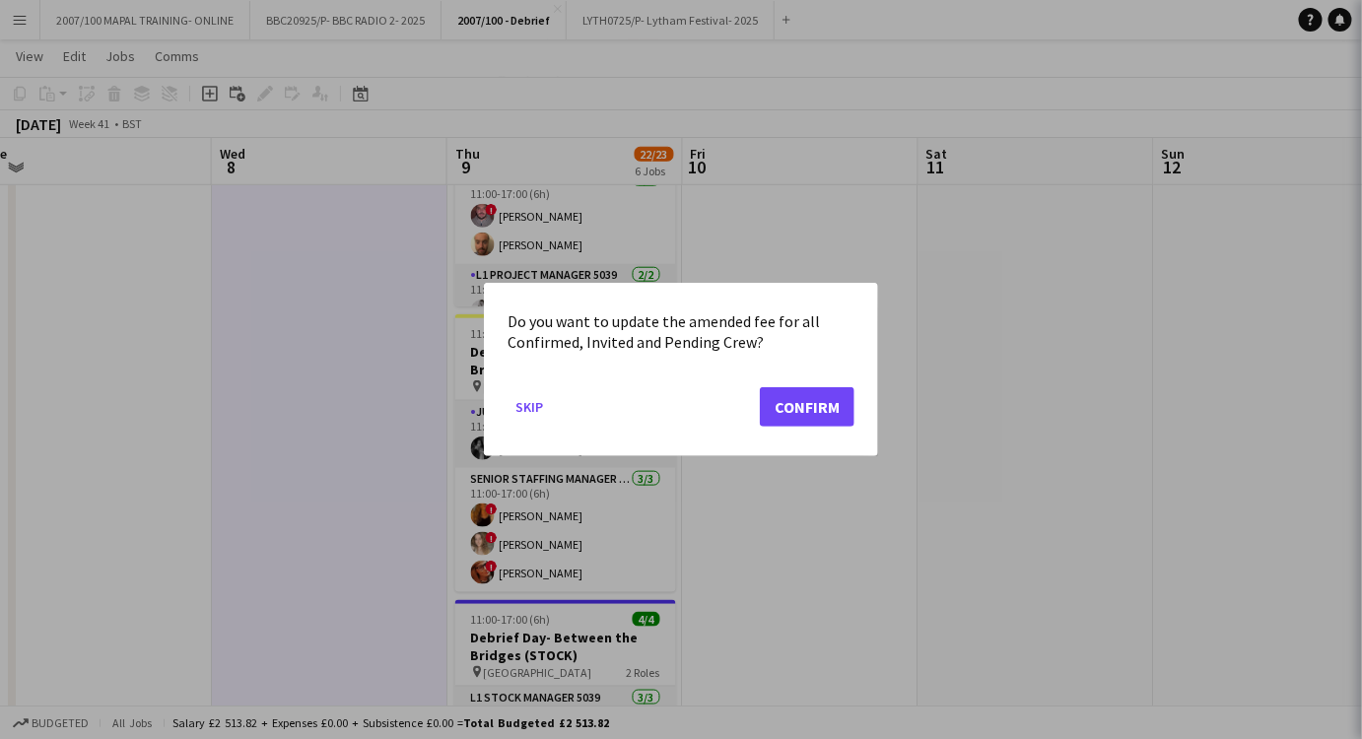
scroll to position [0, 0]
click at [1098, 306] on div at bounding box center [681, 369] width 1362 height 739
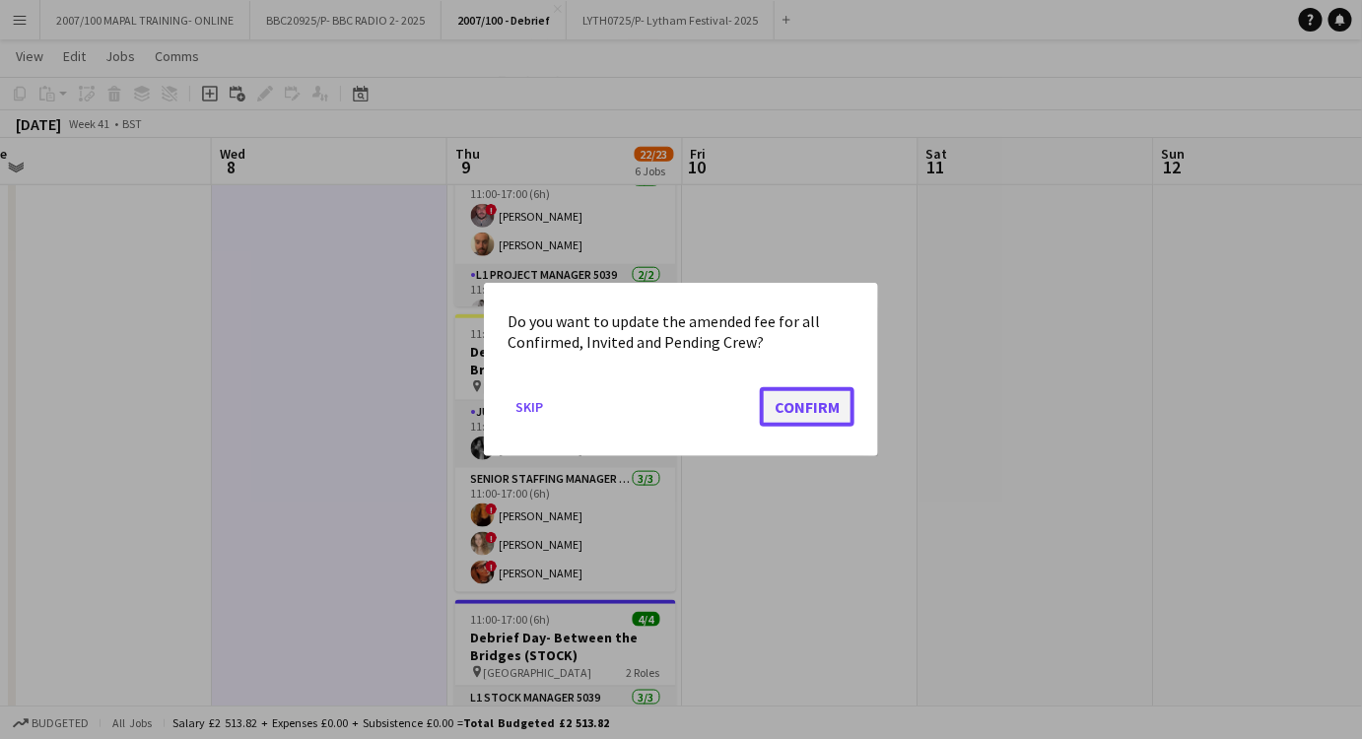
click at [841, 400] on button "Confirm" at bounding box center [807, 406] width 95 height 39
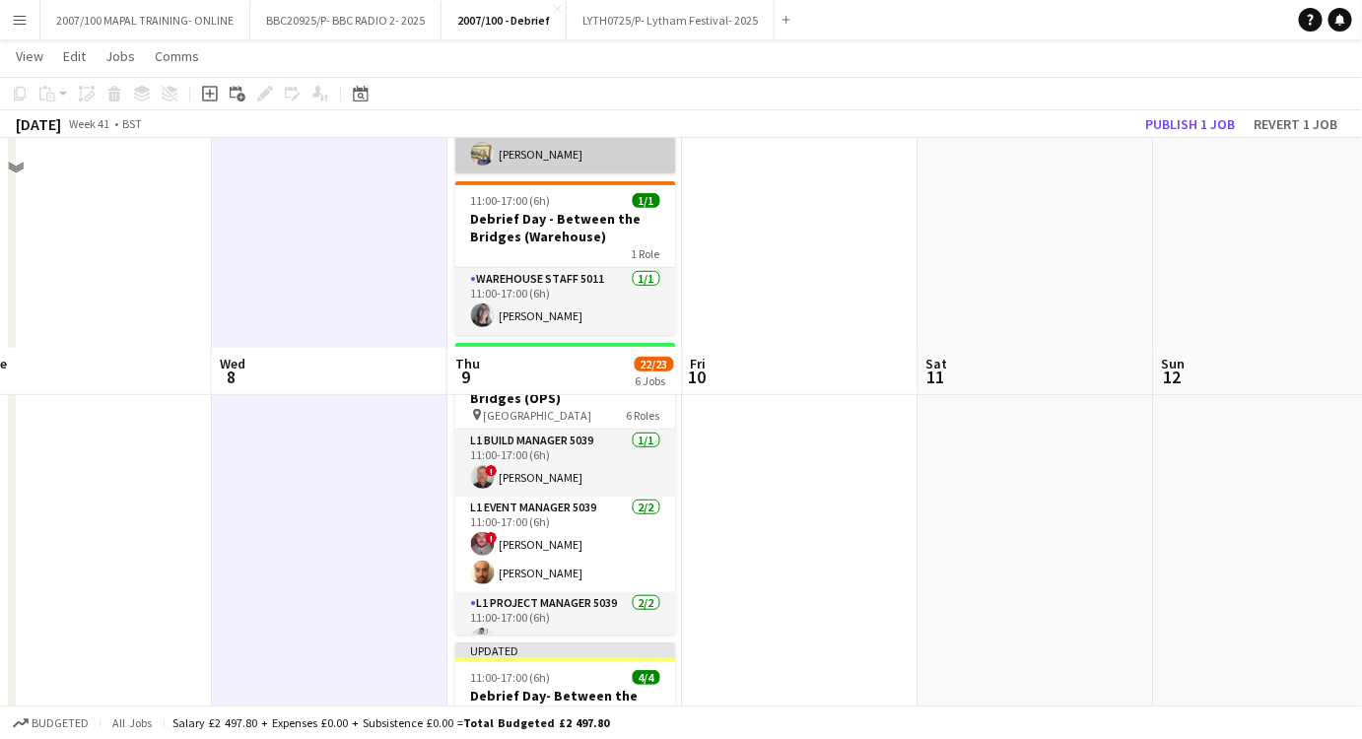
scroll to position [448, 0]
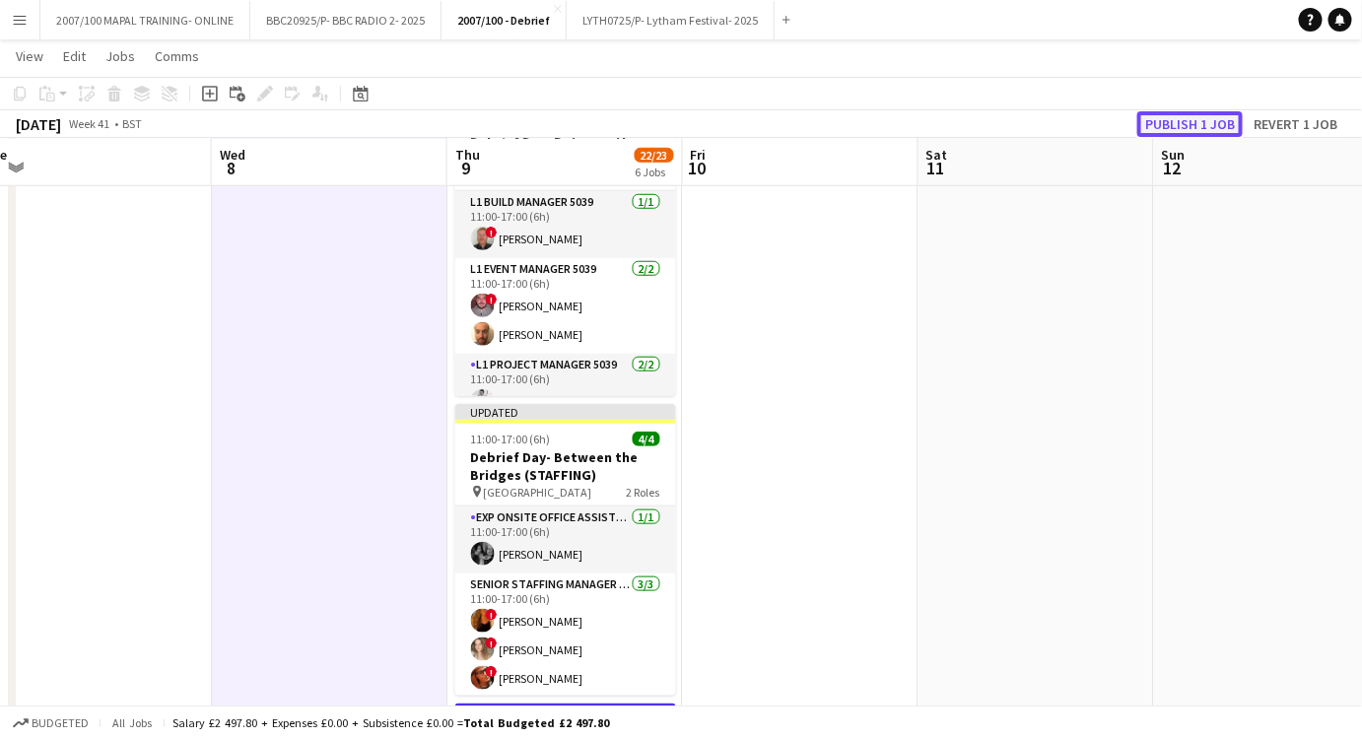
click at [1195, 132] on button "Publish 1 job" at bounding box center [1190, 124] width 105 height 26
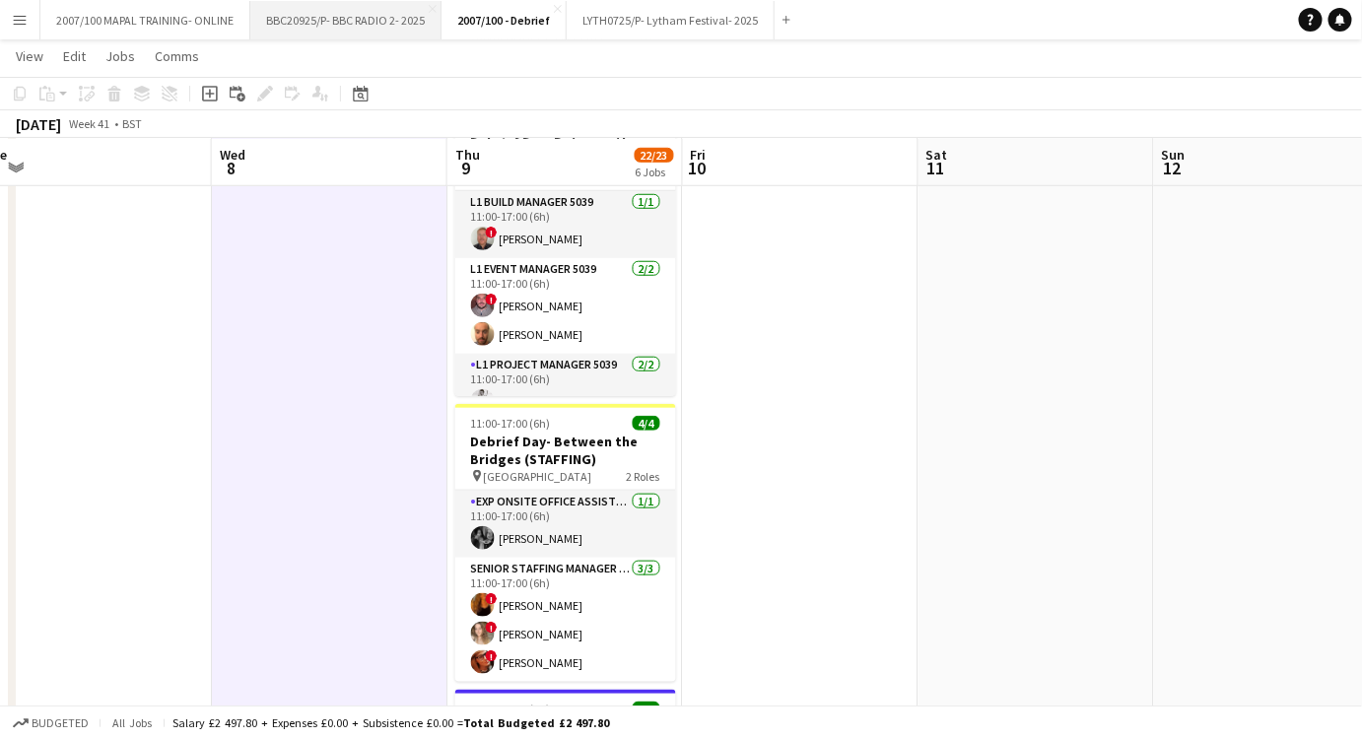
click at [282, 24] on button "BBC20925/P- BBC RADIO 2- 2025 Close" at bounding box center [345, 20] width 191 height 38
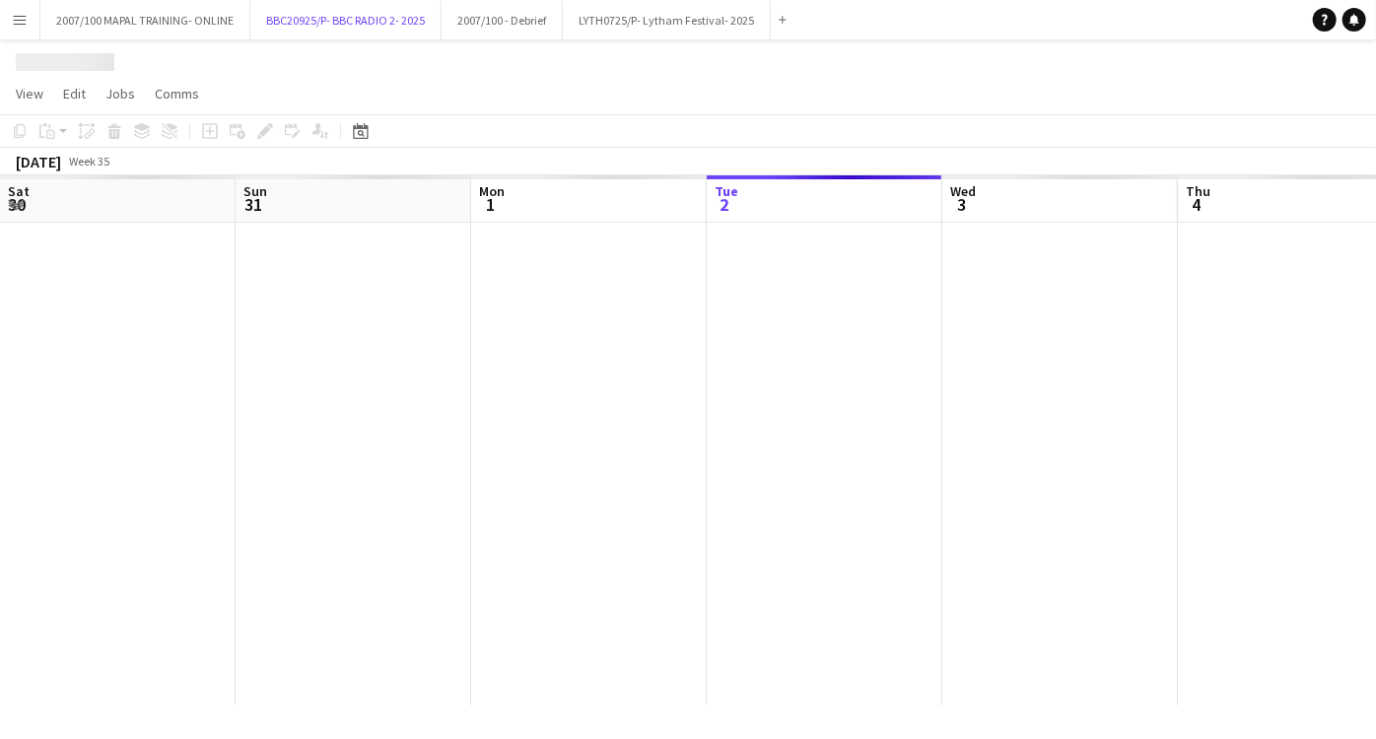
scroll to position [0, 470]
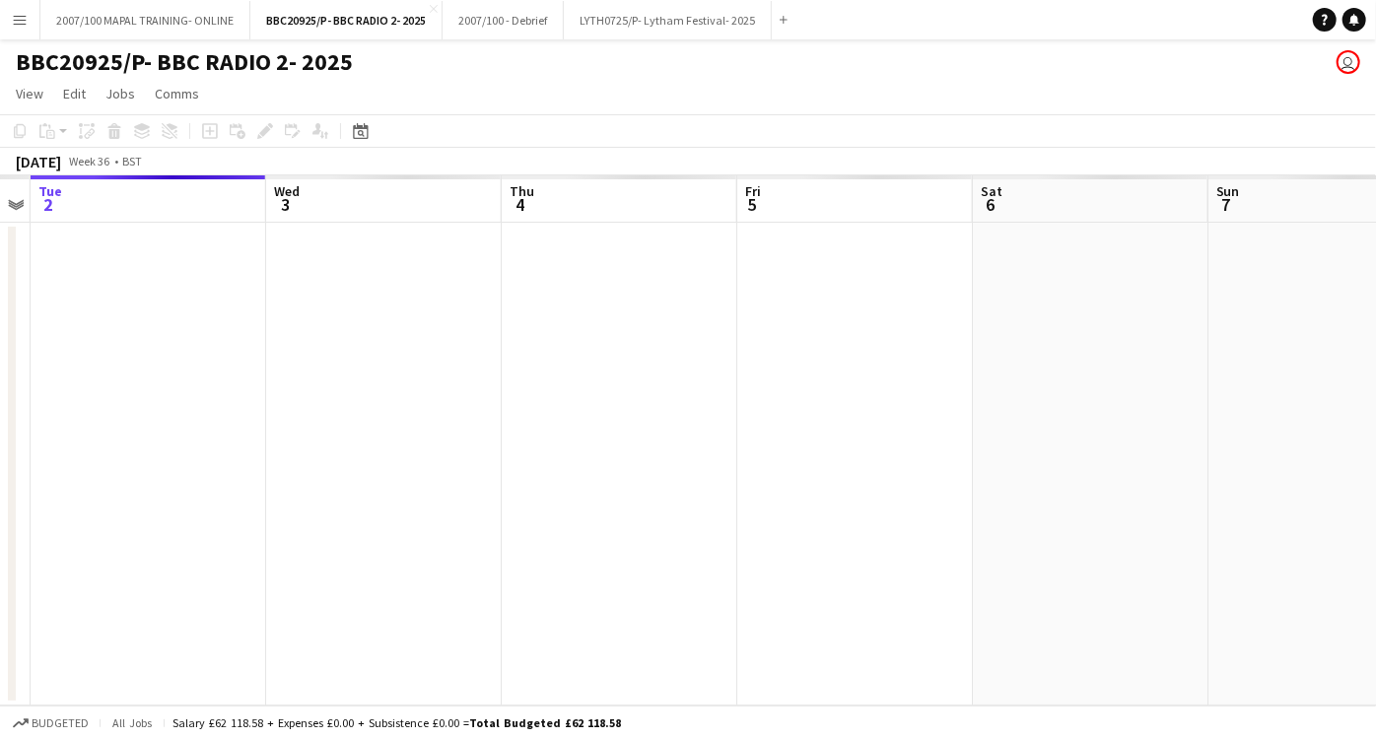
drag, startPoint x: 518, startPoint y: 446, endPoint x: 377, endPoint y: 447, distance: 141.0
click at [221, 457] on app-calendar-viewport "Sat 30 Sun 31 Mon 1 Tue 2 Wed 3 Thu 4 Fri 5 Sat 6 Sun 7 Mon 8 Tue 9" at bounding box center [688, 440] width 1376 height 530
click at [594, 450] on app-calendar-viewport "Sun 31 Mon 1 Tue 2 Wed 3 Thu 4 Fri 5 Sat 6 Sun 7 Mon 8 Tue 9 Wed 10" at bounding box center [688, 440] width 1376 height 530
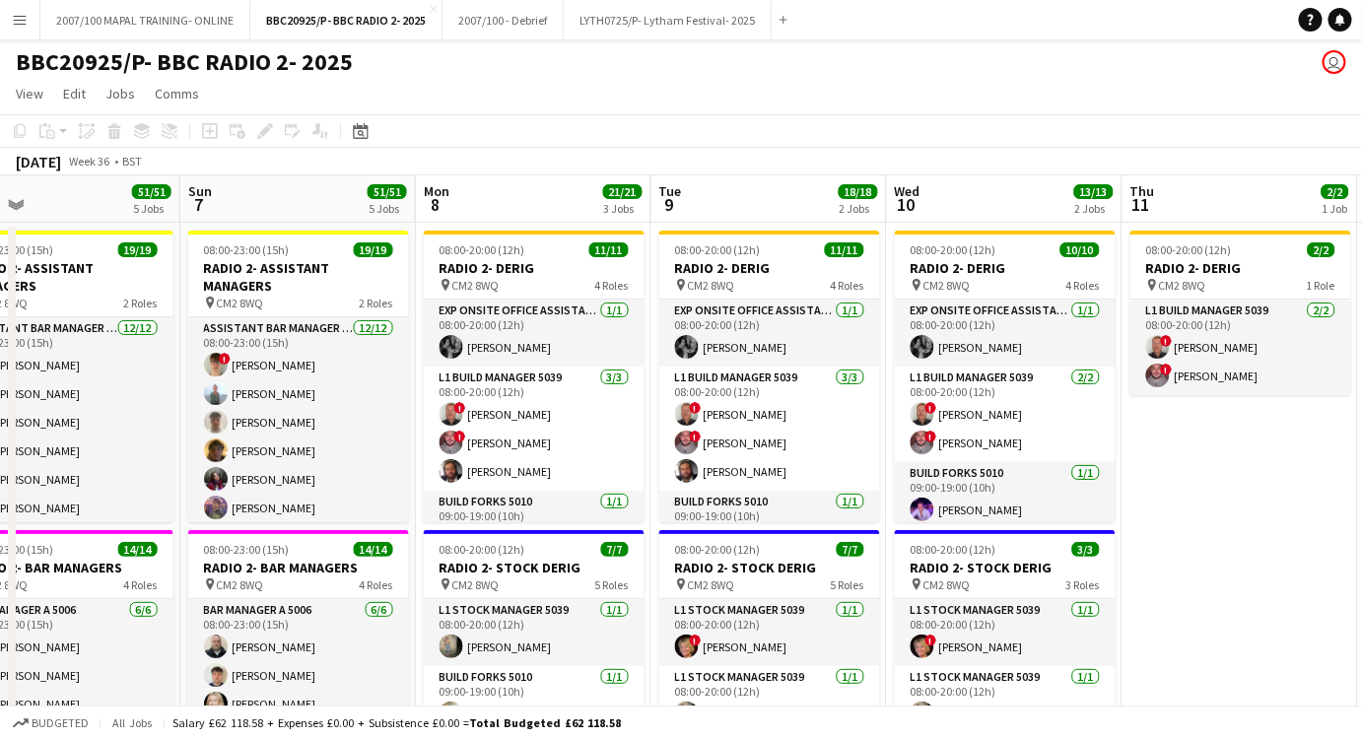
scroll to position [0, 491]
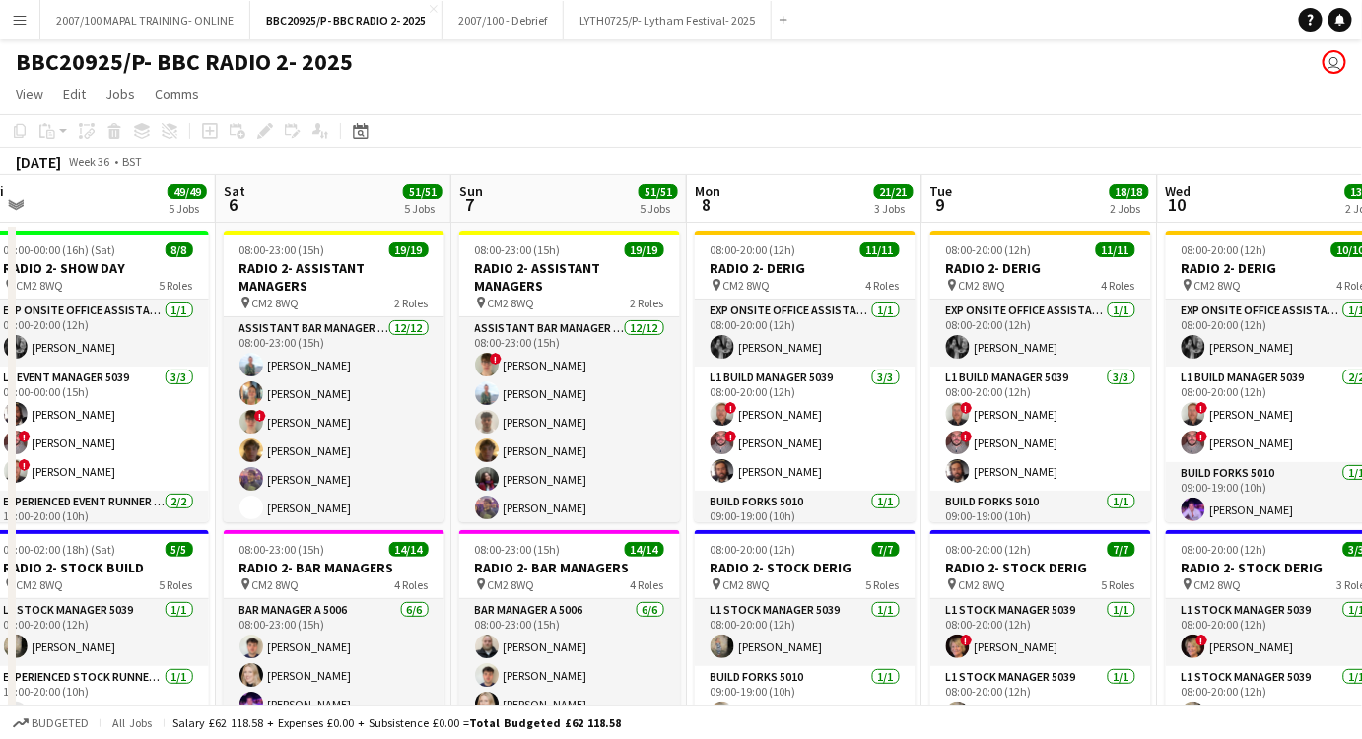
drag, startPoint x: 829, startPoint y: 429, endPoint x: 394, endPoint y: 441, distance: 434.9
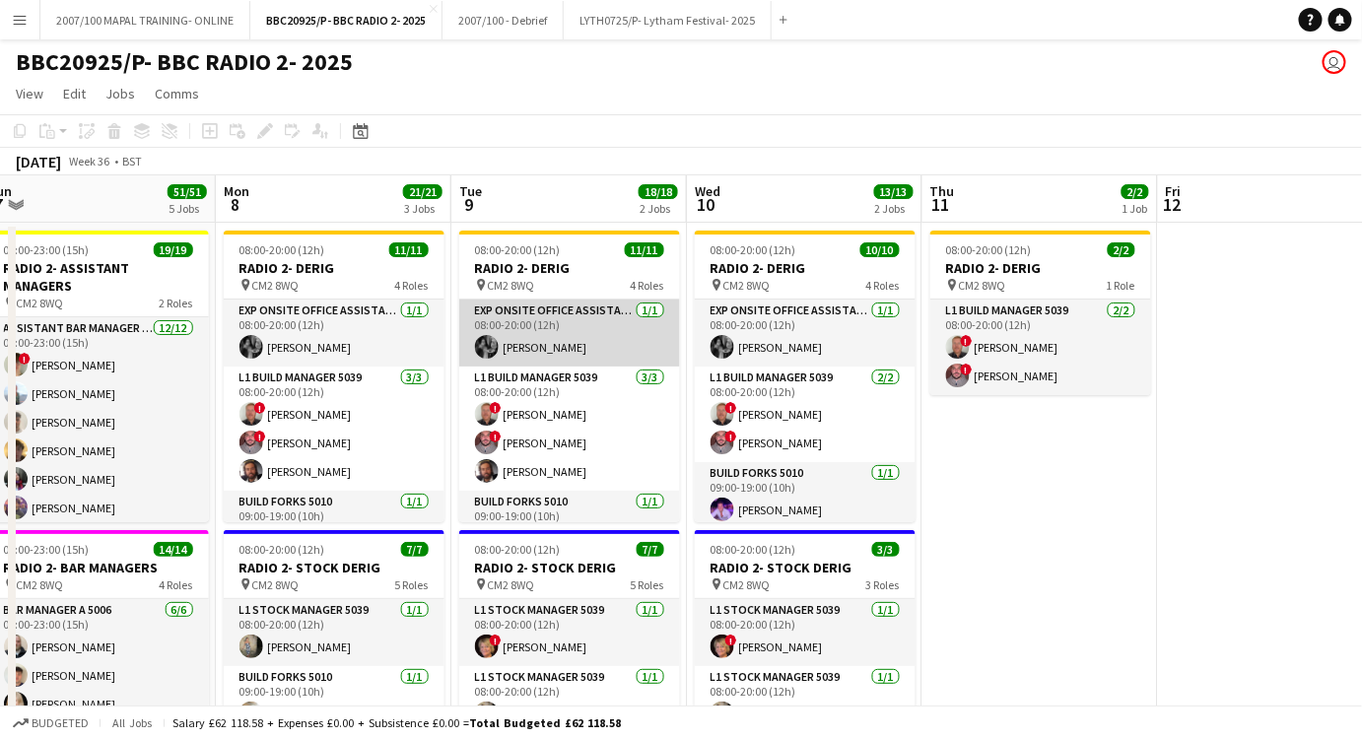
click at [617, 325] on app-card-role "Exp Onsite Office Assistant 5012 [DATE] 08:00-20:00 (12h) [PERSON_NAME]" at bounding box center [569, 333] width 221 height 67
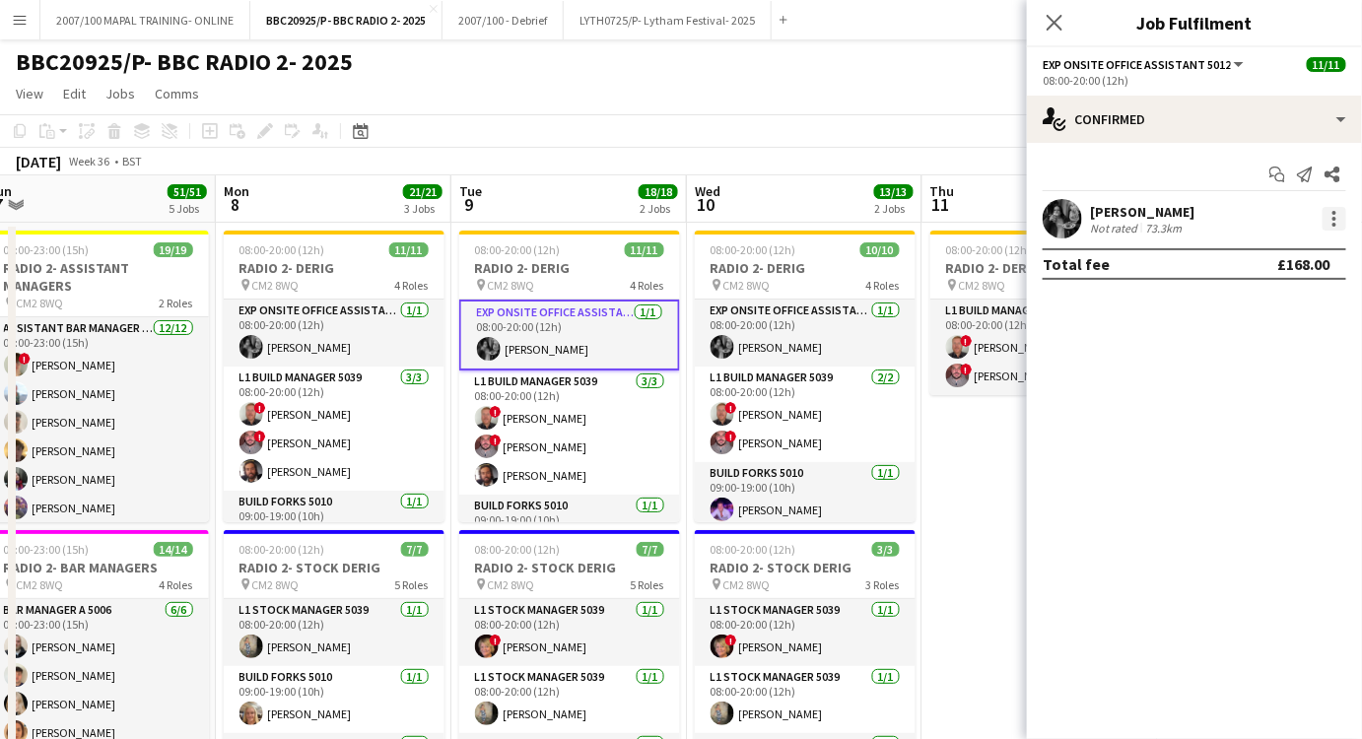
click at [1335, 221] on div at bounding box center [1335, 219] width 24 height 24
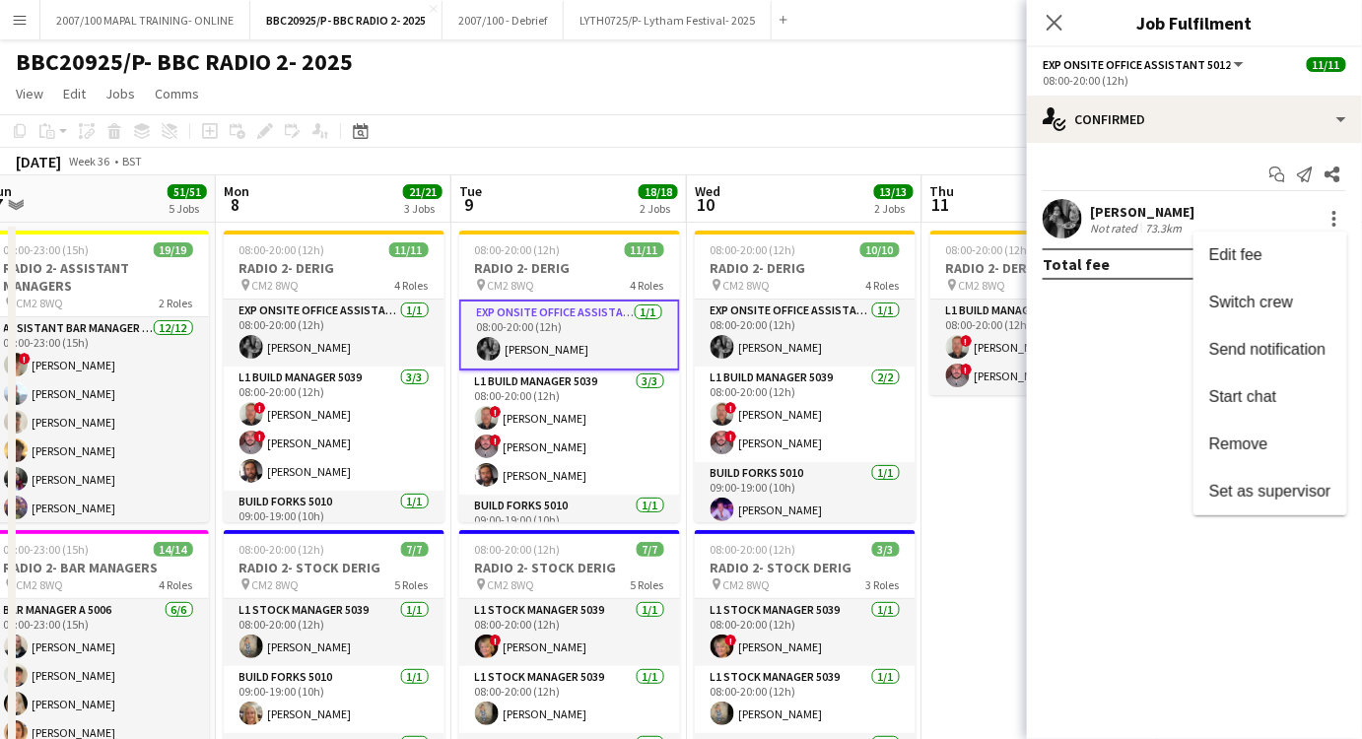
click at [1118, 112] on div at bounding box center [681, 369] width 1362 height 739
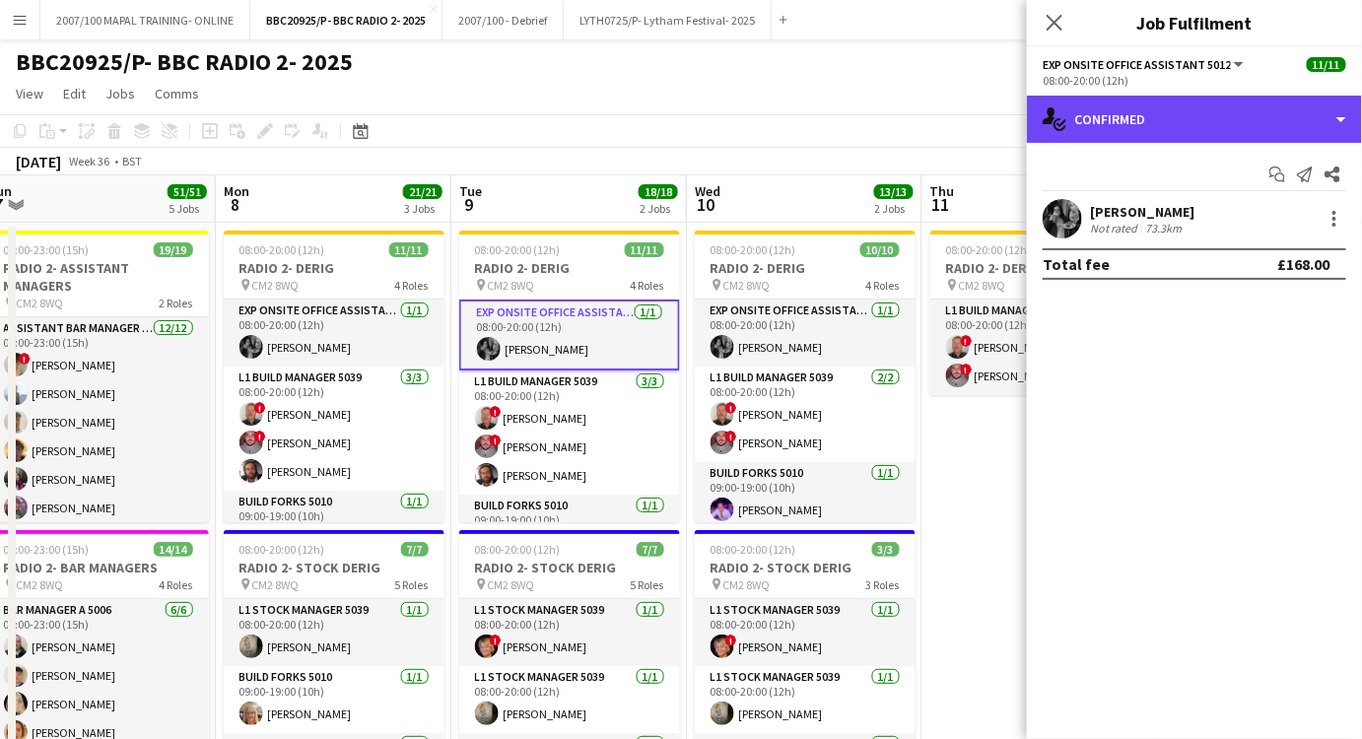
click at [1120, 116] on div "single-neutral-actions-check-2 Confirmed" at bounding box center [1194, 119] width 335 height 47
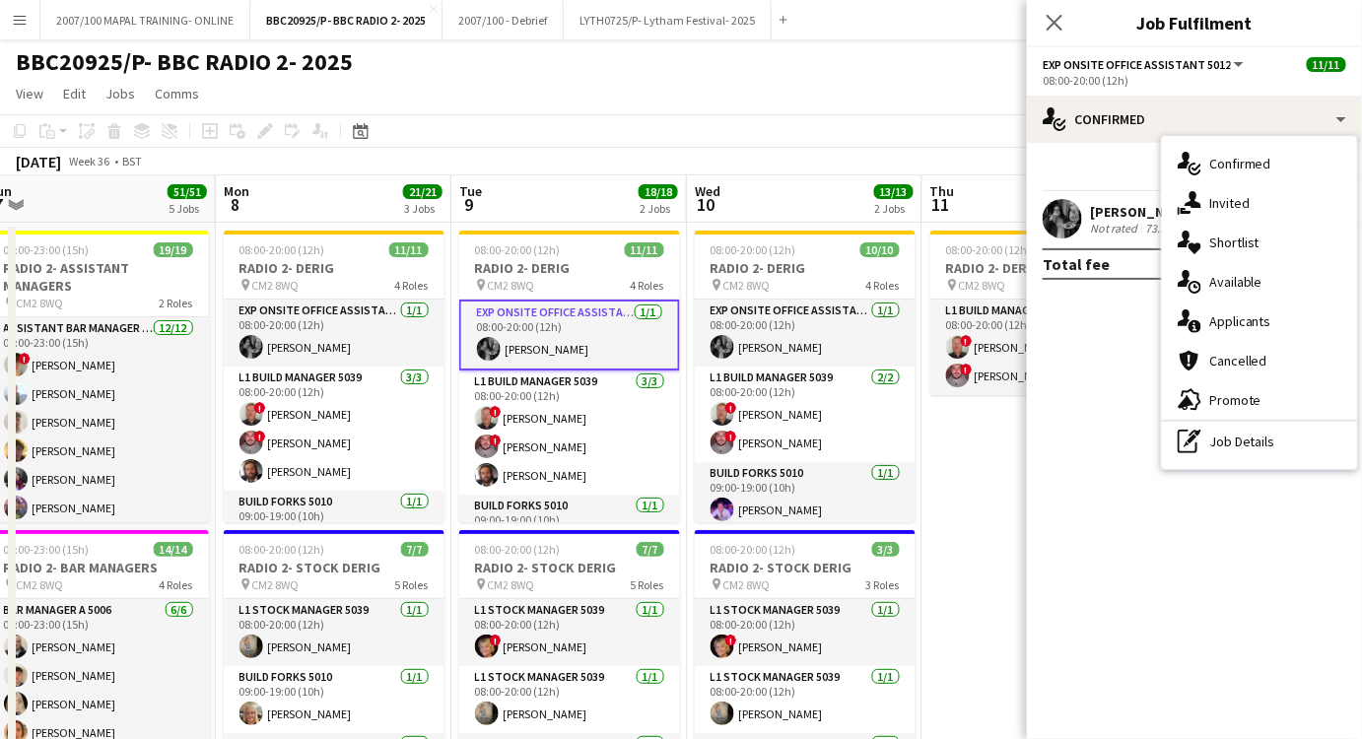
click at [1263, 448] on div "pen-write Job Details" at bounding box center [1259, 441] width 195 height 39
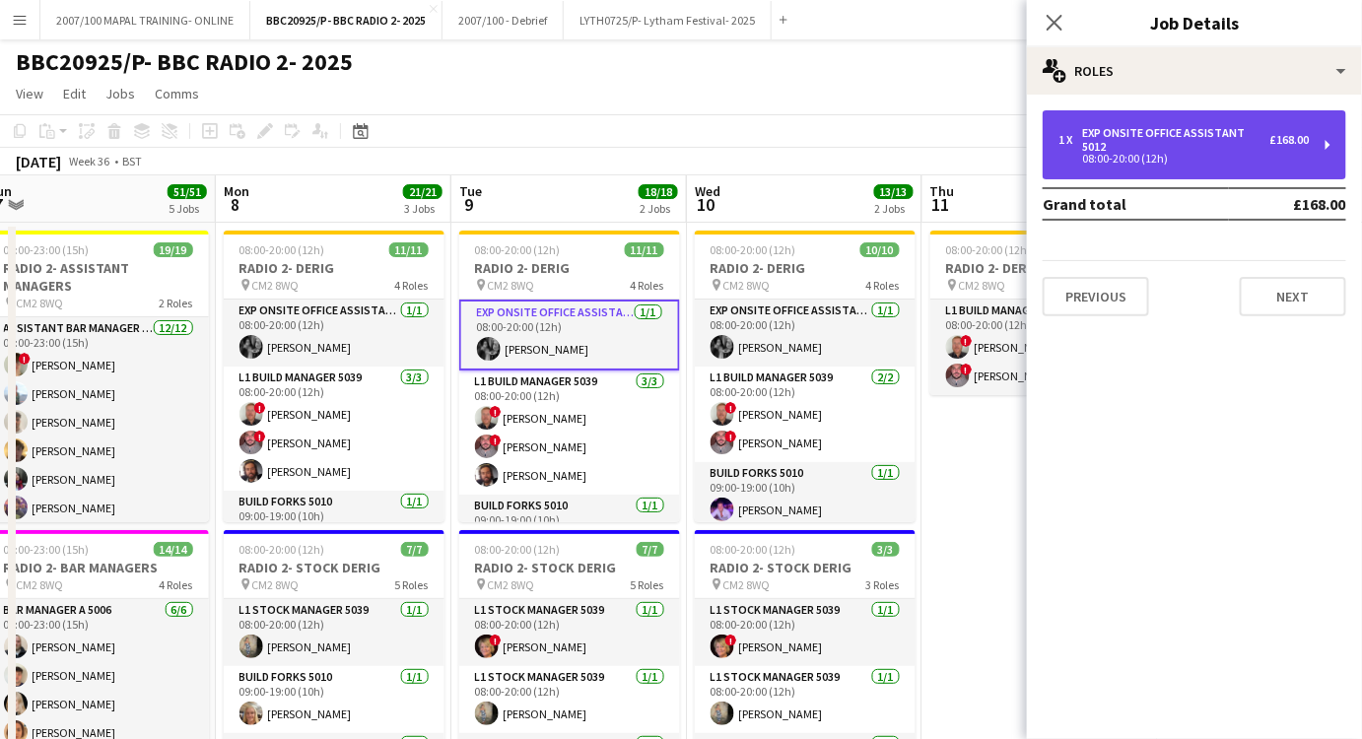
click at [1076, 164] on div "1 x Exp Onsite Office Assistant 5012 £168.00 08:00-20:00 (12h)" at bounding box center [1195, 144] width 304 height 69
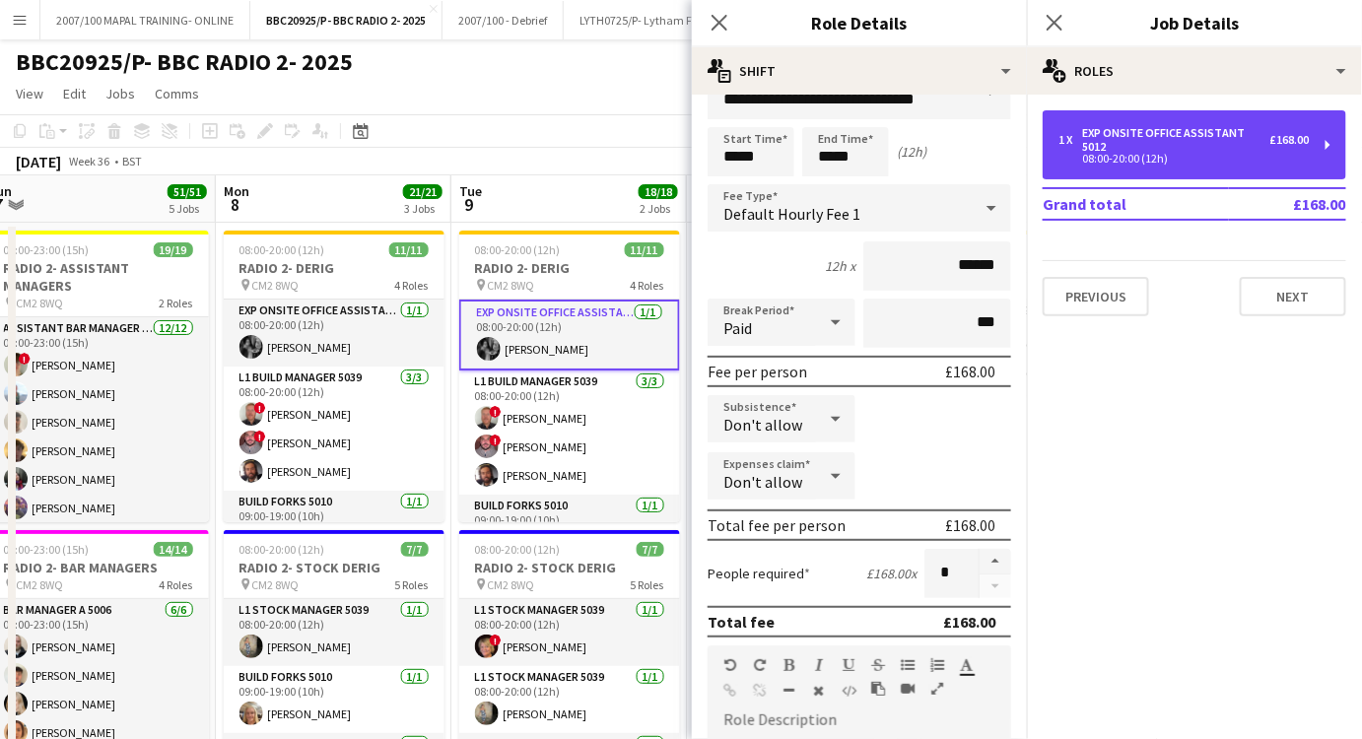
scroll to position [0, 0]
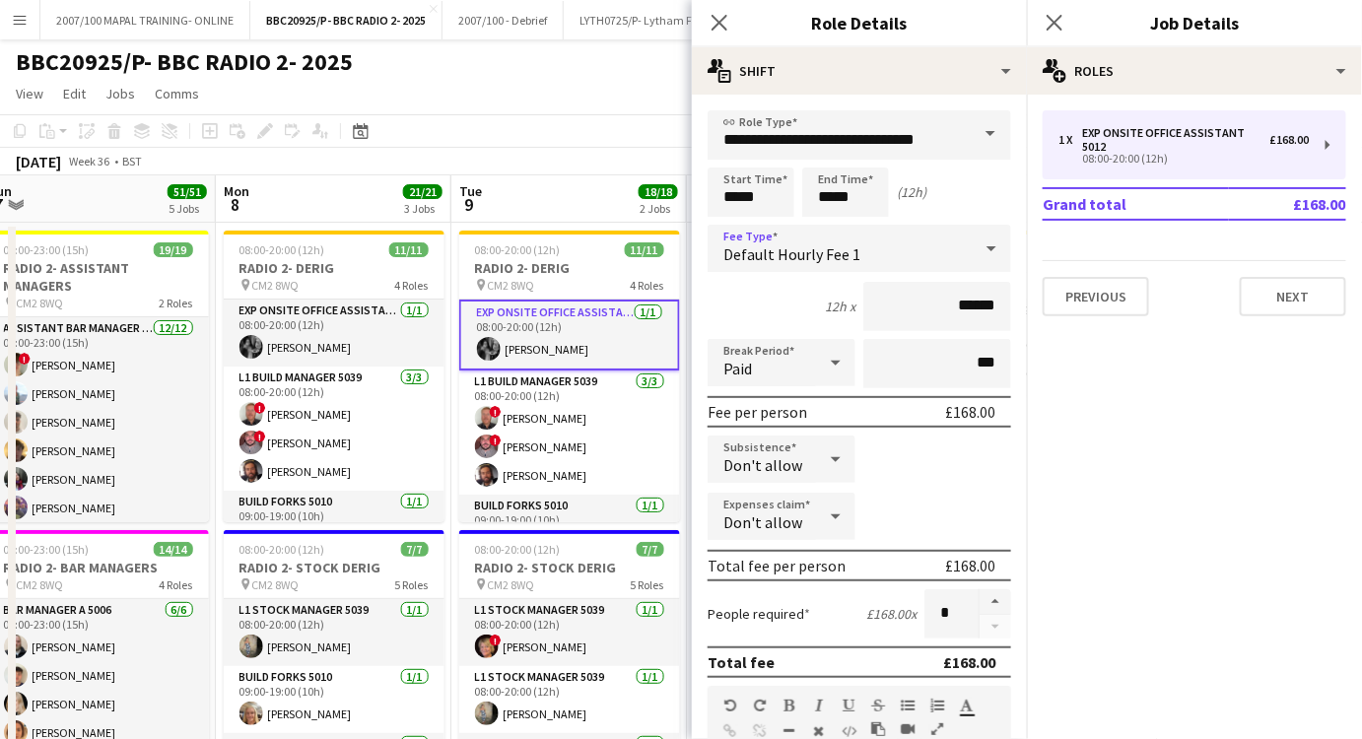
click at [935, 248] on div "Default Hourly Fee 1" at bounding box center [840, 248] width 264 height 47
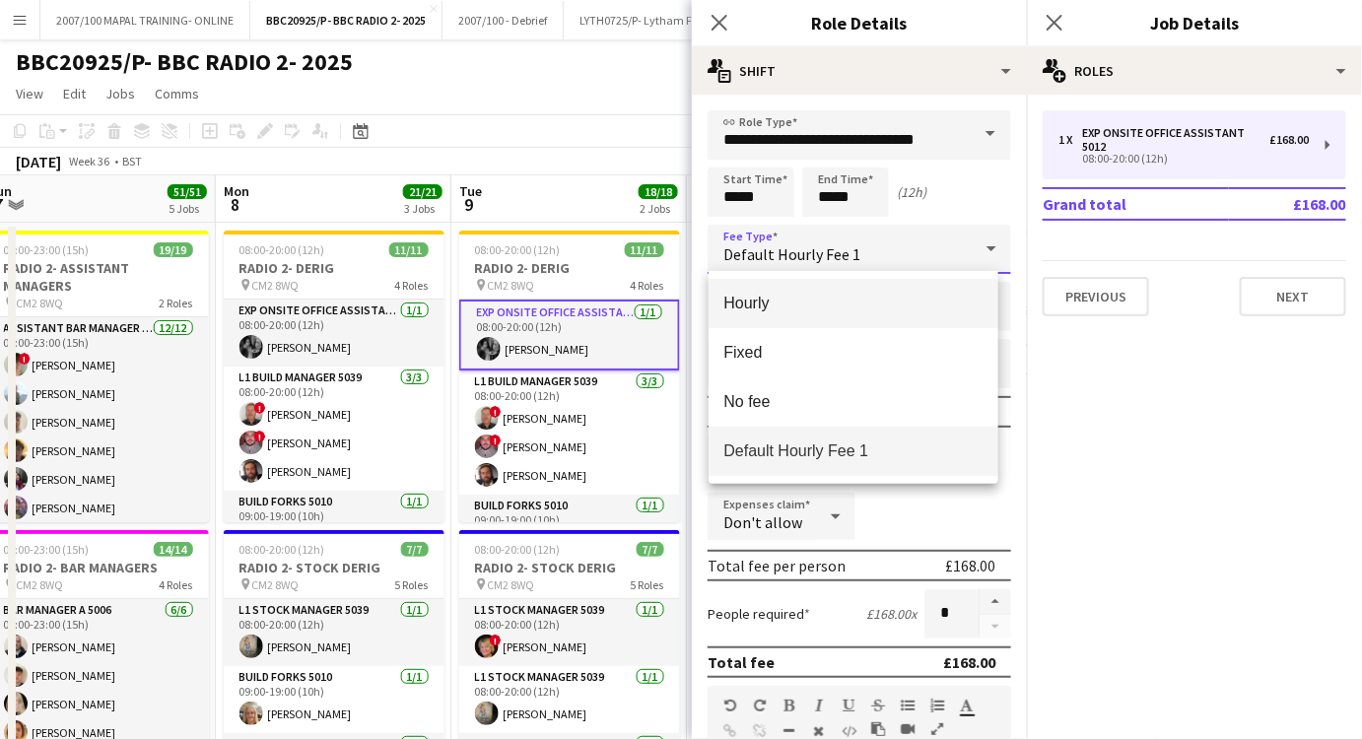
click at [893, 292] on mat-option "Hourly" at bounding box center [854, 303] width 290 height 49
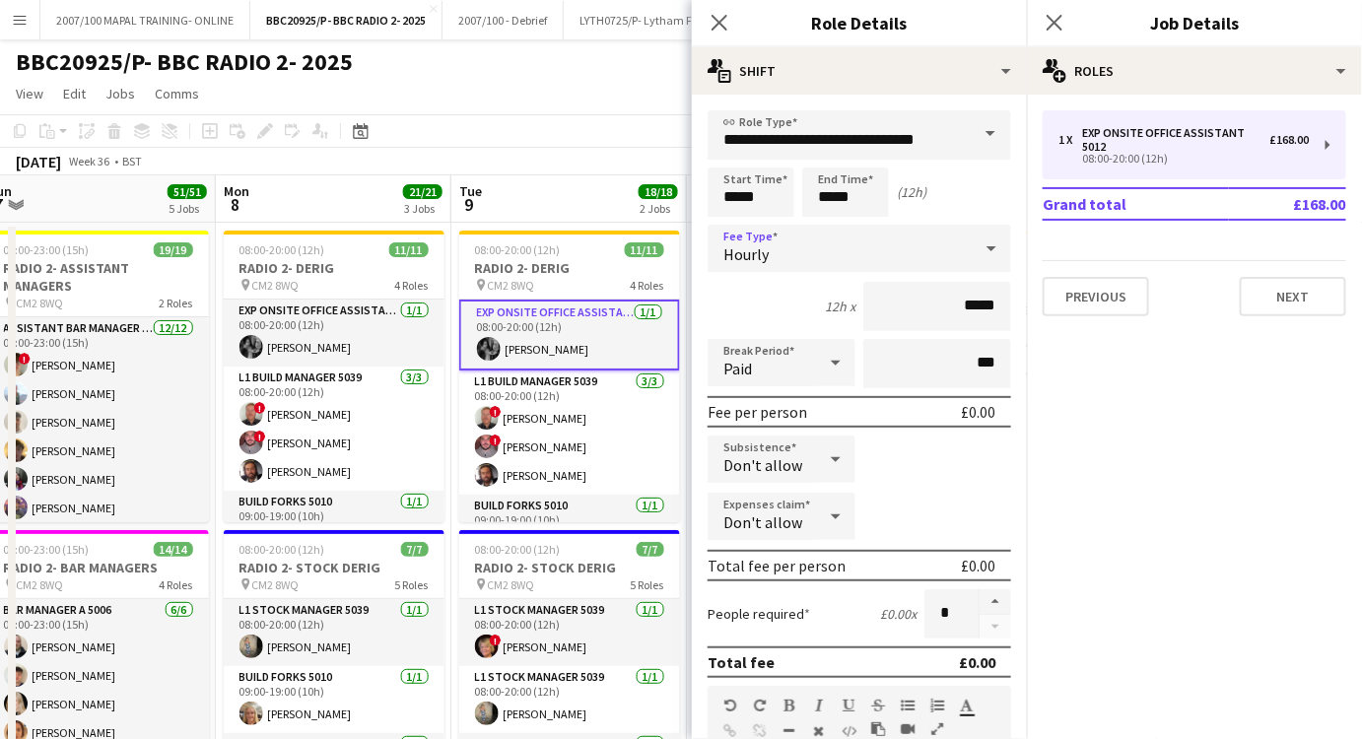
click at [909, 256] on div "Hourly" at bounding box center [840, 248] width 264 height 47
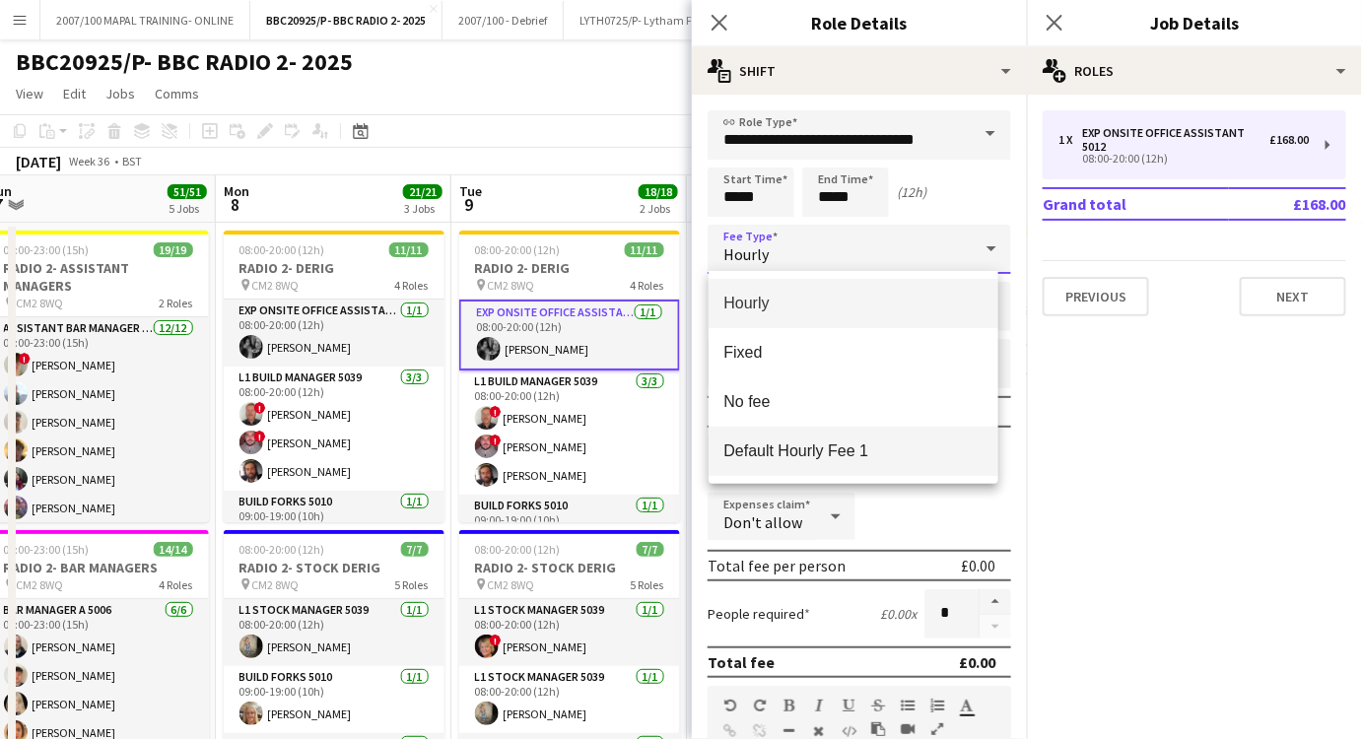
click at [872, 465] on mat-option "Default Hourly Fee 1" at bounding box center [854, 451] width 290 height 49
type input "******"
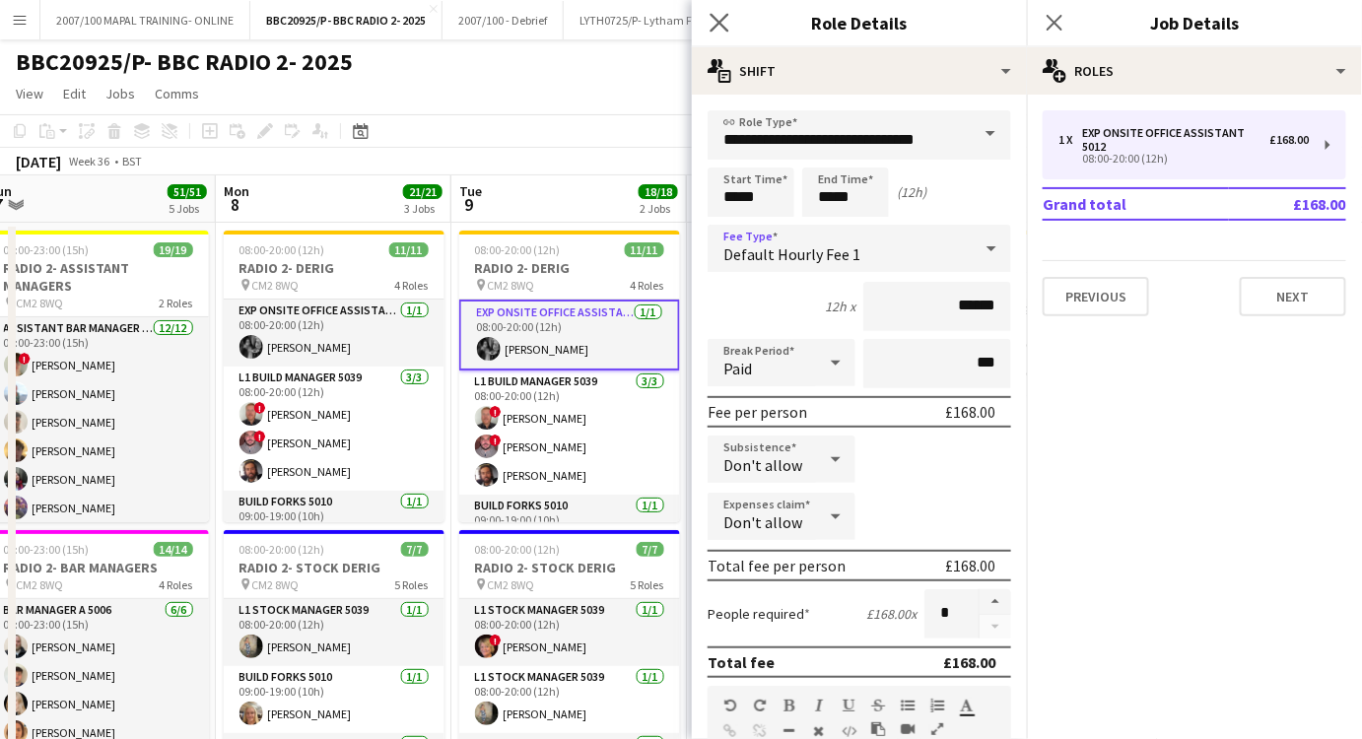
click at [728, 23] on icon "Close pop-in" at bounding box center [719, 22] width 19 height 19
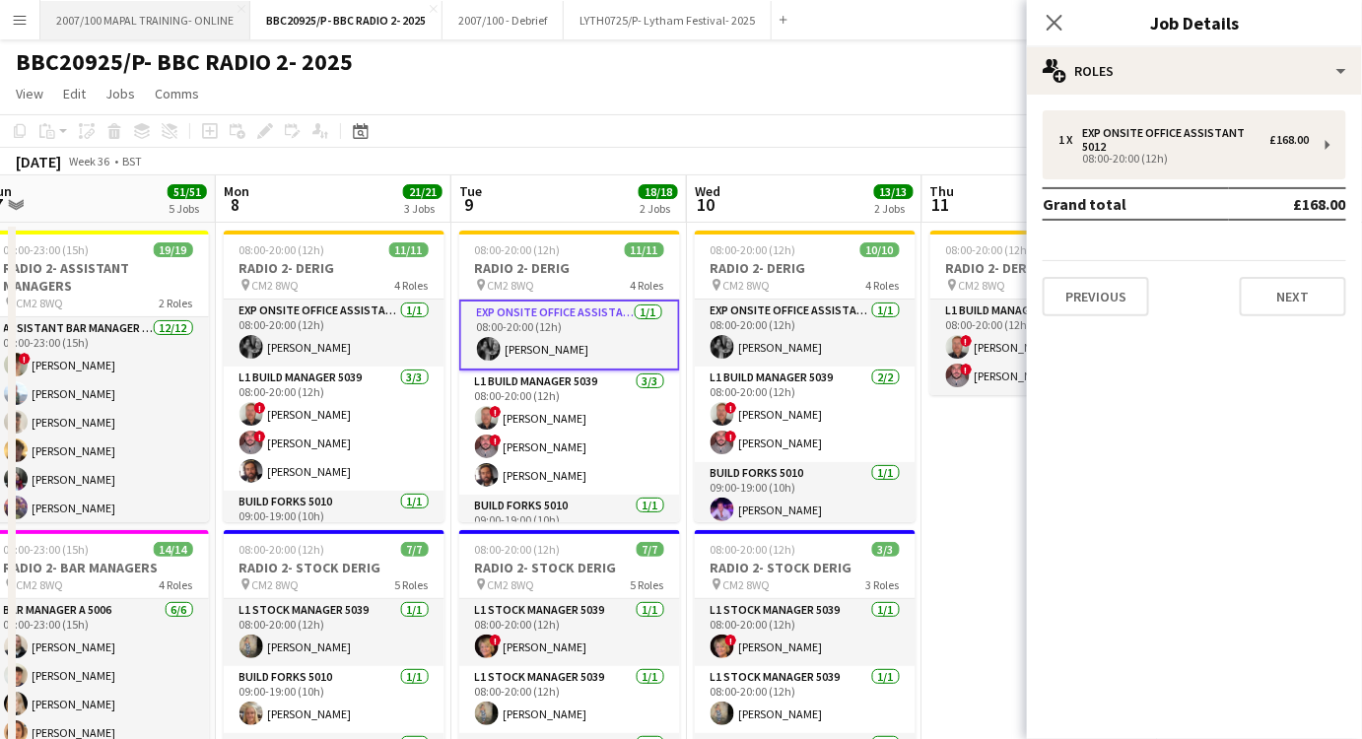
click at [197, 8] on button "2007/100 MAPAL TRAINING- ONLINE Close" at bounding box center [145, 20] width 210 height 38
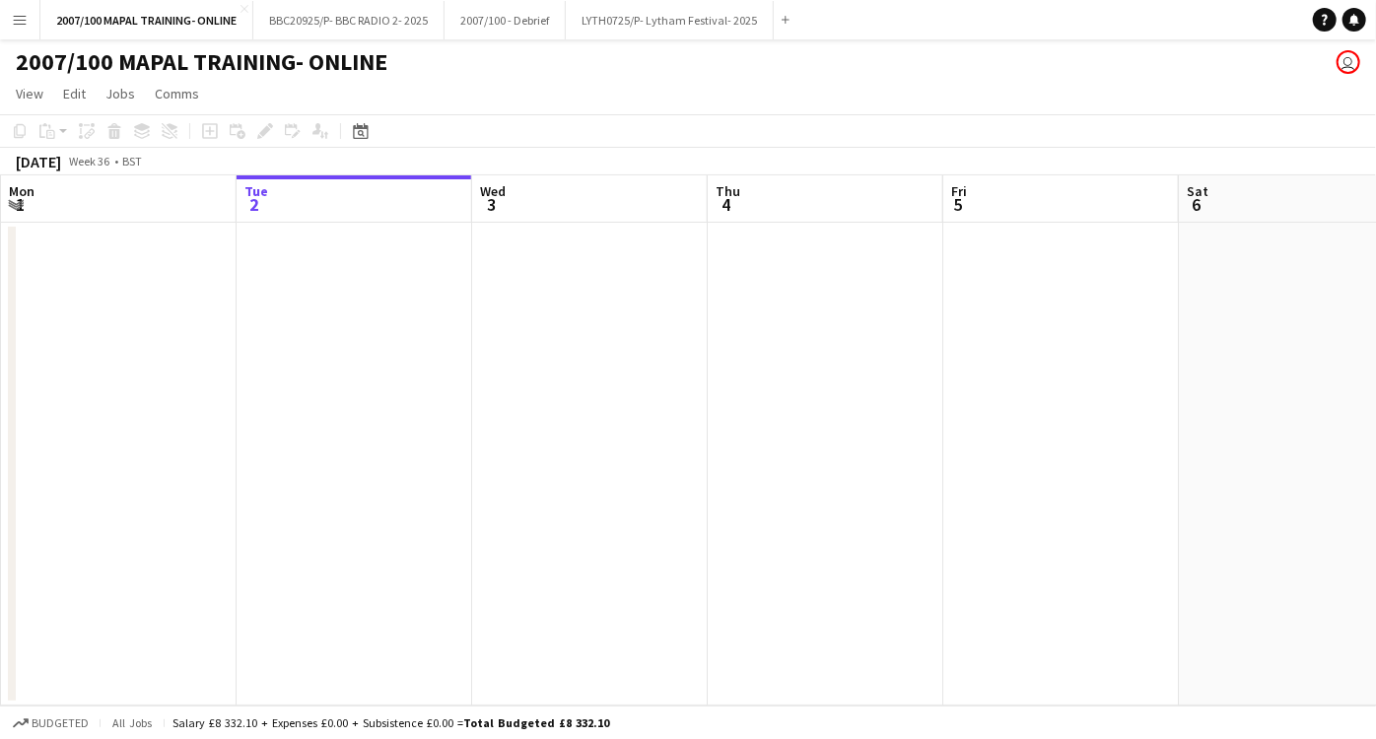
drag, startPoint x: 582, startPoint y: 428, endPoint x: 251, endPoint y: 425, distance: 330.3
click at [268, 429] on app-calendar-viewport "Sat 30 Sun 31 Mon 1 Tue 2 Wed 3 Thu 4 Fri 5 Sat 6 Sun 7 Mon 8 Tue 9" at bounding box center [688, 440] width 1376 height 530
drag, startPoint x: 1169, startPoint y: 471, endPoint x: 735, endPoint y: 451, distance: 434.2
click at [441, 495] on app-calendar-viewport "Sun 31 Mon 1 Tue 2 Wed 3 Thu 4 Fri 5 Sat 6 Sun 7 Mon 8 Tue 9 Wed 10" at bounding box center [688, 440] width 1376 height 530
click at [353, 497] on app-calendar-viewport "Thu 4 Fri 5 Sat 6 Sun 7 Mon 8 Tue 9 Wed 10 Thu 11 Fri 12 Sat 13 Sun 14" at bounding box center [688, 440] width 1376 height 530
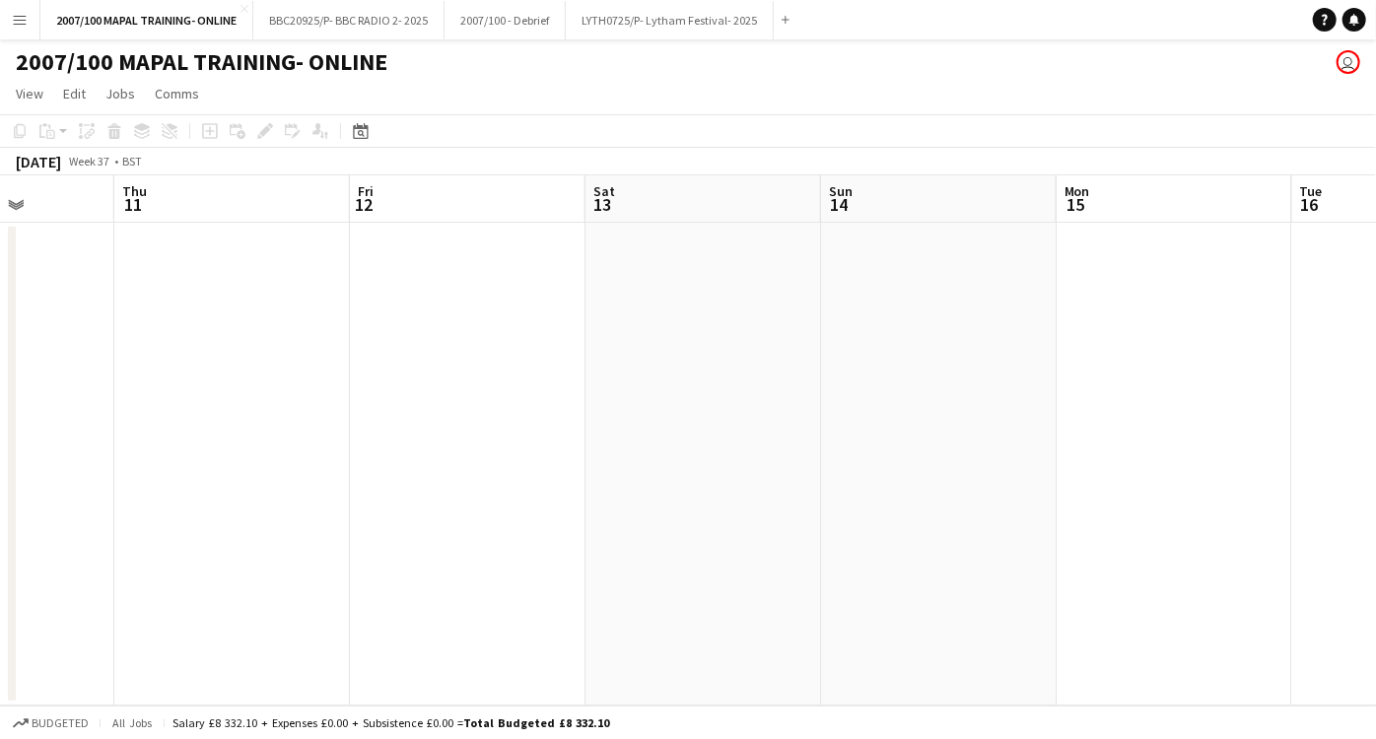
click at [413, 481] on app-calendar-viewport "Sun 7 Mon 8 Tue 9 Wed 10 Thu 11 Fri 12 Sat 13 Sun 14 Mon 15 Tue 16 Wed 17" at bounding box center [688, 440] width 1376 height 530
click at [451, 512] on app-calendar-viewport "Wed 10 Thu 11 Fri 12 Sat 13 Sun 14 Mon 15 Tue 16 Wed 17 Thu 18 Fri 19 Sat 20" at bounding box center [688, 440] width 1376 height 530
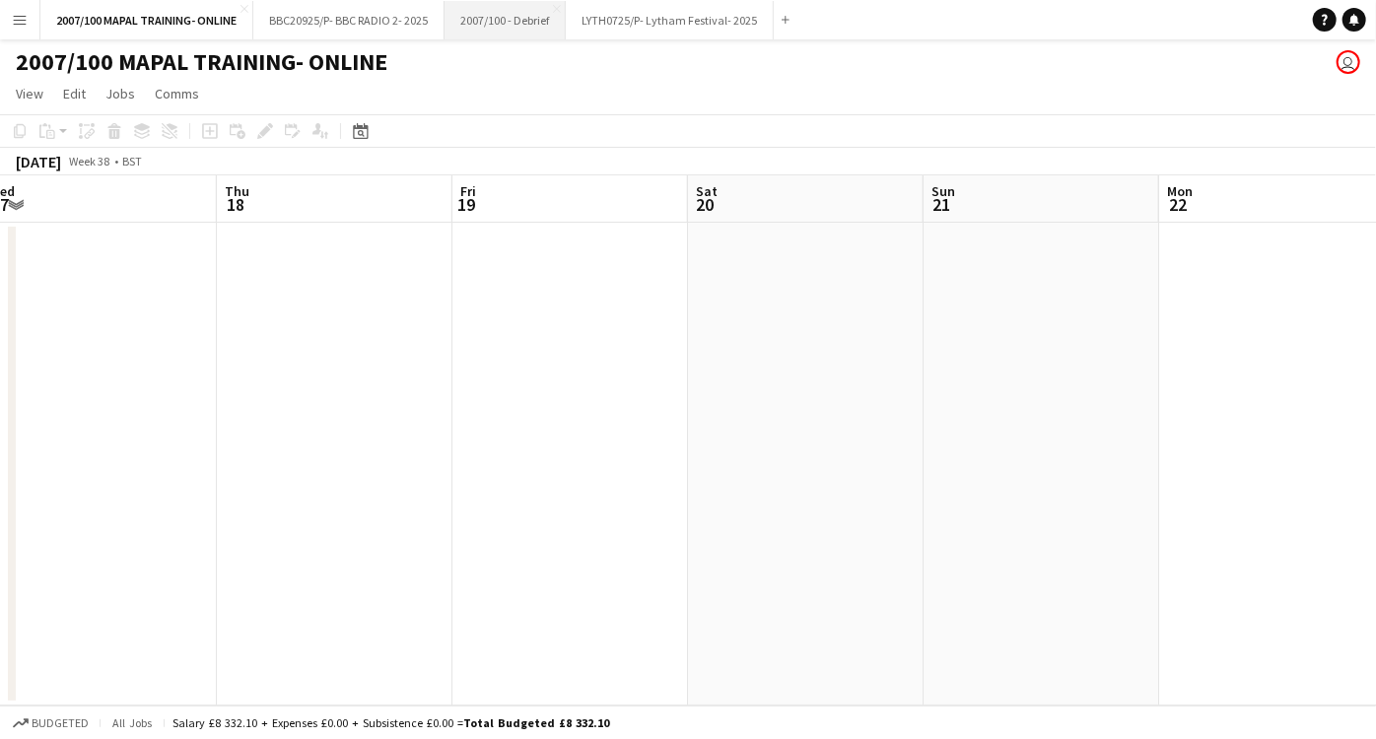
click at [519, 15] on button "2007/100 - Debrief Close" at bounding box center [505, 20] width 121 height 38
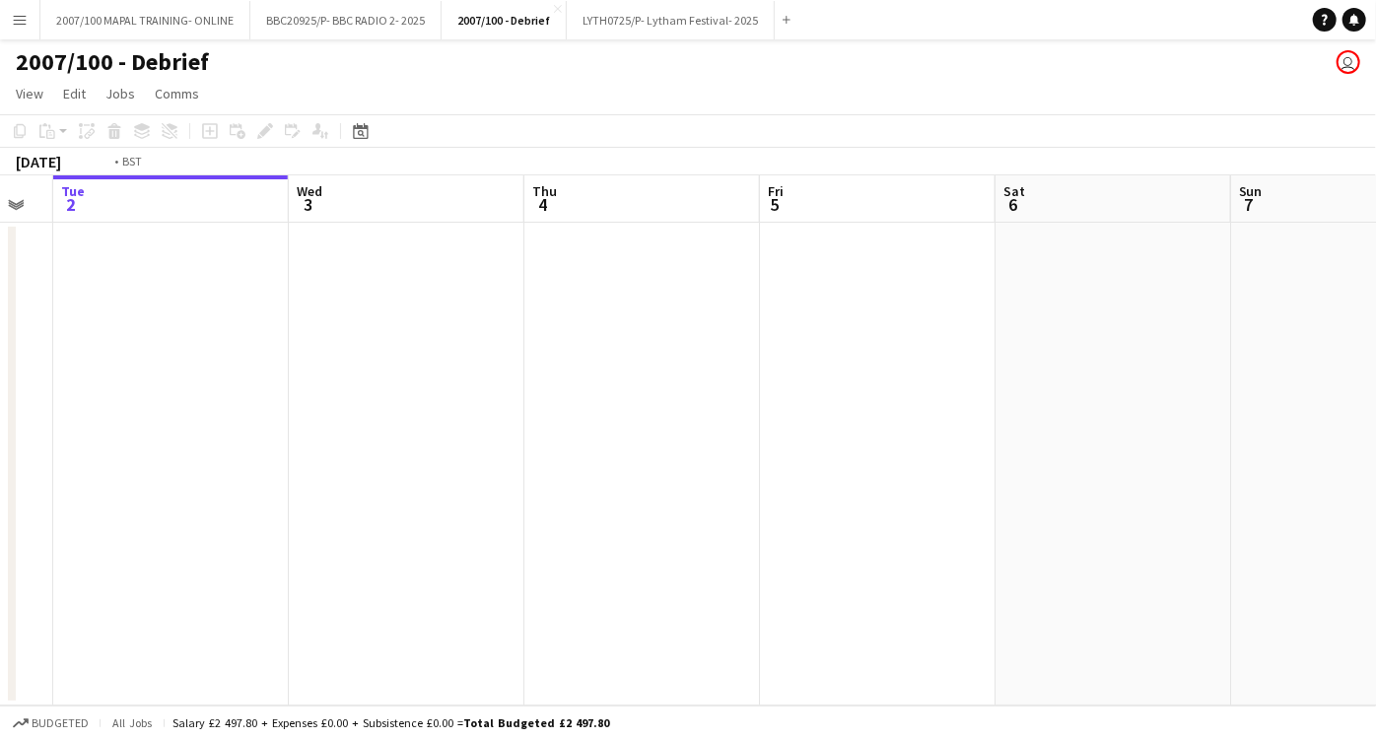
drag, startPoint x: 1225, startPoint y: 453, endPoint x: 594, endPoint y: 342, distance: 640.7
click at [599, 343] on app-calendar-viewport "Sat 30 Sun 31 Mon 1 Tue 2 Wed 3 Thu 4 Fri 5 Sat 6 Sun 7 Mon 8 Tue 9" at bounding box center [688, 440] width 1376 height 530
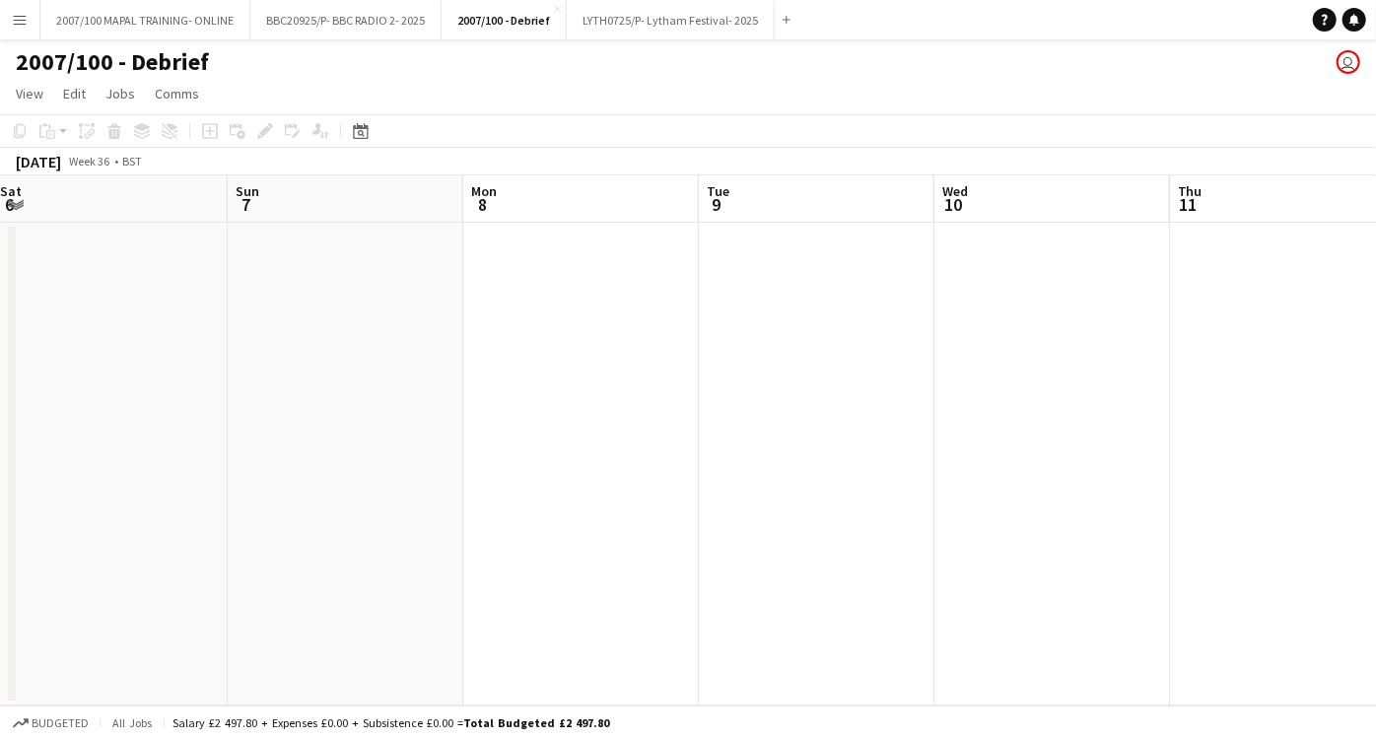
drag, startPoint x: 444, startPoint y: 398, endPoint x: 261, endPoint y: 401, distance: 182.4
click at [274, 401] on app-calendar-viewport "Wed 3 Thu 4 Fri 5 Sat 6 Sun 7 Mon 8 Tue 9 Wed 10 Thu 11 Fri 12 Sat 13" at bounding box center [688, 440] width 1376 height 530
drag, startPoint x: 972, startPoint y: 399, endPoint x: 126, endPoint y: 388, distance: 845.9
click at [49, 388] on app-calendar-viewport "Wed 3 Thu 4 Fri 5 Sat 6 Sun 7 Mon 8 Tue 9 Wed 10 Thu 11 Fri 12 Sat 13" at bounding box center [688, 440] width 1376 height 530
drag, startPoint x: 738, startPoint y: 378, endPoint x: 1, endPoint y: 313, distance: 740.1
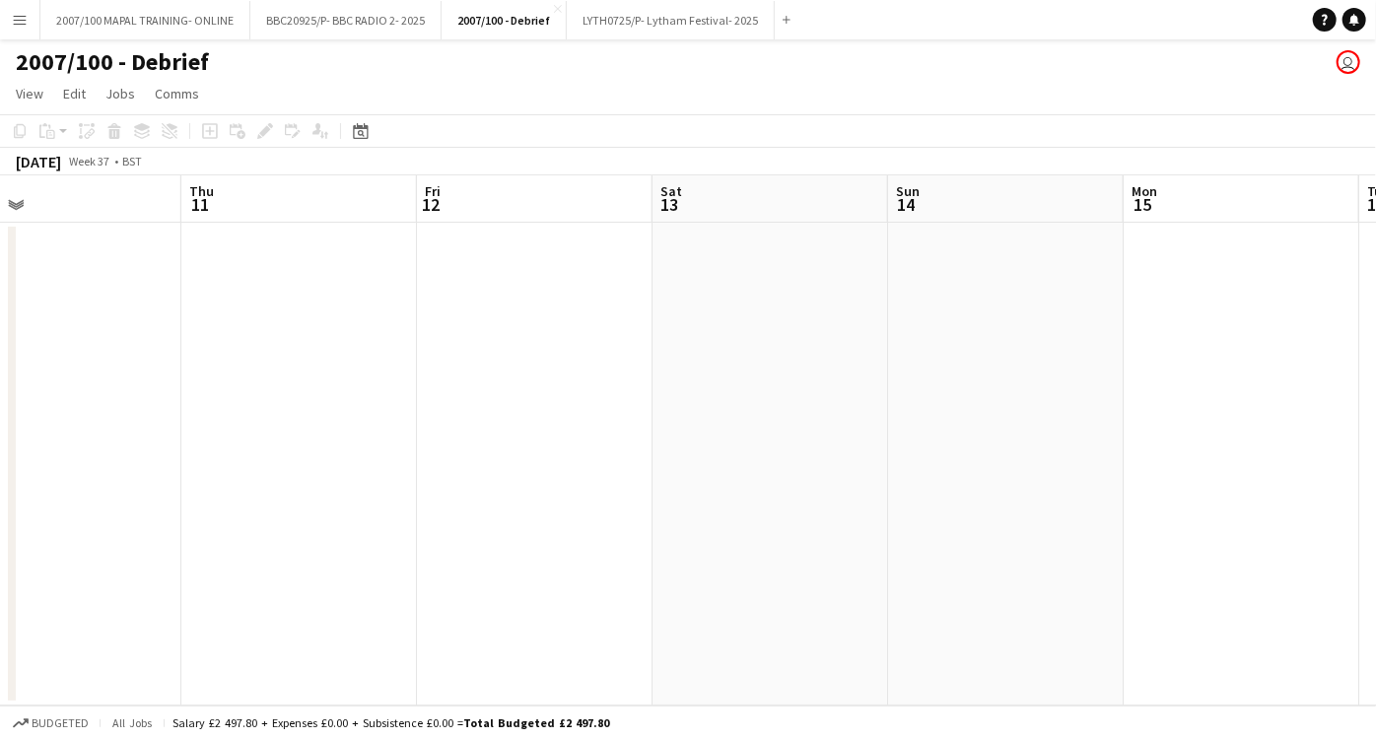
click at [31, 321] on app-calendar-viewport "Mon 8 Tue 9 Wed 10 Thu 11 Fri 12 Sat 13 Sun 14 Mon 15 Tue 16 Wed 17 Thu 18" at bounding box center [688, 440] width 1376 height 530
drag, startPoint x: 277, startPoint y: 340, endPoint x: 0, endPoint y: 356, distance: 277.5
click at [0, 355] on app-calendar-viewport "Wed 10 Thu 11 Fri 12 Sat 13 Sun 14 Mon 15 Tue 16 Wed 17 Thu 18 Fri 19 Sat 20" at bounding box center [688, 440] width 1376 height 530
drag, startPoint x: 278, startPoint y: 391, endPoint x: 705, endPoint y: 363, distance: 427.8
click at [0, 381] on app-calendar-viewport "Thu 18 Fri 19 Sat 20 Sun 21 Mon 22 Tue 23 Wed 24 Thu 25 Fri 26 Sat 27 Sun 28" at bounding box center [688, 440] width 1376 height 530
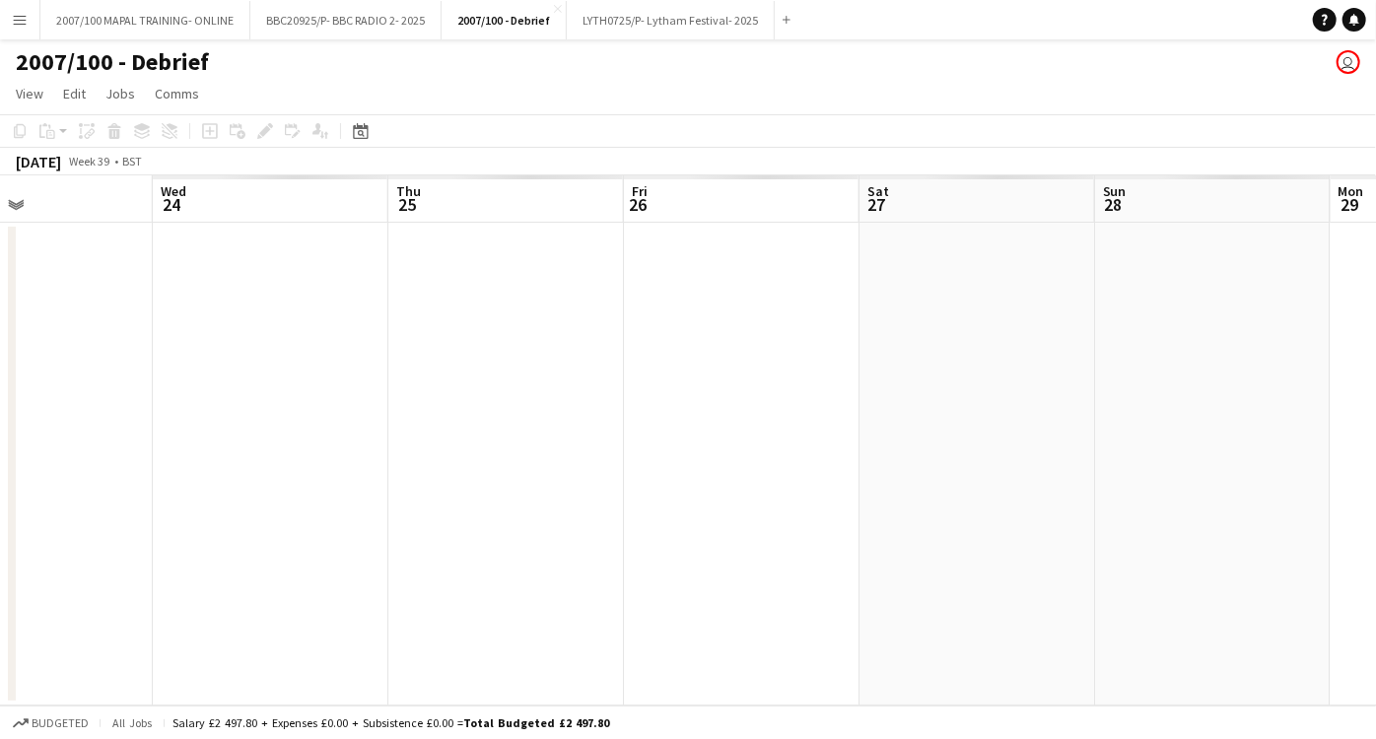
drag, startPoint x: 647, startPoint y: 386, endPoint x: 933, endPoint y: 399, distance: 286.2
click at [0, 440] on app-calendar-viewport "Sat 20 Sun 21 Mon 22 Tue 23 Wed 24 Thu 25 Fri 26 Sat 27 Sun 28 Mon 29 Tue 30" at bounding box center [688, 440] width 1376 height 530
drag, startPoint x: 331, startPoint y: 421, endPoint x: 620, endPoint y: 408, distance: 289.1
click at [134, 424] on app-calendar-viewport "Mon 22 Tue 23 Wed 24 Thu 25 Fri 26 Sat 27 Sun 28 Mon 29 Tue 30 Wed 1 Thu 2" at bounding box center [688, 440] width 1376 height 530
drag, startPoint x: 505, startPoint y: 408, endPoint x: 173, endPoint y: 413, distance: 331.3
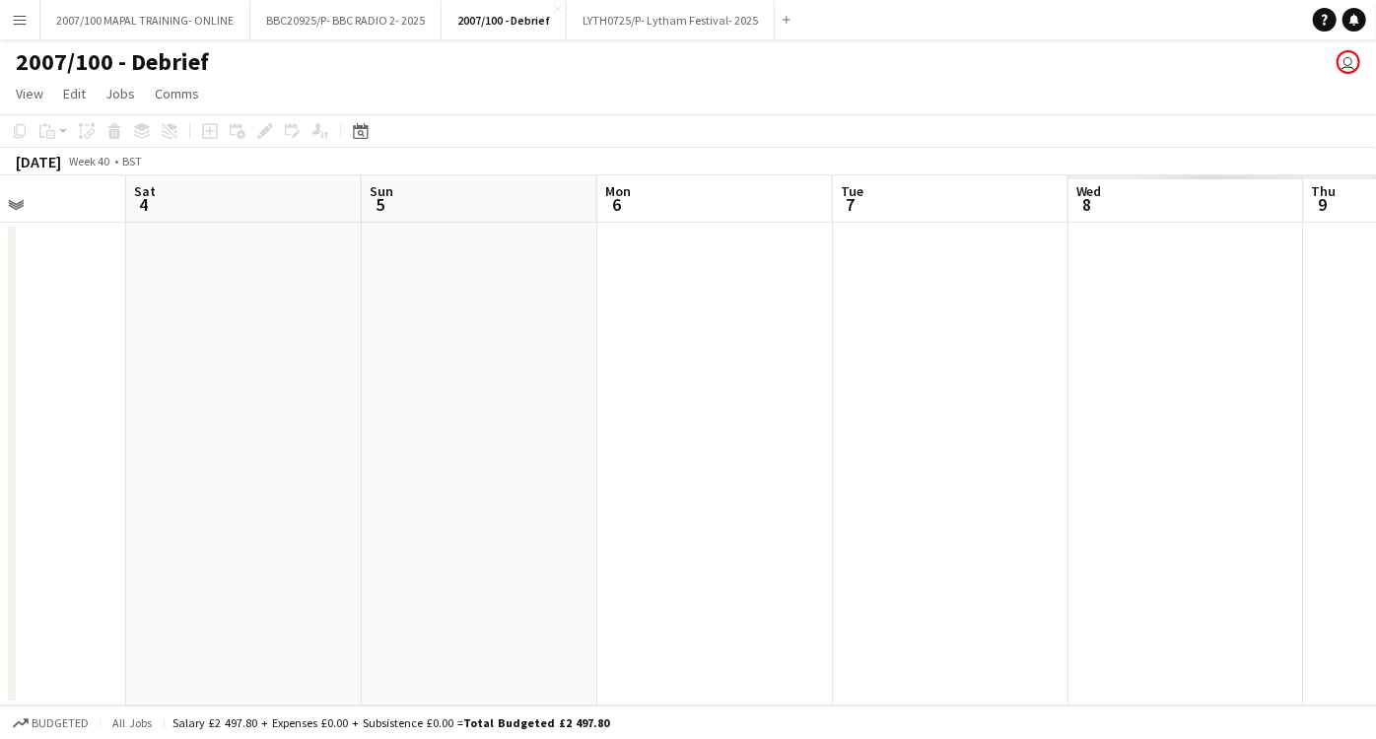
click at [166, 414] on app-calendar-viewport "Tue 30 Wed 1 Thu 2 Fri 3 Sat 4 Sun 5 Mon 6 Tue 7 Wed 8 Thu 9 Fri 10" at bounding box center [688, 440] width 1376 height 530
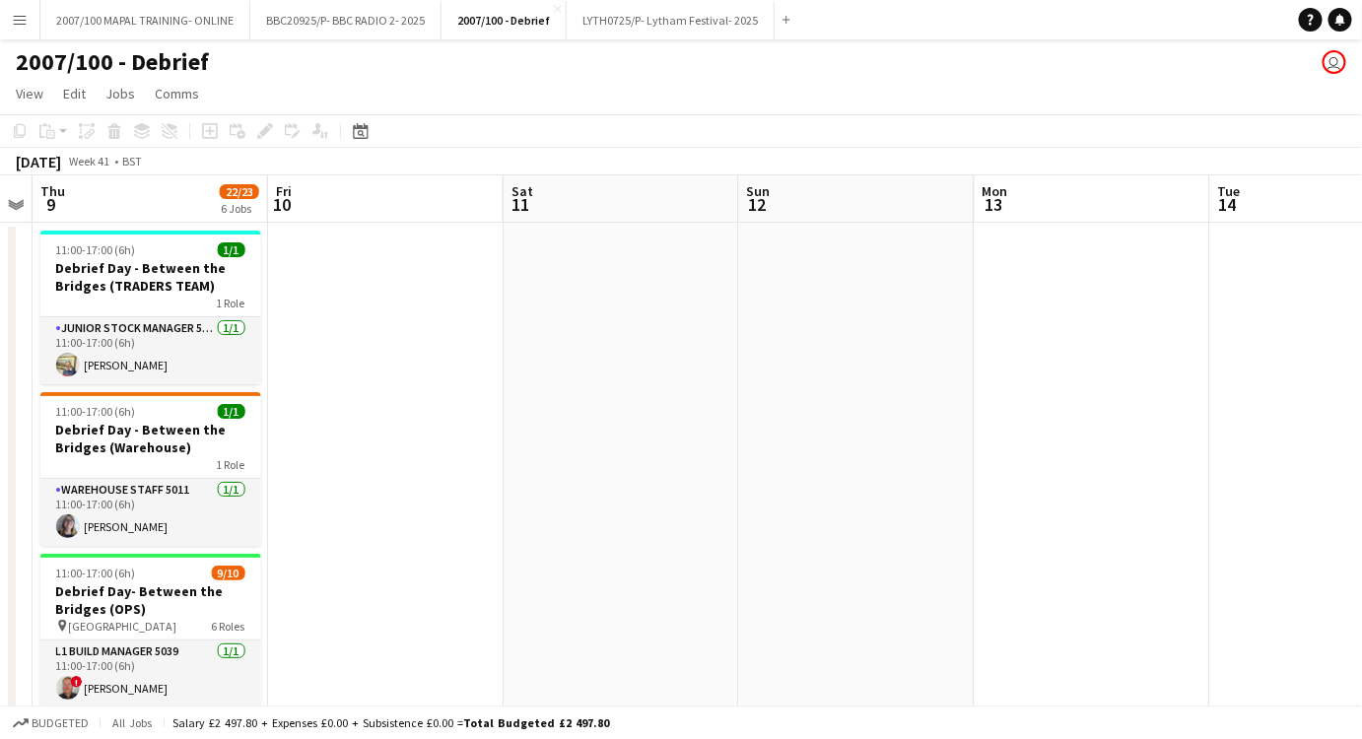
scroll to position [0, 448]
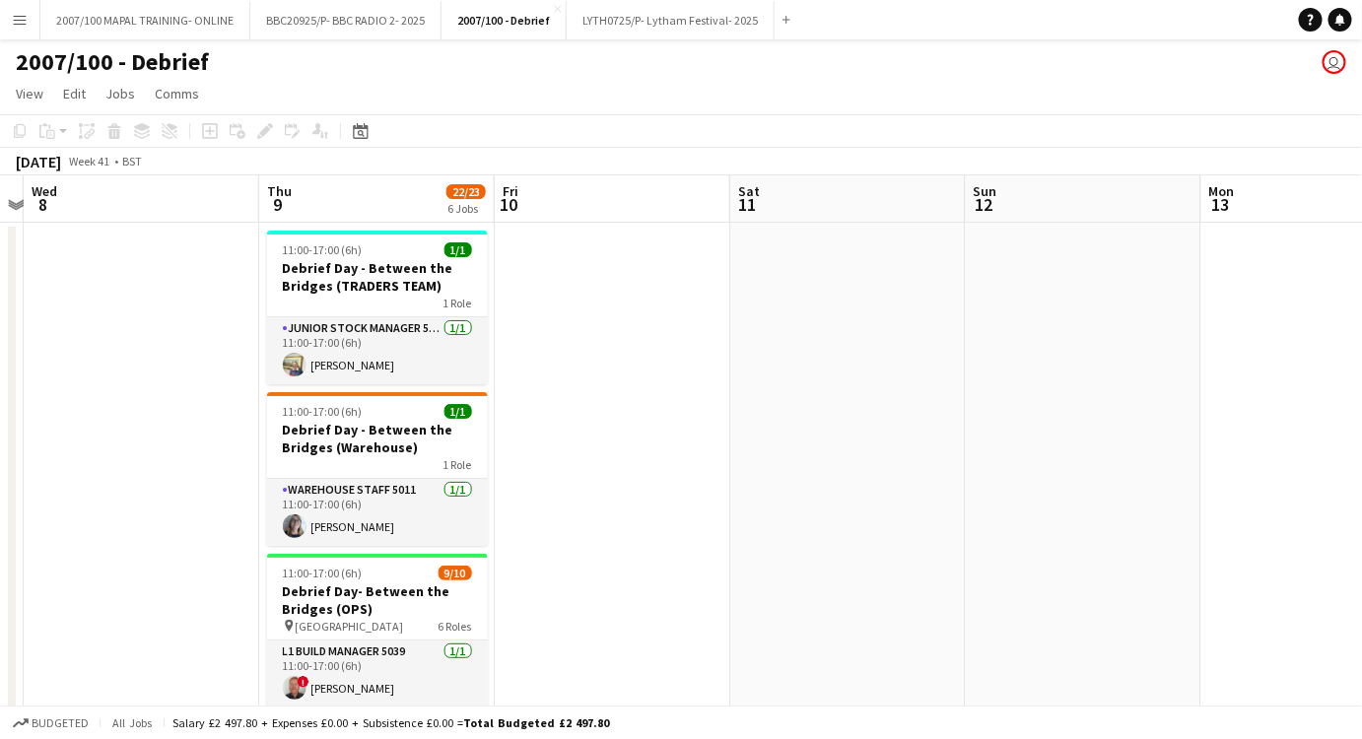
drag, startPoint x: 797, startPoint y: 432, endPoint x: 1169, endPoint y: 436, distance: 372.6
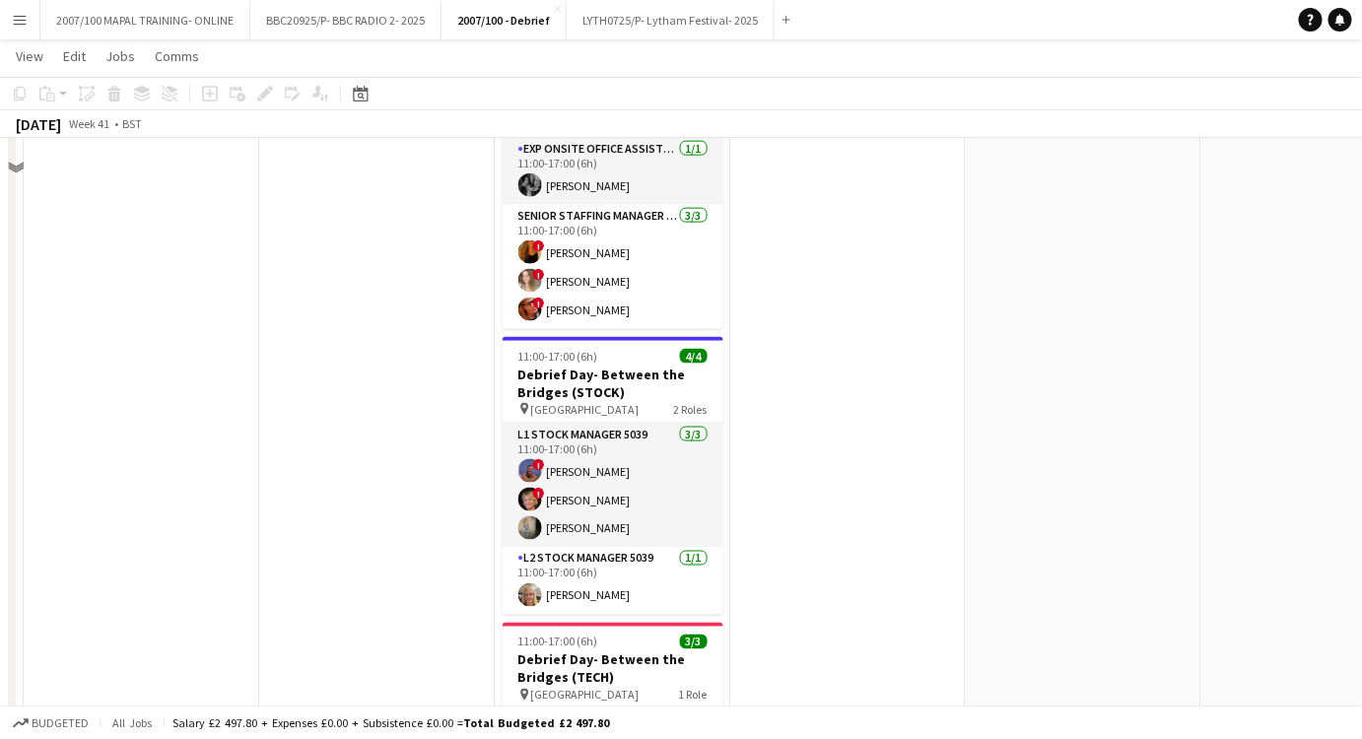
scroll to position [616, 0]
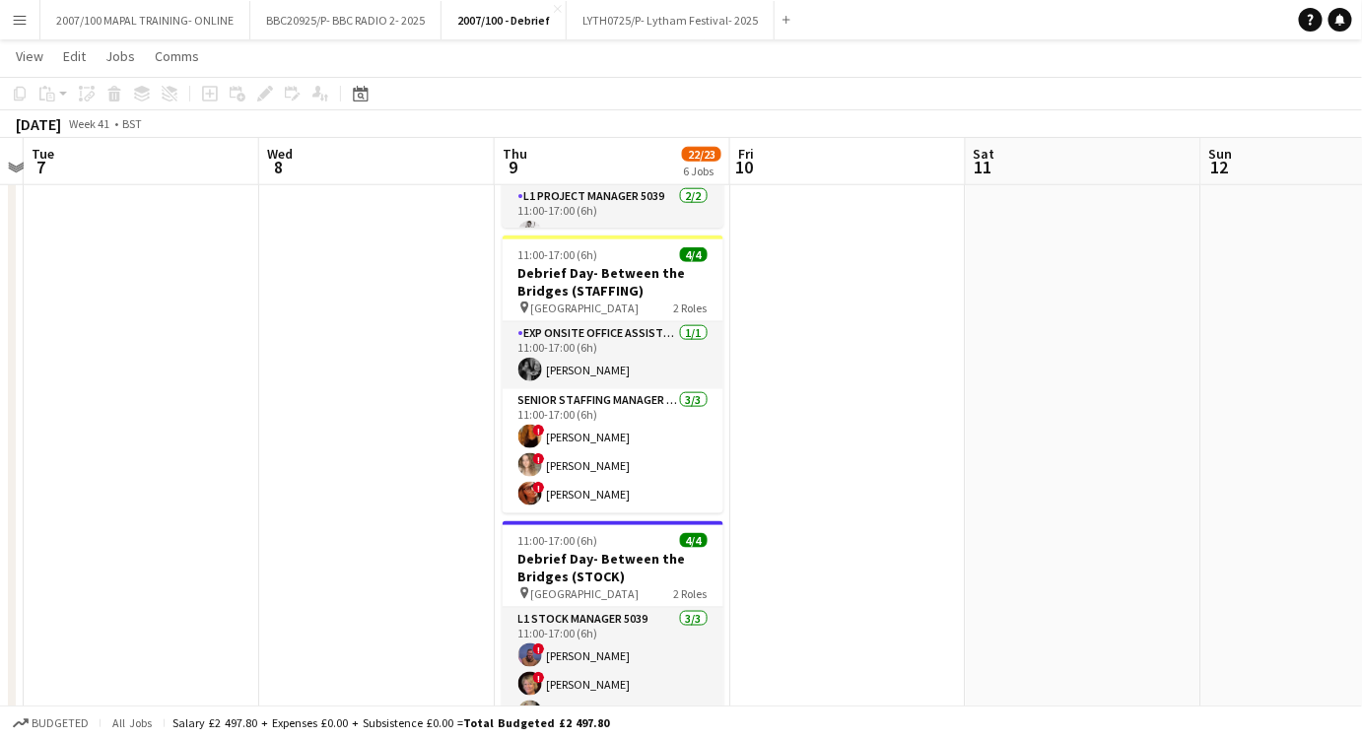
click at [620, 281] on h3 "Debrief Day- Between the Bridges (STAFFING)" at bounding box center [613, 281] width 221 height 35
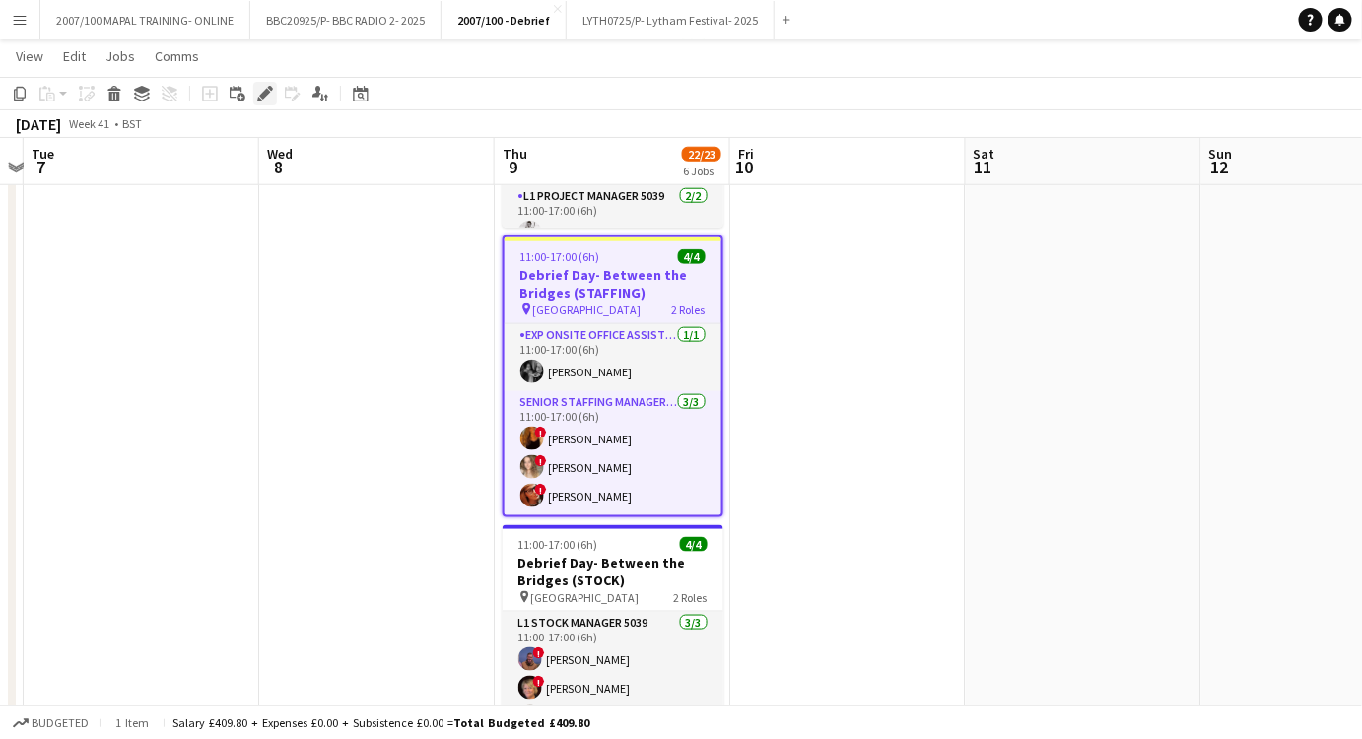
click at [263, 94] on icon at bounding box center [264, 94] width 11 height 11
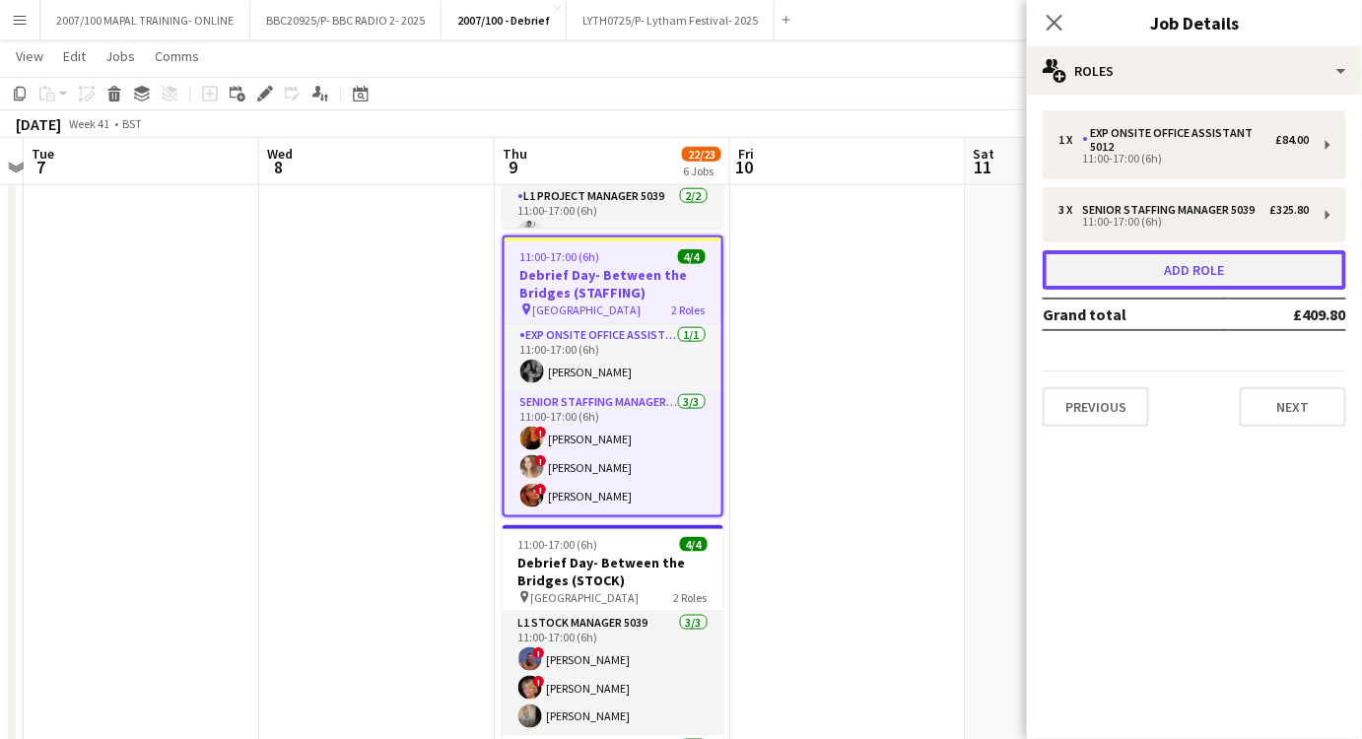
click at [1191, 269] on button "Add role" at bounding box center [1195, 269] width 304 height 39
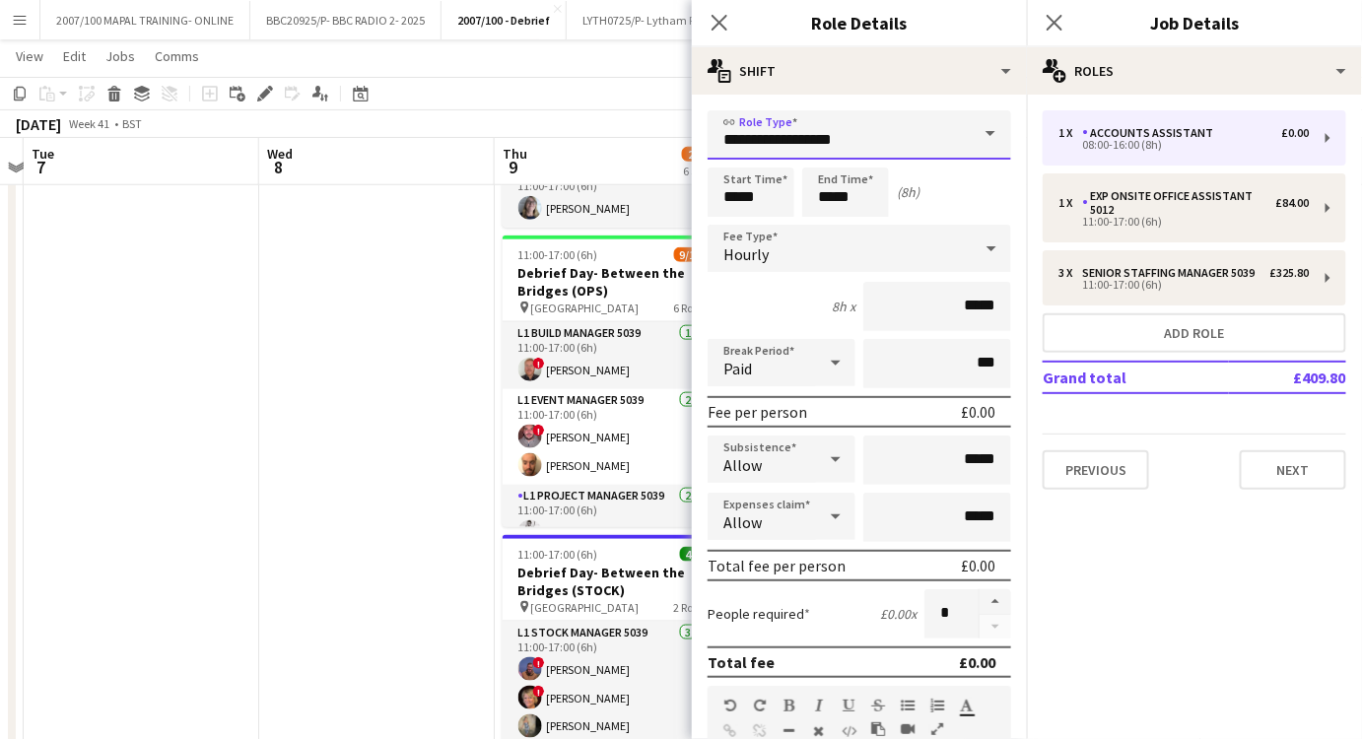
click at [898, 148] on input "**********" at bounding box center [860, 134] width 304 height 49
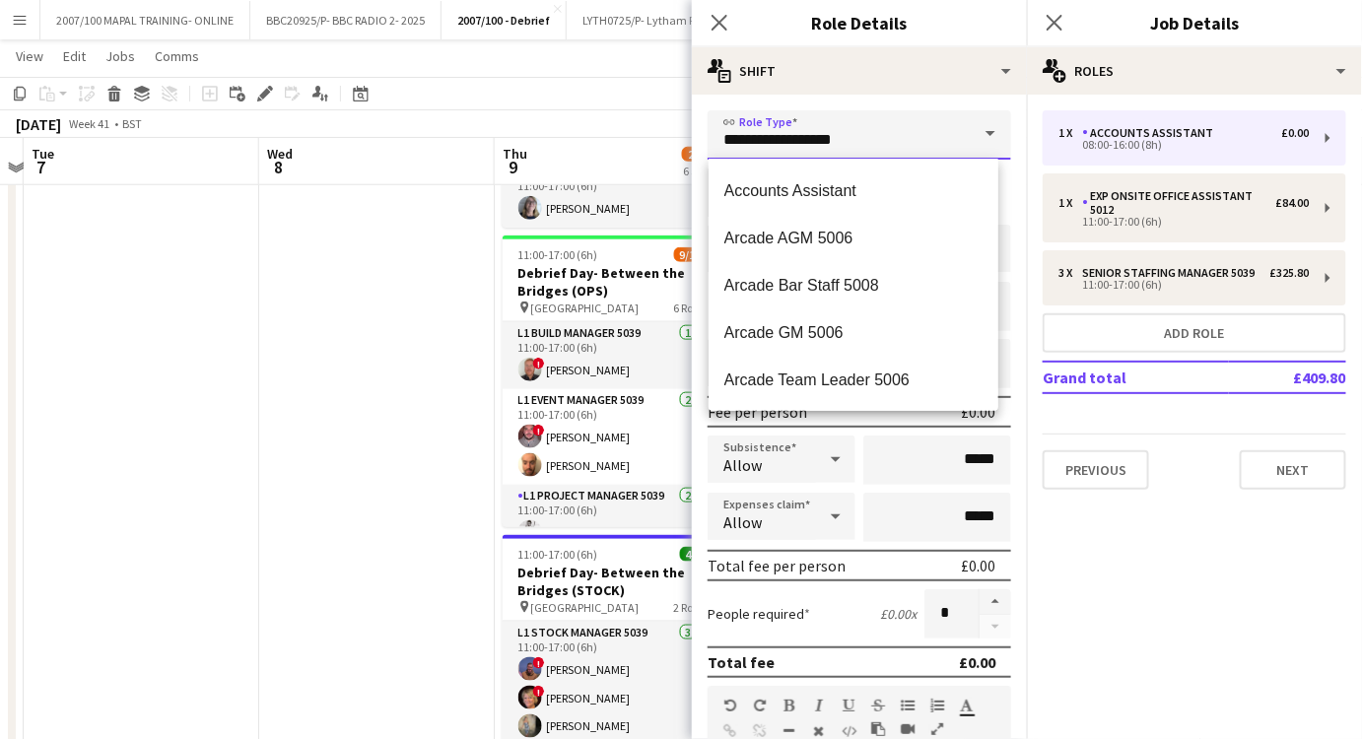
click at [896, 148] on input "**********" at bounding box center [860, 134] width 304 height 49
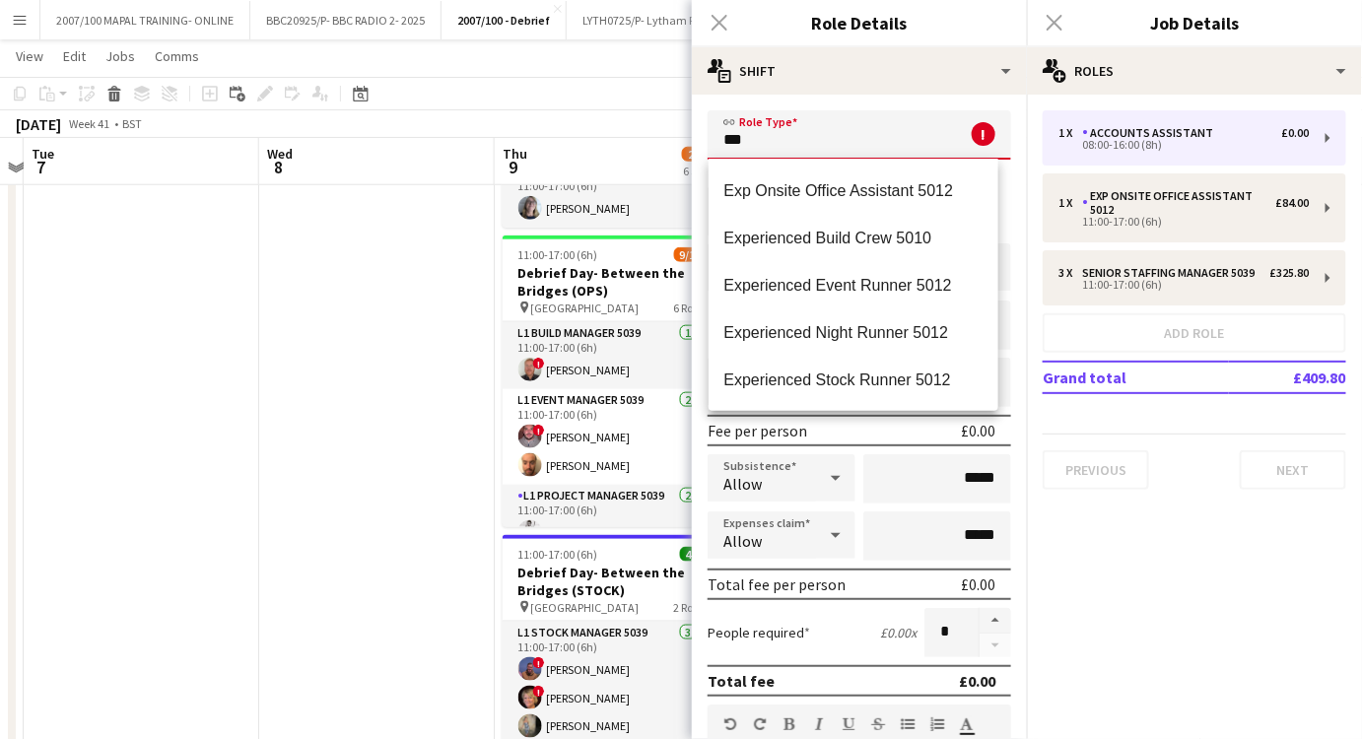
click at [849, 189] on span "Exp Onsite Office Assistant 5012" at bounding box center [854, 190] width 258 height 19
type input "**********"
type input "******"
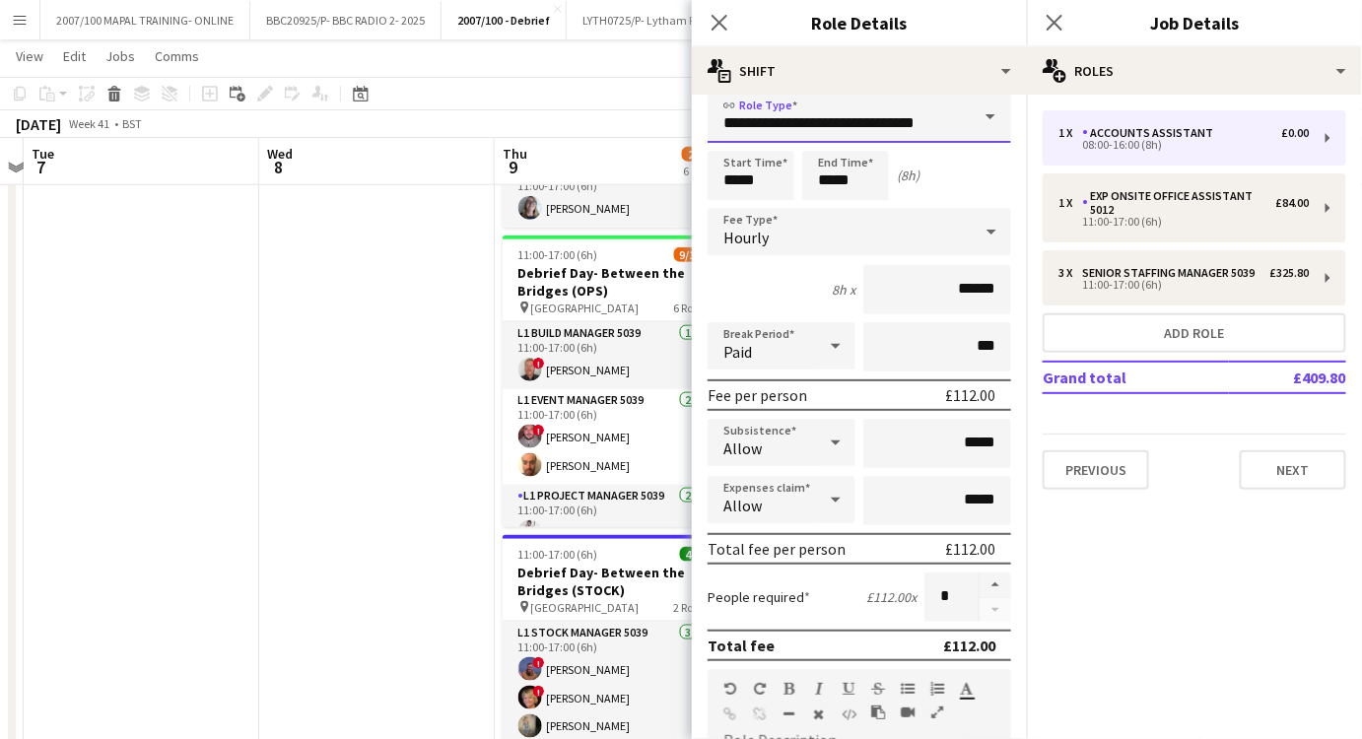
scroll to position [0, 0]
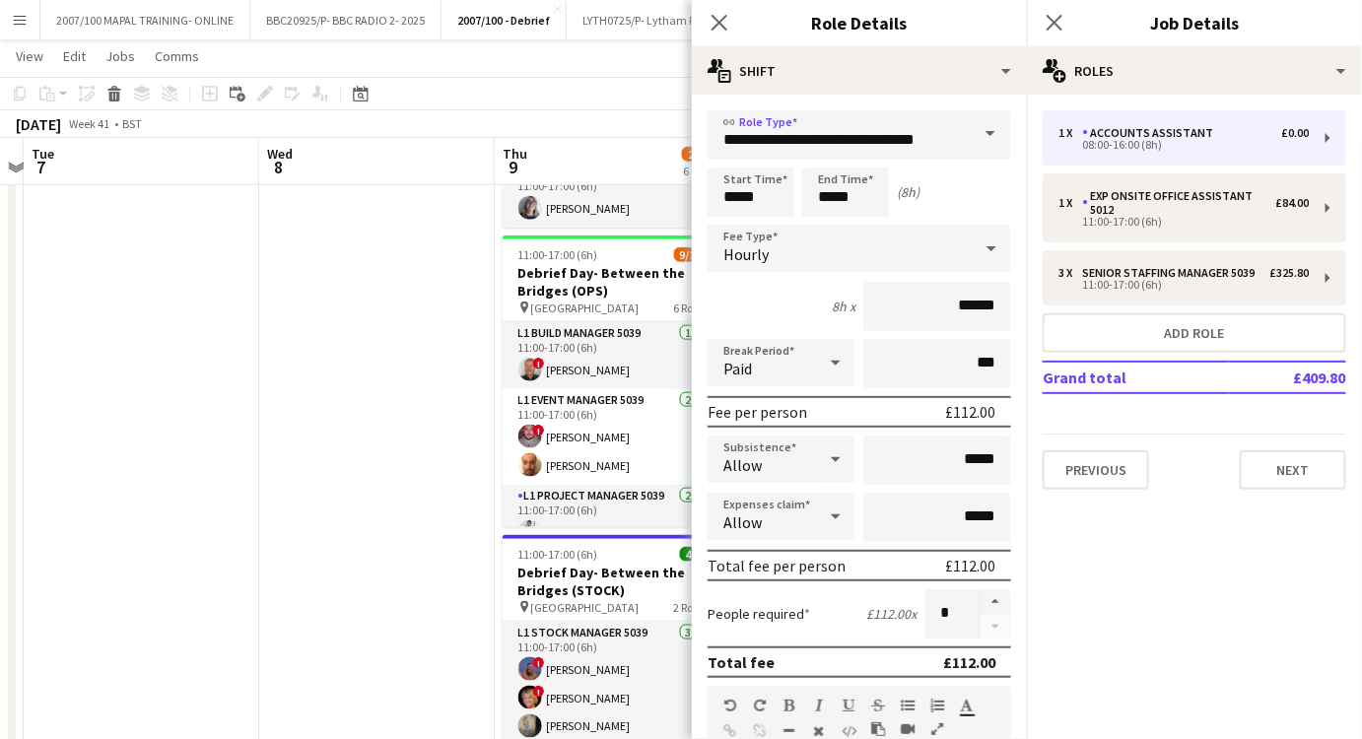
click at [973, 139] on span at bounding box center [990, 133] width 41 height 47
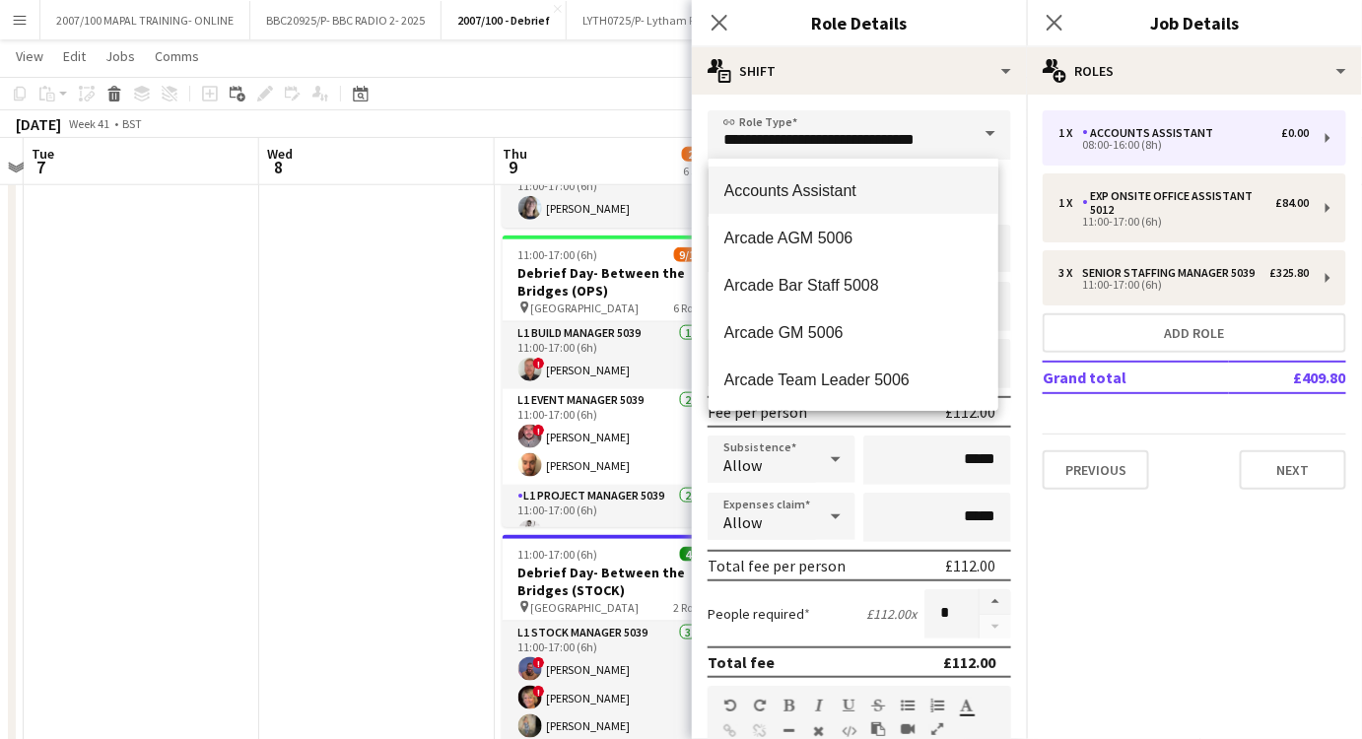
click at [893, 192] on span "Accounts Assistant" at bounding box center [854, 190] width 258 height 19
type input "**********"
type input "*******"
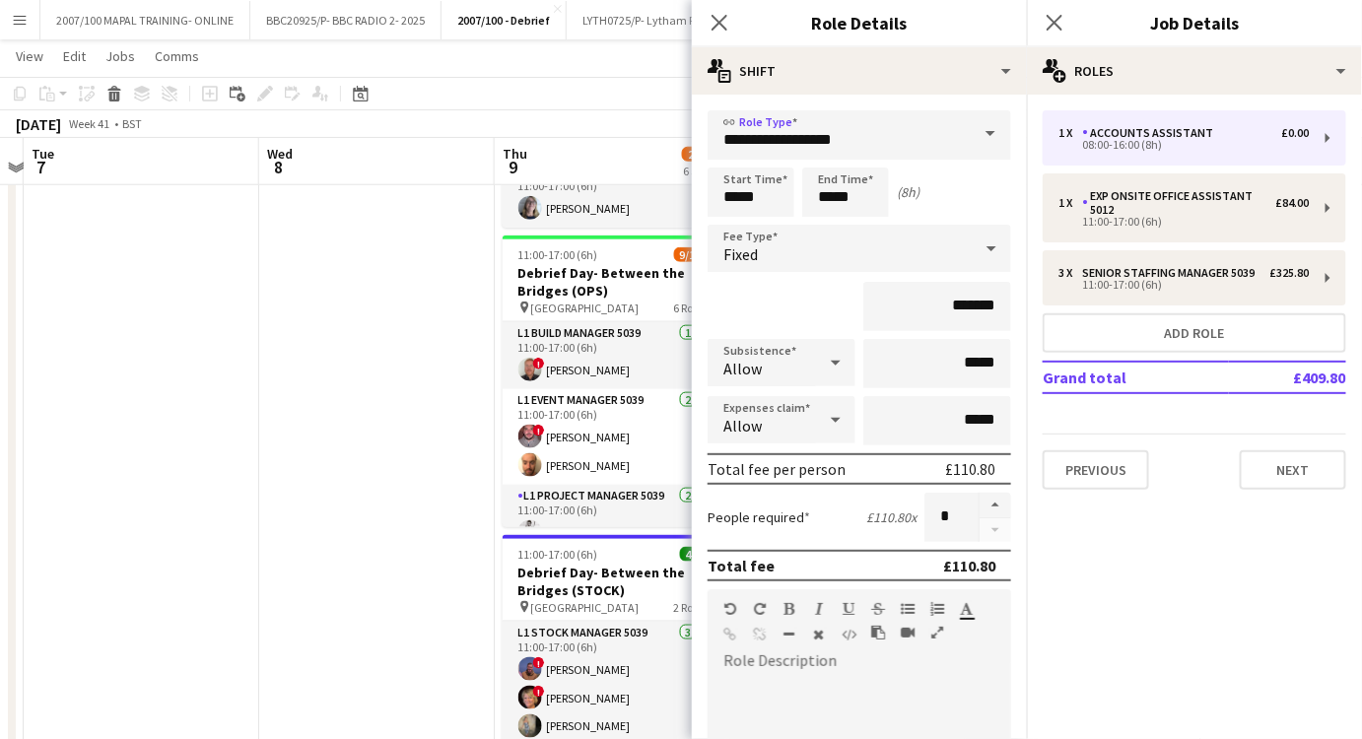
click at [970, 144] on span at bounding box center [990, 133] width 41 height 47
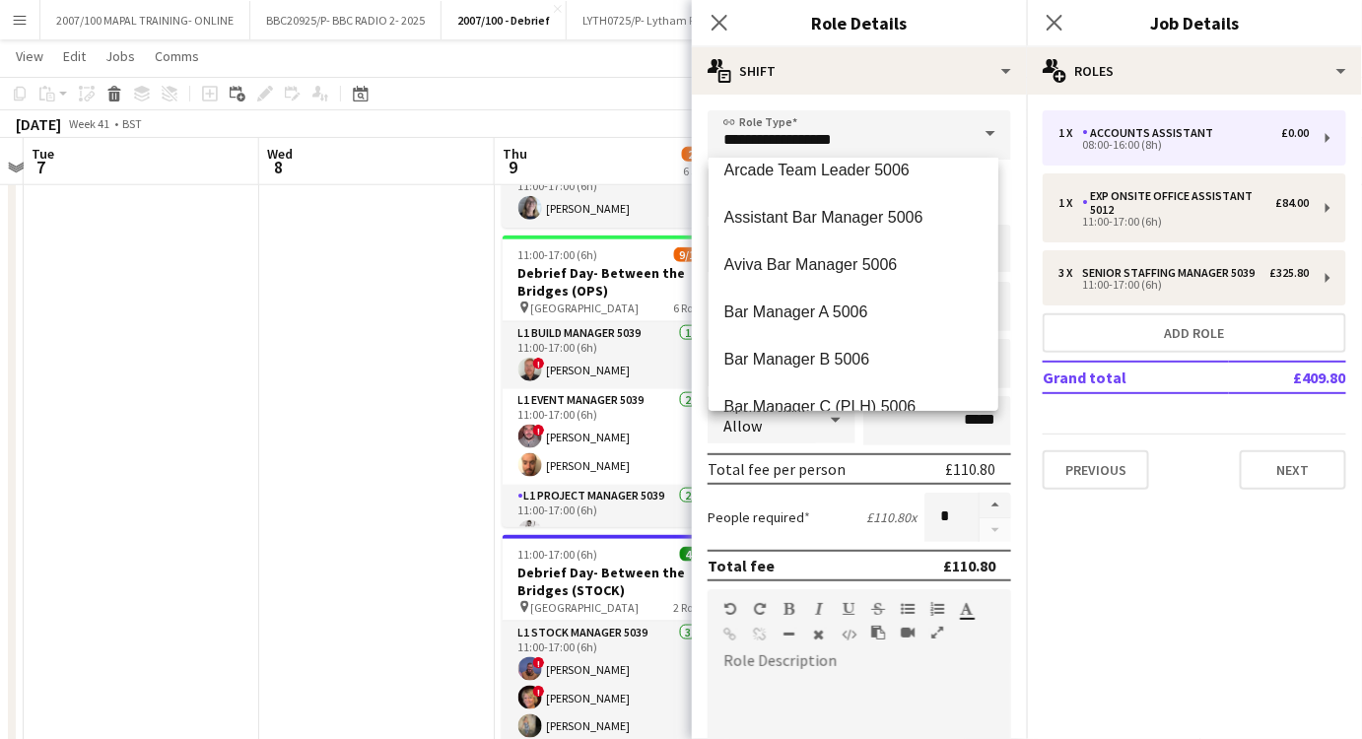
scroll to position [448, 0]
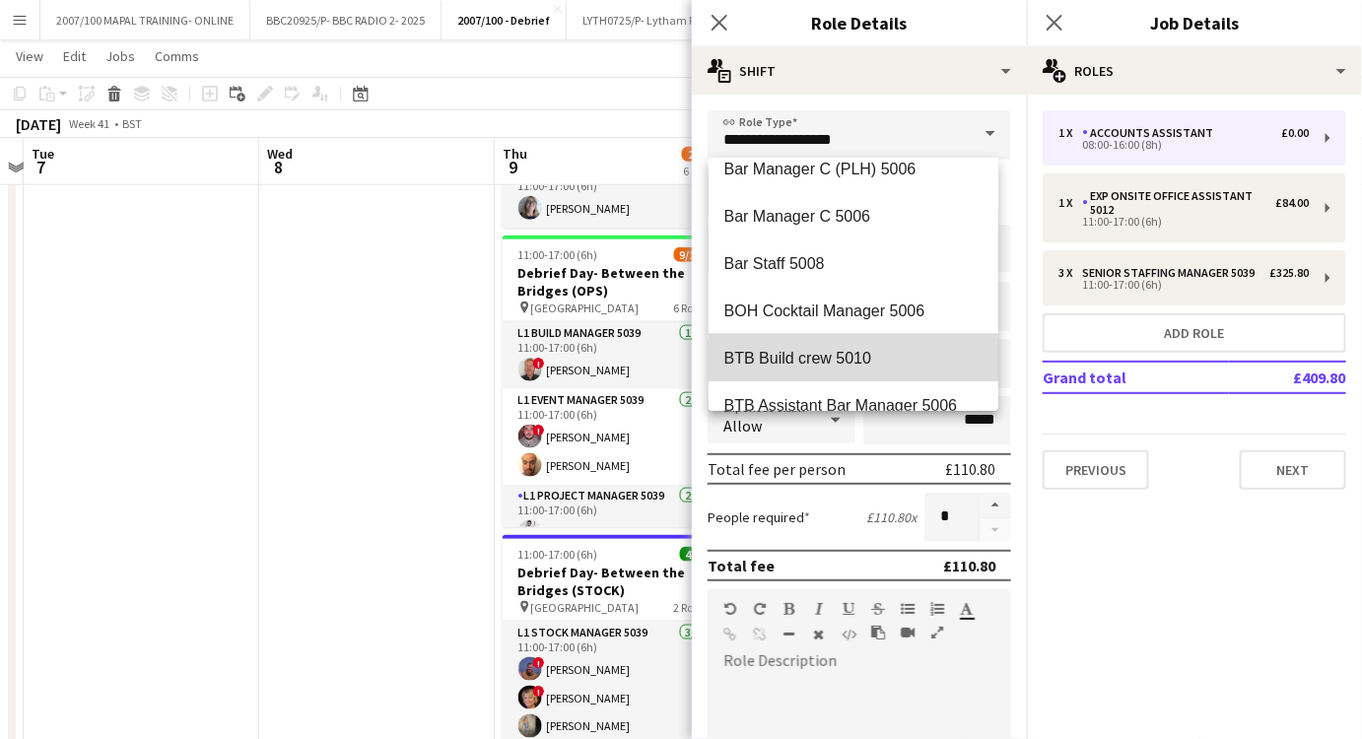
click at [865, 355] on span "BTB Build crew 5010" at bounding box center [854, 358] width 258 height 19
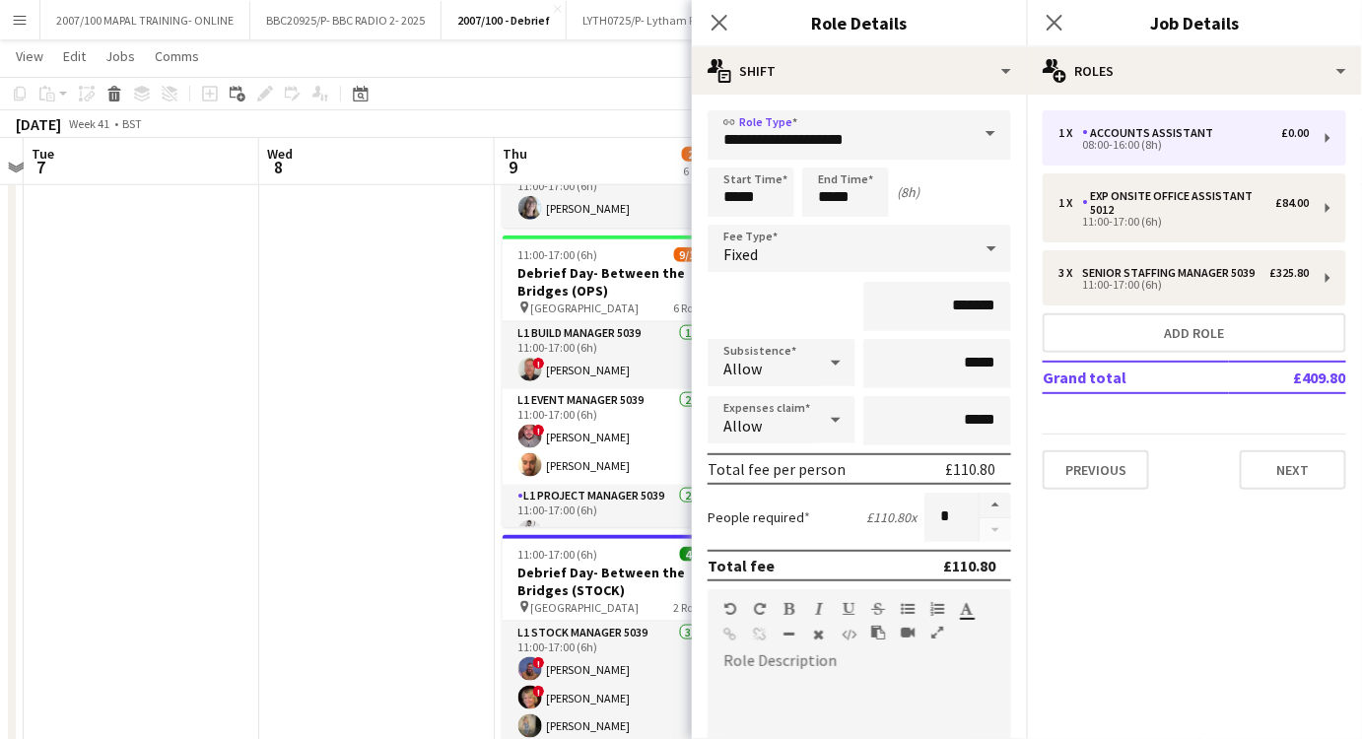
click at [970, 135] on span at bounding box center [990, 133] width 41 height 47
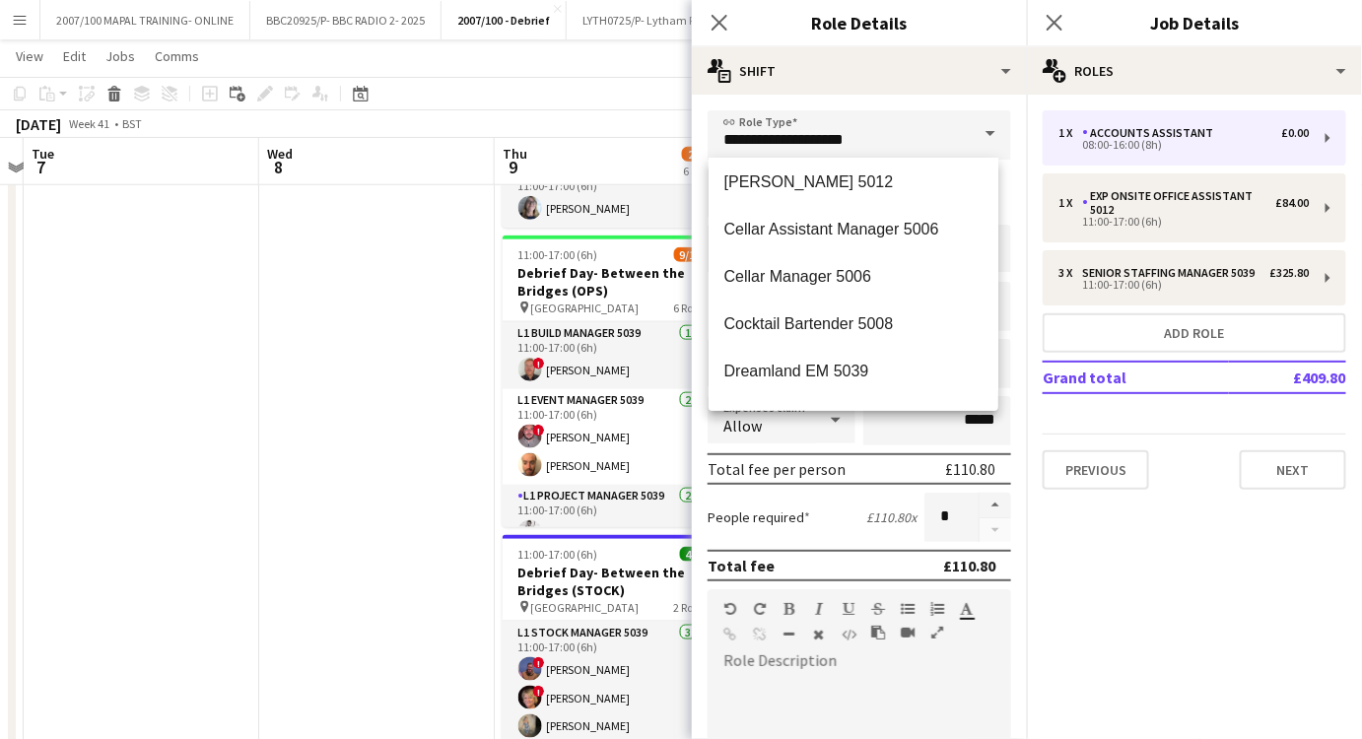
scroll to position [1882, 0]
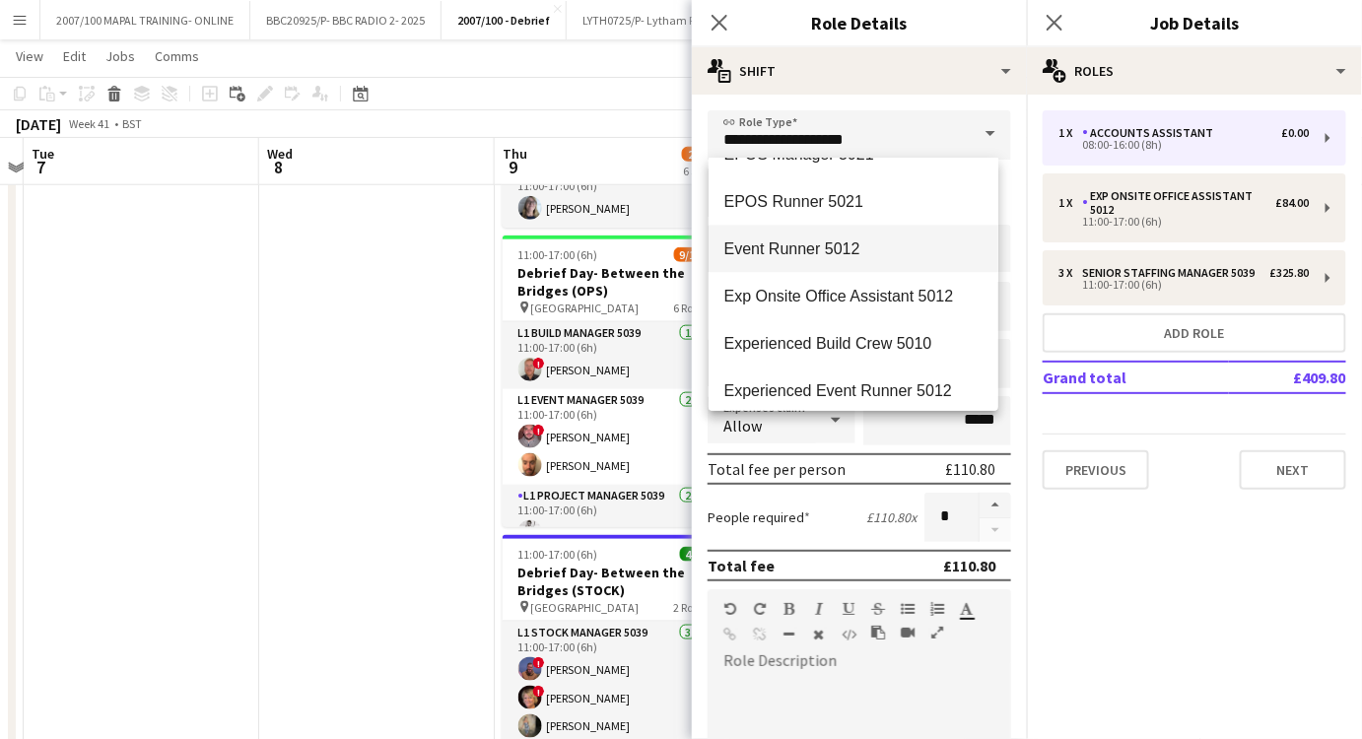
click at [867, 254] on span "Event Runner 5012" at bounding box center [854, 249] width 258 height 19
type input "**********"
type input "******"
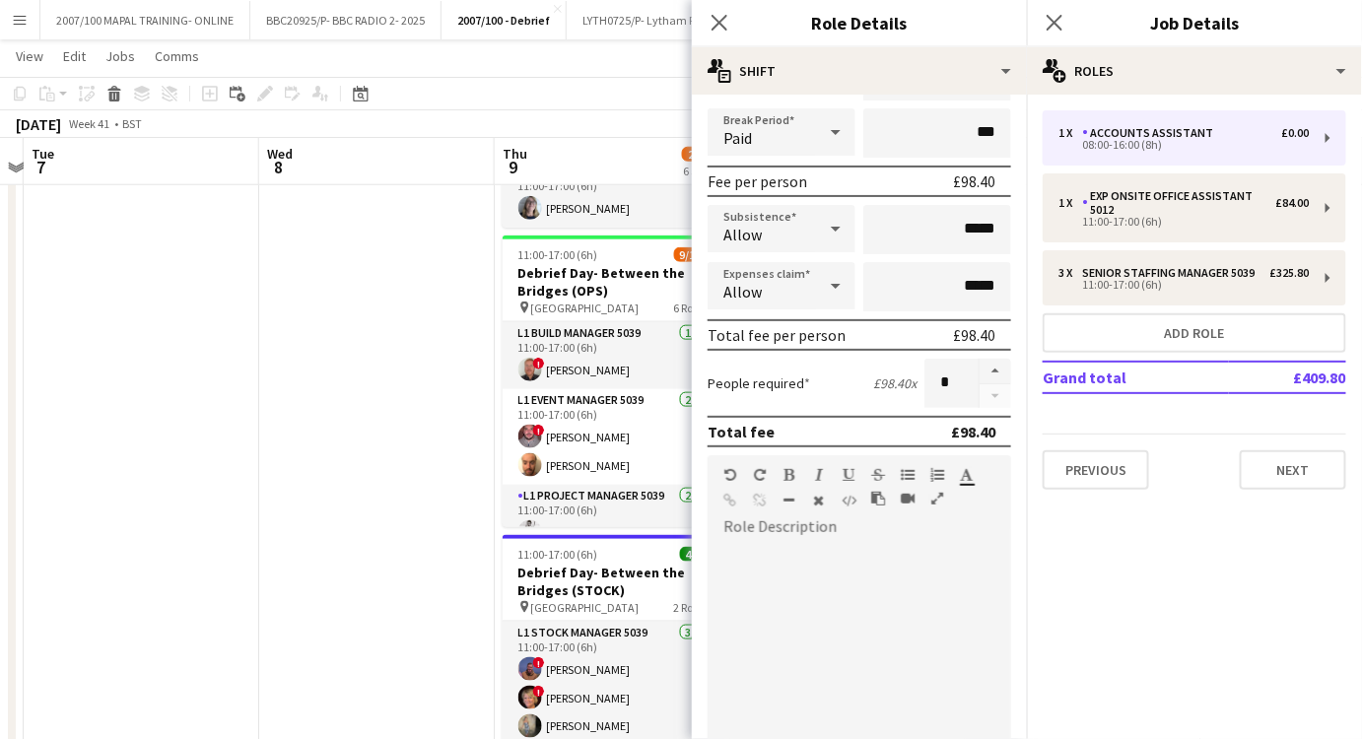
scroll to position [0, 0]
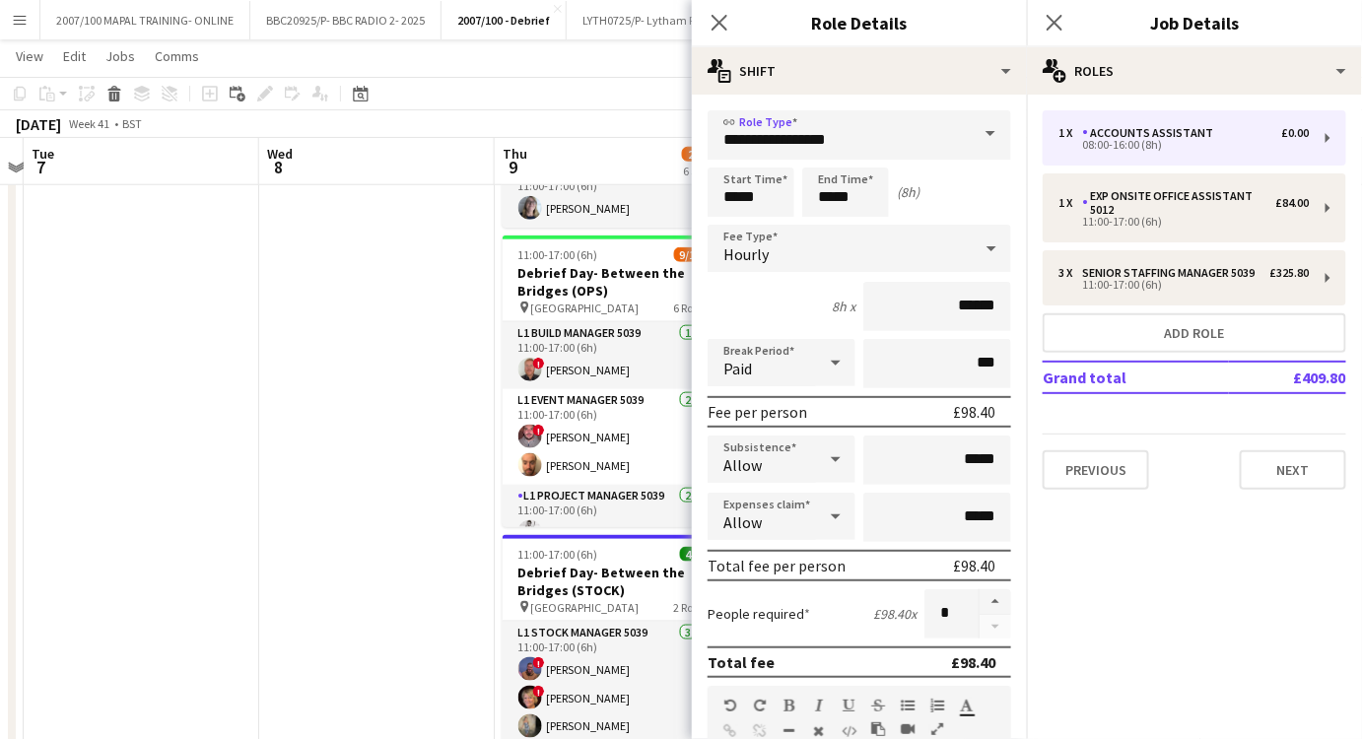
click at [728, 35] on div "Close pop-in" at bounding box center [719, 22] width 55 height 45
click at [718, 26] on icon at bounding box center [719, 22] width 19 height 19
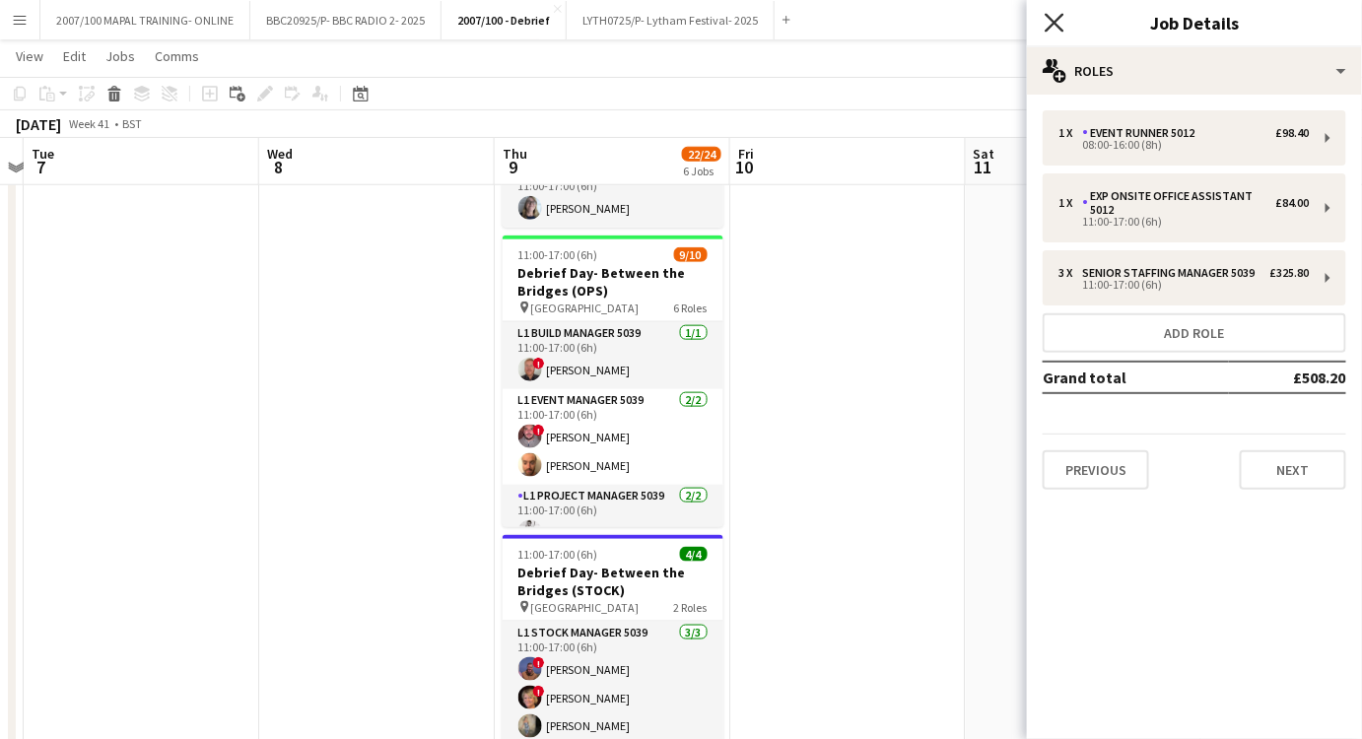
click at [1047, 15] on icon at bounding box center [1054, 22] width 19 height 19
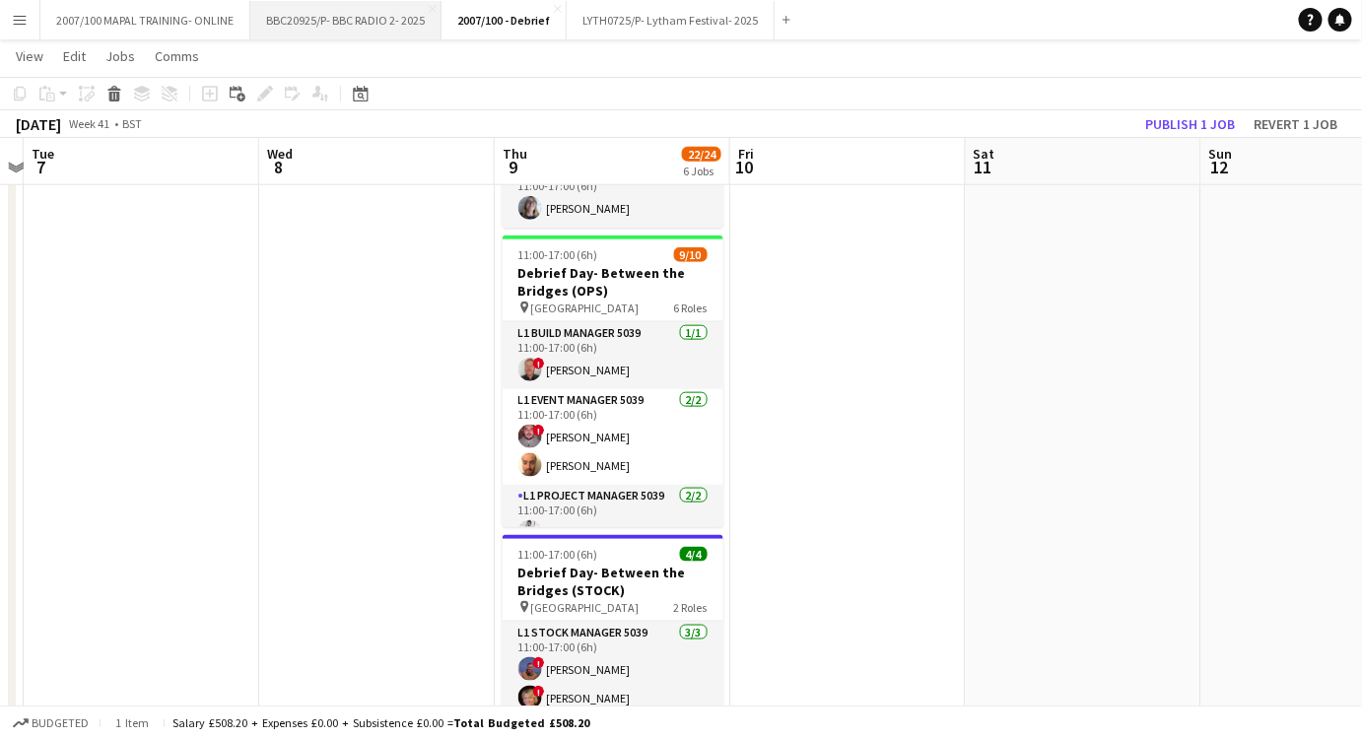
click at [396, 22] on button "BBC20925/P- BBC RADIO 2- 2025 Close" at bounding box center [345, 20] width 191 height 38
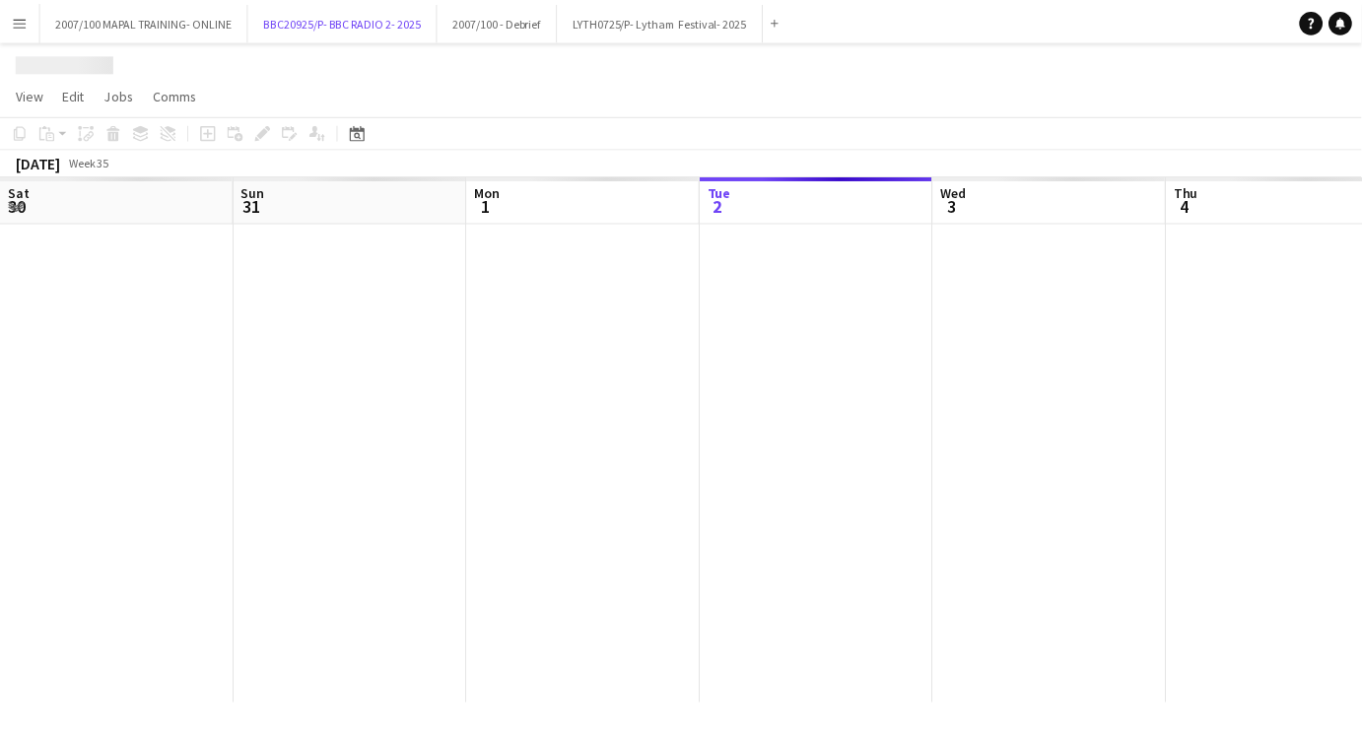
scroll to position [0, 470]
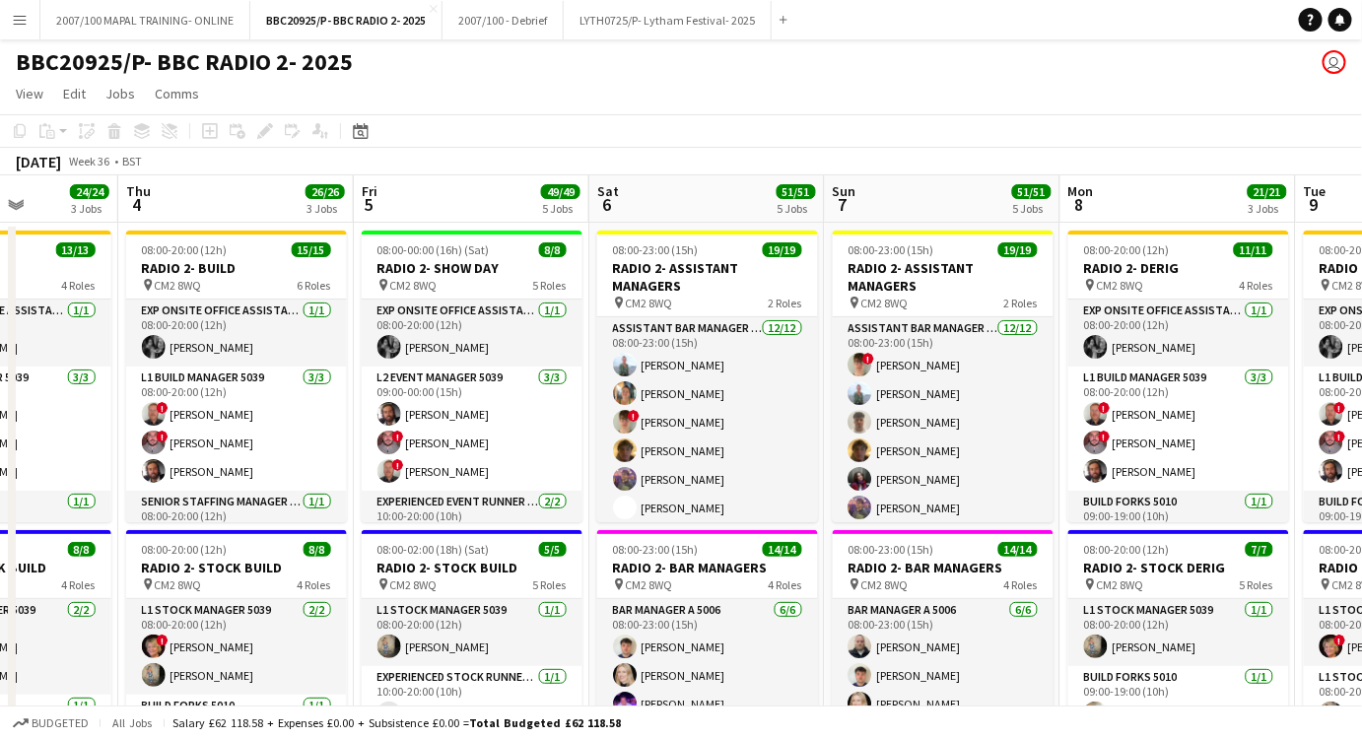
scroll to position [0, 521]
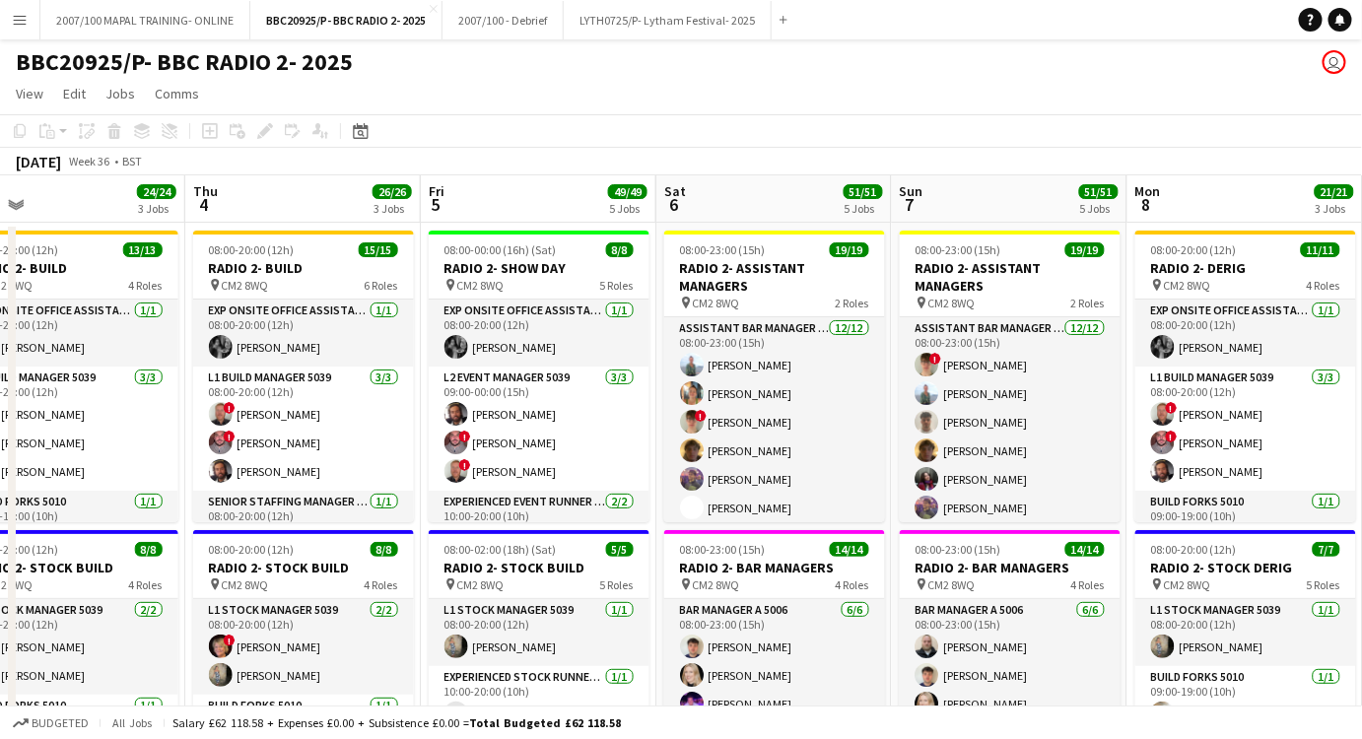
drag, startPoint x: 76, startPoint y: 342, endPoint x: 36, endPoint y: 345, distance: 39.5
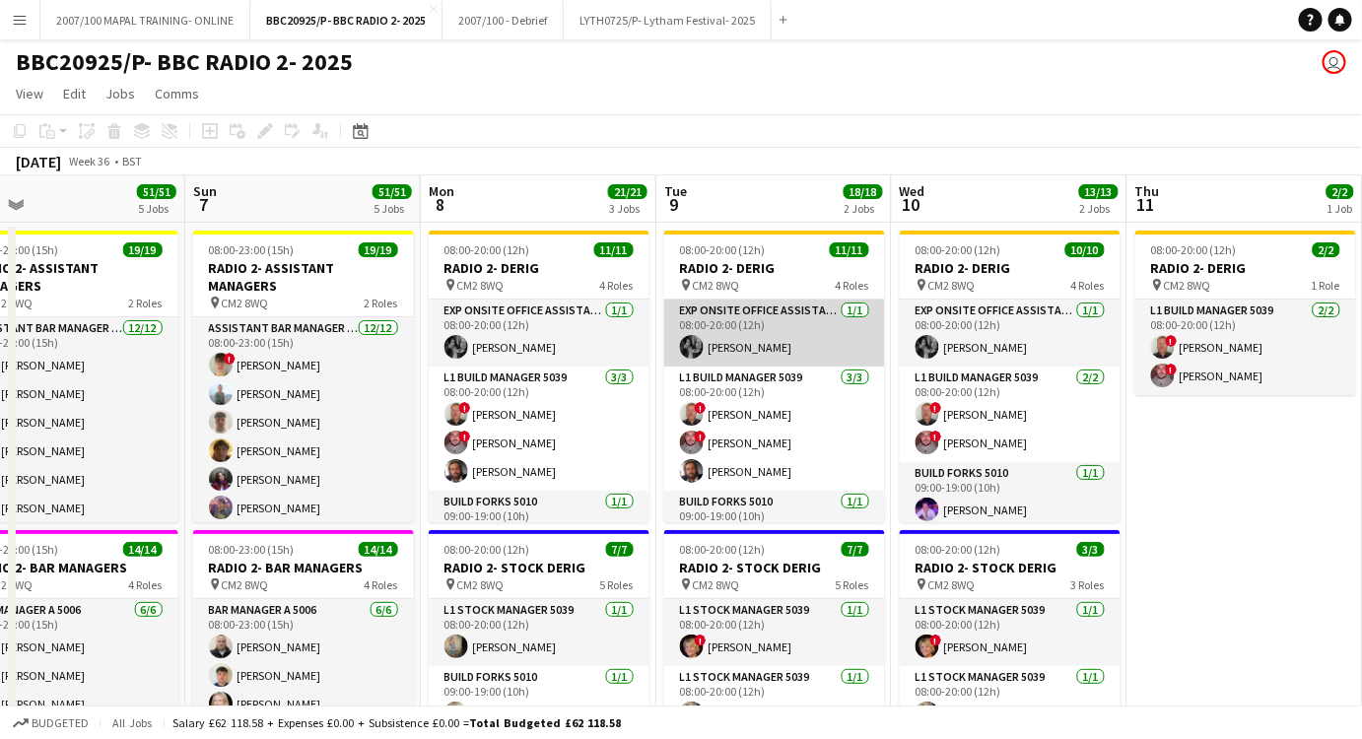
click at [749, 329] on app-card-role "Exp Onsite Office Assistant 5012 [DATE] 08:00-20:00 (12h) [PERSON_NAME]" at bounding box center [774, 333] width 221 height 67
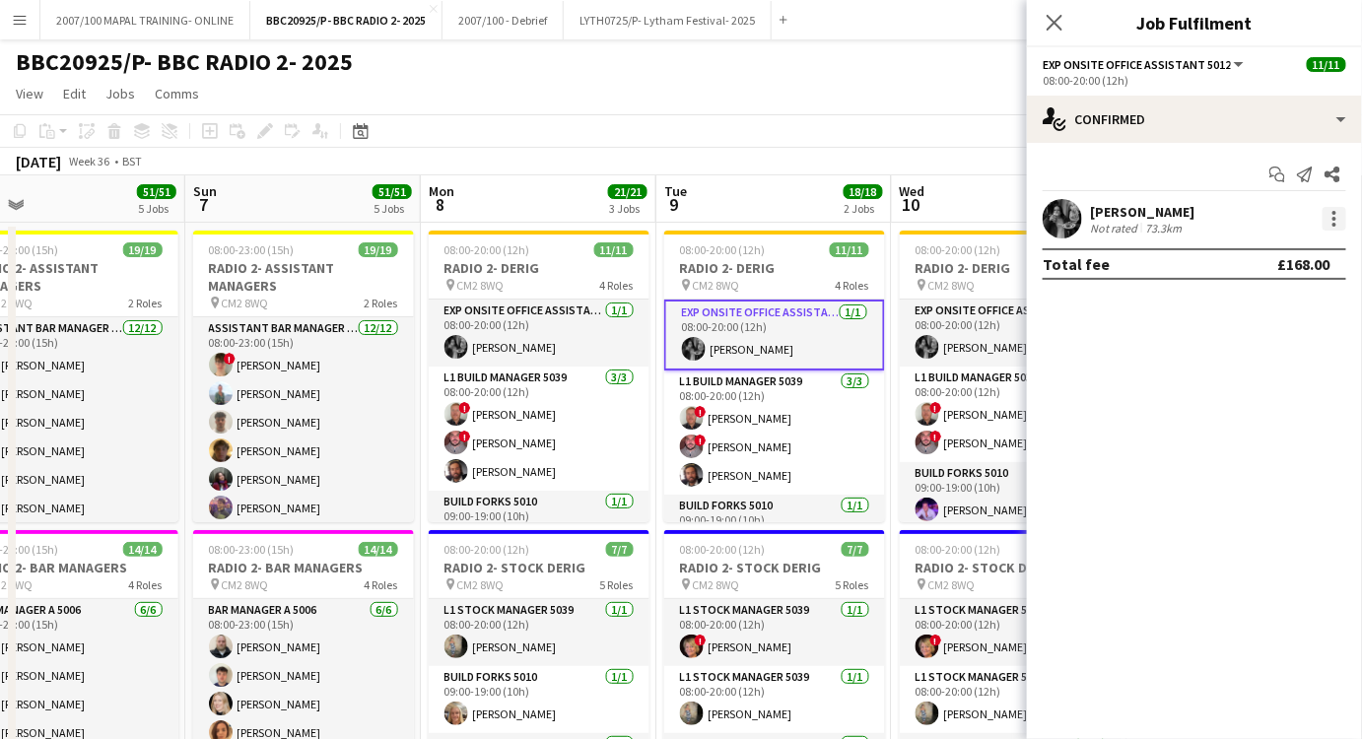
click at [1328, 215] on div at bounding box center [1335, 219] width 24 height 24
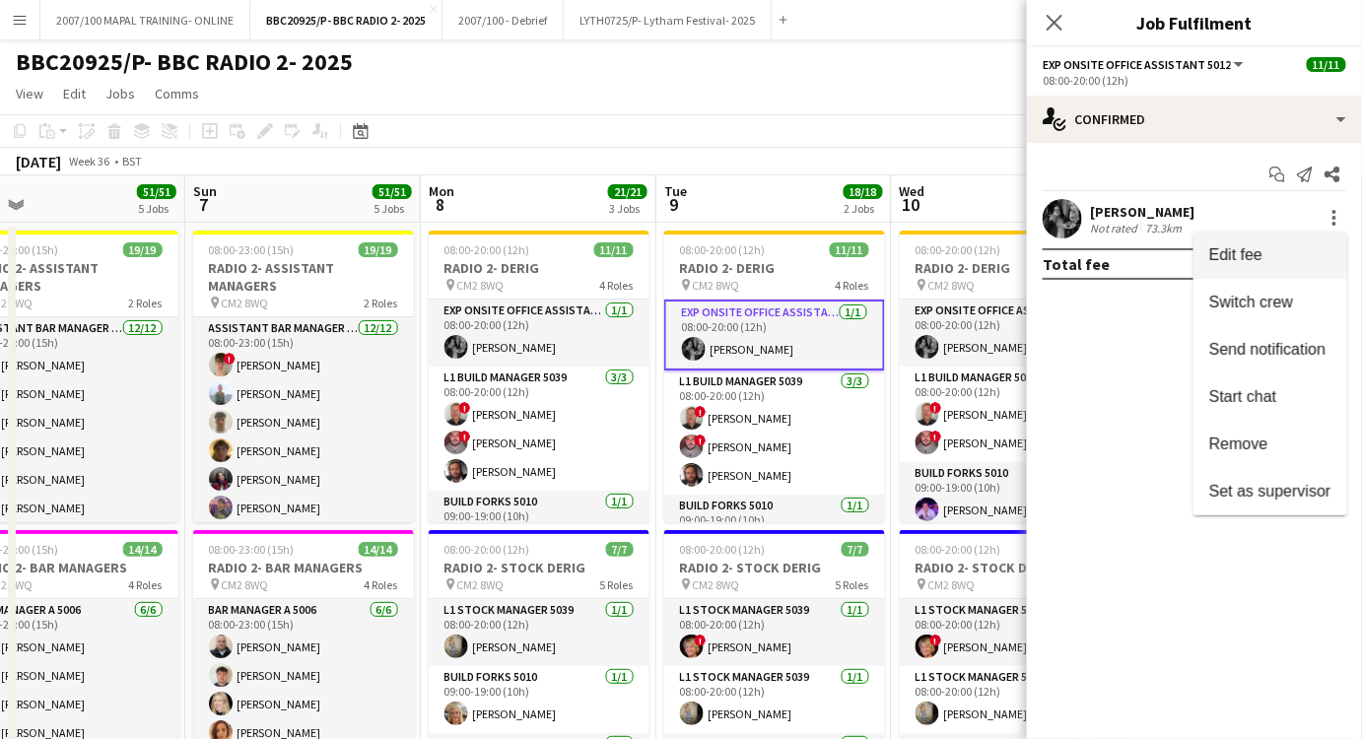
click at [1232, 250] on span "Edit fee" at bounding box center [1236, 254] width 53 height 17
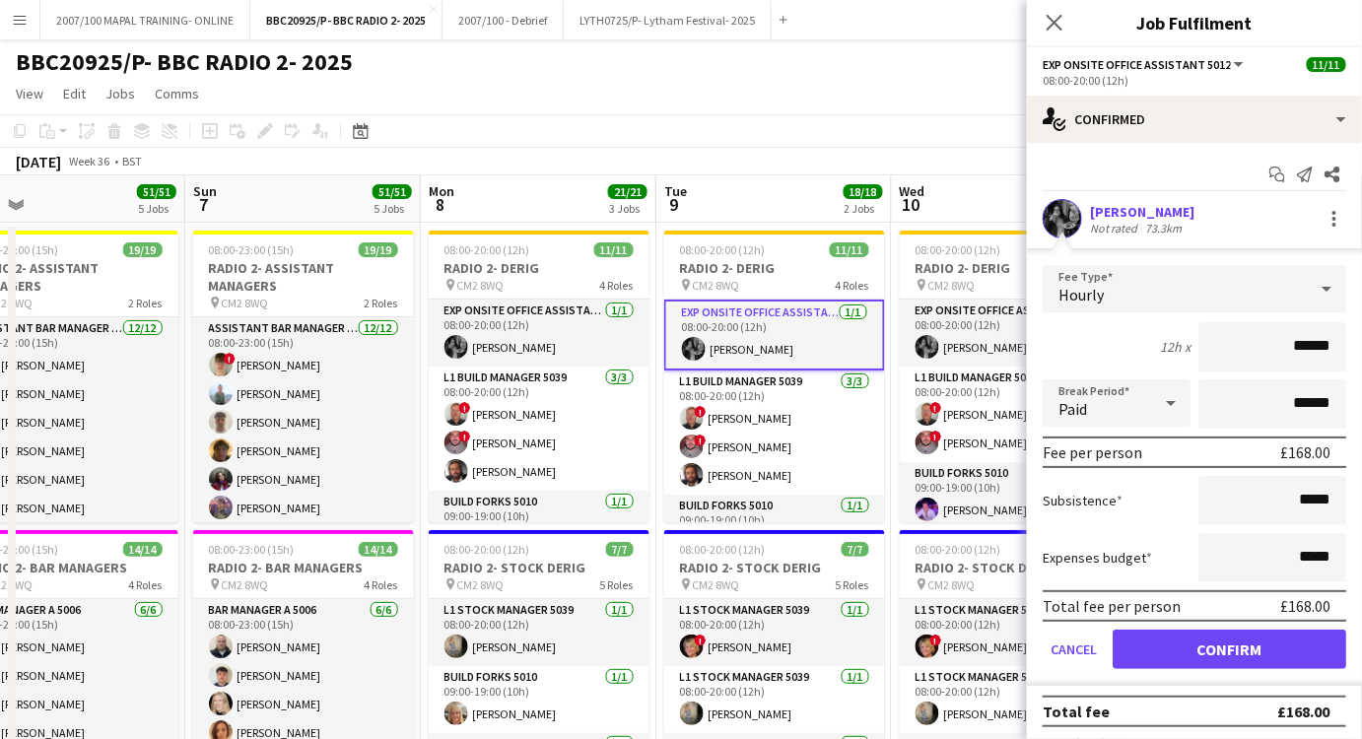
click at [732, 148] on div "[DATE] Week 36 • BST" at bounding box center [681, 162] width 1362 height 28
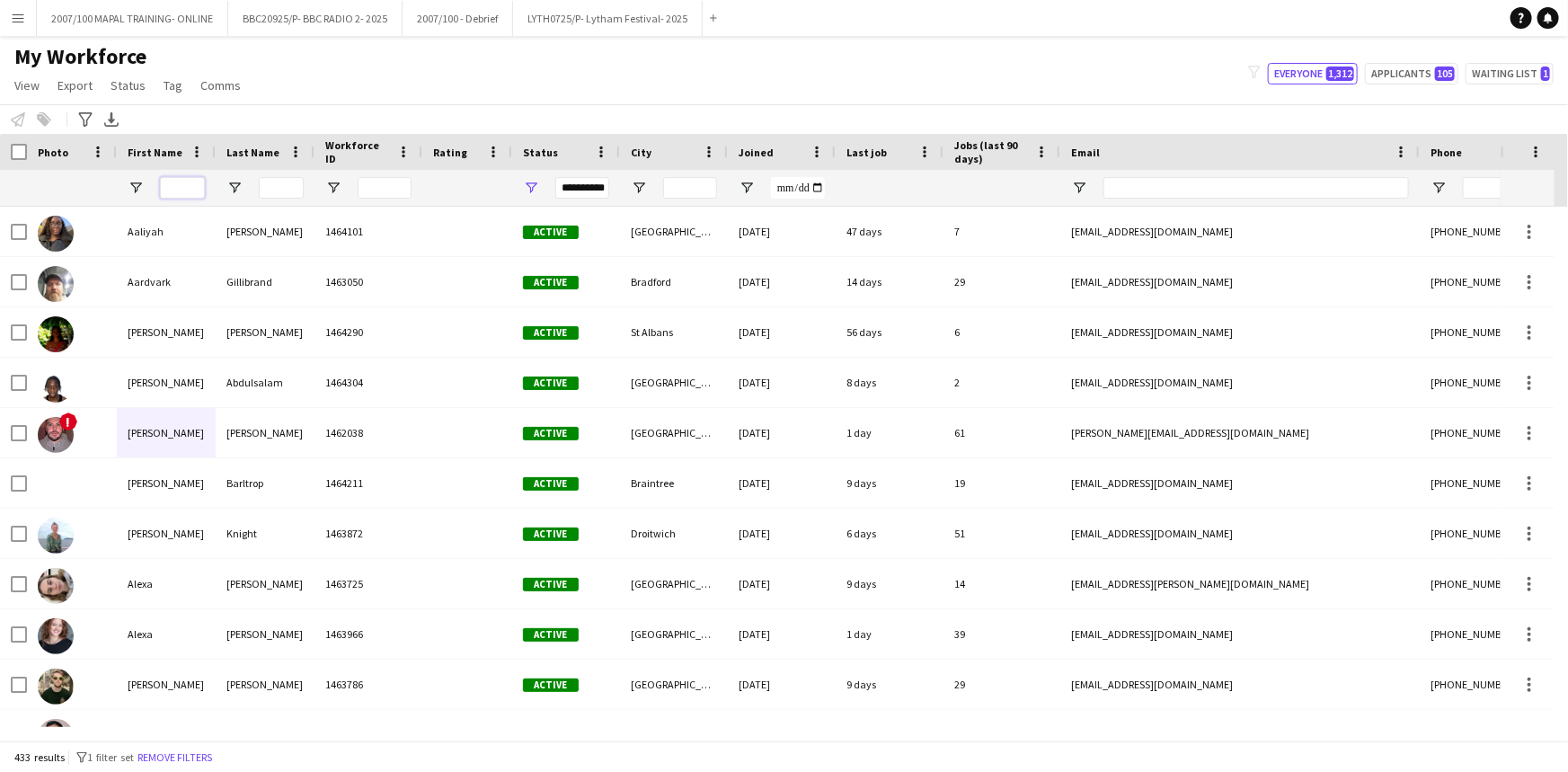
click at [182, 189] on input "First Name Filter Input" at bounding box center [181, 188] width 45 height 22
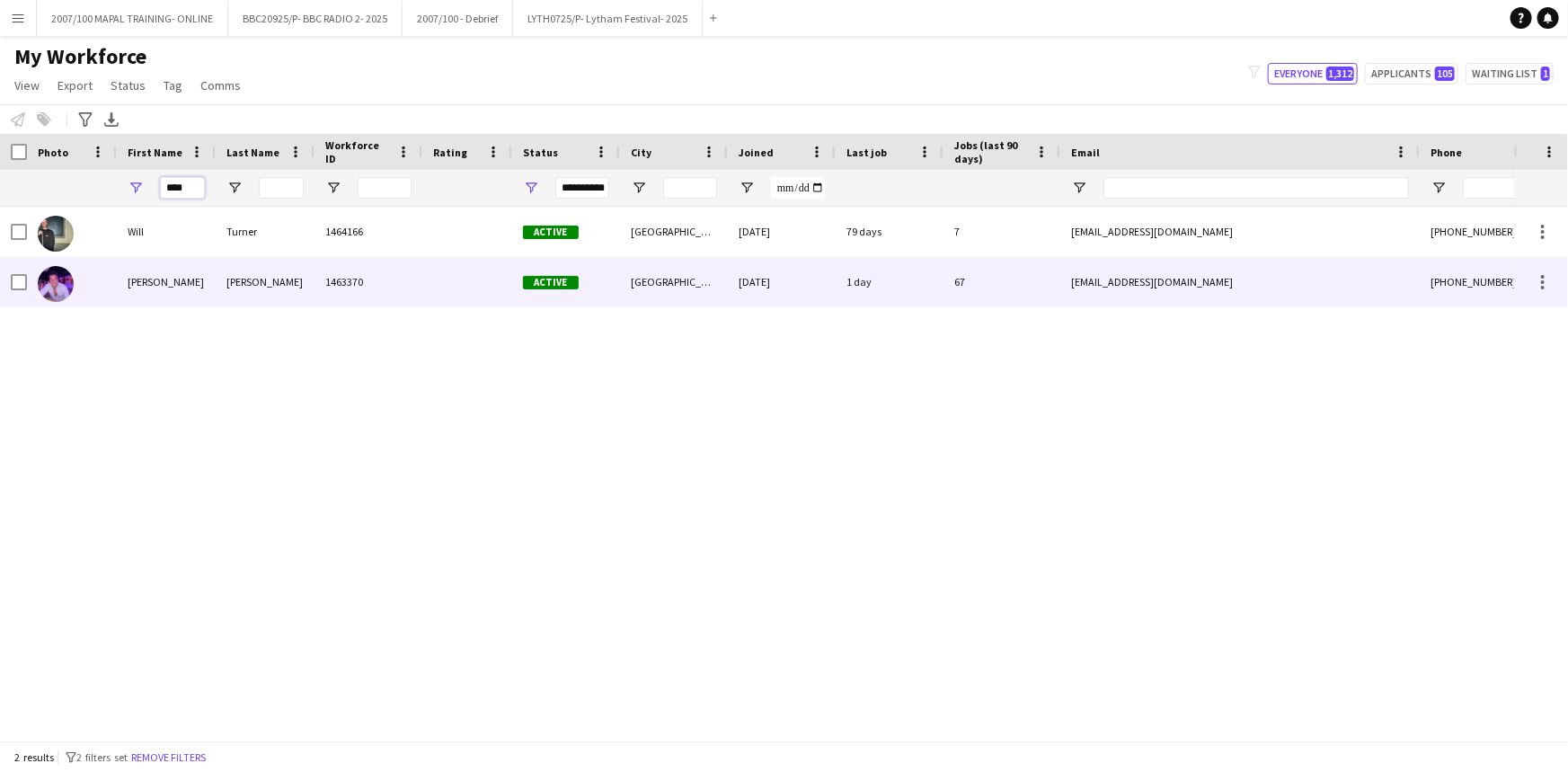
type input "****"
click at [284, 280] on div "Newcombe" at bounding box center [265, 282] width 98 height 49
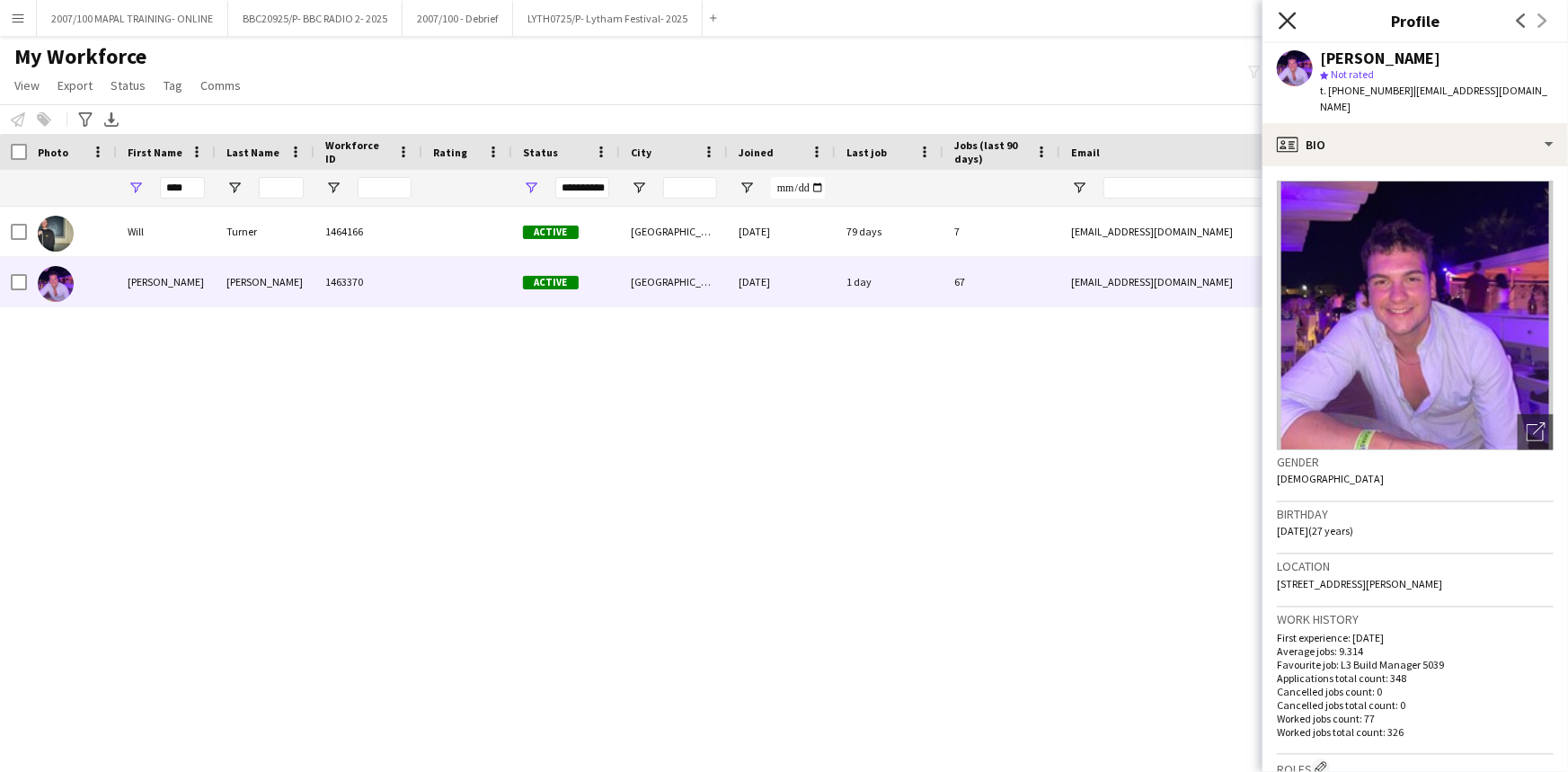
click at [1279, 12] on icon "Close pop-in" at bounding box center [1287, 20] width 17 height 17
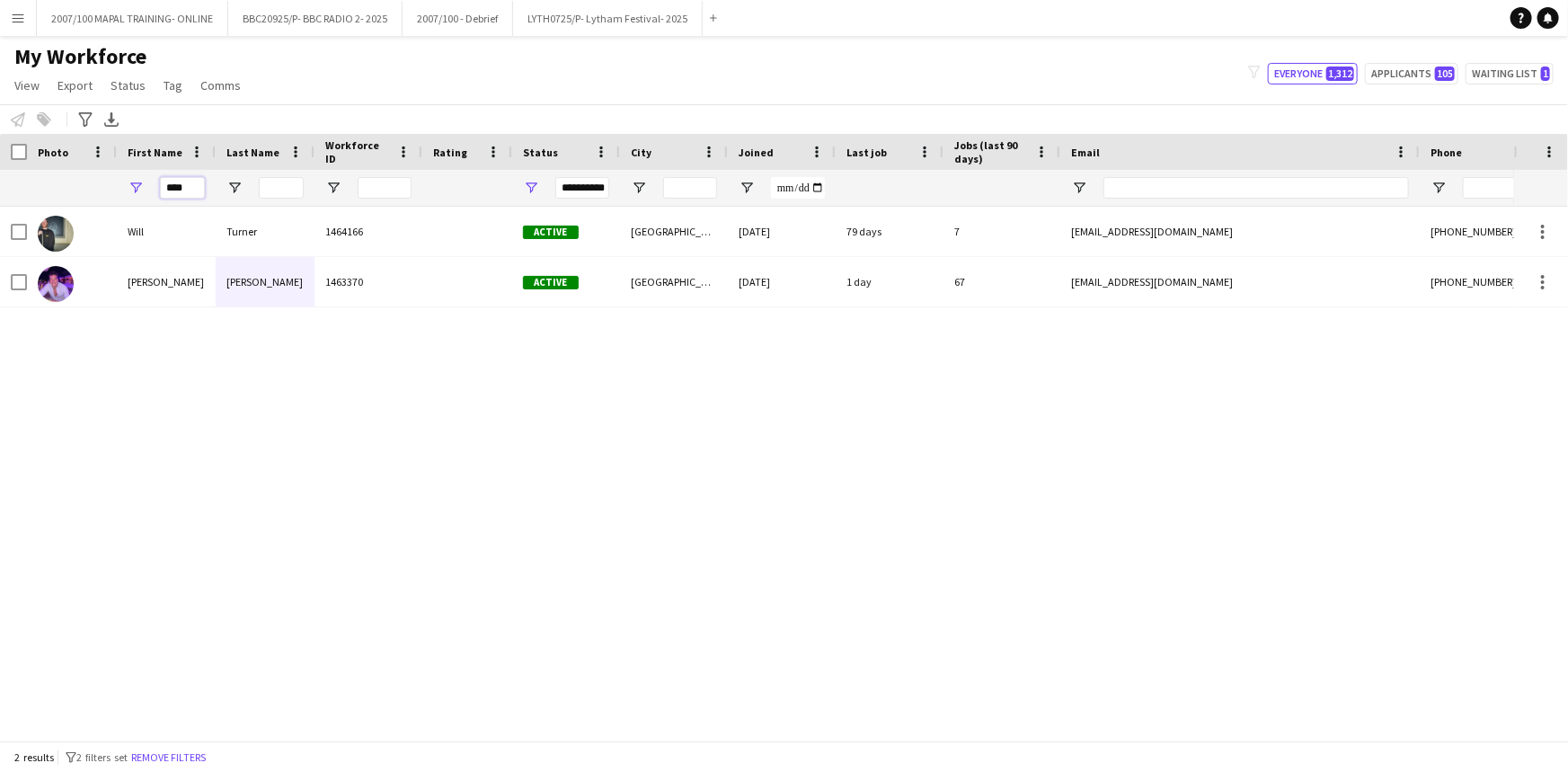
click at [185, 189] on input "****" at bounding box center [181, 188] width 45 height 22
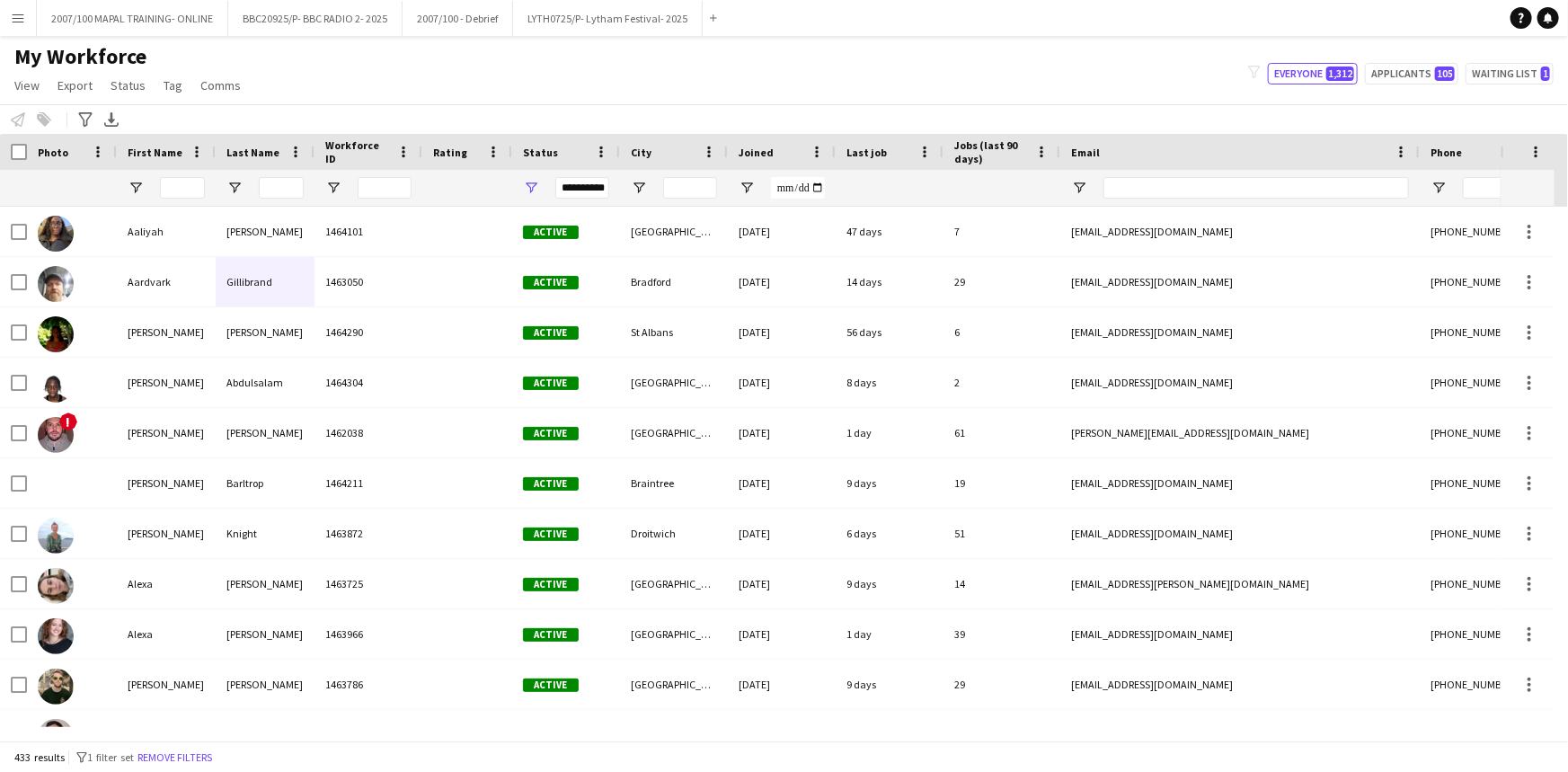
click at [810, 61] on div "My Workforce View Views Default view Details New Starters New starters report N…" at bounding box center [784, 73] width 1568 height 61
click at [186, 186] on input "First Name Filter Input" at bounding box center [181, 188] width 45 height 22
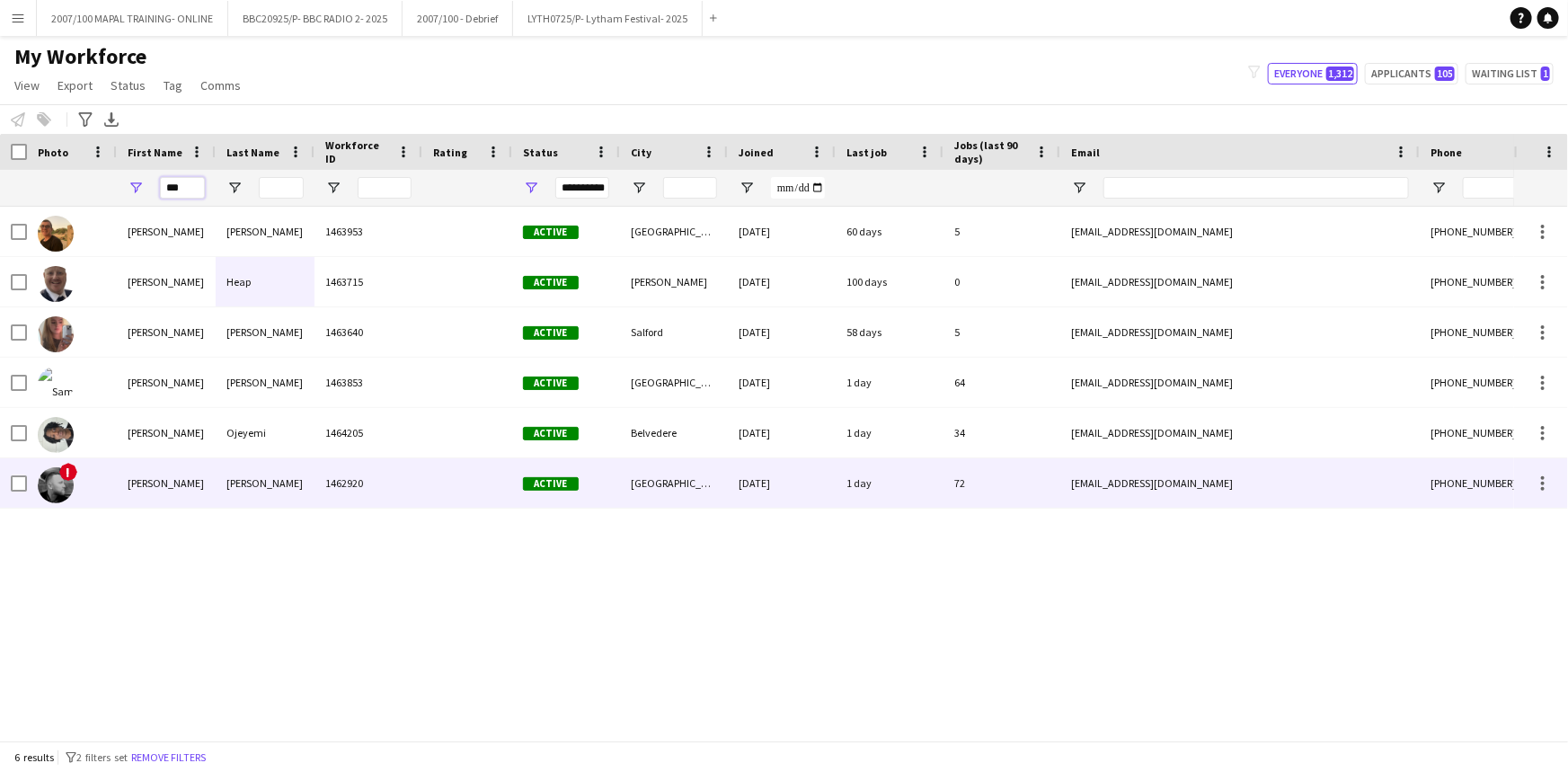
type input "***"
drag, startPoint x: 286, startPoint y: 478, endPoint x: 296, endPoint y: 474, distance: 10.8
click at [287, 478] on div "Ross" at bounding box center [265, 483] width 98 height 49
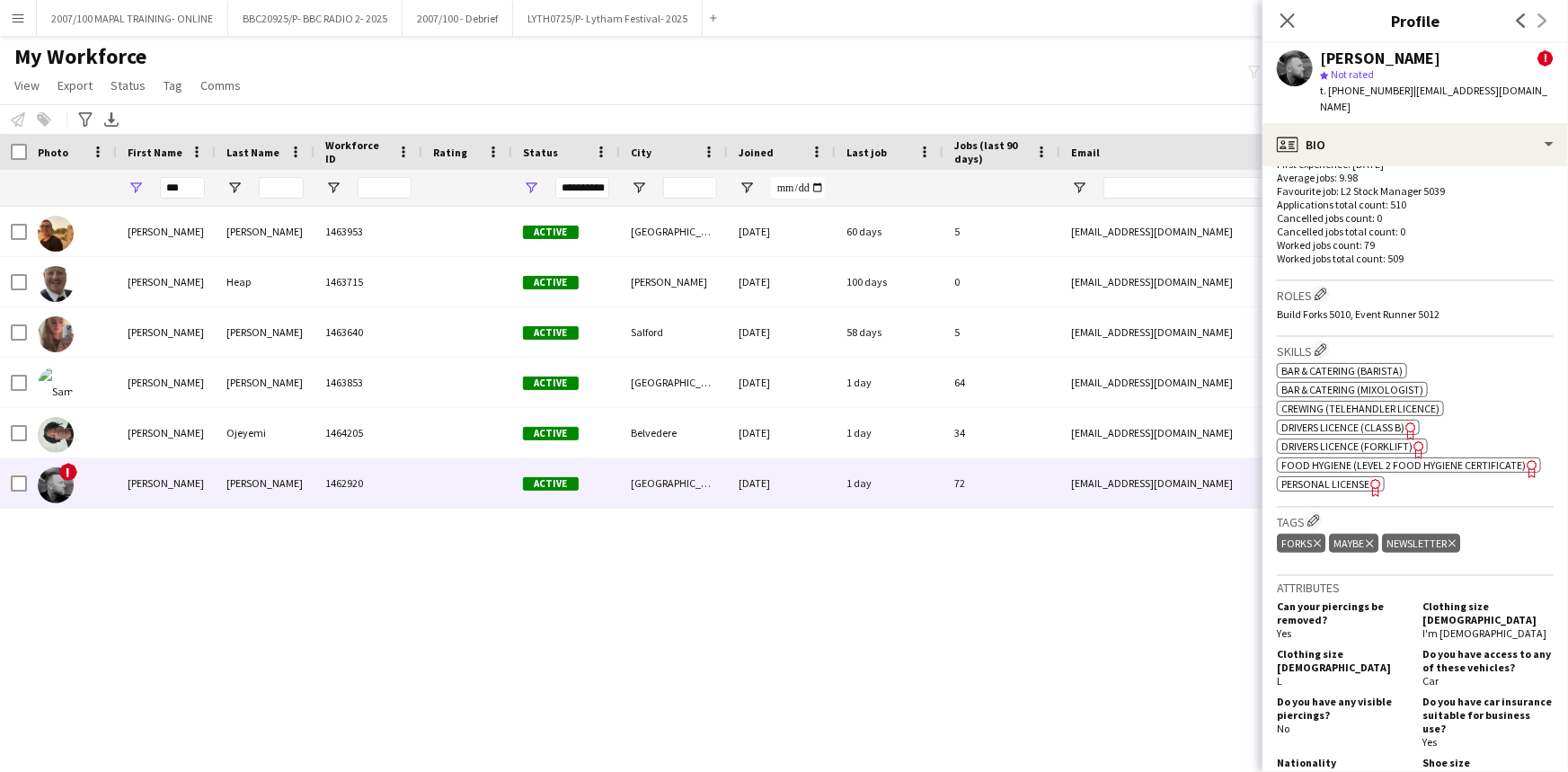
scroll to position [654, 0]
click at [1342, 444] on span "Drivers Licence (Forklift)" at bounding box center [1347, 444] width 131 height 14
click at [1336, 424] on span "Drivers Licence (Class B)" at bounding box center [1343, 425] width 123 height 14
click at [195, 192] on input "***" at bounding box center [181, 188] width 45 height 22
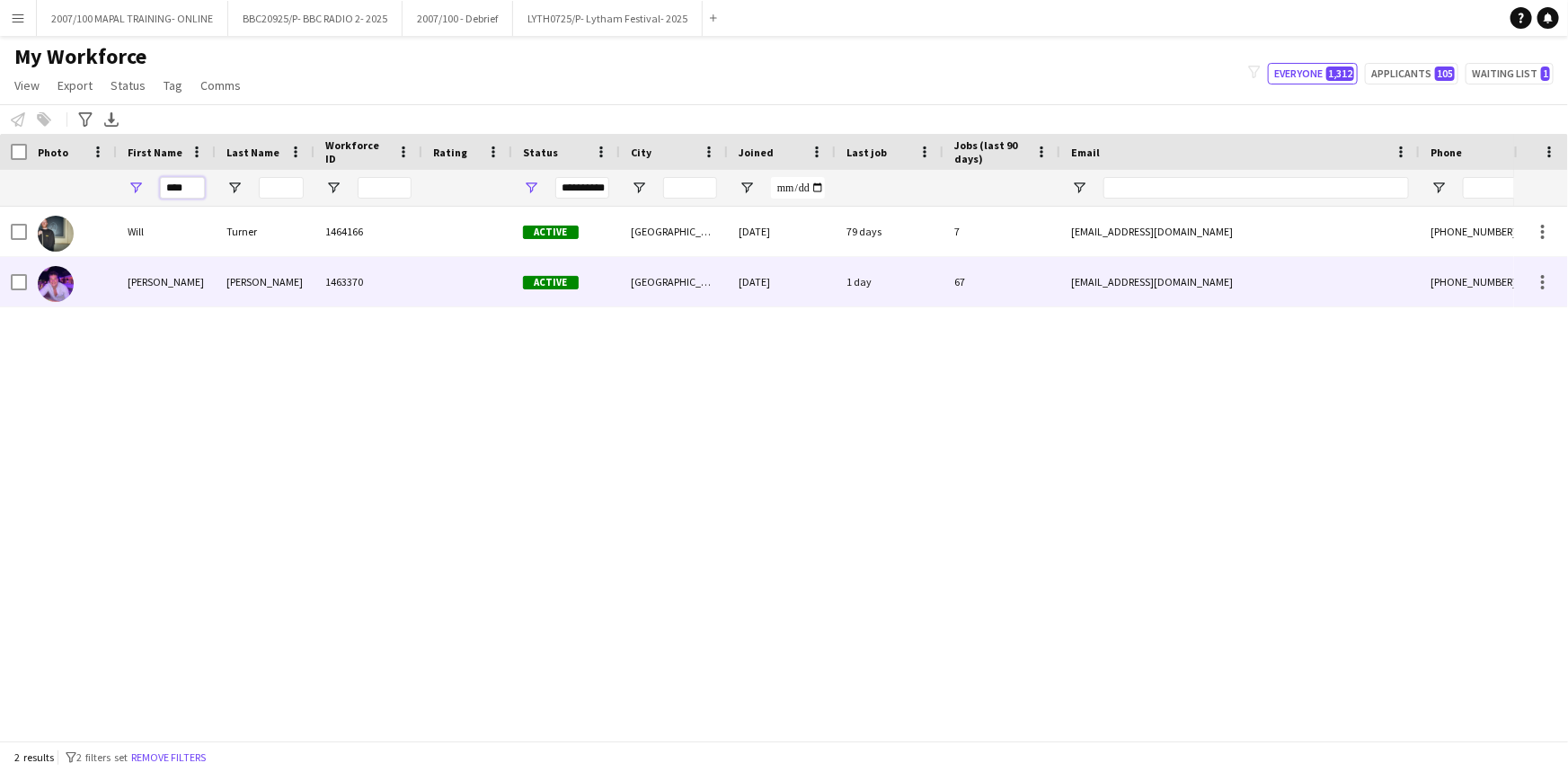
type input "****"
click at [257, 279] on div "Newcombe" at bounding box center [265, 282] width 98 height 49
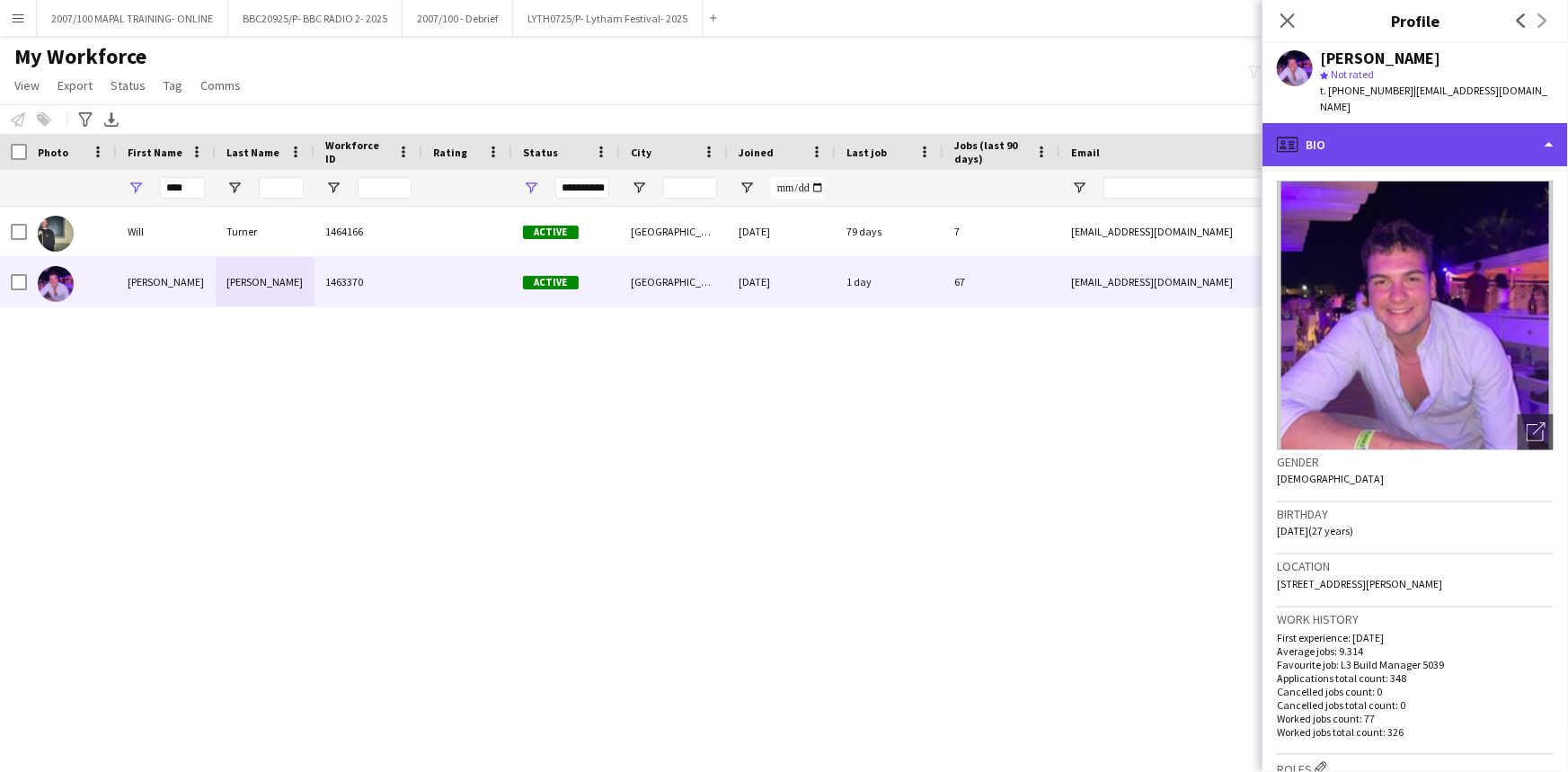
click at [1404, 140] on div "profile Bio" at bounding box center [1415, 144] width 305 height 43
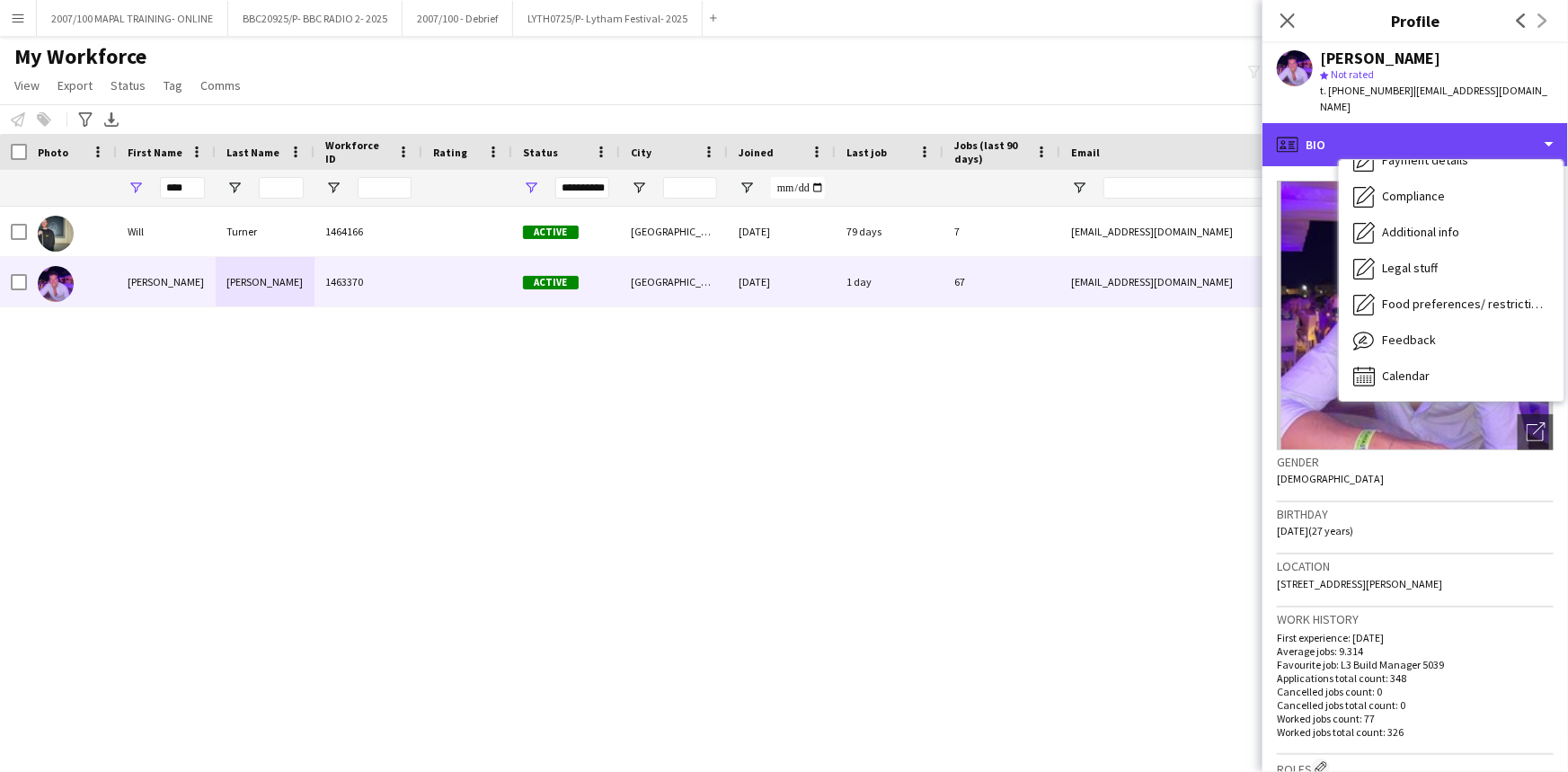
scroll to position [326, 0]
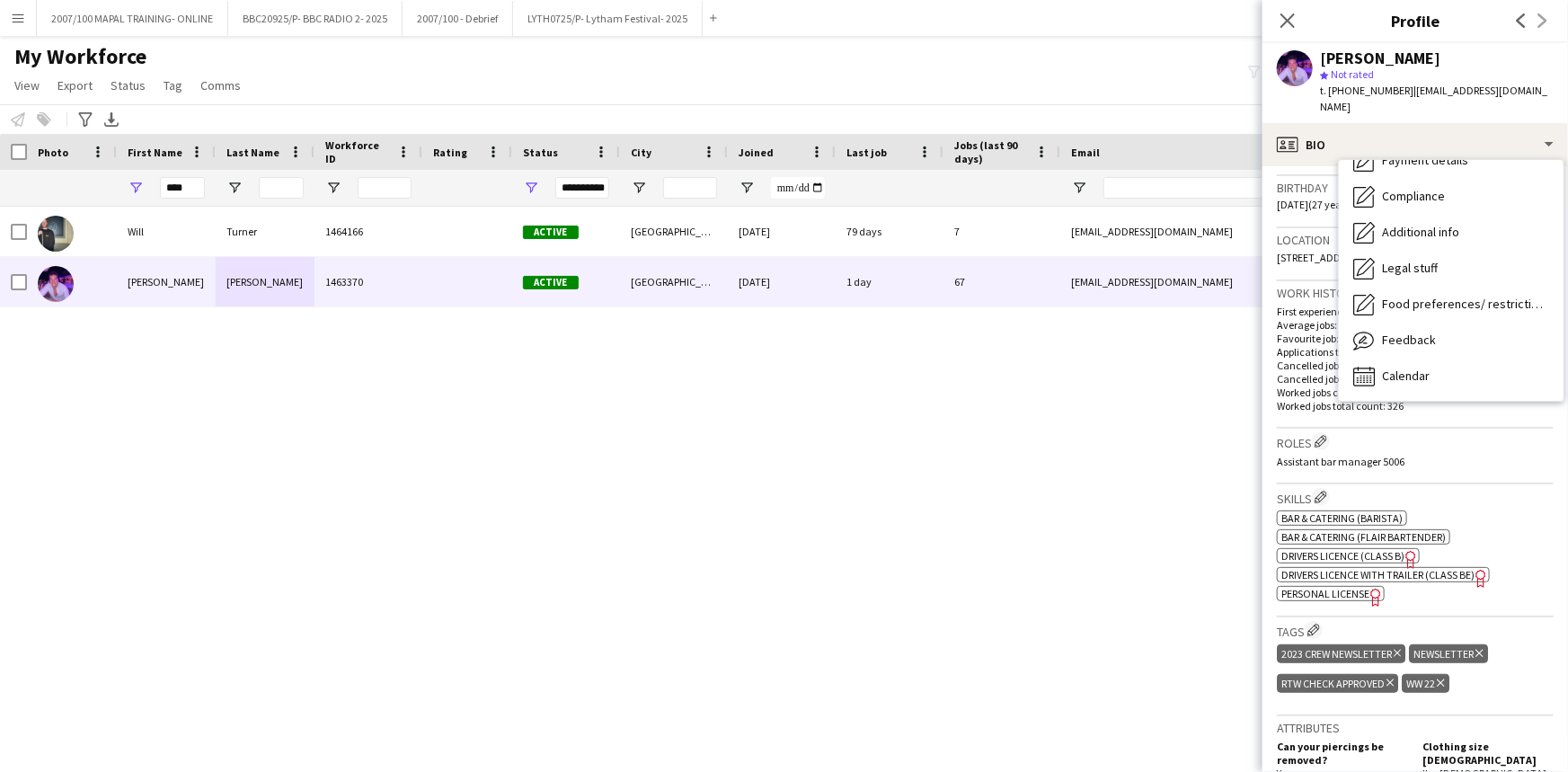
click at [1350, 558] on span "Drivers Licence (Class B)" at bounding box center [1343, 555] width 123 height 14
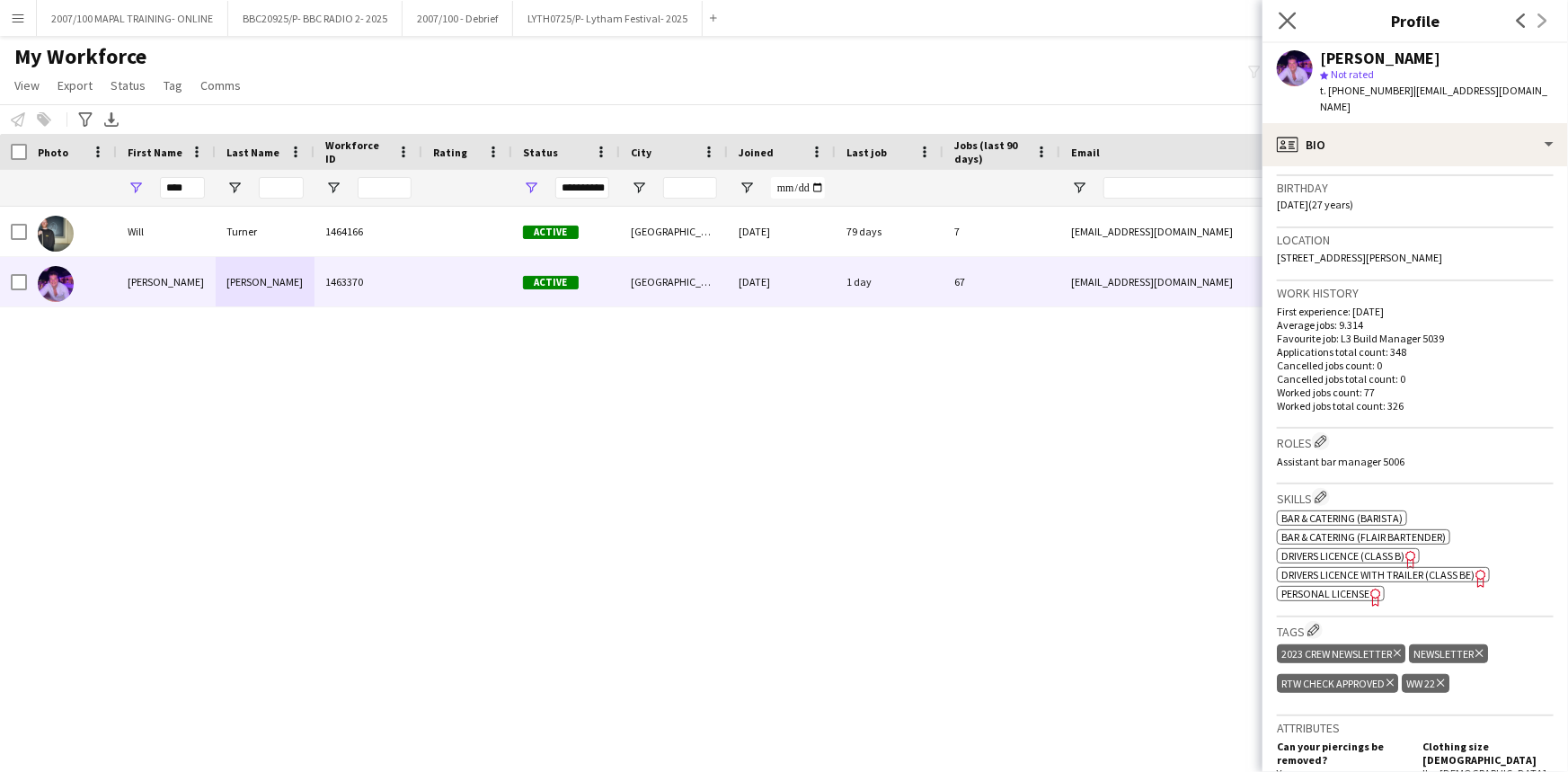
drag, startPoint x: 1290, startPoint y: 18, endPoint x: 1276, endPoint y: 18, distance: 14.0
click at [1290, 18] on icon at bounding box center [1287, 20] width 17 height 17
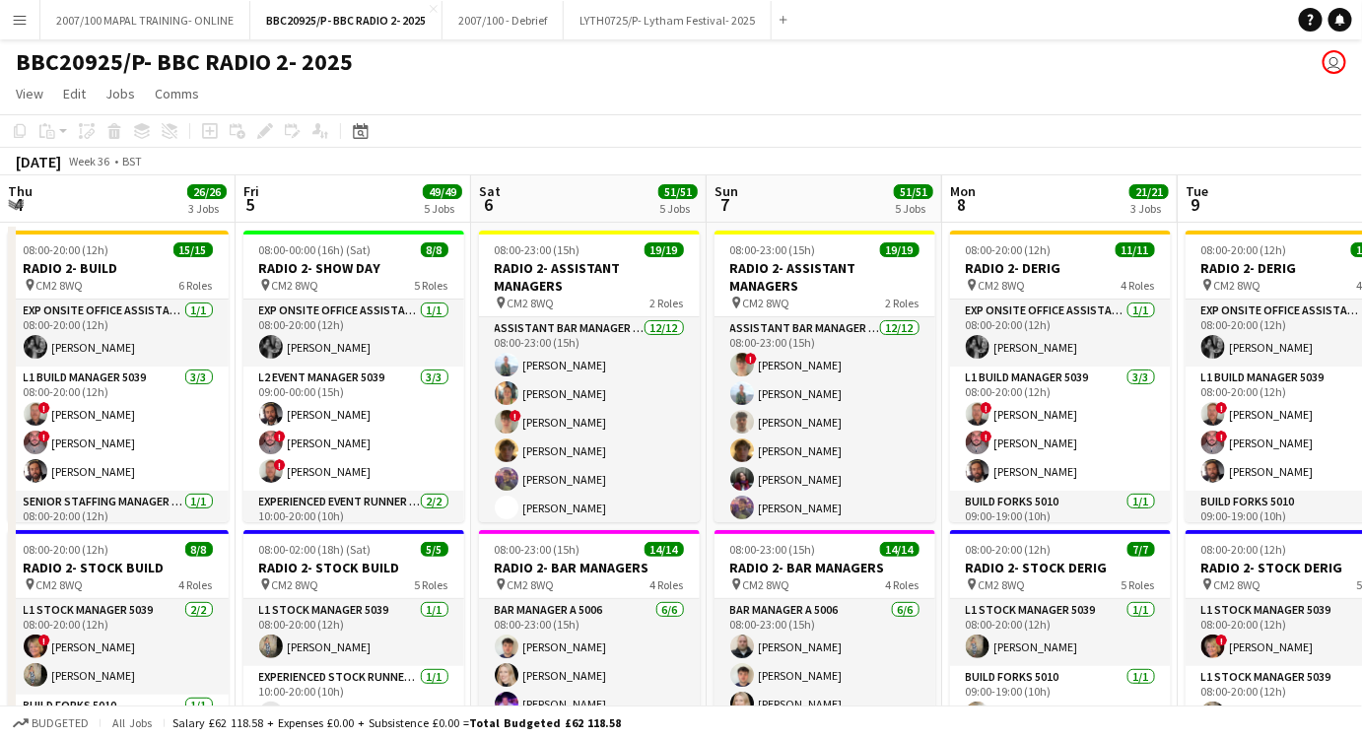
scroll to position [0, 521]
